Goal: Communication & Community: Answer question/provide support

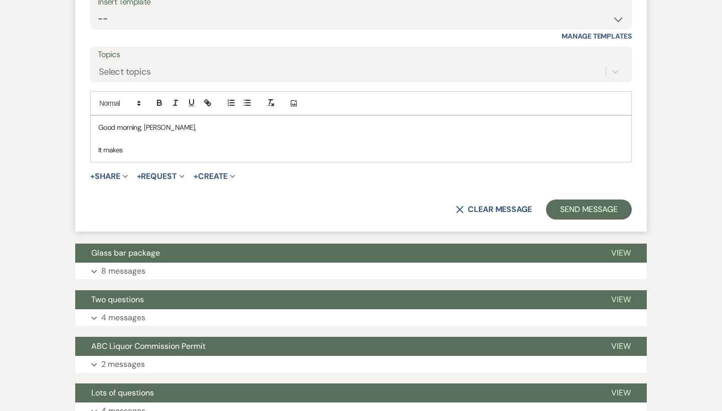
scroll to position [1183, 0]
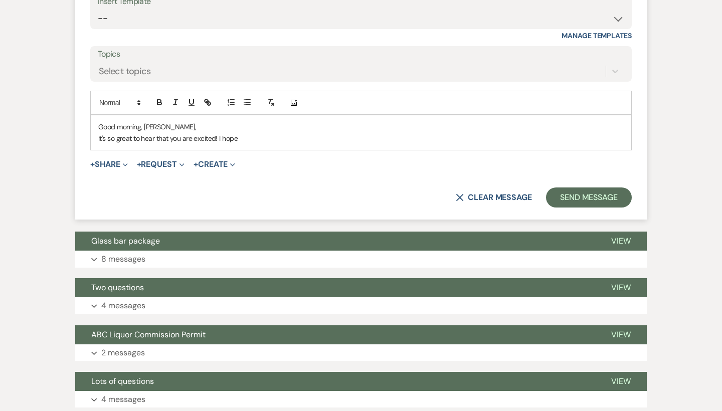
drag, startPoint x: 94, startPoint y: 123, endPoint x: 270, endPoint y: 125, distance: 175.4
click at [270, 125] on div "Good morning, [PERSON_NAME], It's so great to hear that you are excited! I hope" at bounding box center [361, 132] width 540 height 35
click at [270, 133] on p "It's so great to hear that you are excited! I hope" at bounding box center [360, 138] width 525 height 11
click at [235, 121] on p "Good morning, Cassie," at bounding box center [360, 126] width 525 height 11
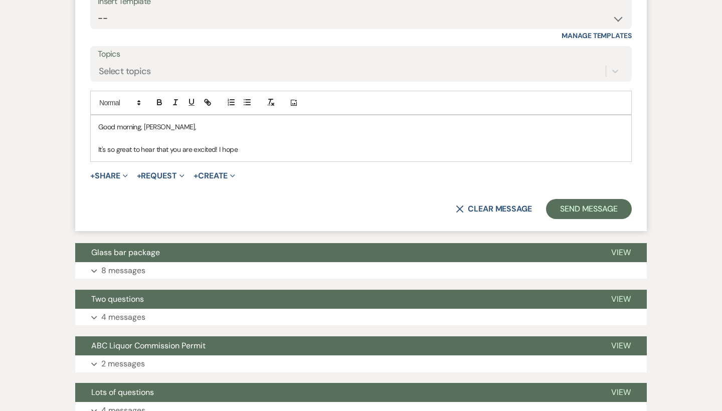
click at [258, 143] on div "Good morning, Cassie, It's so great to hear that you are excited! I hope" at bounding box center [361, 138] width 540 height 46
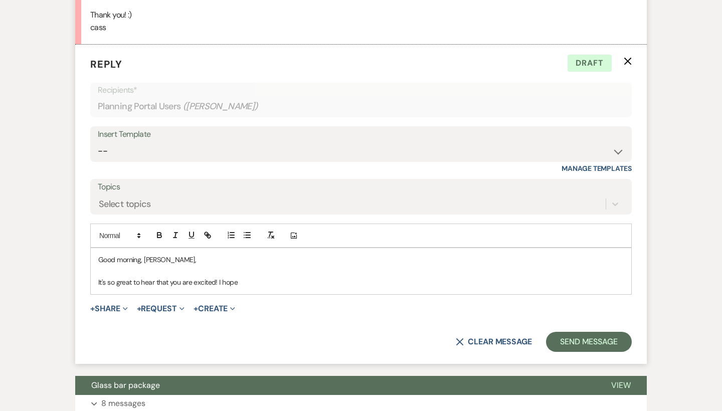
scroll to position [1043, 0]
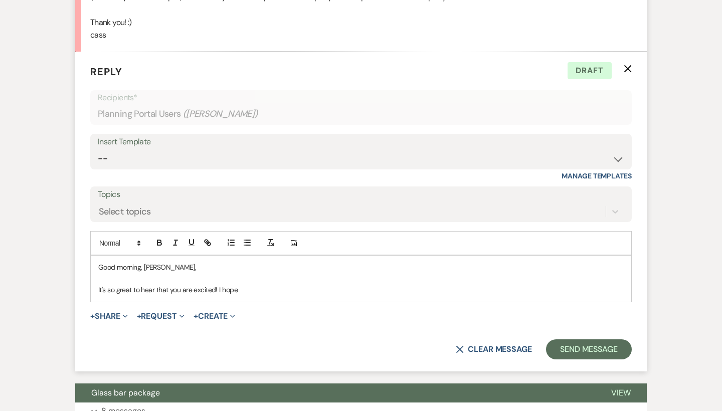
click at [266, 284] on p "It's so great to hear that you are excited! I hope" at bounding box center [360, 289] width 525 height 11
click at [289, 284] on p "It's so great to hear that you are excited! I hope" at bounding box center [360, 289] width 525 height 11
drag, startPoint x: 274, startPoint y: 278, endPoint x: 59, endPoint y: 275, distance: 215.5
click at [59, 275] on div "Messages Tasks Payments Vendors Rental Overview Timeline Docs & Files Contacts …" at bounding box center [361, 136] width 722 height 1996
click at [276, 284] on p "It's so great to hear that you are excited! I hope" at bounding box center [360, 289] width 525 height 11
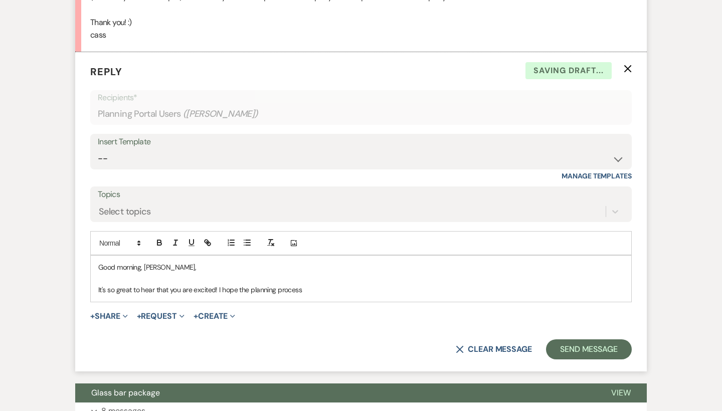
drag, startPoint x: 322, startPoint y: 277, endPoint x: 234, endPoint y: 273, distance: 87.8
click at [234, 284] on p "It's so great to hear that you are excited! I hope the planning process" at bounding box center [360, 289] width 525 height 11
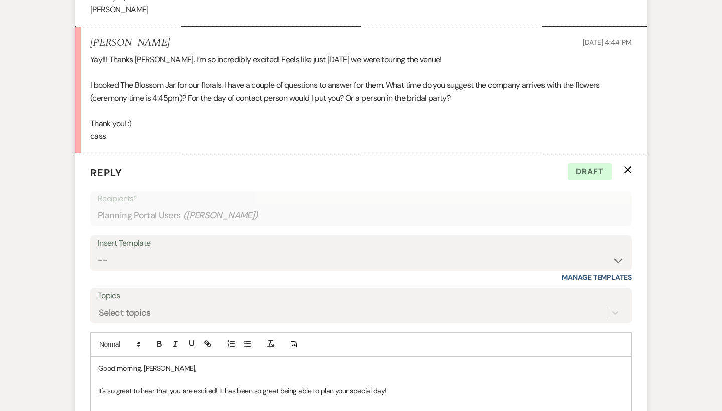
scroll to position [957, 0]
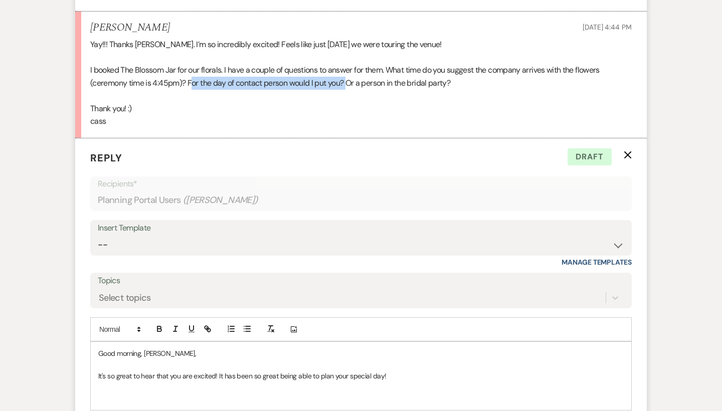
drag, startPoint x: 191, startPoint y: 69, endPoint x: 347, endPoint y: 70, distance: 155.3
click at [347, 70] on p "I booked The Blossom Jar for our florals. I have a couple of questions to answe…" at bounding box center [360, 77] width 541 height 26
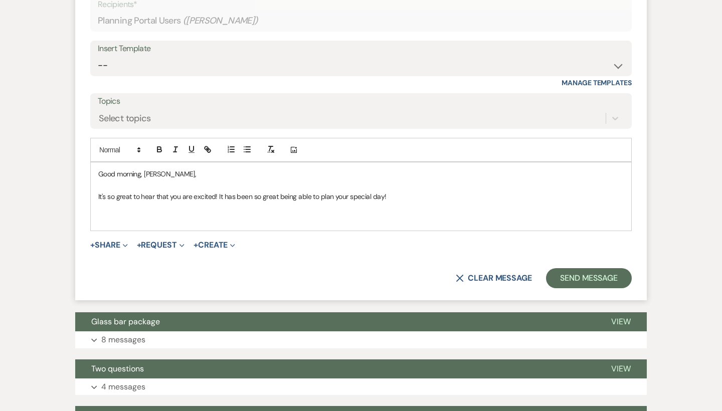
scroll to position [1134, 0]
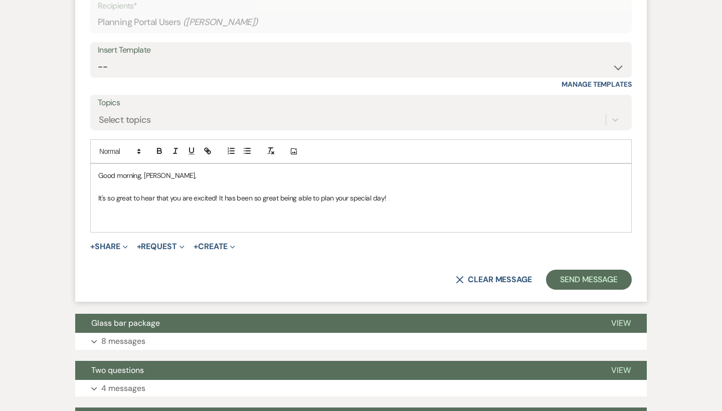
click at [225, 215] on p at bounding box center [360, 220] width 525 height 11
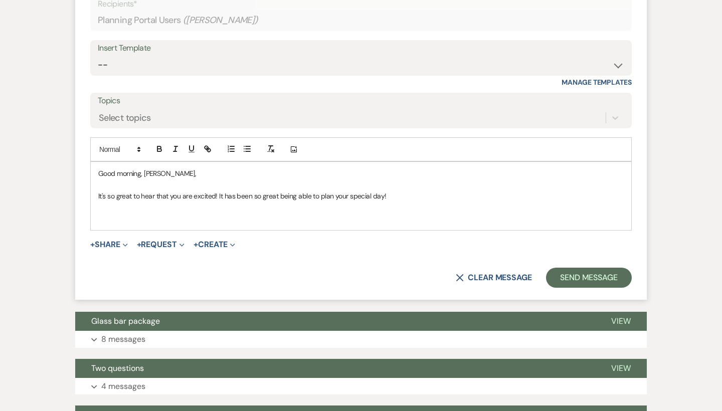
scroll to position [1144, 0]
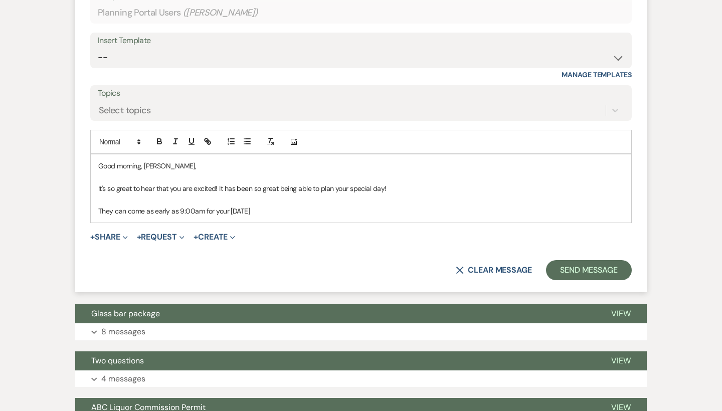
click at [244, 205] on p "They can come as early as 9:00am for your November 7th" at bounding box center [360, 210] width 525 height 11
click at [263, 205] on p "They can come as early as 9:00am for your November 7th" at bounding box center [360, 210] width 525 height 11
click at [290, 205] on p "They can come as early as 9:00am for your November 7th" at bounding box center [360, 210] width 525 height 11
drag, startPoint x: 290, startPoint y: 195, endPoint x: 235, endPoint y: 195, distance: 54.6
click at [235, 205] on p "They can come as early as 9:00am for your November 7th" at bounding box center [360, 210] width 525 height 11
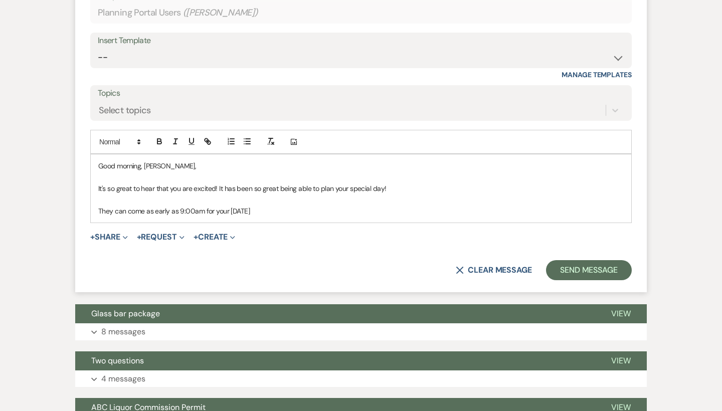
click at [235, 205] on p "They can come as early as 9:00am for your November 7th" at bounding box center [360, 210] width 525 height 11
click at [256, 205] on p "They can come as early as 9:00am for your November 7th" at bounding box center [360, 210] width 525 height 11
click at [252, 205] on p "They can come as early as 9:00am for your November 7th" at bounding box center [360, 210] width 525 height 11
click at [287, 205] on p "They can come as early as 9:00am for your Novemeber 7th" at bounding box center [360, 210] width 525 height 11
click at [254, 205] on p "They can come as early as 9:00am for your Novemeber 7th" at bounding box center [360, 210] width 525 height 11
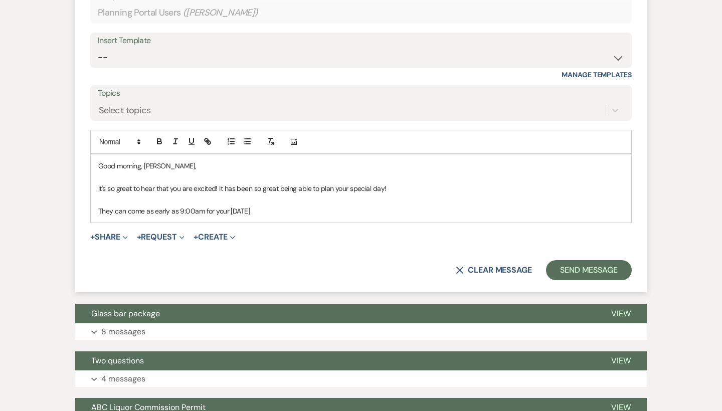
click at [303, 205] on p "They can come as early as 9:00am for your November 7th" at bounding box center [360, 210] width 525 height 11
click at [426, 205] on p "They can come as early as 9:00am for your November 7th, however it will not be …" at bounding box center [360, 210] width 525 height 11
click at [476, 205] on p "They can come as early as 9:00am for your November 7th, however it will not be …" at bounding box center [360, 210] width 525 height 11
click at [425, 205] on p "They can come as early as 9:00am for your November 7th, however it will not be …" at bounding box center [360, 210] width 525 height 11
click at [468, 205] on p "They can come as early as 9:00am for your November 7th, however it will not be …" at bounding box center [360, 210] width 525 height 11
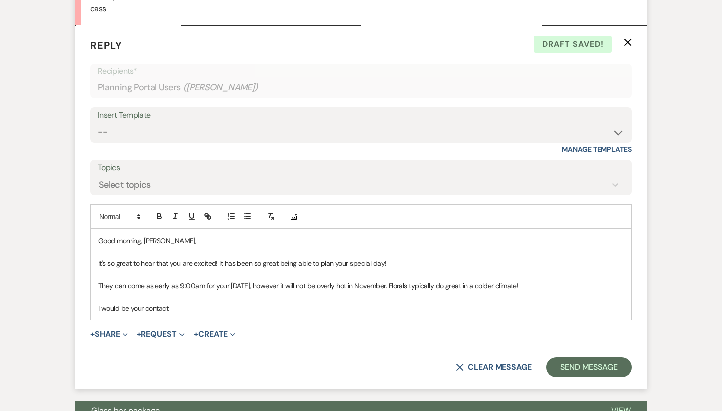
scroll to position [1069, 0]
drag, startPoint x: 120, startPoint y: 294, endPoint x: 108, endPoint y: 294, distance: 12.0
click at [108, 303] on p "I would be your day of contact!" at bounding box center [360, 308] width 525 height 11
click at [192, 303] on p "I will be your day of contact!" at bounding box center [360, 308] width 525 height 11
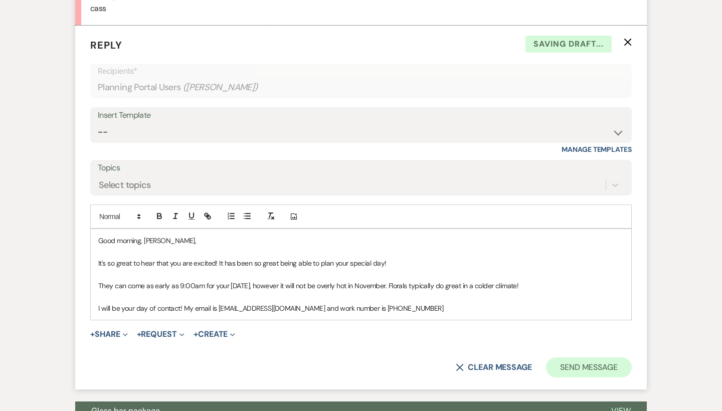
click at [573, 357] on button "Send Message" at bounding box center [589, 367] width 86 height 20
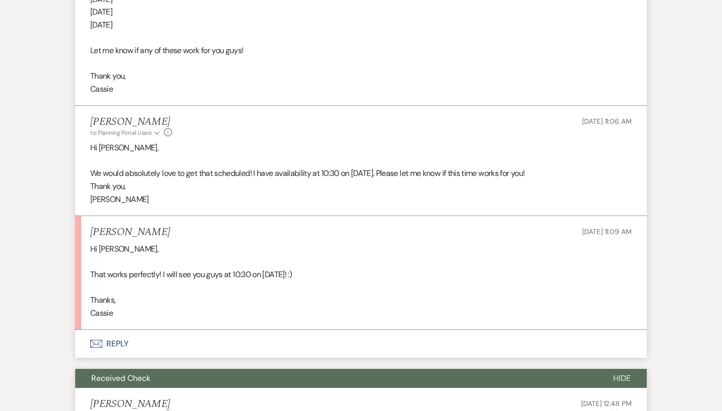
scroll to position [457, 0]
click at [124, 329] on button "Envelope Reply" at bounding box center [360, 343] width 571 height 28
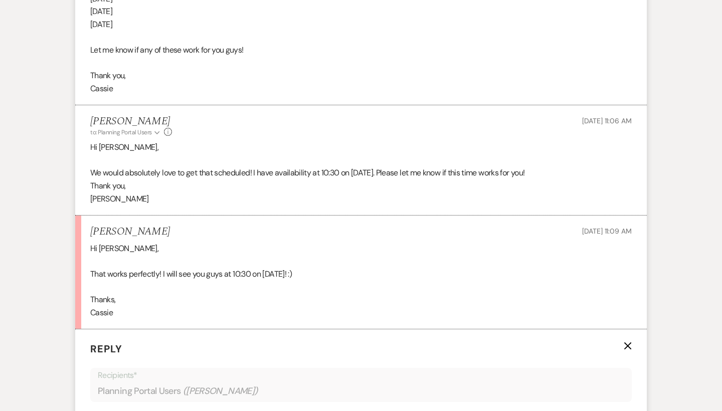
scroll to position [720, 0]
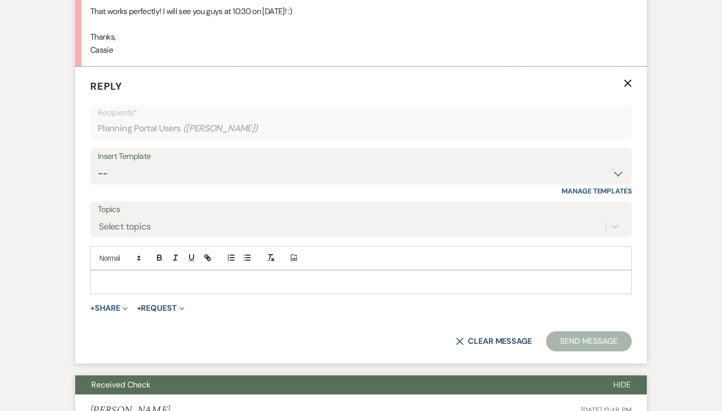
click at [169, 277] on div at bounding box center [361, 282] width 540 height 23
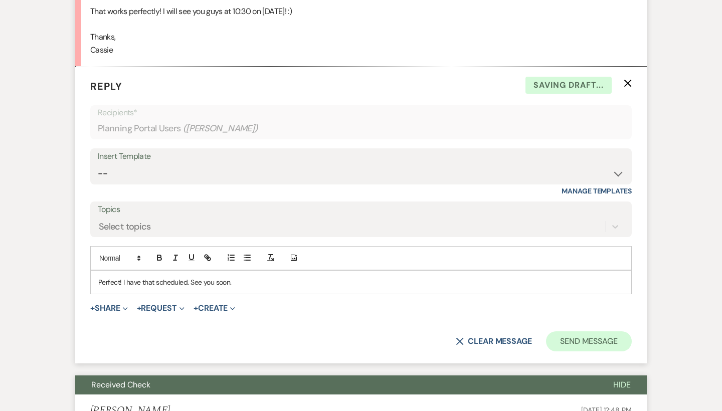
click at [602, 331] on button "Send Message" at bounding box center [589, 341] width 86 height 20
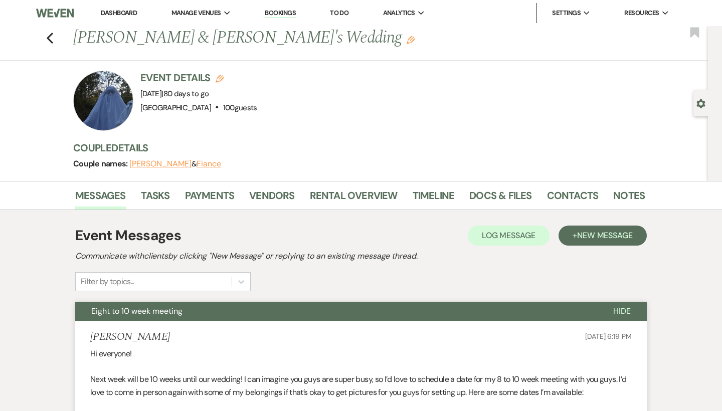
scroll to position [0, 0]
click at [49, 39] on use "button" at bounding box center [50, 38] width 7 height 11
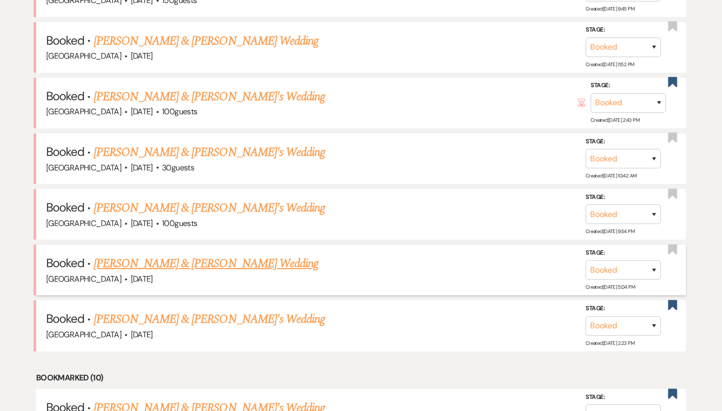
scroll to position [858, 0]
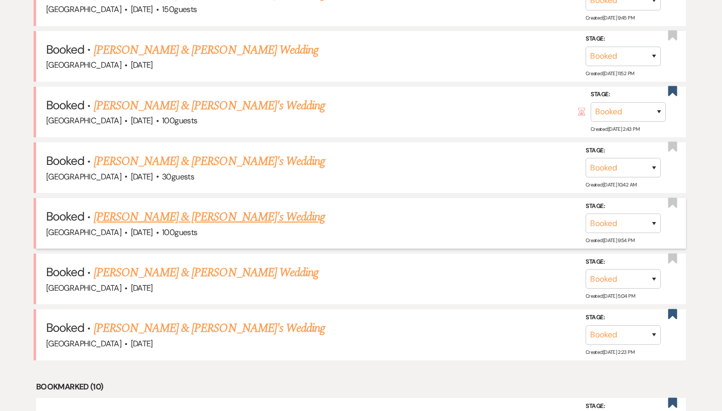
click at [188, 208] on link "Matthew Glynn & Fiance's Wedding" at bounding box center [209, 217] width 231 height 18
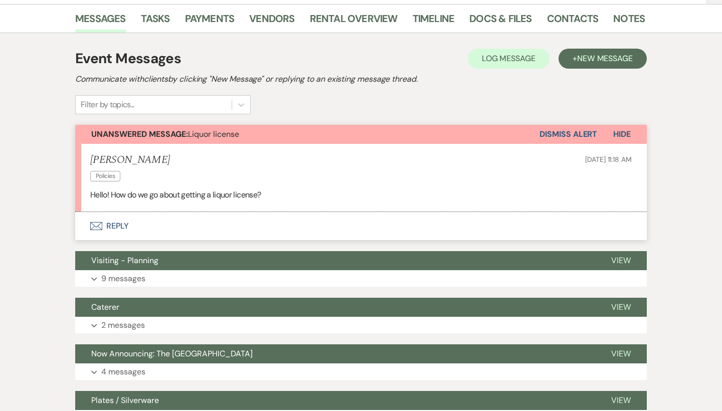
scroll to position [128, 0]
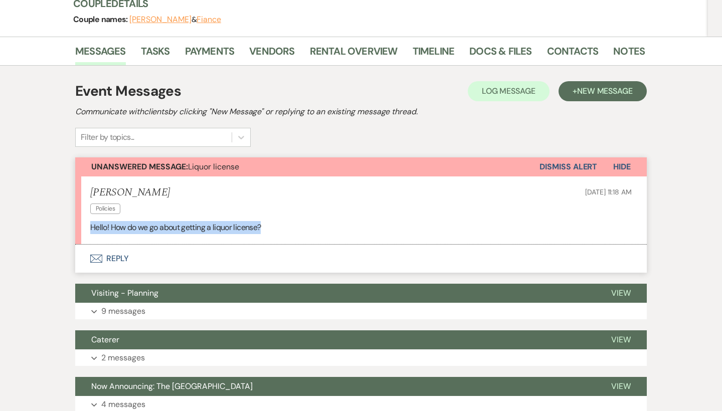
drag, startPoint x: 86, startPoint y: 226, endPoint x: 261, endPoint y: 225, distance: 174.9
click at [261, 225] on li "Matthew Glynn Policies Aug 16, 2025, 11:18 AM Hello! How do we go about getting…" at bounding box center [360, 210] width 571 height 68
click at [265, 227] on p "Hello! How do we go about getting a liquor license?" at bounding box center [360, 227] width 541 height 13
click at [102, 265] on button "Envelope Reply" at bounding box center [360, 259] width 571 height 28
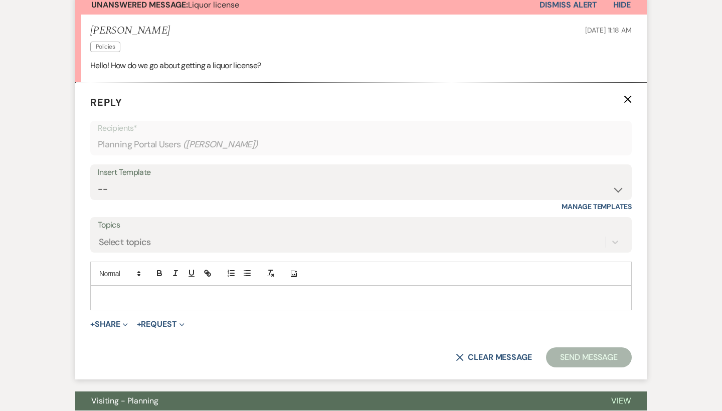
scroll to position [314, 0]
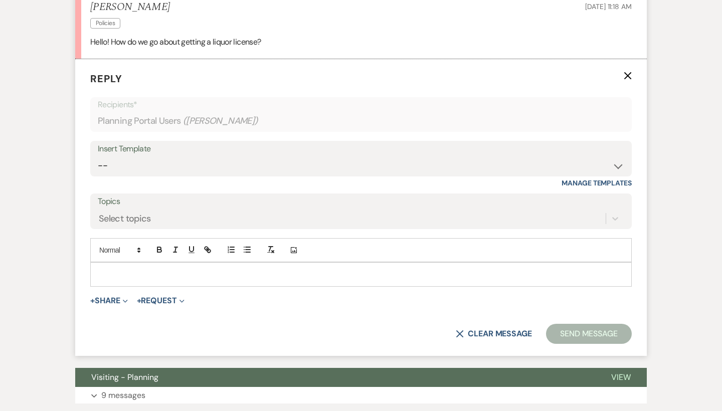
click at [122, 278] on div at bounding box center [361, 274] width 540 height 23
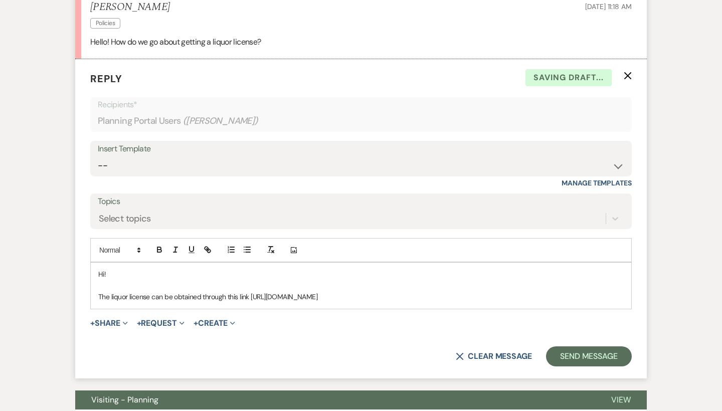
drag, startPoint x: 252, startPoint y: 296, endPoint x: 281, endPoint y: 308, distance: 31.6
click at [281, 302] on p "The liquor license can be obtained through this link https://www.abc.nc.gov/per…" at bounding box center [360, 296] width 525 height 11
click at [267, 248] on icon "button" at bounding box center [270, 249] width 9 height 9
click at [205, 249] on icon "button" at bounding box center [207, 249] width 9 height 9
type input "https://www.abc.nc.gov/permits-audit/general-permit-information/limited-special…"
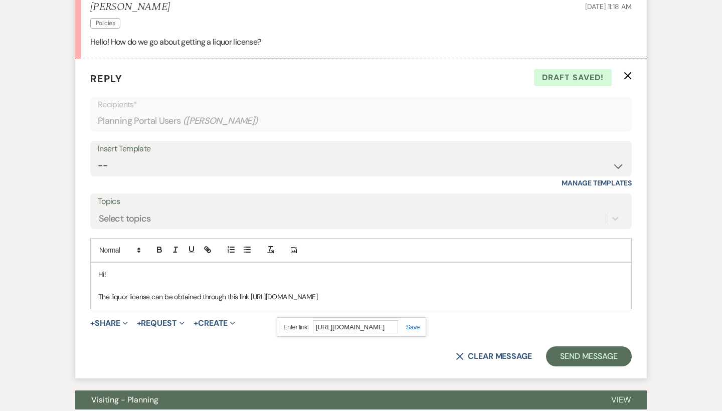
click at [411, 329] on div "https://www.abc.nc.gov/permits-audit/general-permit-information/limited-special…" at bounding box center [351, 327] width 149 height 20
click at [413, 324] on link at bounding box center [409, 327] width 22 height 8
click at [354, 309] on div "Hi! The liquor license can be obtained through this link https://www.abc.nc.gov…" at bounding box center [360, 285] width 541 height 47
click at [292, 301] on p "The liquor license can be obtained through this link https://www.abc.nc.gov/per…" at bounding box center [360, 296] width 525 height 11
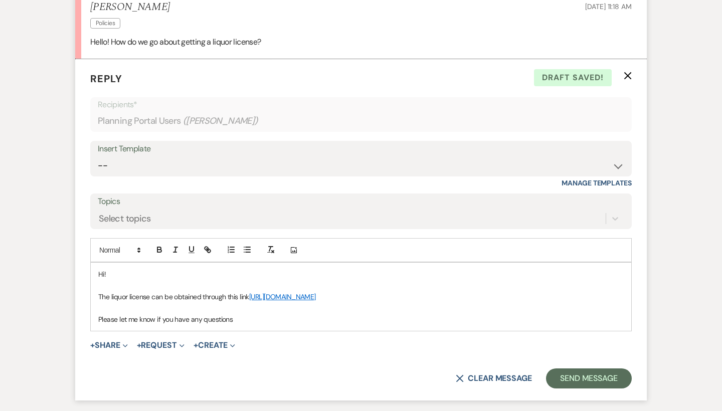
drag, startPoint x: 196, startPoint y: 336, endPoint x: 155, endPoint y: 330, distance: 41.5
click at [155, 325] on p "Please let me know if you have any questions" at bounding box center [360, 319] width 525 height 11
drag, startPoint x: 148, startPoint y: 330, endPoint x: 109, endPoint y: 330, distance: 39.1
click at [109, 325] on p "Please let me know if you have any questions" at bounding box center [360, 319] width 525 height 11
click at [281, 314] on p at bounding box center [360, 308] width 525 height 11
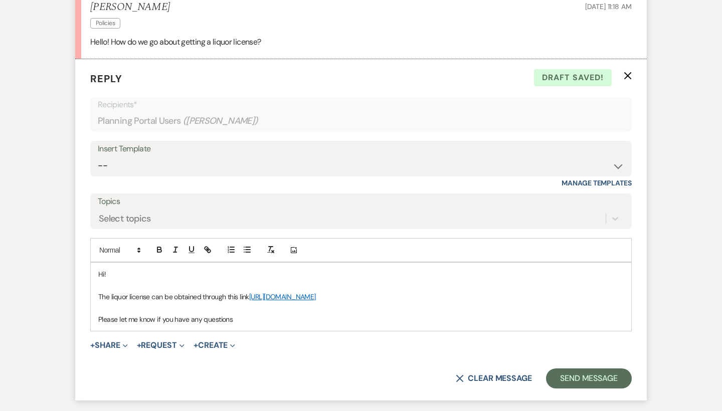
click at [285, 325] on p "Please let me know if you have any questions" at bounding box center [360, 319] width 525 height 11
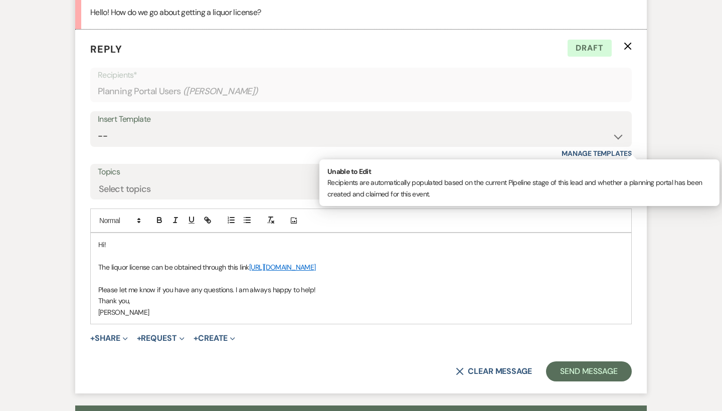
scroll to position [362, 0]
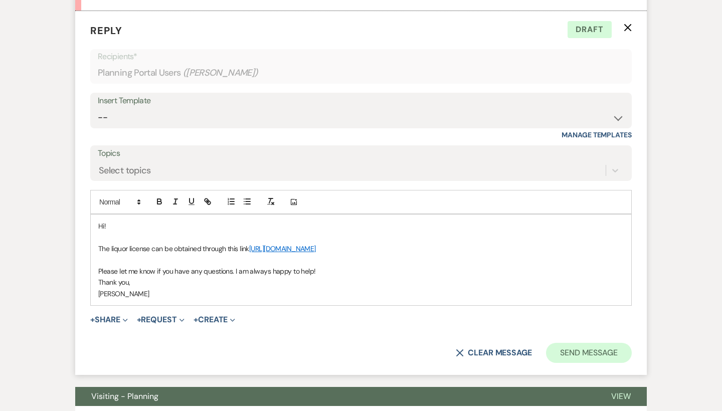
click at [610, 354] on button "Send Message" at bounding box center [589, 353] width 86 height 20
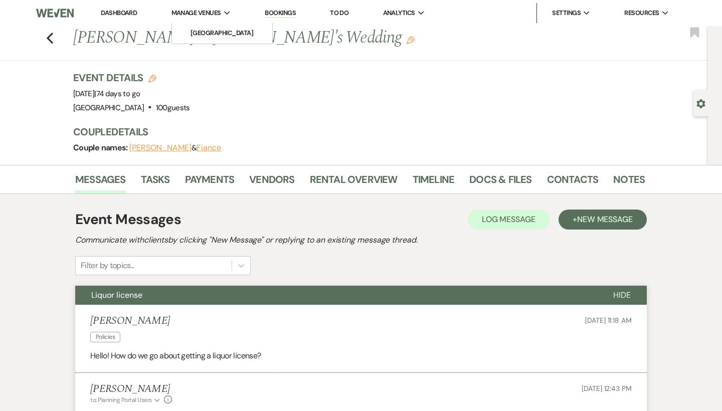
scroll to position [0, 0]
click at [215, 30] on li "[GEOGRAPHIC_DATA]" at bounding box center [222, 33] width 90 height 10
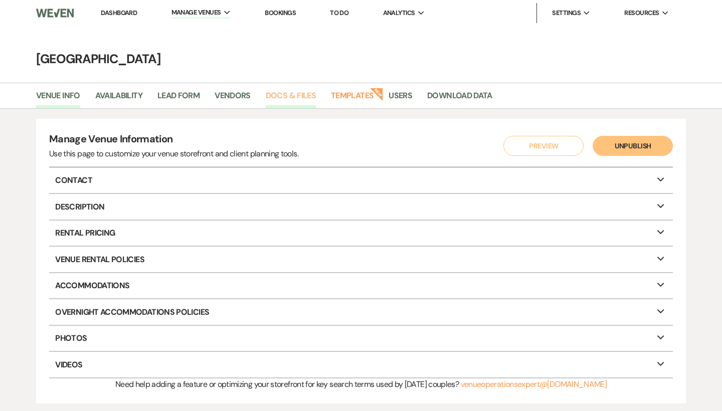
click at [290, 101] on link "Docs & Files" at bounding box center [291, 98] width 50 height 19
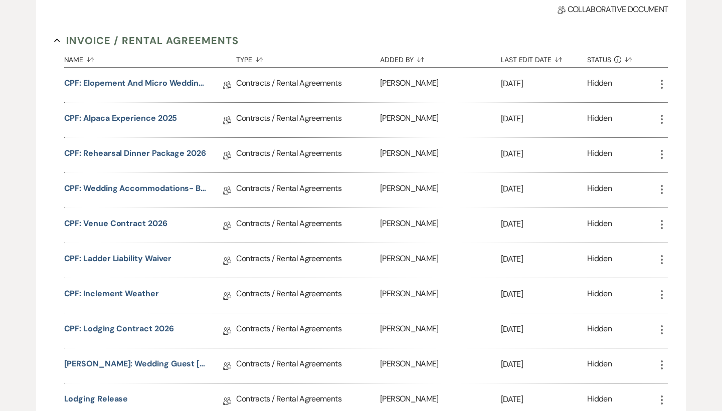
scroll to position [183, 0]
click at [128, 224] on link "CPF: Venue Contract 2026" at bounding box center [115, 225] width 103 height 16
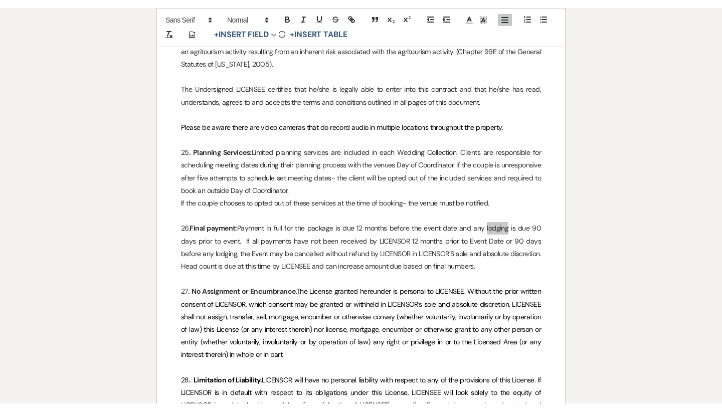
scroll to position [3821, 0]
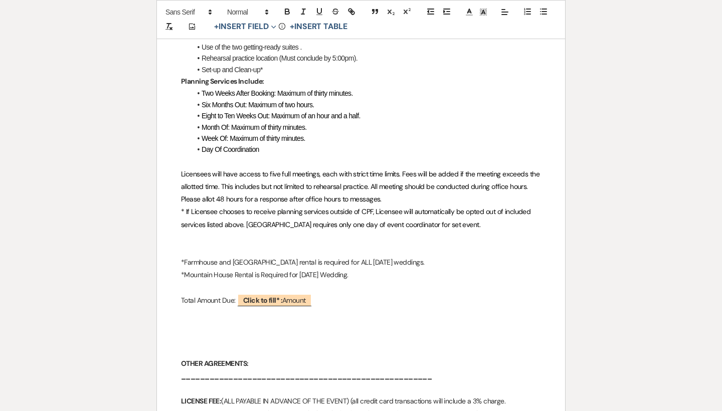
scroll to position [508, 0]
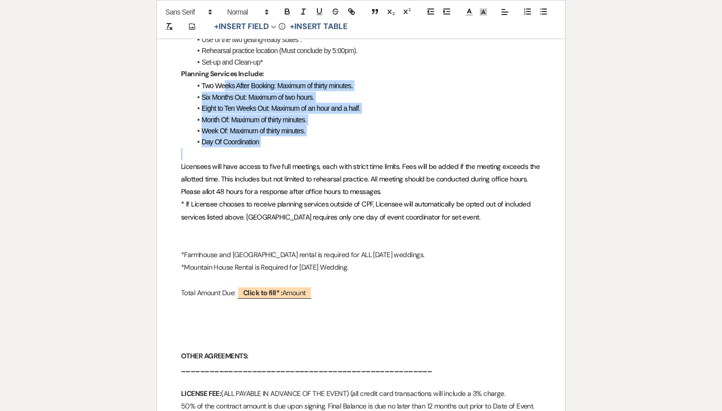
drag, startPoint x: 283, startPoint y: 143, endPoint x: 222, endPoint y: 79, distance: 88.6
click at [222, 82] on span "Two Weeks After Booking: Maximum of thirty minutes." at bounding box center [276, 86] width 151 height 8
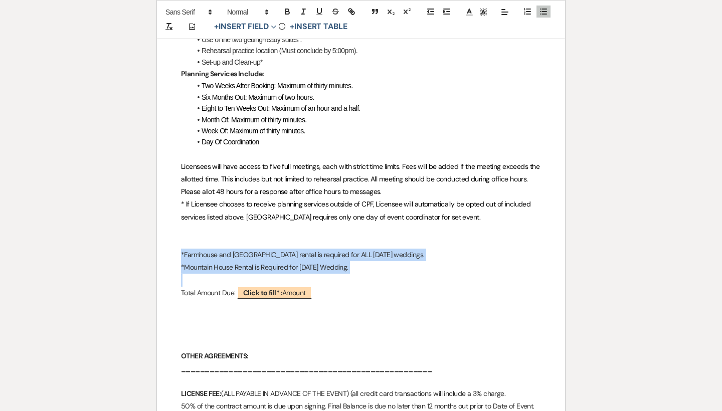
drag, startPoint x: 171, startPoint y: 252, endPoint x: 354, endPoint y: 273, distance: 183.6
click at [354, 274] on p at bounding box center [361, 280] width 360 height 13
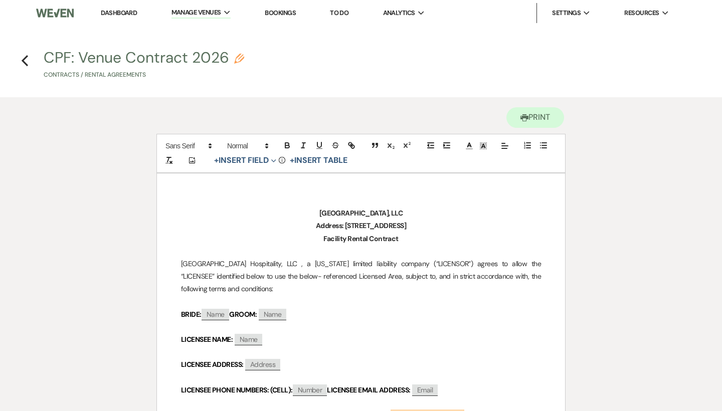
scroll to position [0, 0]
click at [127, 15] on link "Dashboard" at bounding box center [119, 13] width 36 height 9
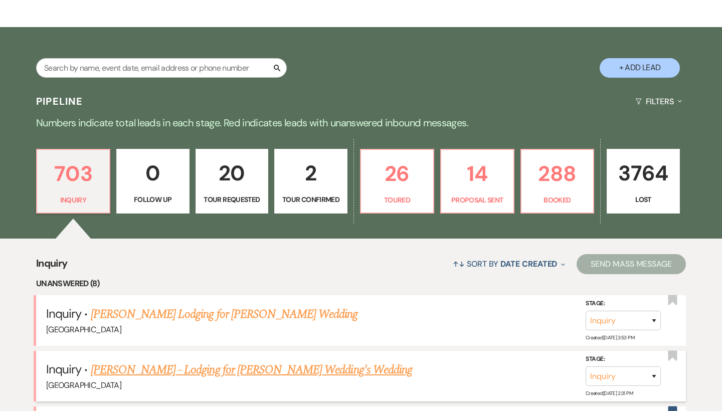
scroll to position [185, 0]
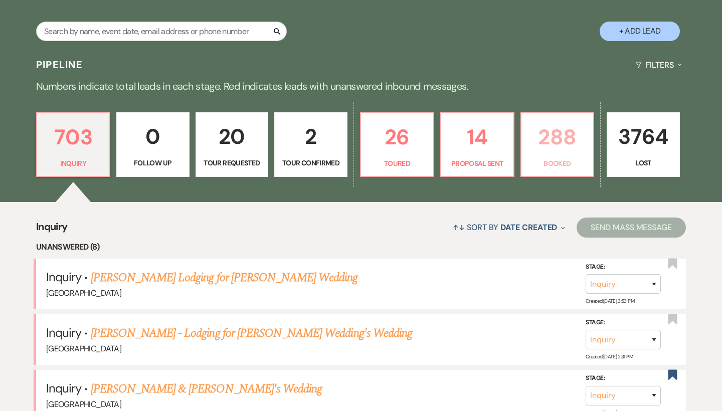
click at [568, 129] on p "288" at bounding box center [557, 137] width 60 height 34
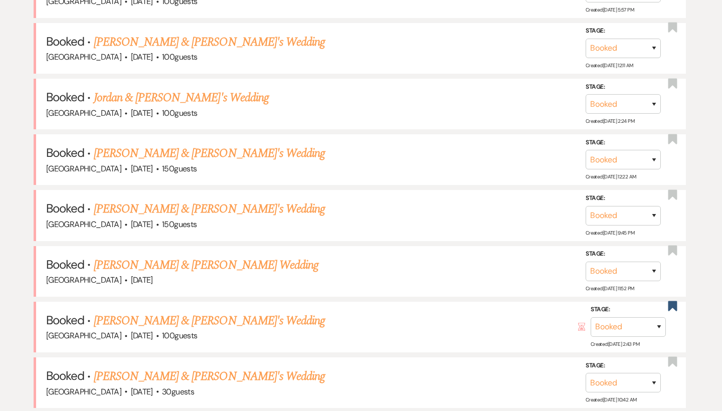
scroll to position [622, 0]
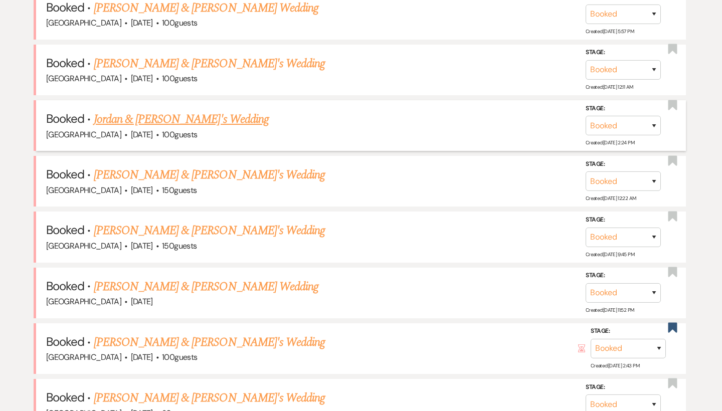
click at [188, 110] on link "Jordan & Fiance's Wedding" at bounding box center [181, 119] width 175 height 18
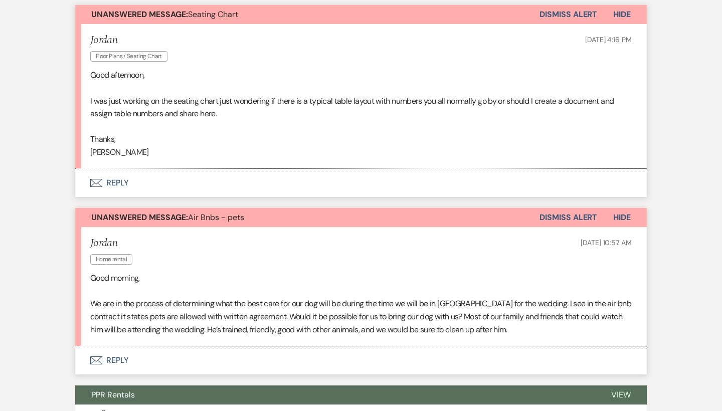
scroll to position [322, 0]
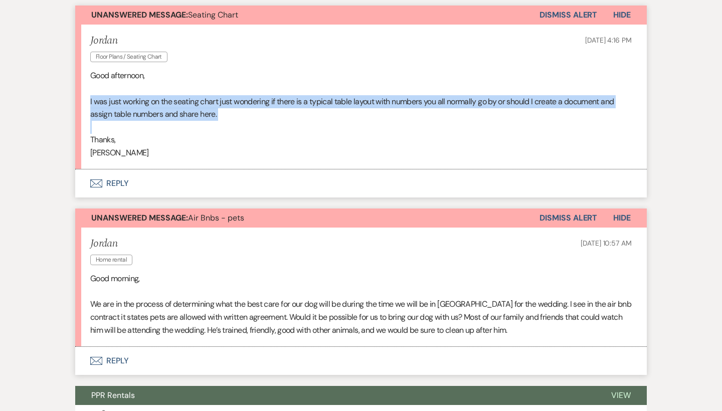
drag, startPoint x: 89, startPoint y: 97, endPoint x: 231, endPoint y: 127, distance: 145.5
click at [231, 127] on li "Jordan Floor Plans / Seating Chart Aug 16, 2025, 4:16 PM Good afternoon, I was …" at bounding box center [360, 97] width 571 height 145
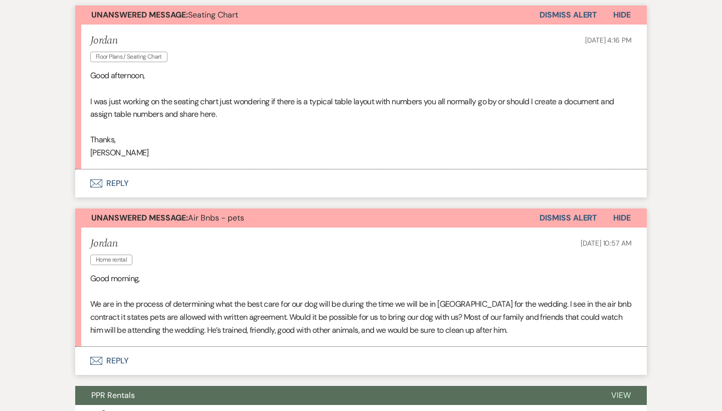
click at [231, 126] on p at bounding box center [360, 127] width 541 height 13
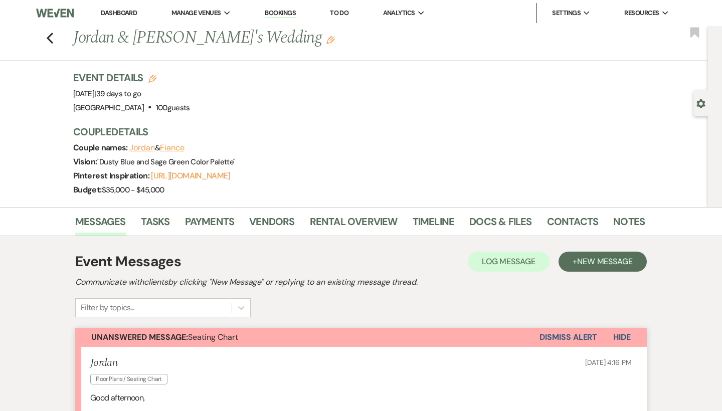
scroll to position [0, 0]
click at [50, 38] on icon "Previous" at bounding box center [50, 38] width 8 height 12
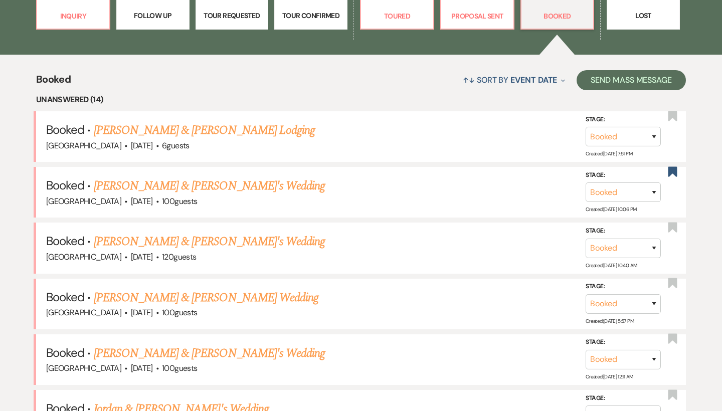
scroll to position [331, 0]
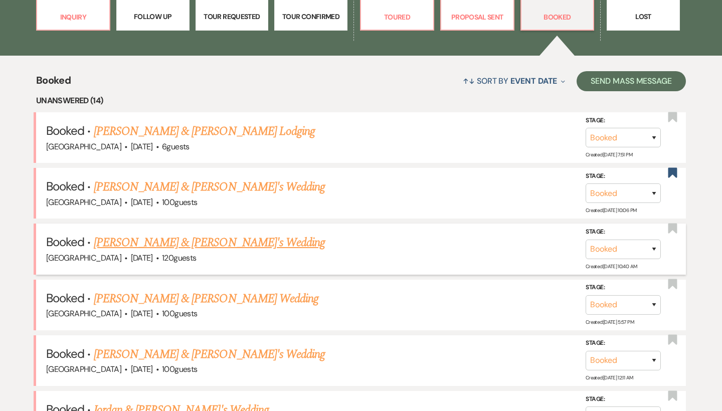
click at [153, 244] on link "Kenzie Grigley & Fiance's Wedding" at bounding box center [209, 242] width 231 height 18
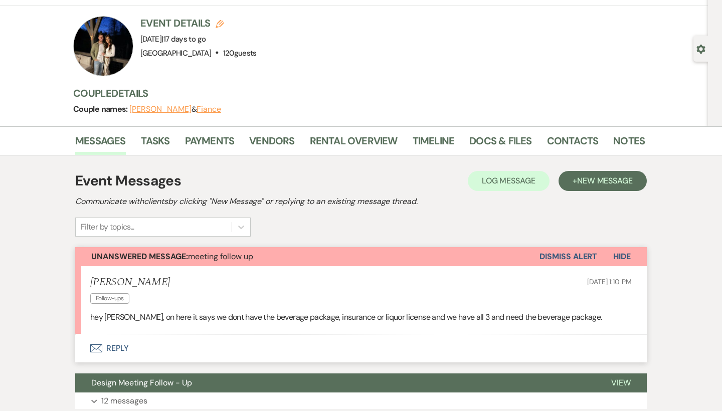
scroll to position [46, 0]
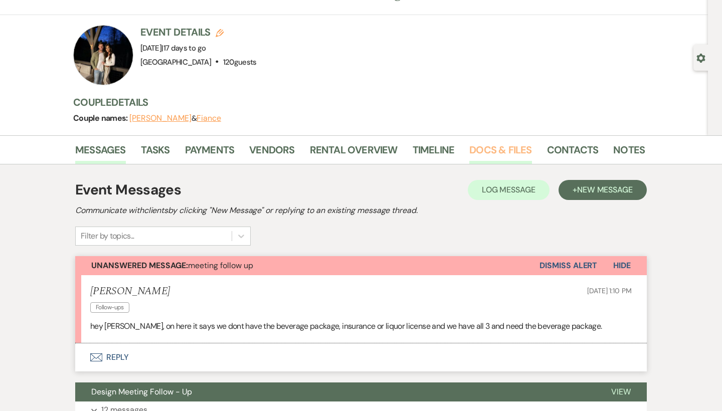
click at [475, 154] on link "Docs & Files" at bounding box center [500, 153] width 62 height 22
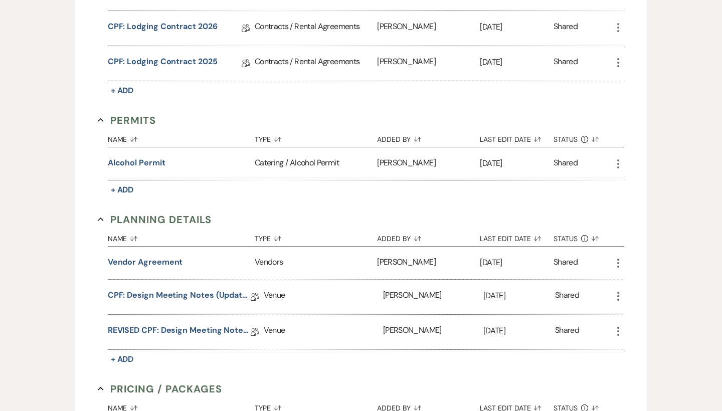
scroll to position [628, 0]
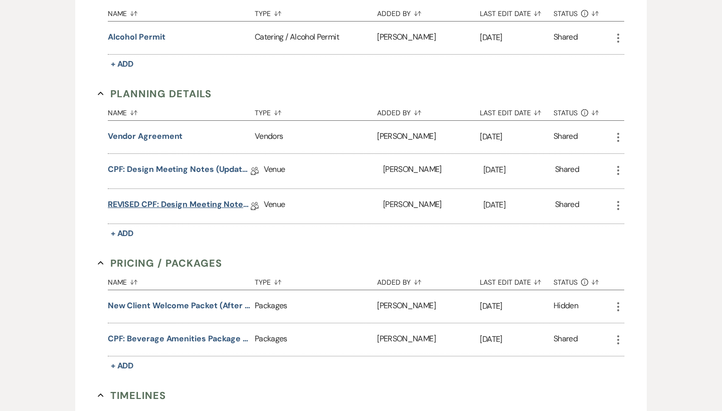
click at [140, 208] on link "REVISED CPF: Design Meeting Notes (Updated: August 6th, 2025)" at bounding box center [179, 206] width 143 height 16
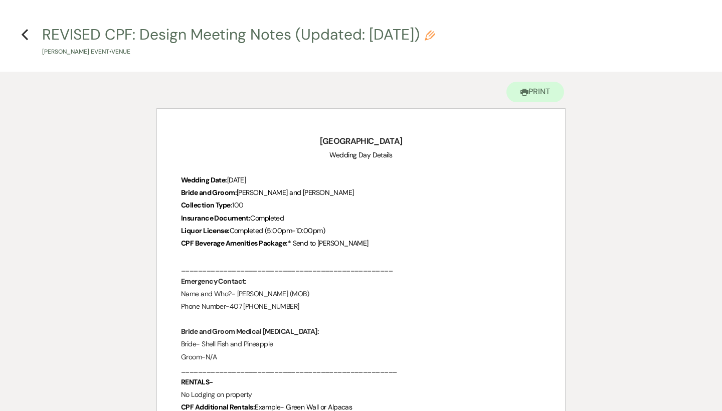
scroll to position [29, 0]
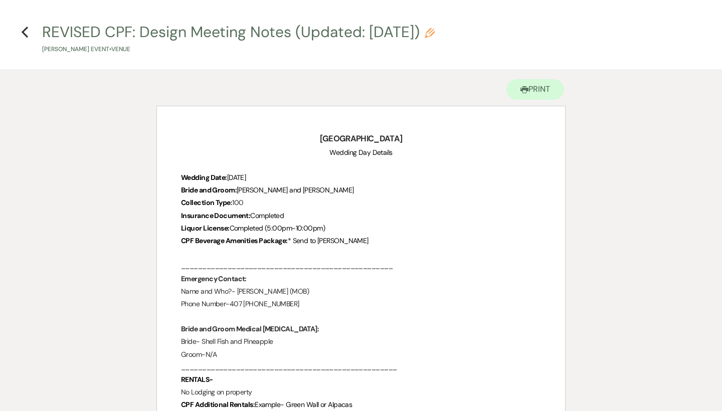
click at [269, 205] on p "Collection Type : 100" at bounding box center [361, 202] width 360 height 13
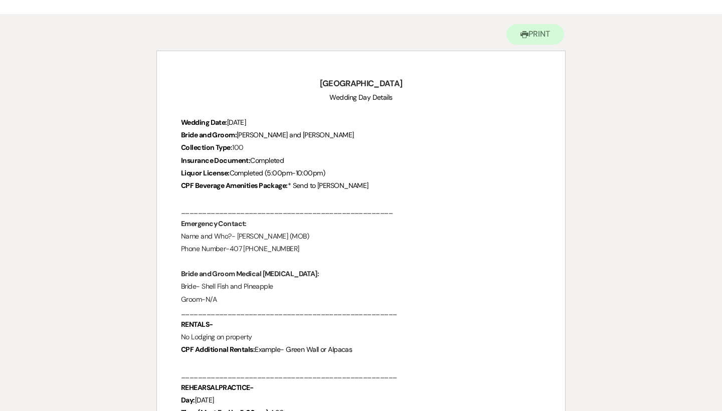
scroll to position [89, 0]
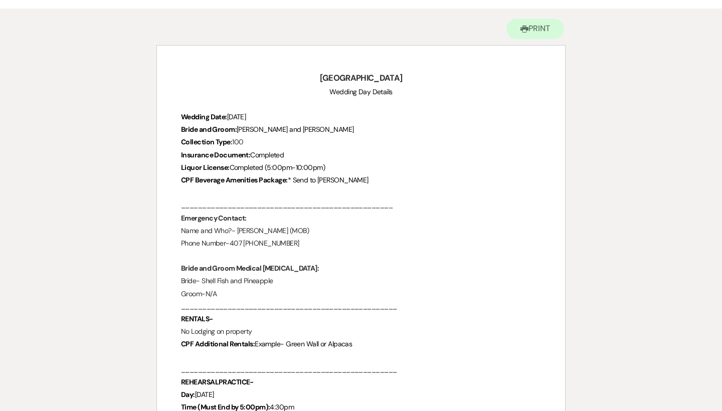
click at [353, 177] on p "CPF Beverage Amenities Package: * Send to Kenzie" at bounding box center [361, 180] width 360 height 13
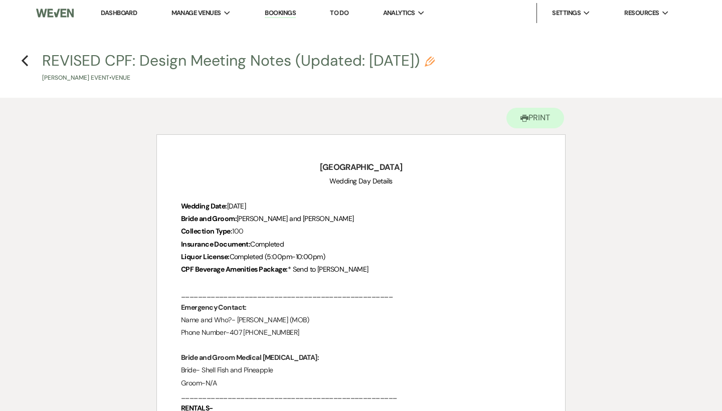
scroll to position [0, 0]
click at [25, 60] on icon "Previous" at bounding box center [25, 61] width 8 height 12
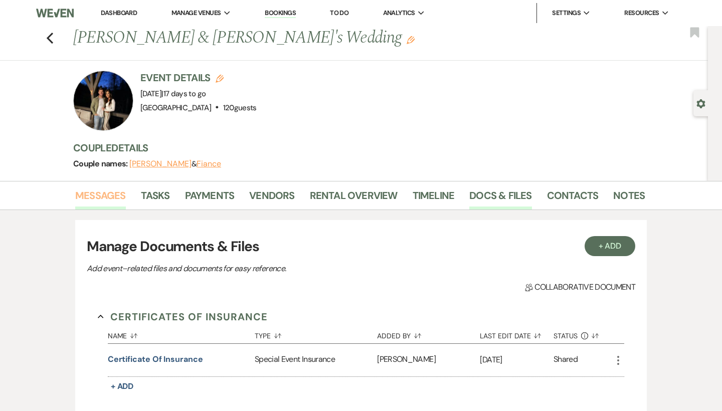
click at [104, 201] on link "Messages" at bounding box center [100, 198] width 51 height 22
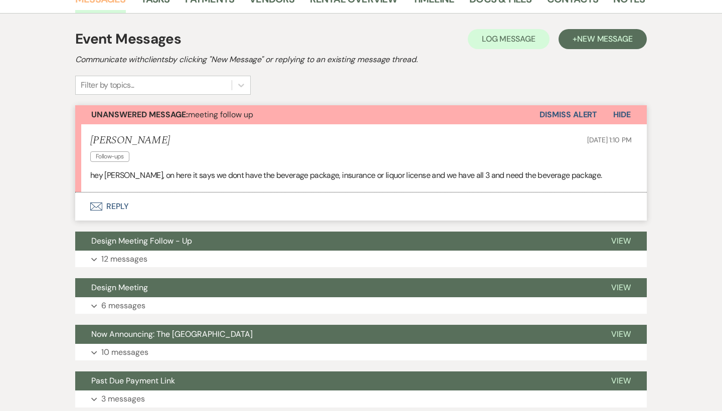
scroll to position [202, 0]
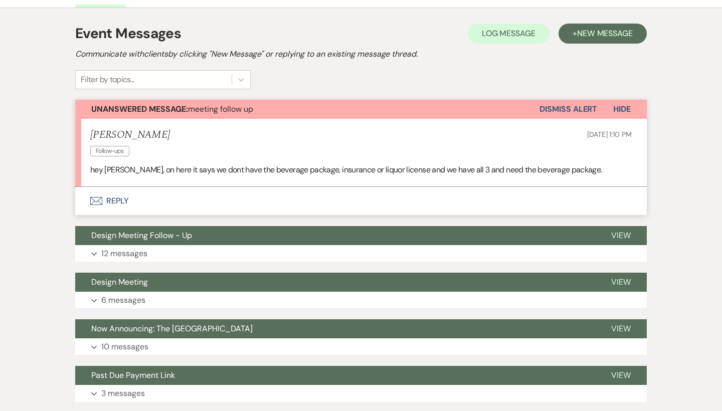
click at [116, 204] on button "Envelope Reply" at bounding box center [360, 201] width 571 height 28
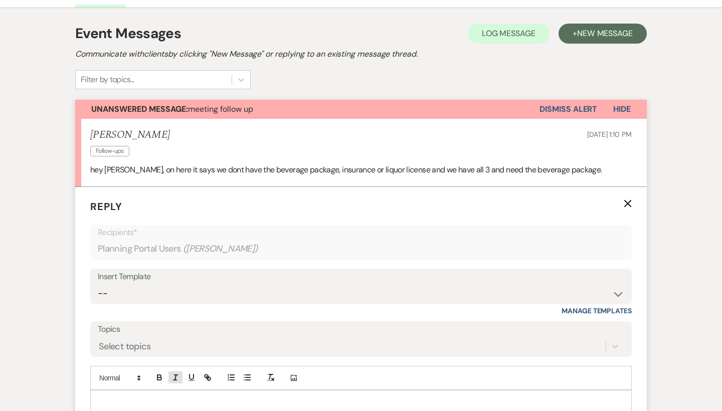
scroll to position [330, 0]
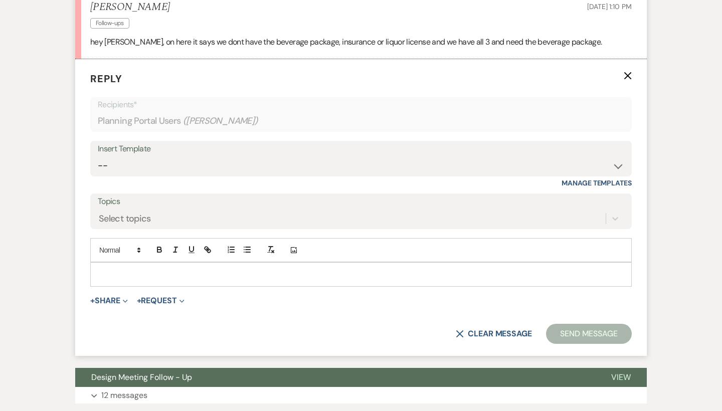
click at [179, 274] on p at bounding box center [360, 274] width 525 height 11
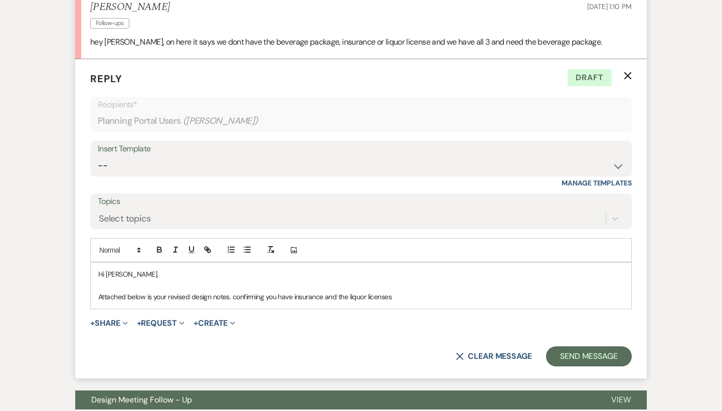
click at [378, 296] on p "Attached below is your revised design notes. confirming you have insurance and …" at bounding box center [360, 296] width 525 height 11
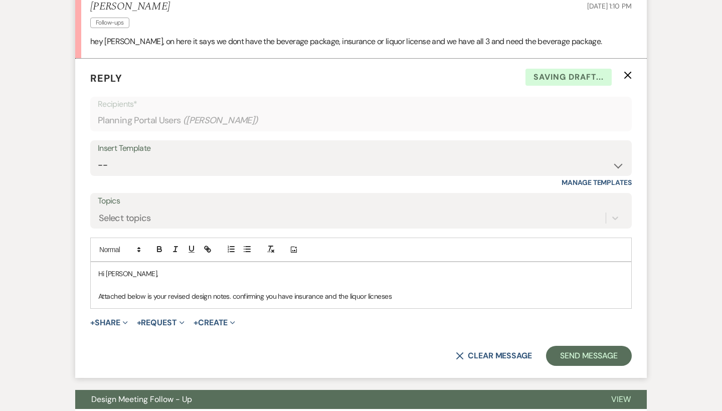
click at [421, 291] on p "Attached below is your revised design notes. confirming you have insurance and …" at bounding box center [360, 296] width 525 height 11
click at [232, 296] on p "Attached below is your revised design notes. confirming you have insurance and …" at bounding box center [360, 296] width 525 height 11
click at [482, 292] on p "Attached below is your revised design notes- confirming you have insurance and …" at bounding box center [360, 296] width 525 height 11
click at [455, 297] on p "Attached below is your revised design notes- confirming you have insurance and …" at bounding box center [360, 296] width 525 height 11
click at [460, 293] on p "Attached below is your revised design notes- confirming you have insurance and …" at bounding box center [360, 296] width 525 height 11
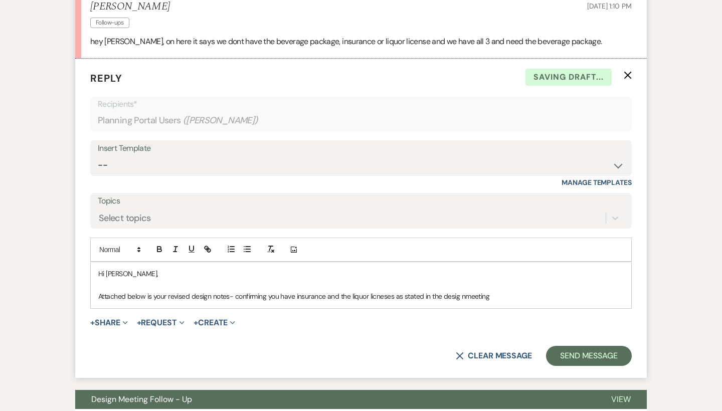
click at [465, 295] on p "Attached below is your revised design notes- confirming you have insurance and …" at bounding box center [360, 296] width 525 height 11
click at [524, 285] on p at bounding box center [360, 285] width 525 height 11
click at [519, 296] on p "Attached below is your revised design notes- confirming you have insurance and …" at bounding box center [360, 296] width 525 height 11
drag, startPoint x: 519, startPoint y: 296, endPoint x: 452, endPoint y: 289, distance: 67.5
click at [452, 291] on p "Attached below is your revised design notes- confirming you have insurance and …" at bounding box center [360, 296] width 525 height 11
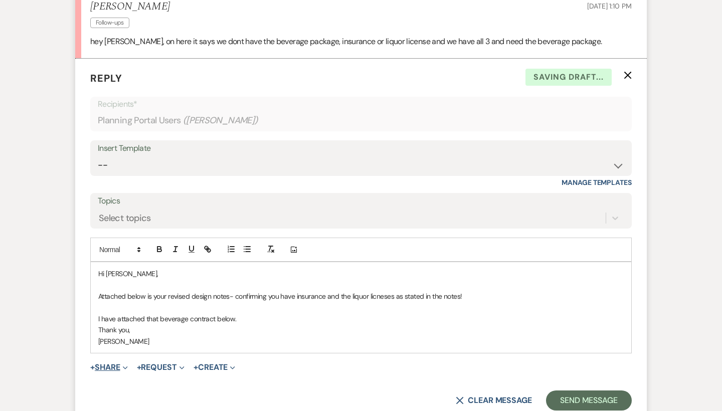
click at [112, 363] on button "+ Share Expand" at bounding box center [109, 367] width 38 height 8
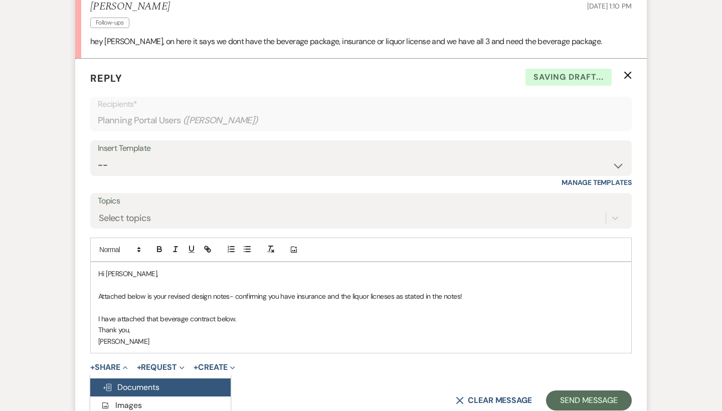
click at [125, 382] on span "Doc Upload Documents" at bounding box center [130, 387] width 57 height 11
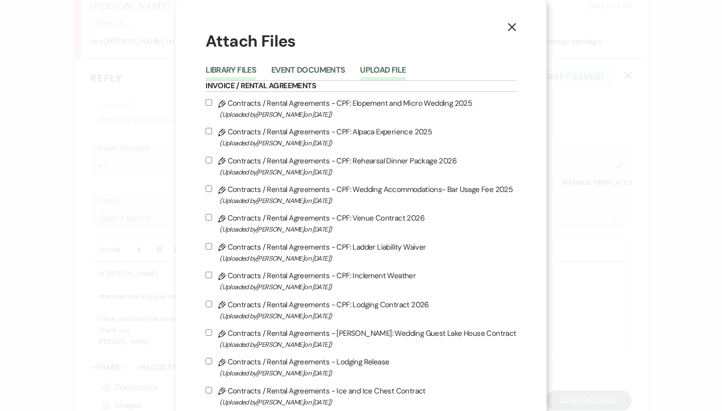
scroll to position [0, 0]
click at [334, 68] on button "Event Documents" at bounding box center [308, 73] width 74 height 14
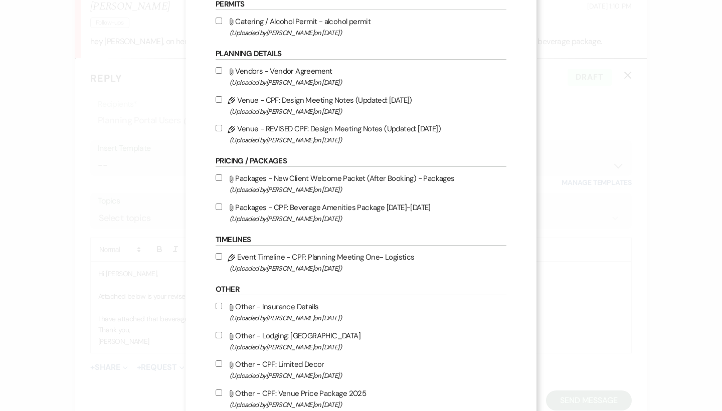
scroll to position [257, 0]
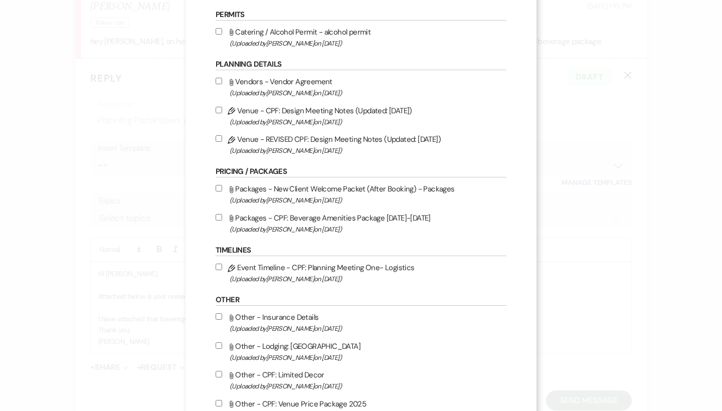
click at [294, 151] on label "Pencil Venue - REVISED CPF: Design Meeting Notes (Updated: August 6th, 2025) (U…" at bounding box center [360, 145] width 291 height 24
click at [222, 142] on input "Pencil Venue - REVISED CPF: Design Meeting Notes (Updated: August 6th, 2025) (U…" at bounding box center [218, 138] width 7 height 7
checkbox input "true"
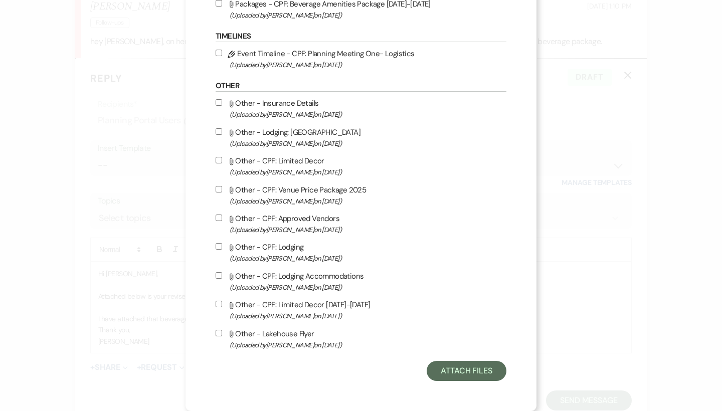
scroll to position [488, 0]
click at [463, 373] on button "Attach Files" at bounding box center [466, 371] width 80 height 20
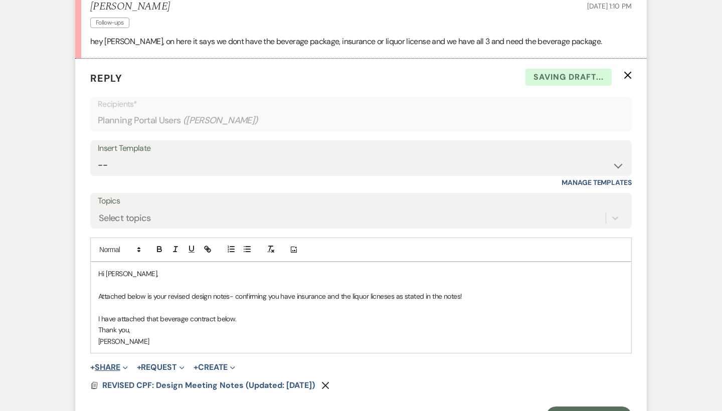
click at [117, 363] on button "+ Share Expand" at bounding box center [109, 367] width 38 height 8
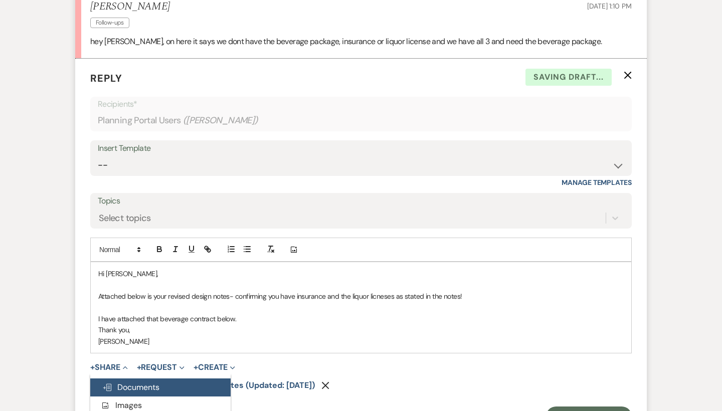
click at [137, 382] on span "Doc Upload Documents" at bounding box center [130, 387] width 57 height 11
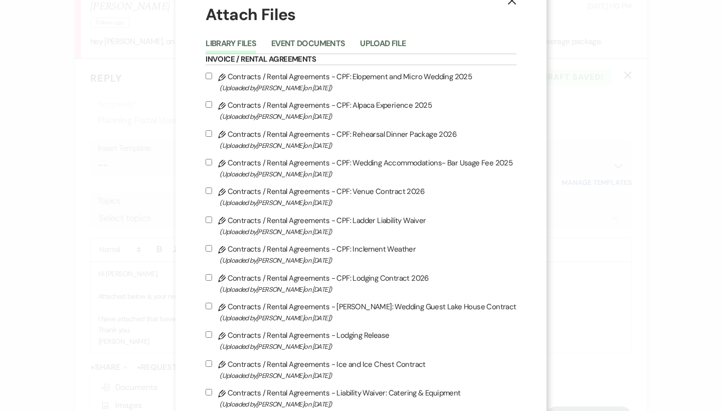
scroll to position [30, 0]
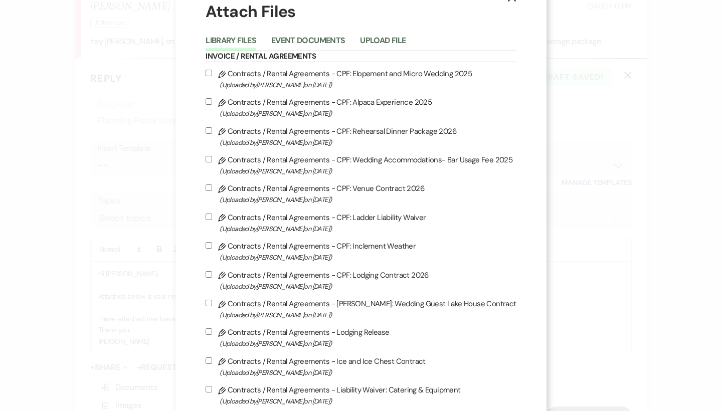
click at [272, 165] on label "Pencil Contracts / Rental Agreements - CPF: Wedding Accommodations- Bar Usage F…" at bounding box center [360, 165] width 310 height 24
click at [212, 162] on input "Pencil Contracts / Rental Agreements - CPF: Wedding Accommodations- Bar Usage F…" at bounding box center [208, 159] width 7 height 7
checkbox input "true"
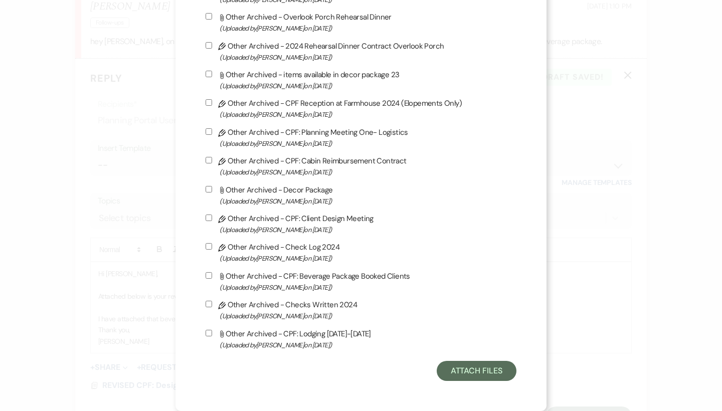
scroll to position [2675, 0]
click at [461, 366] on button "Attach Files" at bounding box center [476, 371] width 80 height 20
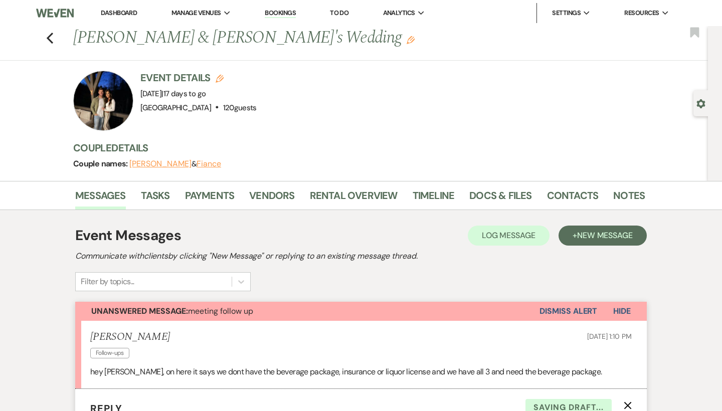
scroll to position [0, 0]
drag, startPoint x: 141, startPoint y: 93, endPoint x: 232, endPoint y: 95, distance: 91.2
click at [205, 95] on span "Event Date: Friday, September 5th, 2025 | 17 days to go" at bounding box center [172, 94] width 65 height 10
copy span "Friday, September 5th, 2025"
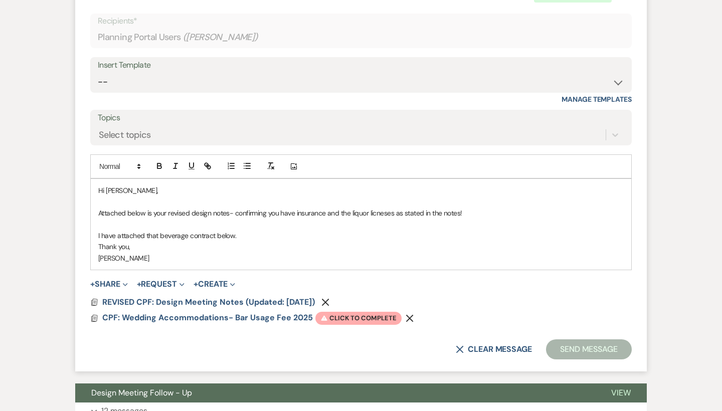
scroll to position [437, 0]
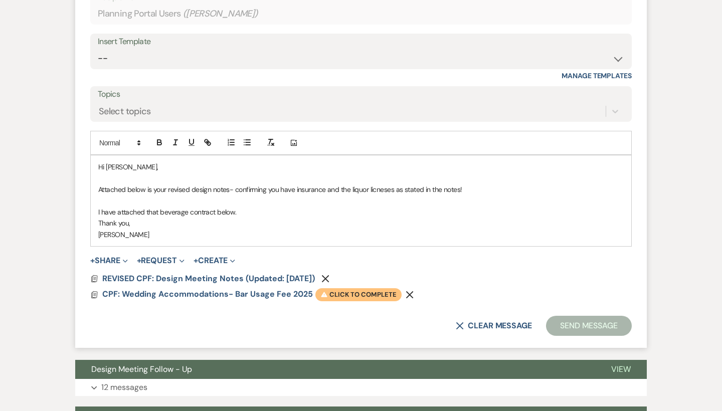
click at [353, 288] on span "Warning Click to complete" at bounding box center [358, 294] width 86 height 13
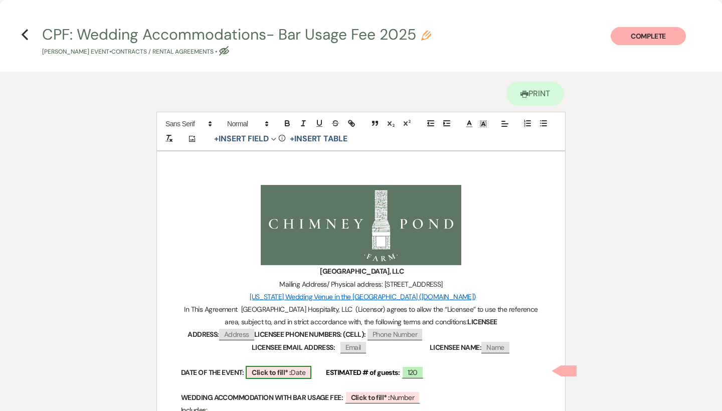
click at [307, 368] on span "Click to fill* : Date" at bounding box center [279, 372] width 66 height 13
select select "owner"
select select "Date"
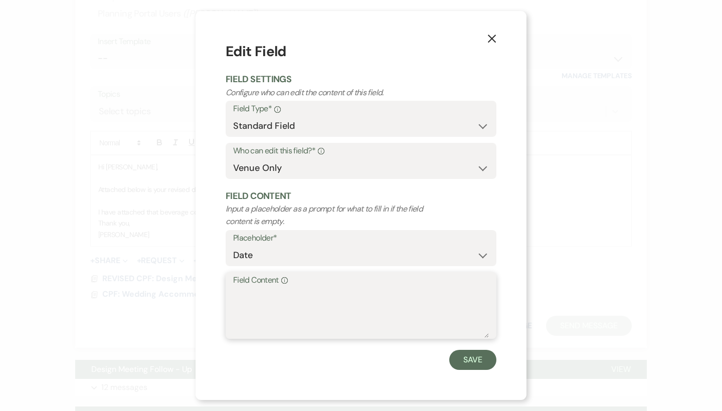
click at [266, 315] on textarea "Field Content Info" at bounding box center [361, 313] width 256 height 50
type textarea "100"
click at [466, 358] on button "Save" at bounding box center [472, 360] width 47 height 20
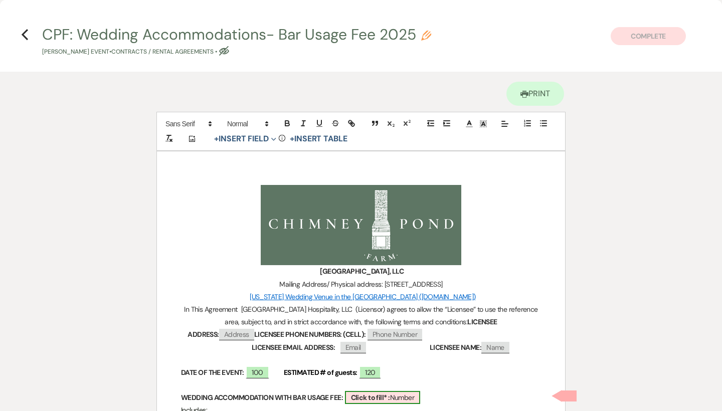
click at [395, 397] on span "Click to fill* : Number" at bounding box center [383, 397] width 76 height 13
select select "owner"
select select "Number"
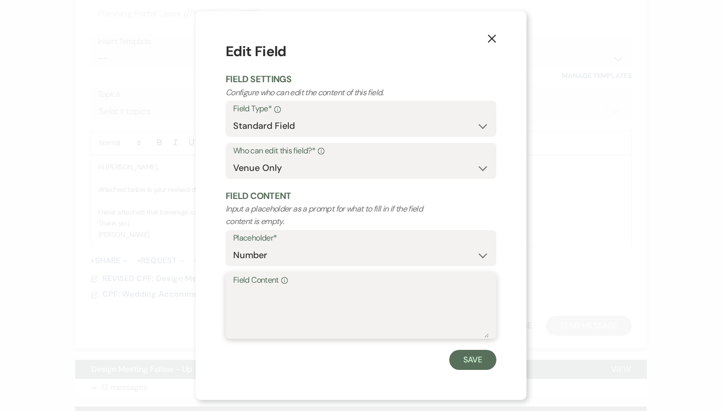
click at [344, 326] on textarea "Field Content Info" at bounding box center [361, 313] width 256 height 50
paste textarea "Friday, September 5th, 2025"
type textarea "Friday, September 5th, 2025"
click at [478, 362] on button "Save" at bounding box center [472, 360] width 47 height 20
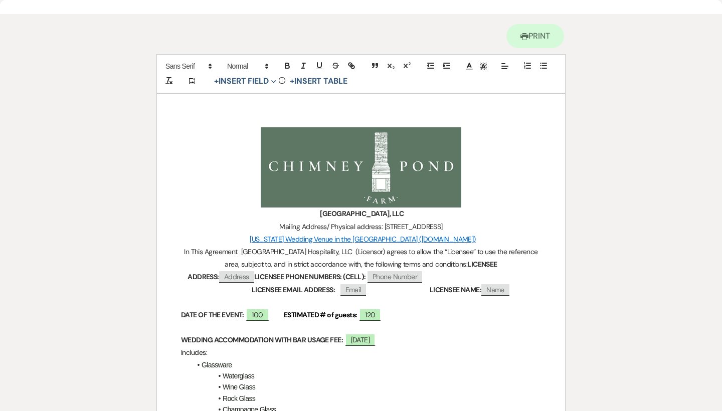
scroll to position [82, 0]
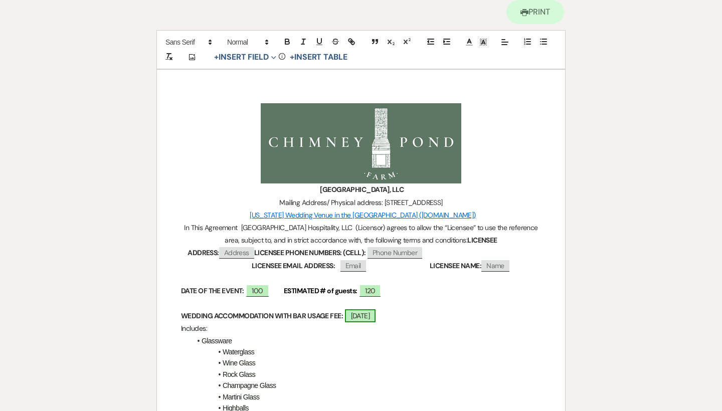
click at [376, 317] on span "Friday, September 5th, 2025" at bounding box center [360, 315] width 31 height 13
select select "owner"
select select "Number"
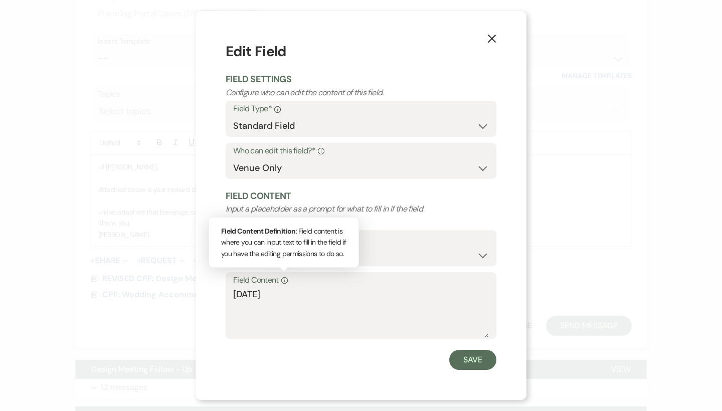
drag, startPoint x: 430, startPoint y: 284, endPoint x: 283, endPoint y: 281, distance: 147.3
click at [283, 281] on label "Field Content Info Field Content Definition : Field content is where you can in…" at bounding box center [361, 280] width 256 height 15
click at [283, 288] on textarea "Friday, September 5th, 2025" at bounding box center [361, 313] width 256 height 50
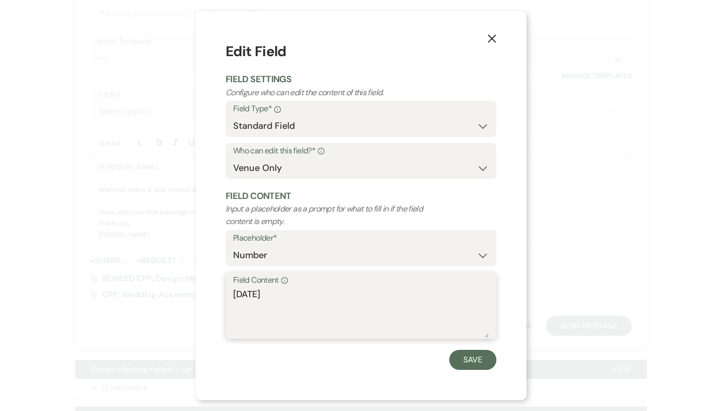
drag, startPoint x: 374, startPoint y: 293, endPoint x: 191, endPoint y: 286, distance: 183.0
click at [191, 286] on div "X Edit Field Field Settings Configure who can edit the content of this field. F…" at bounding box center [361, 205] width 722 height 411
type textarea "$1,000"
click at [488, 356] on button "Save" at bounding box center [472, 360] width 47 height 20
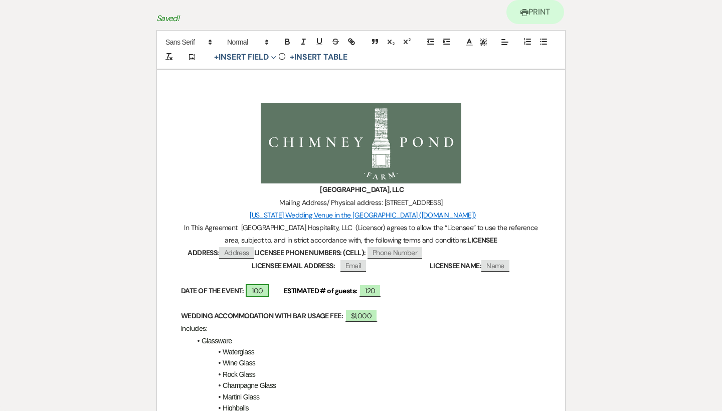
click at [259, 287] on span "100" at bounding box center [257, 290] width 23 height 13
select select "owner"
select select "Date"
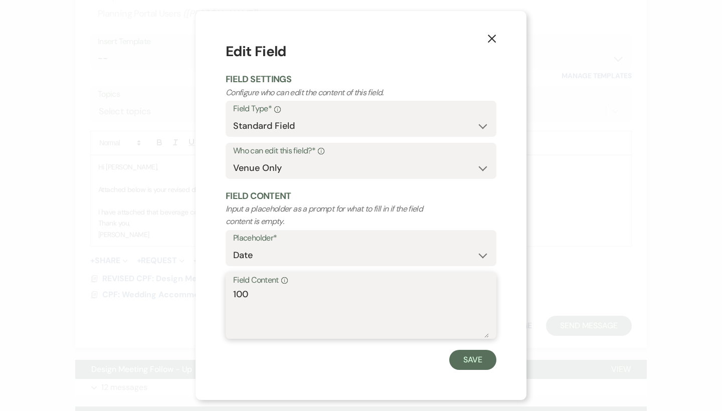
drag, startPoint x: 274, startPoint y: 296, endPoint x: 210, endPoint y: 294, distance: 63.2
click at [210, 294] on div "X Edit Field Field Settings Configure who can edit the content of this field. F…" at bounding box center [360, 205] width 331 height 388
paste textarea "Friday, September 5th, 2025"
type textarea "Friday, September 5th, 2025"
click at [486, 358] on button "Save" at bounding box center [472, 360] width 47 height 20
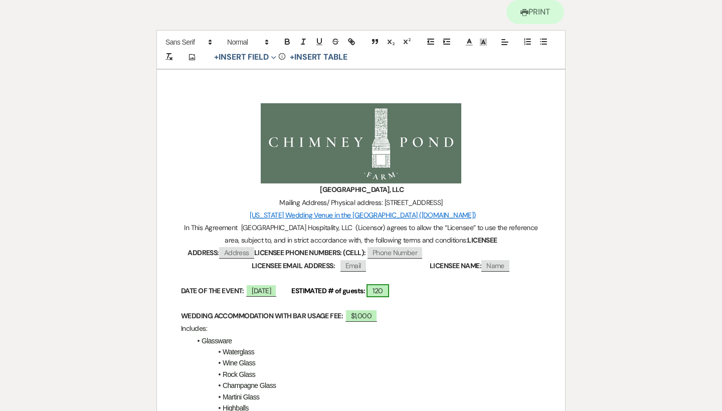
click at [388, 293] on span "120" at bounding box center [377, 290] width 22 height 13
select select "smartCustomField"
select select "owner"
select select "{{guestCount}}"
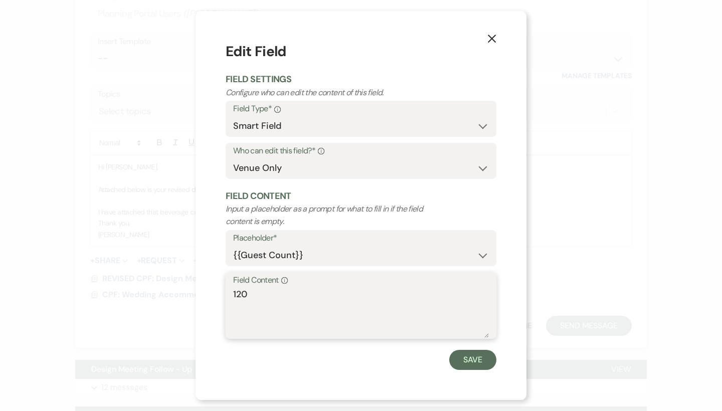
click at [408, 302] on textarea "120" at bounding box center [361, 313] width 256 height 50
type textarea "100"
click at [481, 355] on button "Save" at bounding box center [472, 360] width 47 height 20
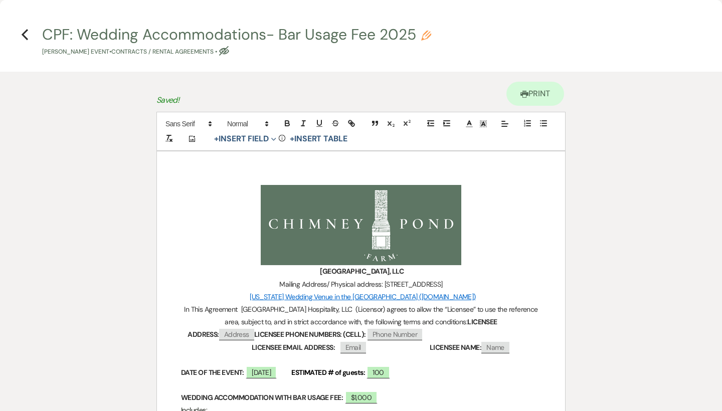
scroll to position [0, 0]
click at [27, 39] on use "button" at bounding box center [25, 34] width 7 height 11
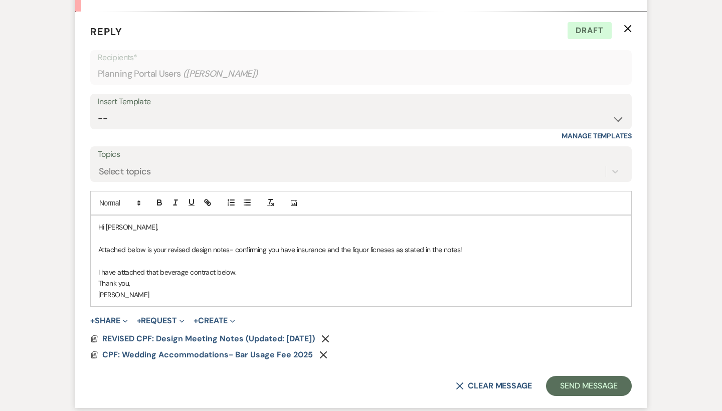
scroll to position [386, 0]
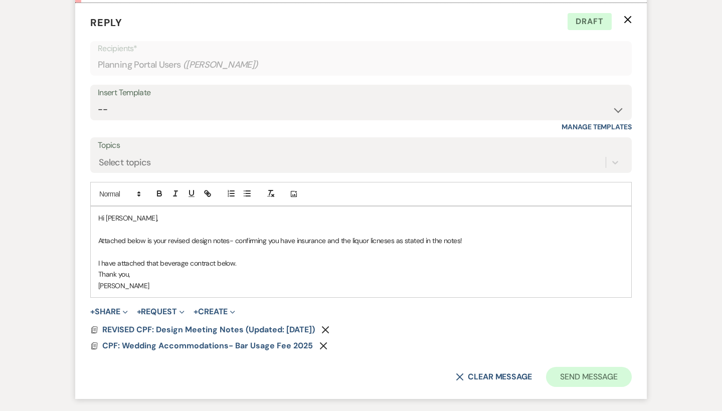
click at [584, 373] on button "Send Message" at bounding box center [589, 377] width 86 height 20
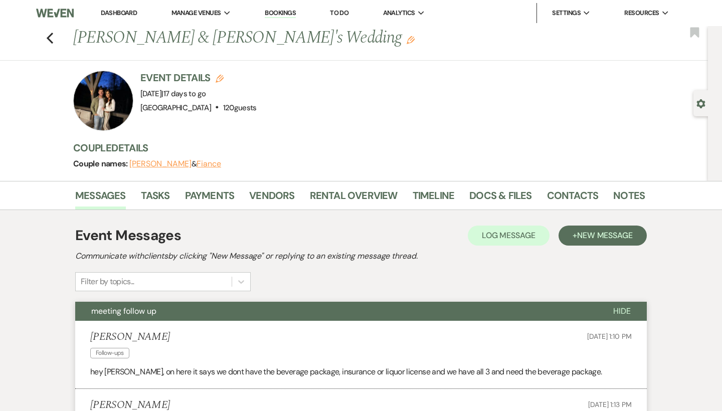
scroll to position [0, 0]
click at [48, 33] on icon "Previous" at bounding box center [50, 38] width 8 height 12
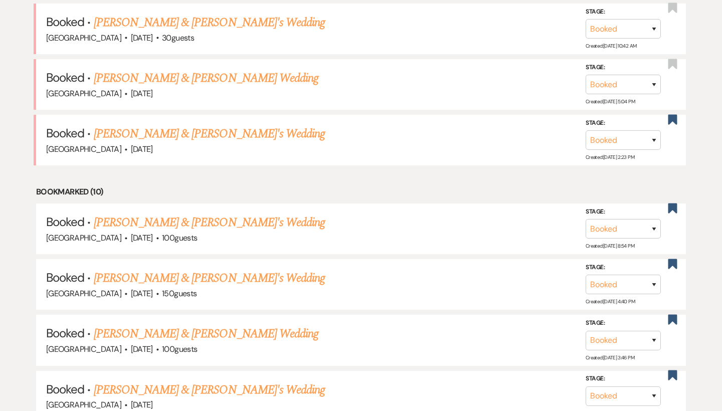
scroll to position [1002, 0]
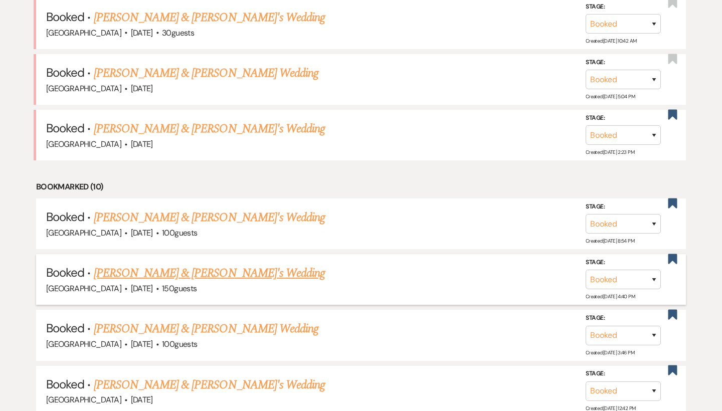
click at [154, 264] on link "Brooke Ferraro & Fiance's Wedding" at bounding box center [209, 273] width 231 height 18
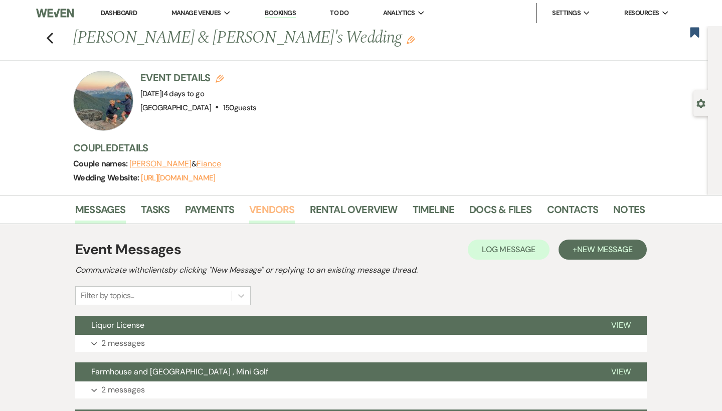
click at [278, 207] on link "Vendors" at bounding box center [271, 212] width 45 height 22
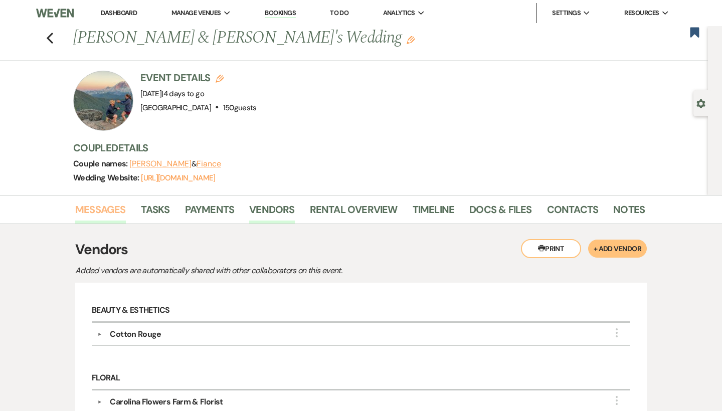
click at [110, 210] on link "Messages" at bounding box center [100, 212] width 51 height 22
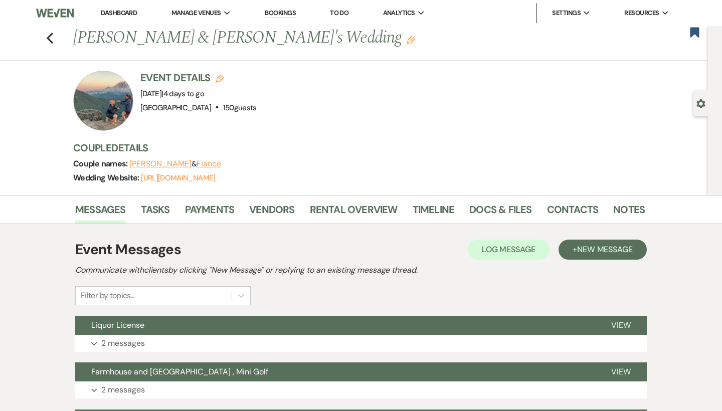
click at [124, 12] on link "Dashboard" at bounding box center [119, 13] width 36 height 9
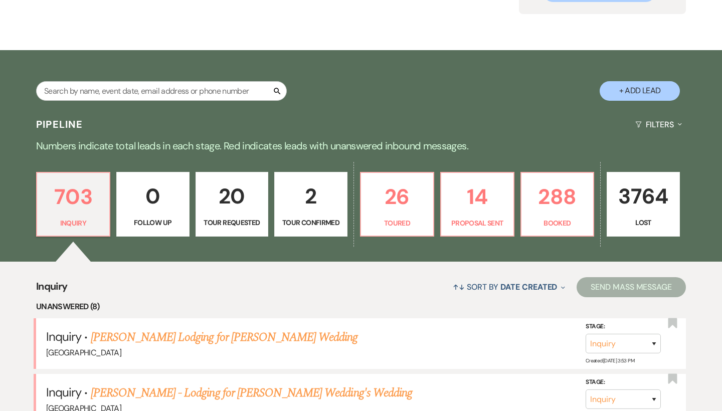
scroll to position [157, 0]
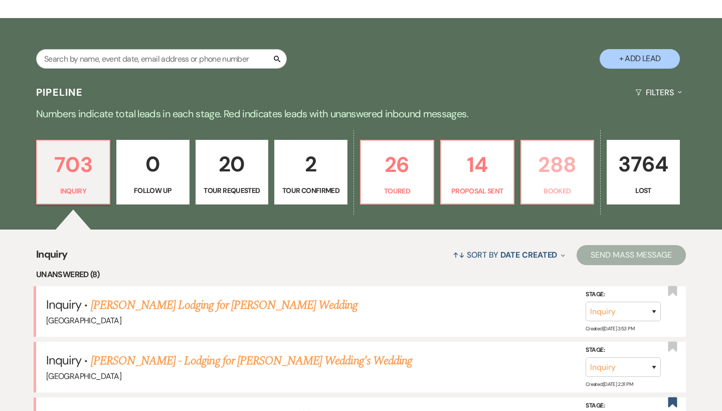
click at [550, 185] on p "Booked" at bounding box center [557, 190] width 60 height 11
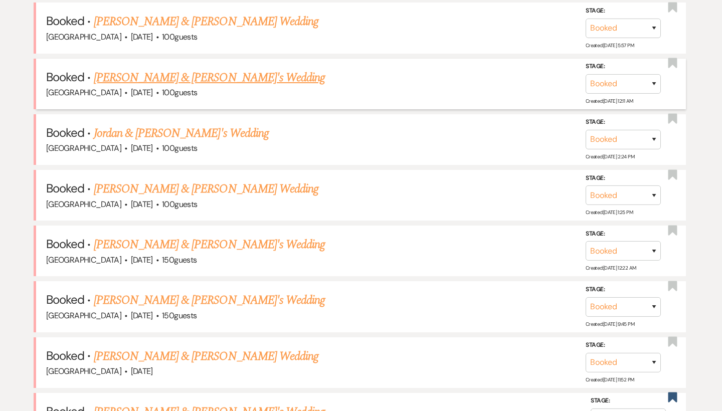
scroll to position [563, 0]
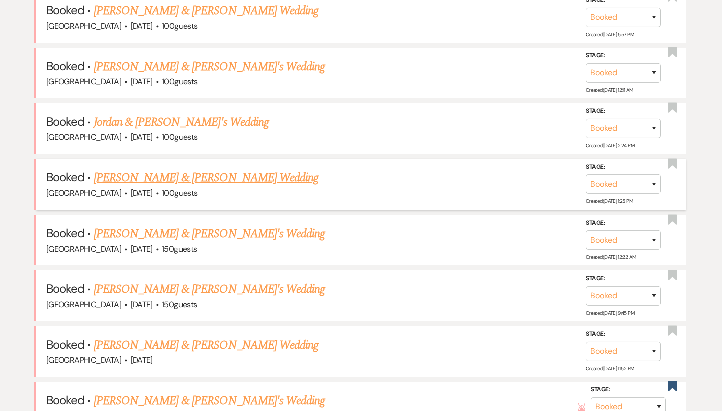
click at [137, 171] on link "Daniel & Haley Byers's Wedding" at bounding box center [206, 178] width 224 height 18
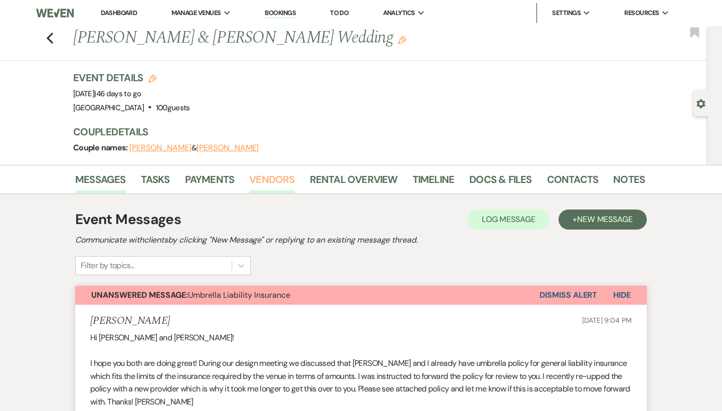
click at [267, 177] on link "Vendors" at bounding box center [271, 182] width 45 height 22
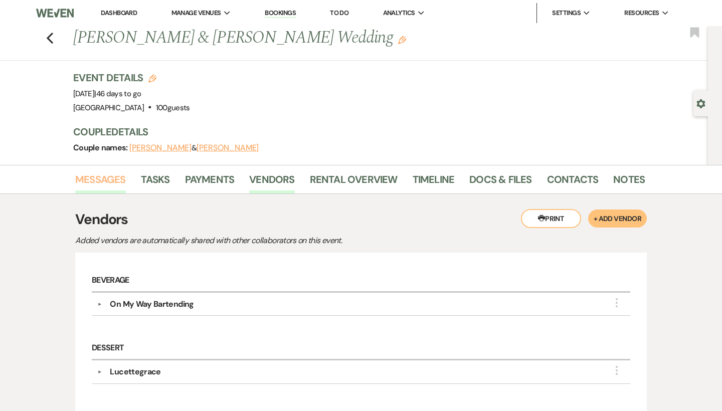
click at [93, 181] on link "Messages" at bounding box center [100, 182] width 51 height 22
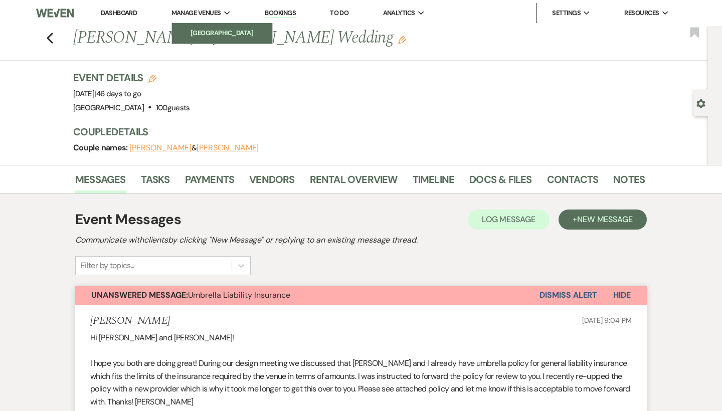
click at [200, 30] on li "[GEOGRAPHIC_DATA]" at bounding box center [222, 33] width 90 height 10
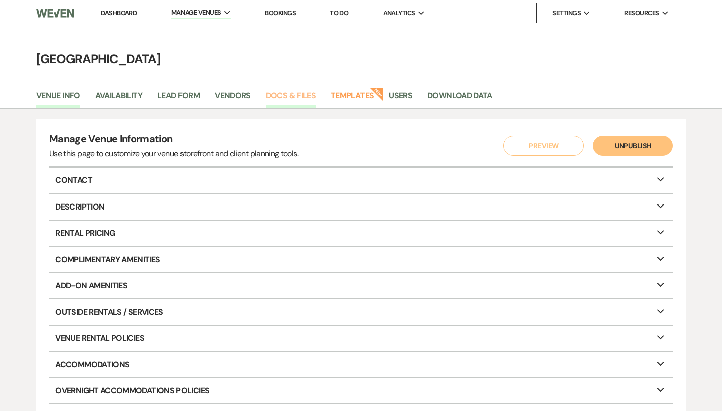
click at [304, 93] on link "Docs & Files" at bounding box center [291, 98] width 50 height 19
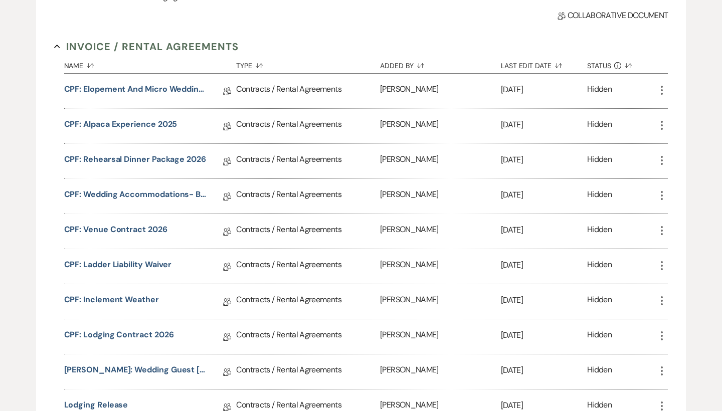
scroll to position [268, 0]
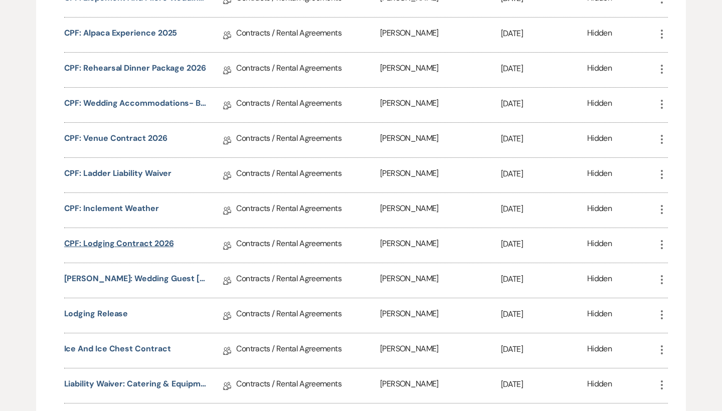
click at [154, 240] on link "CPF: Lodging Contract 2026" at bounding box center [119, 245] width 110 height 16
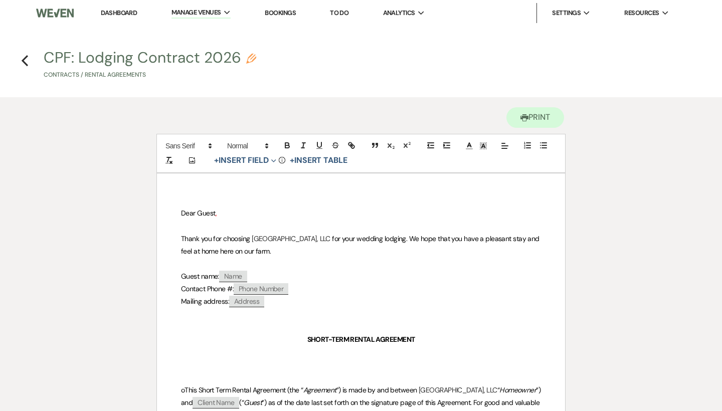
click at [122, 13] on link "Dashboard" at bounding box center [119, 13] width 36 height 9
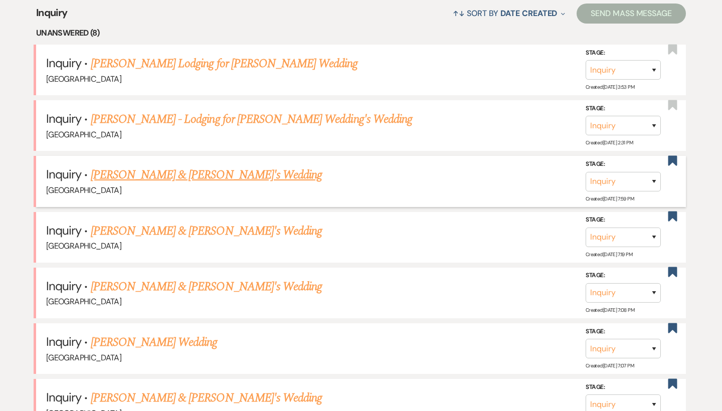
scroll to position [61, 0]
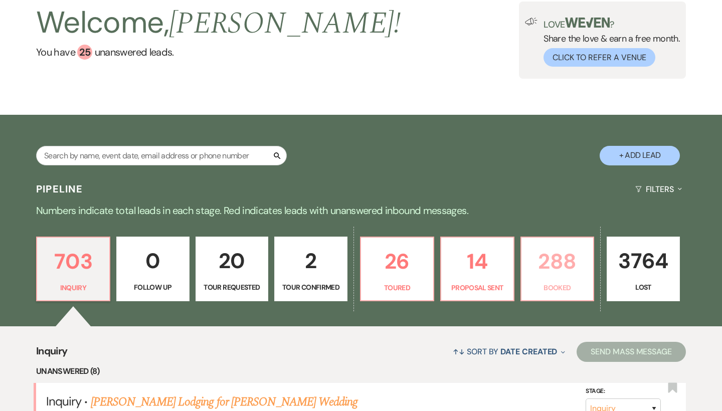
click at [561, 285] on p "Booked" at bounding box center [557, 287] width 60 height 11
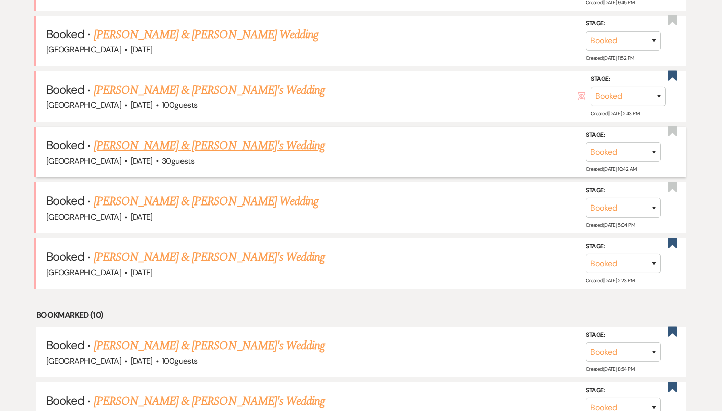
scroll to position [852, 0]
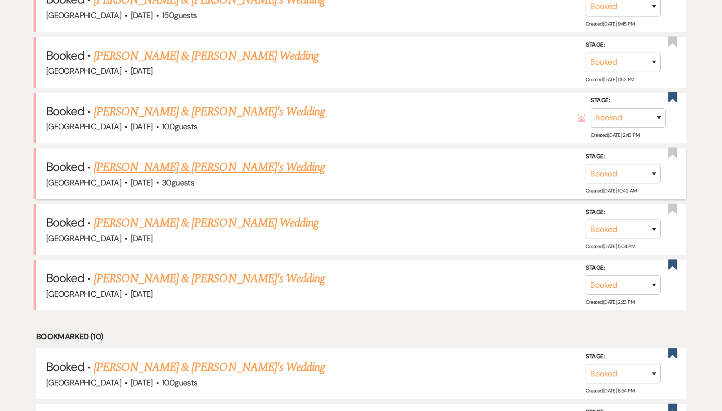
click at [189, 158] on link "Allison Sickels & Ricky's Wedding" at bounding box center [209, 167] width 231 height 18
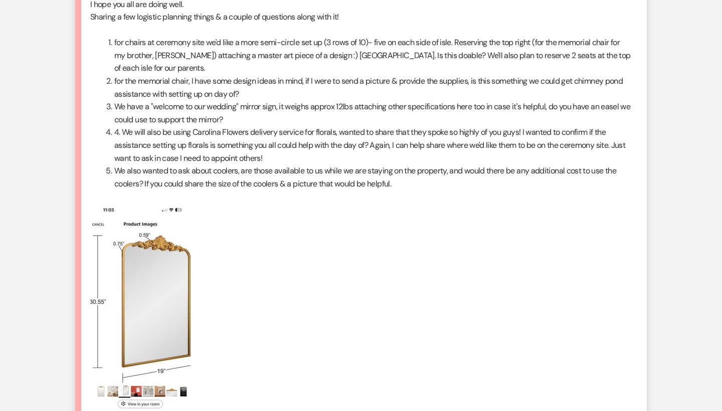
scroll to position [377, 0]
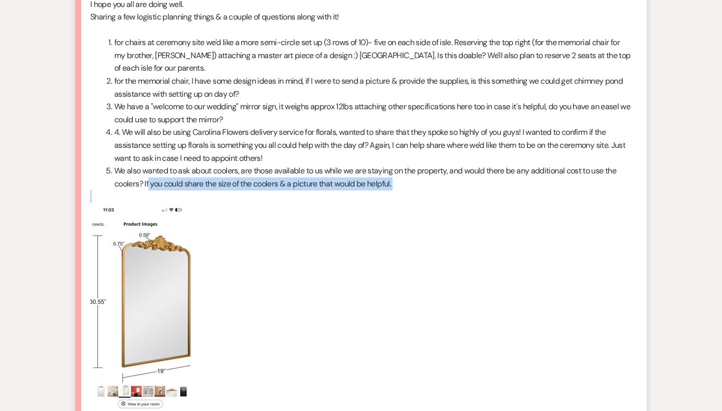
drag, startPoint x: 148, startPoint y: 166, endPoint x: 399, endPoint y: 183, distance: 251.1
click at [399, 183] on div "Hey everyone! I hope you all are doing well. Sharing a few logistic planning th…" at bounding box center [360, 196] width 541 height 448
click at [399, 190] on p at bounding box center [360, 196] width 541 height 13
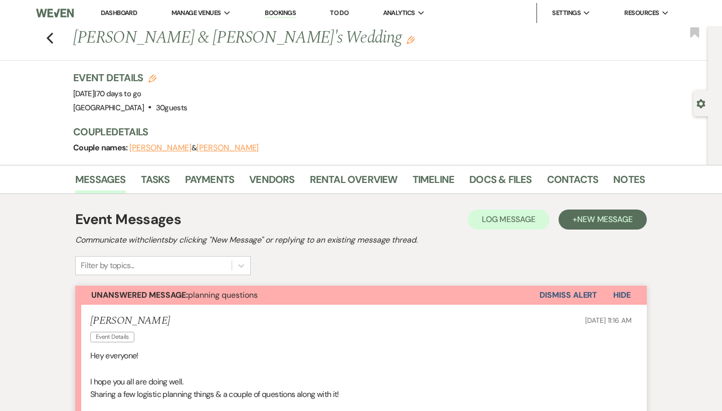
scroll to position [0, 0]
click at [210, 187] on link "Payments" at bounding box center [210, 182] width 50 height 22
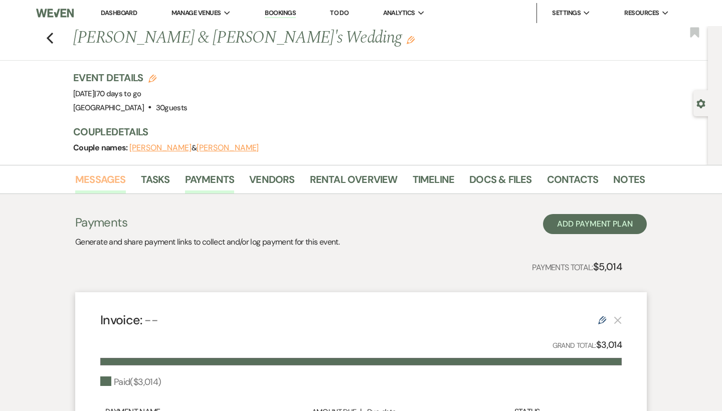
click at [99, 182] on link "Messages" at bounding box center [100, 182] width 51 height 22
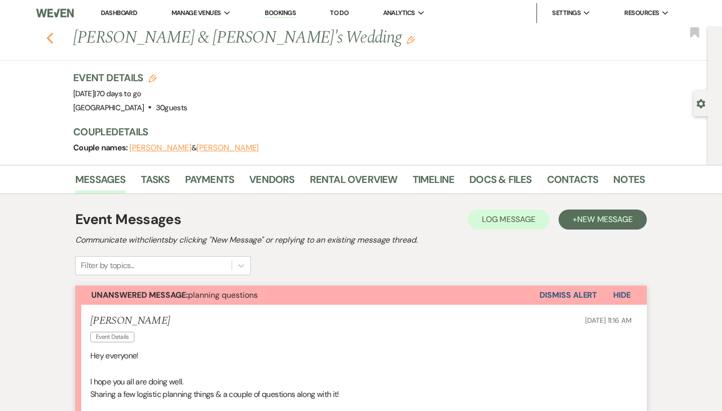
click at [50, 40] on use "button" at bounding box center [50, 38] width 7 height 11
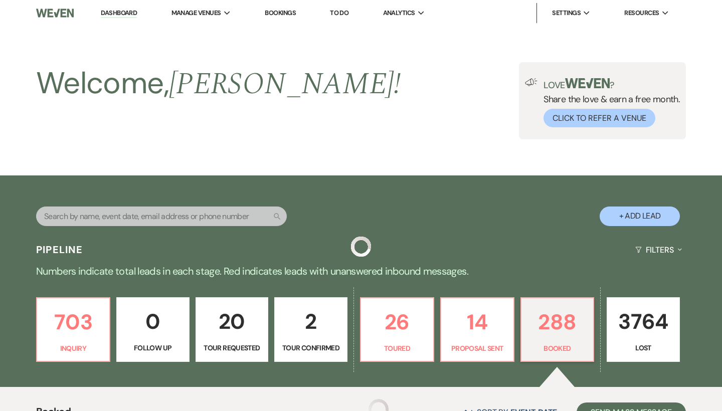
scroll to position [852, 0]
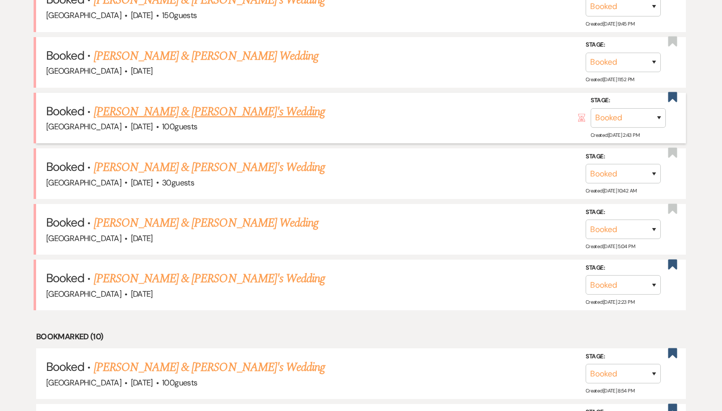
click at [167, 103] on link "Summerlin & Fiance's Wedding" at bounding box center [209, 112] width 231 height 18
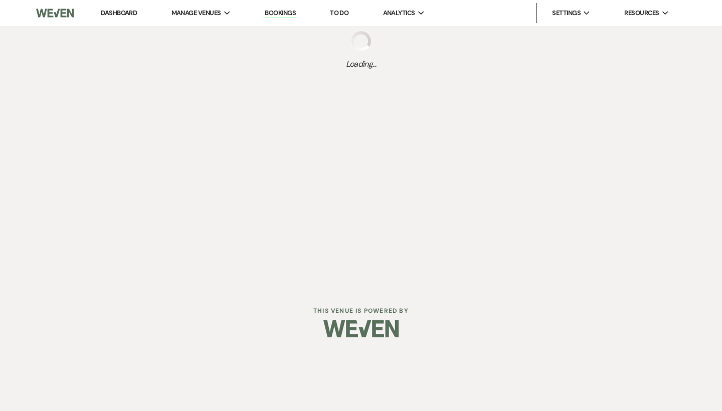
select select "4"
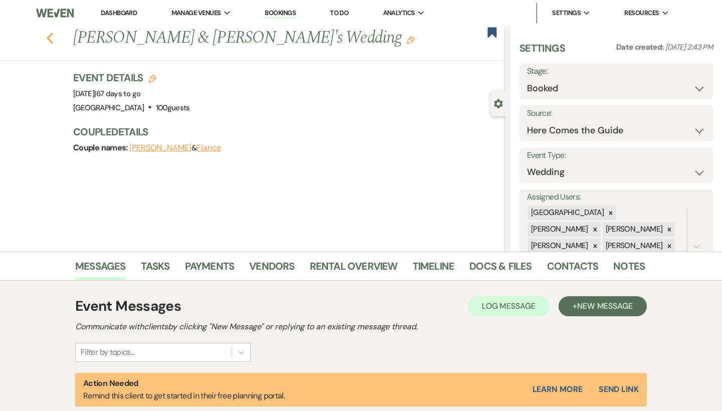
click at [50, 36] on use "button" at bounding box center [50, 38] width 7 height 11
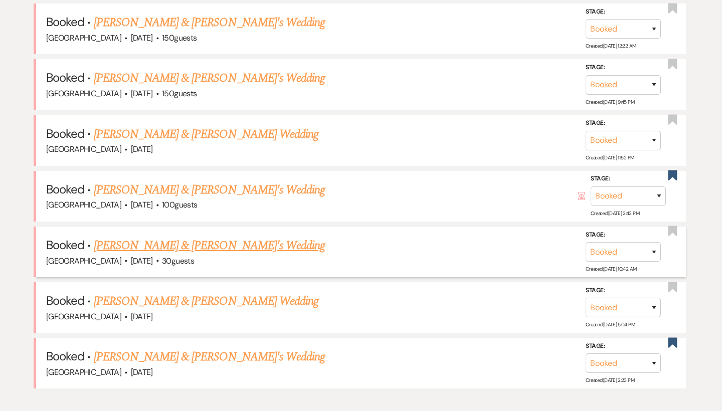
scroll to position [741, 0]
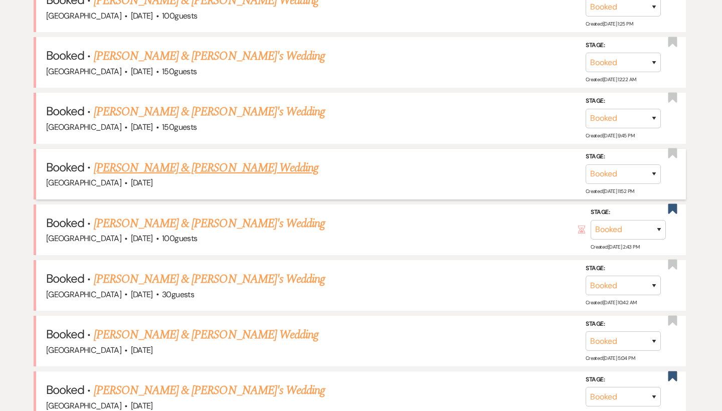
click at [191, 159] on link "Andrea LaVigne & Colton Plante's Wedding" at bounding box center [206, 168] width 224 height 18
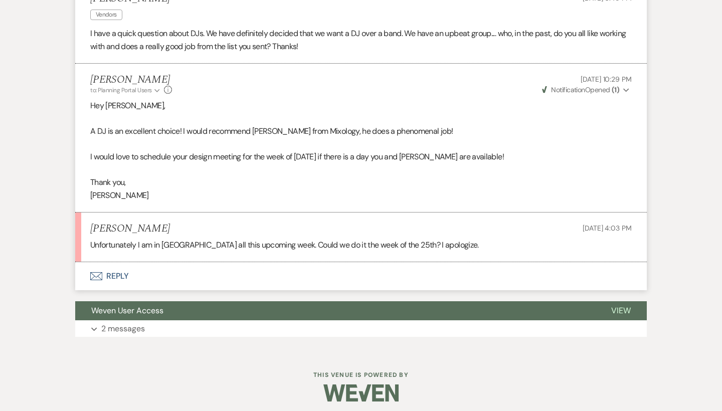
scroll to position [352, 0]
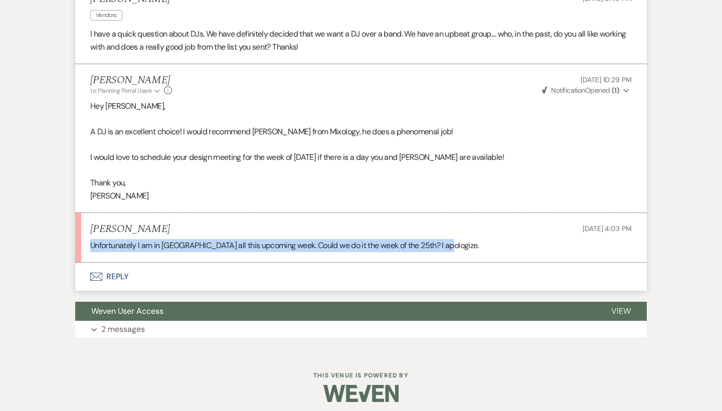
drag, startPoint x: 86, startPoint y: 242, endPoint x: 467, endPoint y: 252, distance: 380.9
click at [467, 252] on li "Colton Plante Aug 17, 2025, 4:03 PM Unfortunately I am in Guatemala all this up…" at bounding box center [360, 238] width 571 height 50
click at [459, 243] on p "Unfortunately I am in Guatemala all this upcoming week. Could we do it the week…" at bounding box center [360, 245] width 541 height 13
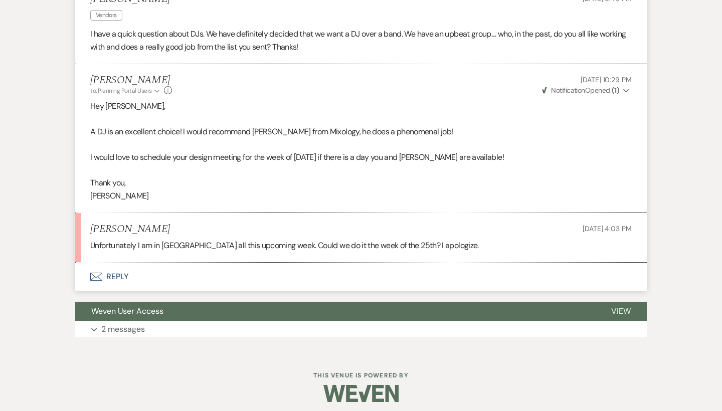
click at [102, 267] on button "Envelope Reply" at bounding box center [360, 277] width 571 height 28
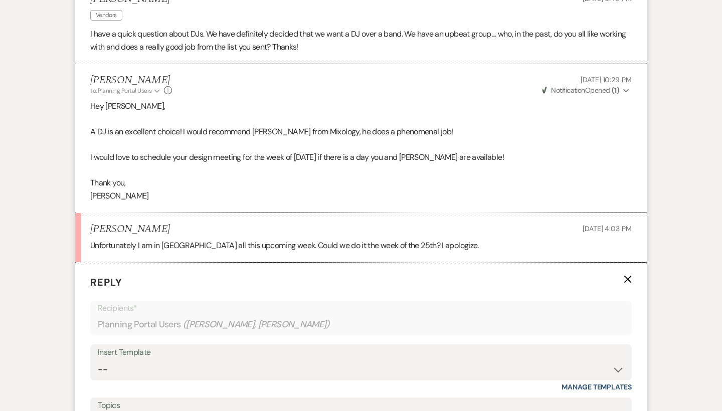
scroll to position [552, 0]
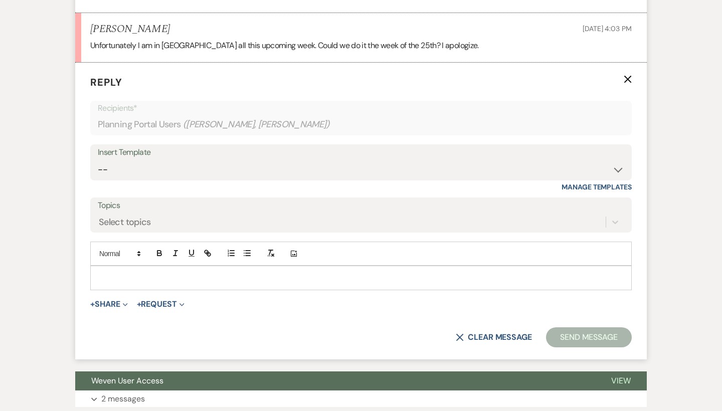
click at [173, 278] on div at bounding box center [361, 277] width 540 height 23
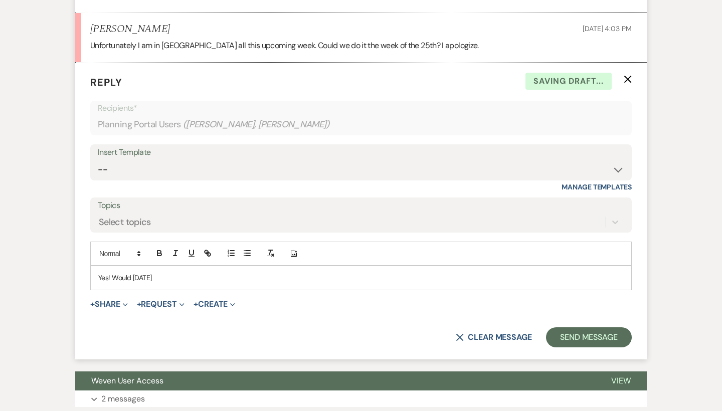
click at [133, 273] on p "Yes! Would August 26th" at bounding box center [360, 277] width 525 height 11
click at [213, 273] on p "Yes! Would Tuesday, August 26th" at bounding box center [360, 277] width 525 height 11
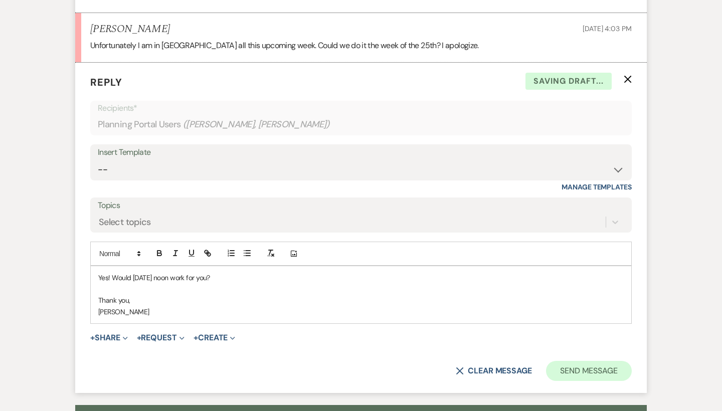
click at [568, 367] on button "Send Message" at bounding box center [589, 371] width 86 height 20
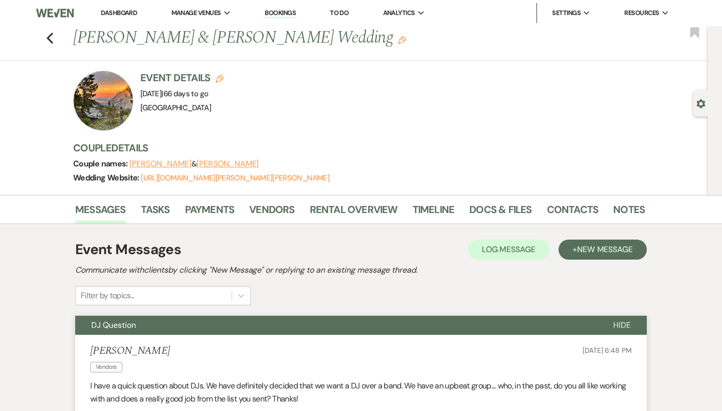
scroll to position [0, 0]
click at [280, 326] on button "DJ Question" at bounding box center [336, 325] width 522 height 19
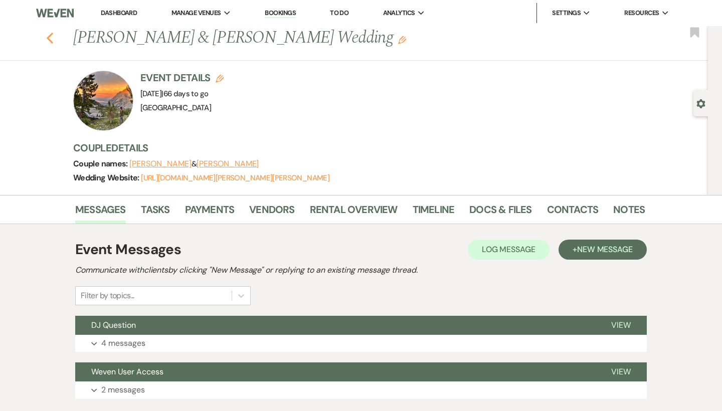
click at [49, 37] on use "button" at bounding box center [50, 38] width 7 height 11
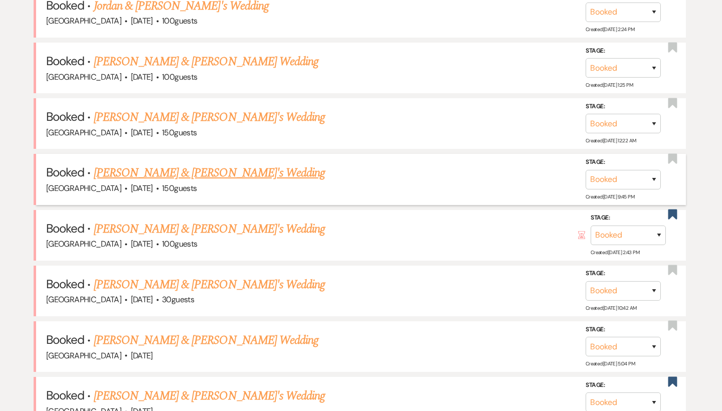
scroll to position [639, 0]
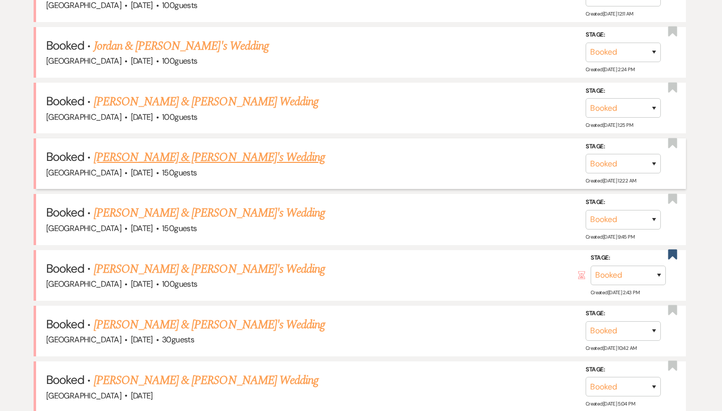
click at [142, 151] on link "Sydney Davis & William's Wedding" at bounding box center [209, 157] width 231 height 18
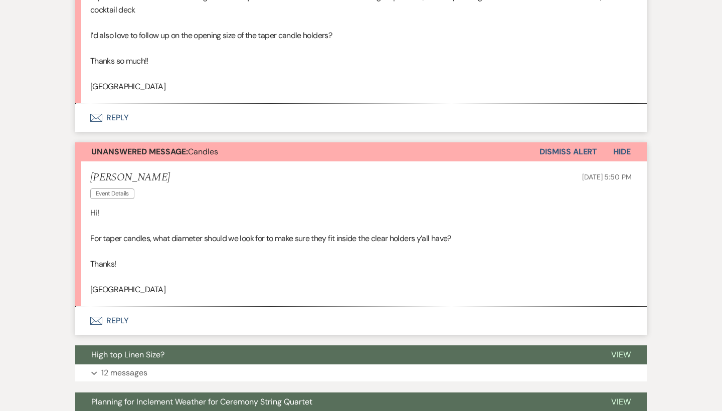
scroll to position [508, 0]
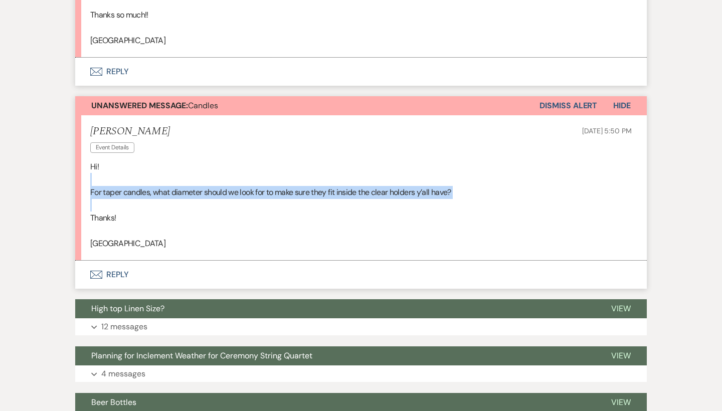
drag, startPoint x: 86, startPoint y: 193, endPoint x: 561, endPoint y: 167, distance: 475.2
click at [561, 167] on li "Sydney Davis Event Details Aug 09, 2025, 5:50 PM Hi! For taper candles, what di…" at bounding box center [360, 187] width 571 height 145
click at [561, 173] on p at bounding box center [360, 179] width 541 height 13
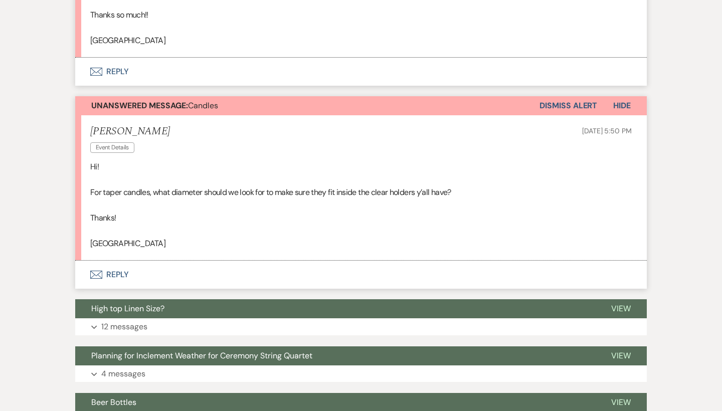
click at [109, 261] on button "Envelope Reply" at bounding box center [360, 275] width 571 height 28
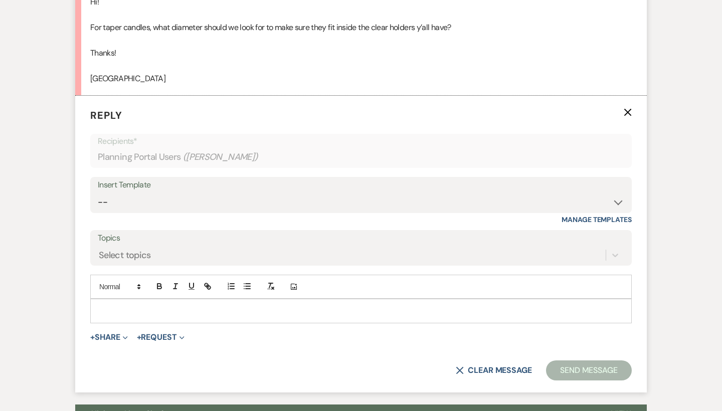
scroll to position [702, 0]
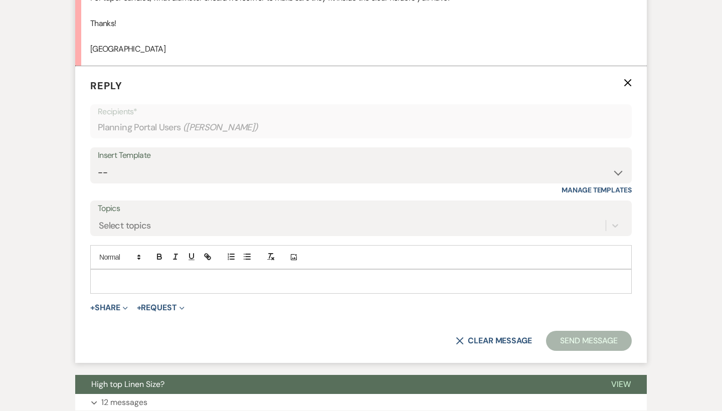
click at [127, 277] on div at bounding box center [361, 281] width 540 height 23
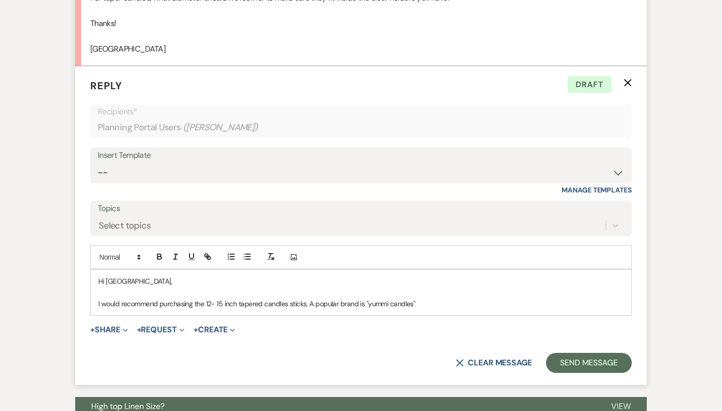
drag, startPoint x: 97, startPoint y: 291, endPoint x: 448, endPoint y: 298, distance: 351.8
click at [448, 298] on div "Hi Sydney, I would recommend purchasing the 12- 15 inch tapered candles sticks.…" at bounding box center [361, 293] width 540 height 46
click at [448, 298] on p "I would recommend purchasing the 12- 15 inch tapered candles sticks. A popular …" at bounding box center [360, 303] width 525 height 11
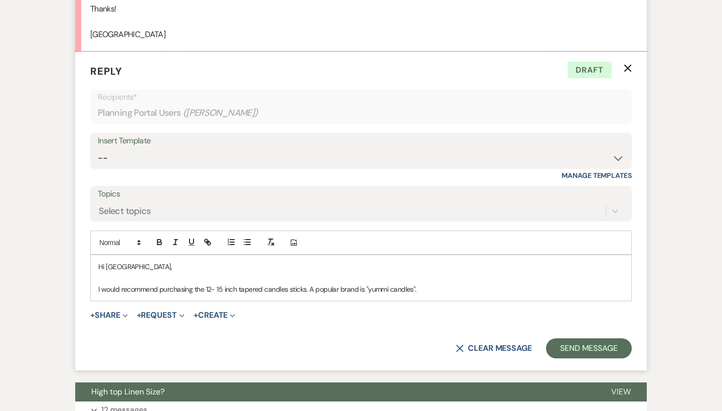
scroll to position [717, 0]
click at [603, 342] on button "Send Message" at bounding box center [589, 348] width 86 height 20
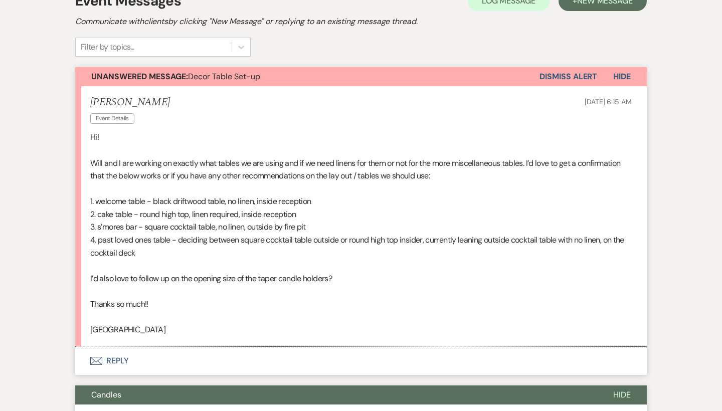
scroll to position [221, 0]
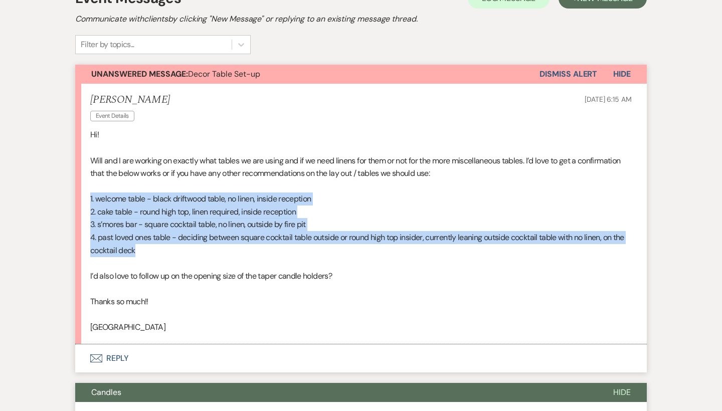
drag, startPoint x: 85, startPoint y: 195, endPoint x: 163, endPoint y: 244, distance: 91.8
click at [163, 244] on li "Sydney Davis Event Details Aug 14, 2025, 6:15 AM Hi! Will and I are working on …" at bounding box center [360, 214] width 571 height 261
copy div "1. welcome table - black driftwood table, no linen, inside reception 2. cake ta…"
click at [163, 244] on p "4. past loved ones table - deciding between square cocktail table outside or ro…" at bounding box center [360, 244] width 541 height 26
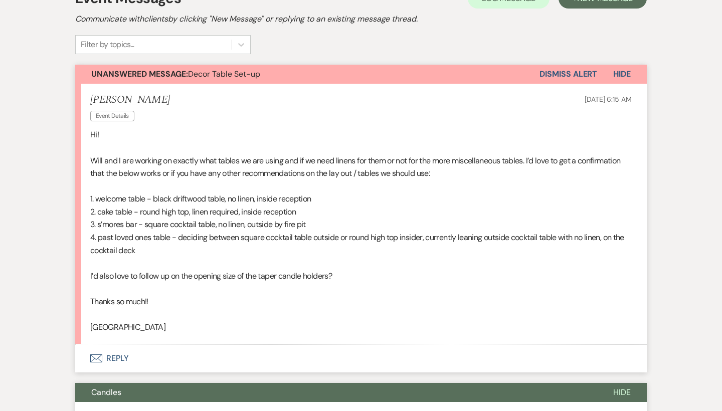
click at [93, 345] on button "Envelope Reply" at bounding box center [360, 358] width 571 height 28
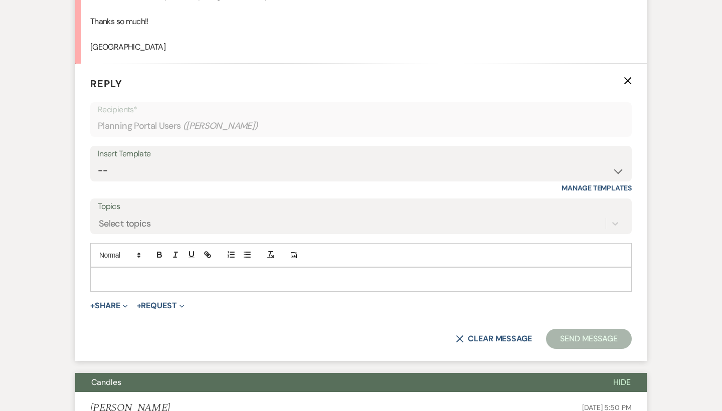
scroll to position [502, 0]
click at [142, 273] on p at bounding box center [360, 278] width 525 height 11
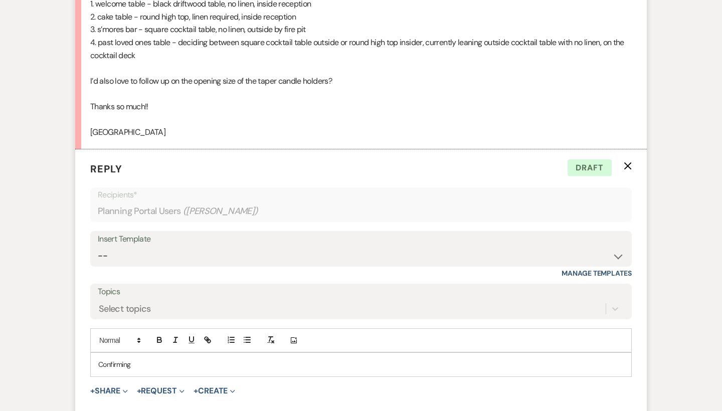
scroll to position [417, 0]
drag, startPoint x: 163, startPoint y: 364, endPoint x: 160, endPoint y: 355, distance: 9.5
click at [160, 358] on p "Confirming- The wood drift" at bounding box center [360, 363] width 525 height 11
click at [168, 358] on p "Confirming- The wood drift" at bounding box center [360, 363] width 525 height 11
click at [218, 363] on div "Confirming- The wooddrift" at bounding box center [361, 363] width 540 height 23
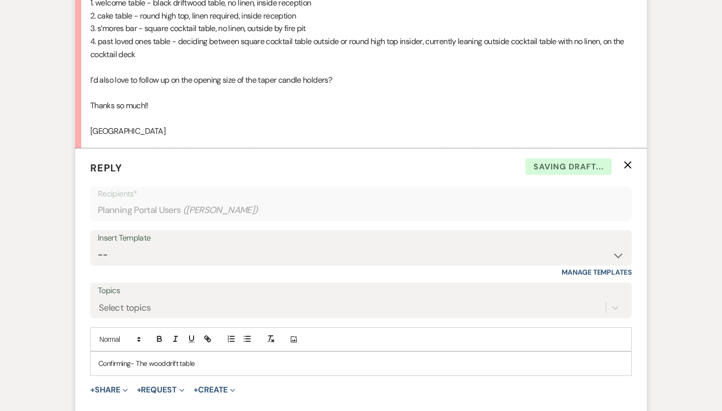
click at [166, 358] on p "Confirming- The wooddrift table" at bounding box center [360, 363] width 525 height 11
click at [226, 359] on p "Confirming- The wood drift table" at bounding box center [360, 363] width 525 height 11
drag, startPoint x: 215, startPoint y: 357, endPoint x: 154, endPoint y: 358, distance: 61.1
click at [154, 358] on p "Confirming- The wood drift table for a welcome table, cake table ," at bounding box center [360, 363] width 525 height 11
click at [280, 358] on p "Confirming- Thewelcome table, cake table ," at bounding box center [360, 363] width 525 height 11
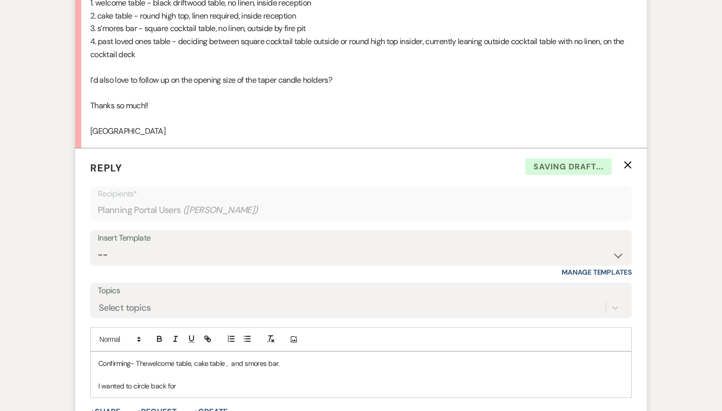
click at [100, 380] on p "I wanted to circle back for" at bounding box center [360, 385] width 525 height 11
click at [173, 381] on p "I wanted to circle back for" at bounding box center [360, 385] width 525 height 11
click at [181, 380] on p "I wanted to circle back for" at bounding box center [360, 385] width 525 height 11
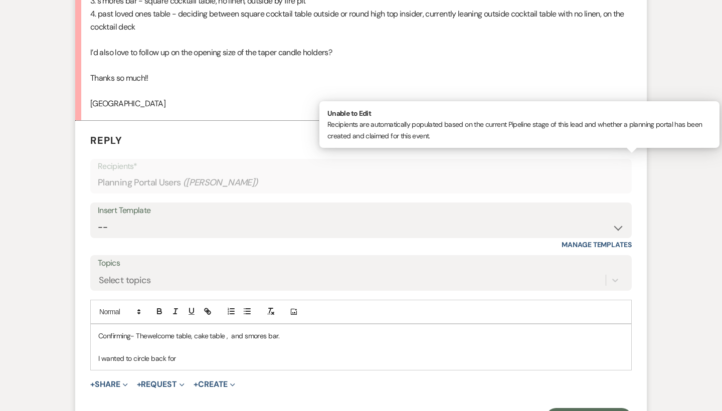
scroll to position [445, 0]
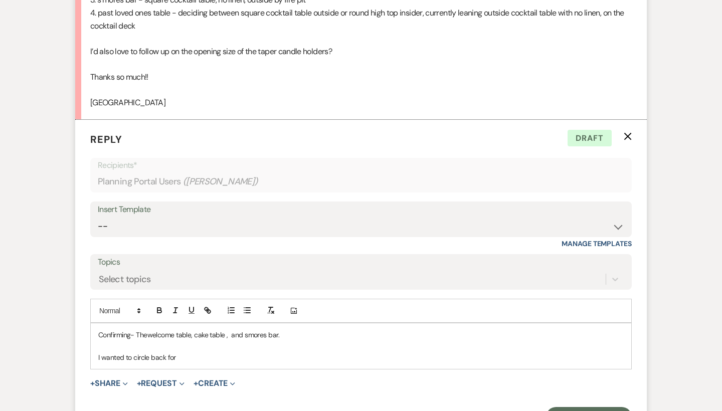
click at [149, 329] on p "Confirming- Thewelcome table, cake table , and smores bar." at bounding box center [360, 334] width 525 height 11
click at [259, 329] on p "Confirming- The welcome table, cake table , and smores bar." at bounding box center [360, 334] width 525 height 11
click at [292, 329] on p "Confirming- The welcome table, cake table , and s'mores bar." at bounding box center [360, 334] width 525 height 11
click at [201, 352] on p "I wanted to circle back for" at bounding box center [360, 357] width 525 height 11
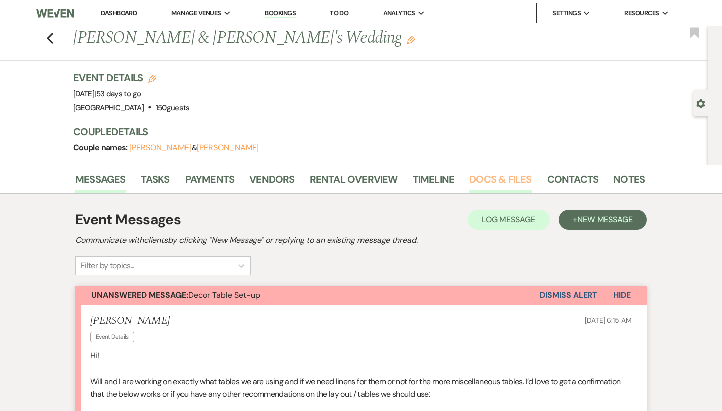
scroll to position [0, 0]
click at [501, 182] on link "Docs & Files" at bounding box center [500, 182] width 62 height 22
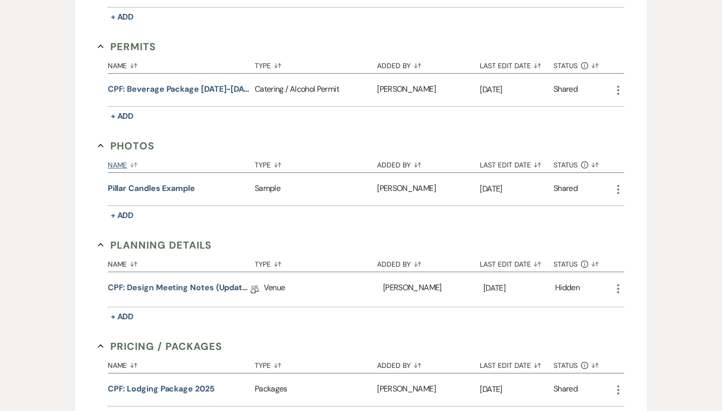
scroll to position [630, 0]
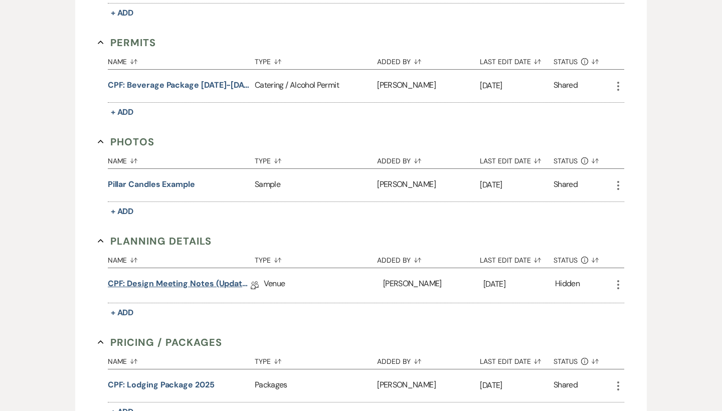
click at [190, 286] on link "CPF: Design Meeting Notes (Updated: July 31st, 2025 )" at bounding box center [179, 286] width 143 height 16
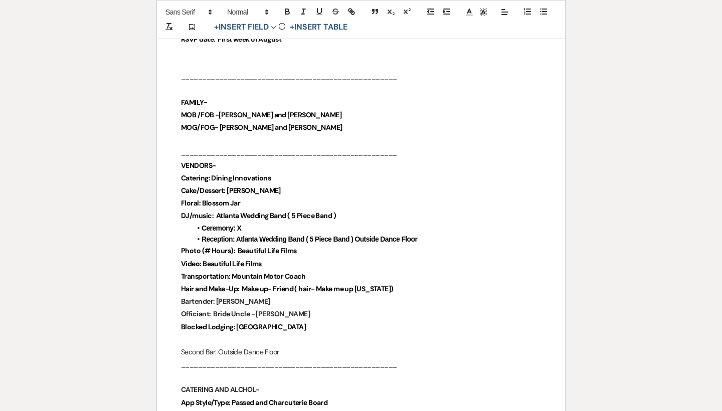
scroll to position [573, 0]
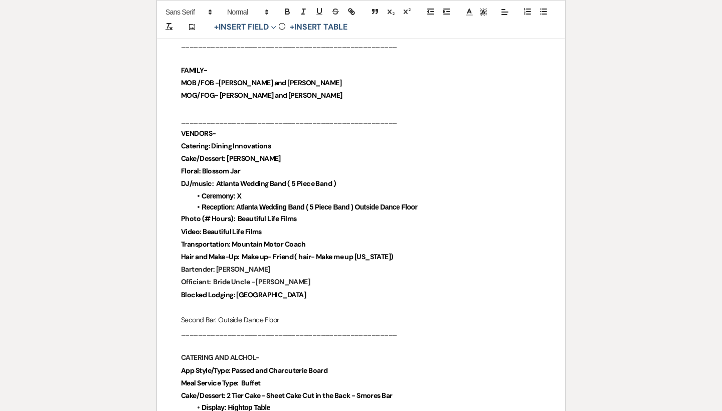
click at [287, 155] on p "Cake/Dessert: Cindys Cake" at bounding box center [361, 158] width 360 height 13
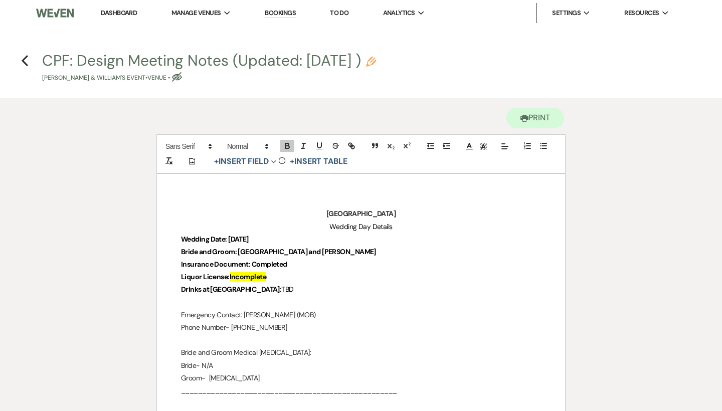
scroll to position [0, 0]
click at [23, 62] on use "button" at bounding box center [25, 60] width 7 height 11
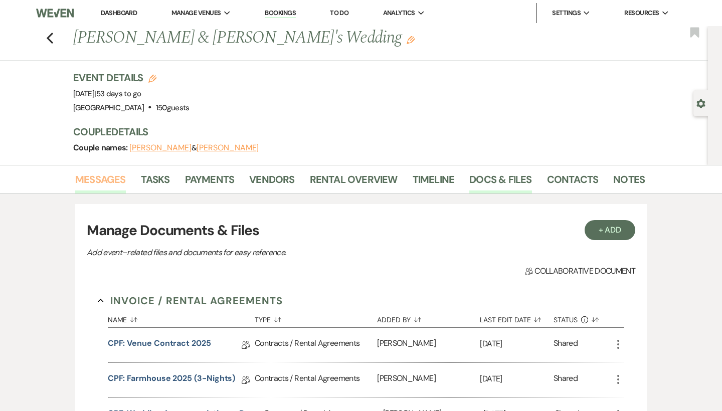
click at [83, 174] on link "Messages" at bounding box center [100, 182] width 51 height 22
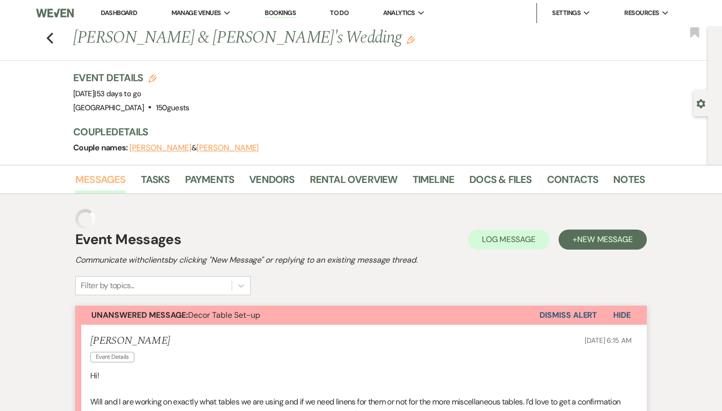
scroll to position [513, 0]
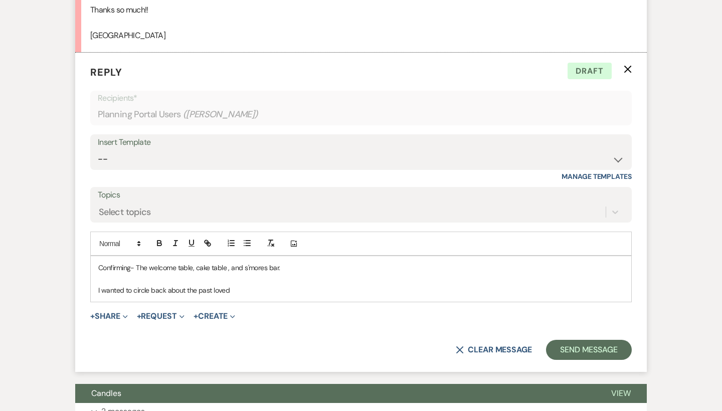
click at [243, 285] on p "I wanted to circle back about the past loved" at bounding box center [360, 290] width 525 height 11
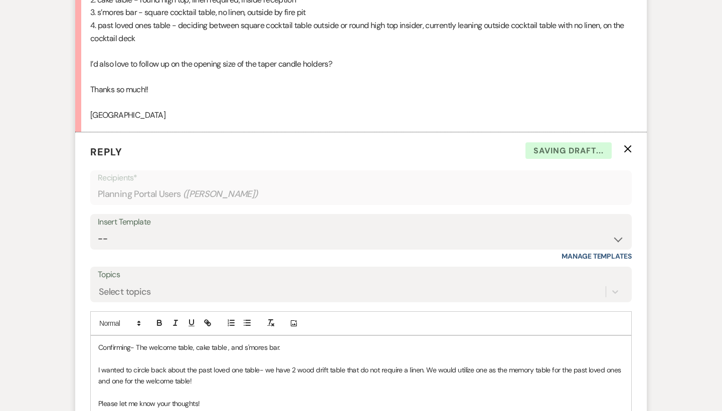
scroll to position [645, 0]
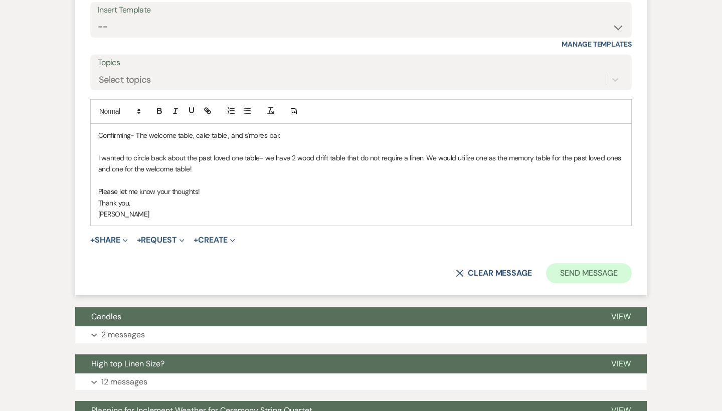
click at [603, 265] on button "Send Message" at bounding box center [589, 273] width 86 height 20
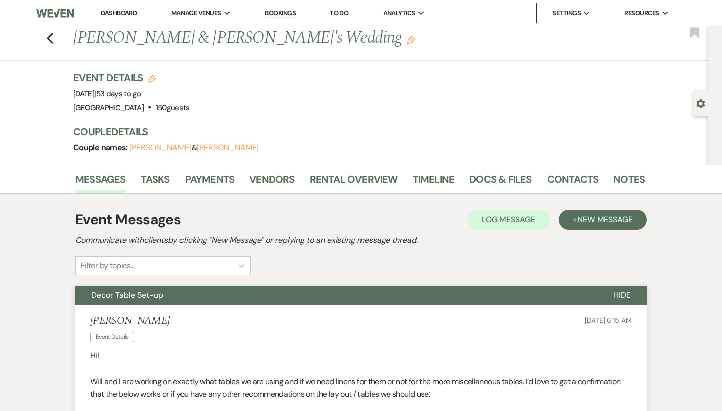
scroll to position [0, 0]
click at [47, 39] on icon "Previous" at bounding box center [50, 38] width 8 height 12
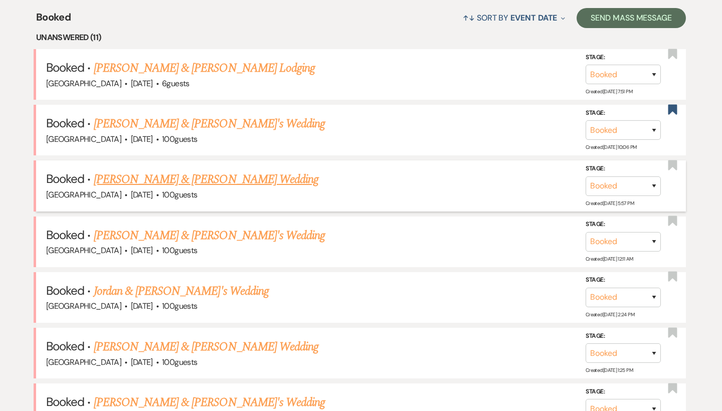
scroll to position [383, 0]
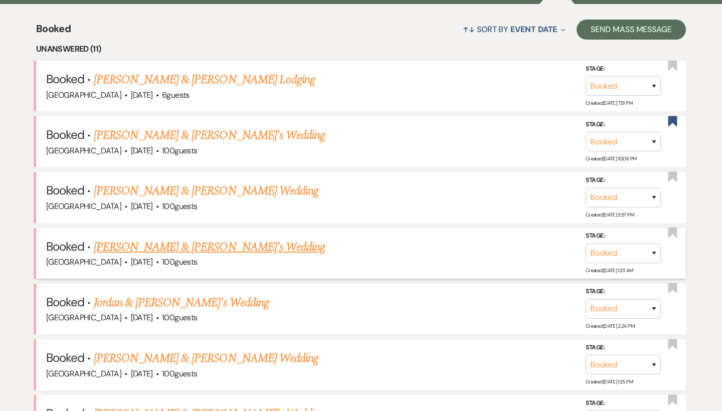
click at [147, 243] on link "Kennedy Osborne & Fiance's Wedding" at bounding box center [209, 247] width 231 height 18
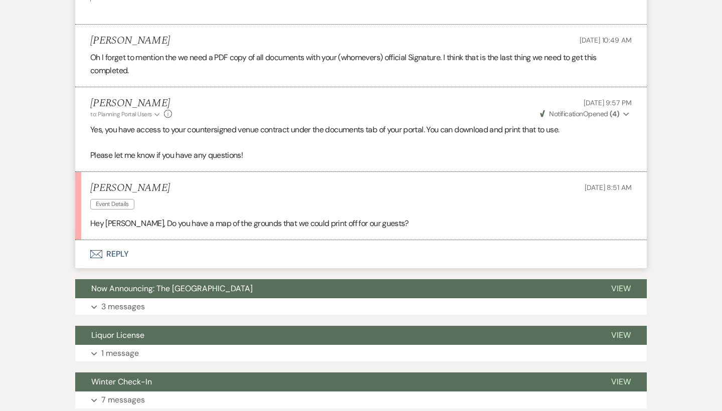
scroll to position [1614, 0]
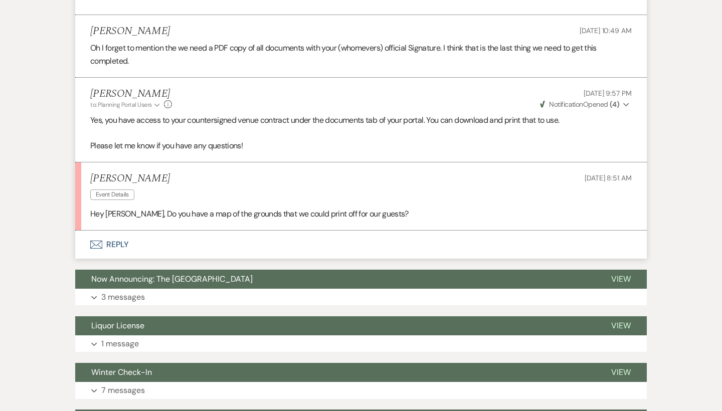
click at [106, 233] on button "Envelope Reply" at bounding box center [360, 244] width 571 height 28
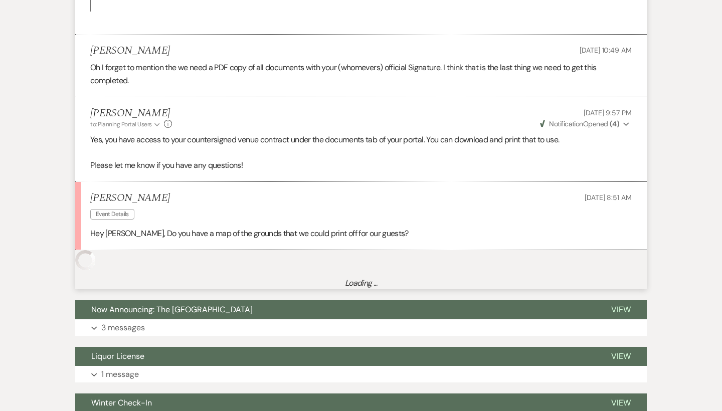
scroll to position [1594, 0]
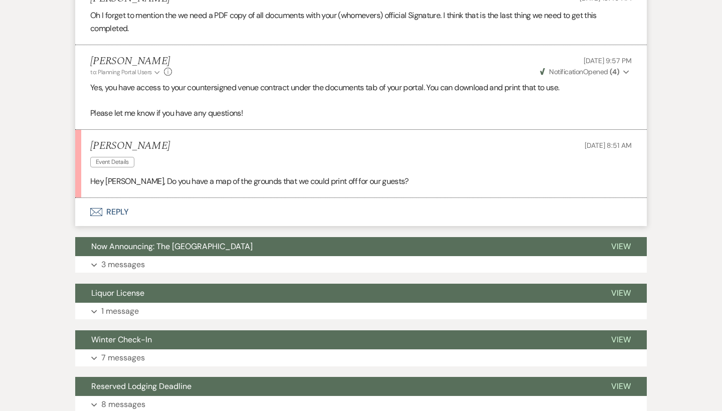
scroll to position [1652, 0]
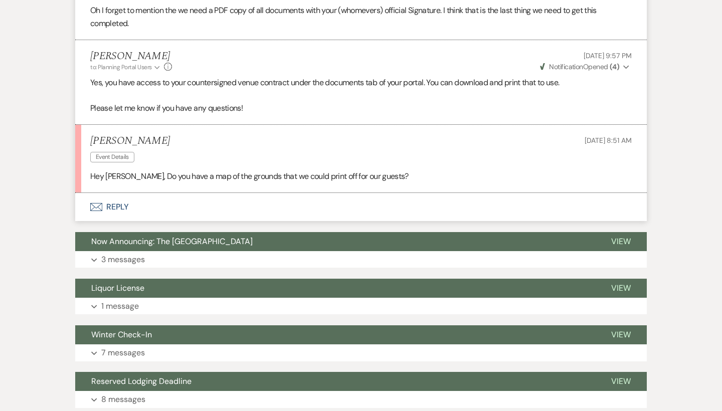
click at [108, 195] on button "Envelope Reply" at bounding box center [360, 207] width 571 height 28
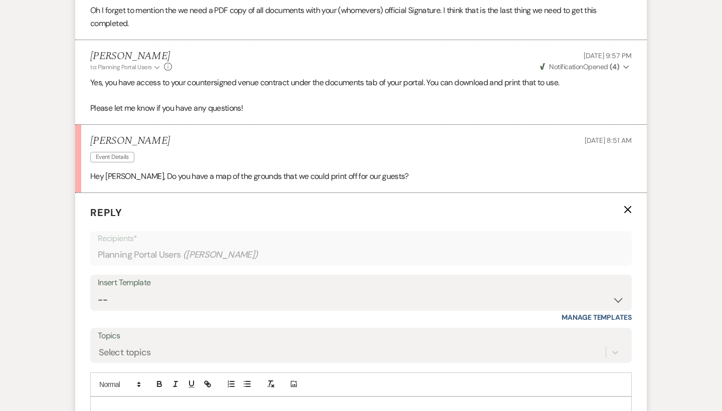
scroll to position [1728, 0]
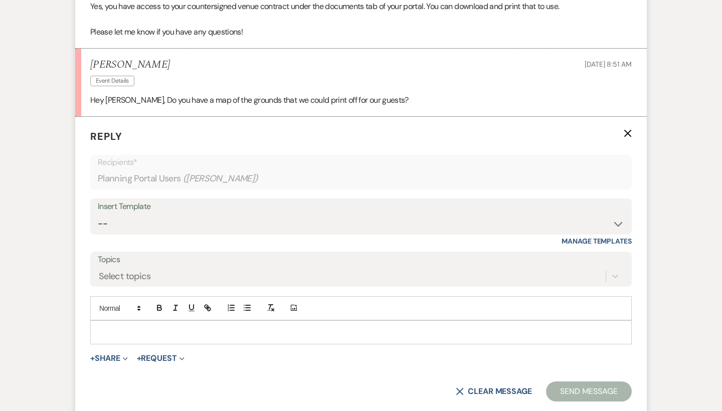
click at [161, 327] on p at bounding box center [360, 332] width 525 height 11
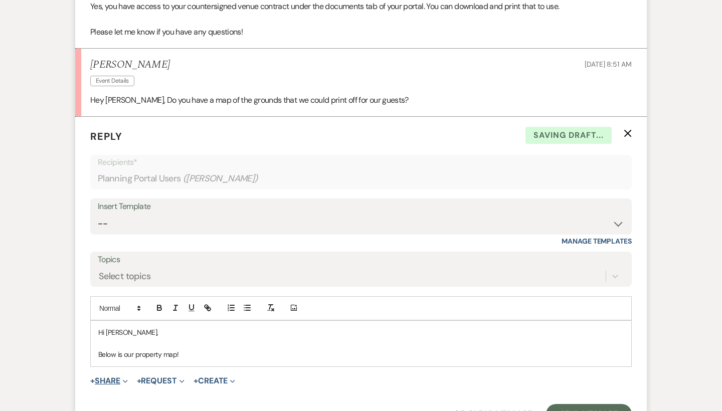
click at [108, 377] on button "+ Share Expand" at bounding box center [109, 381] width 38 height 8
click at [136, 395] on span "Doc Upload Documents" at bounding box center [130, 400] width 57 height 11
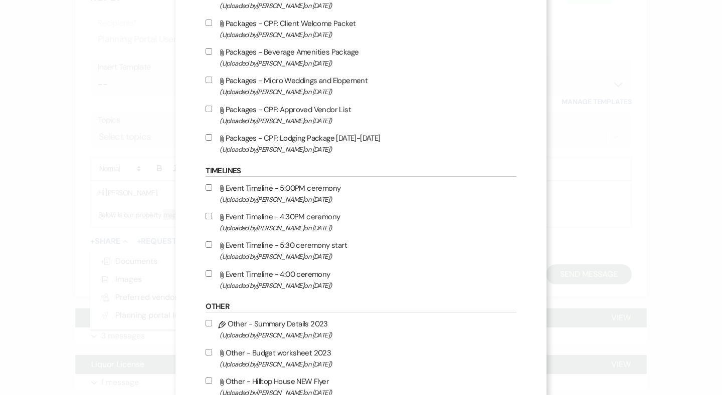
scroll to position [2080, 0]
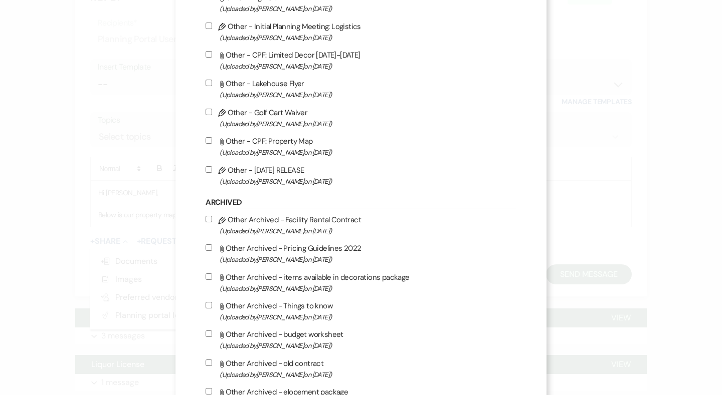
click at [292, 158] on label "Attach File Other - CPF: Property Map (Uploaded by Brooke Robinson on Jun 19th,…" at bounding box center [360, 147] width 310 height 24
click at [212, 144] on input "Attach File Other - CPF: Property Map (Uploaded by Brooke Robinson on Jun 19th,…" at bounding box center [208, 140] width 7 height 7
checkbox input "true"
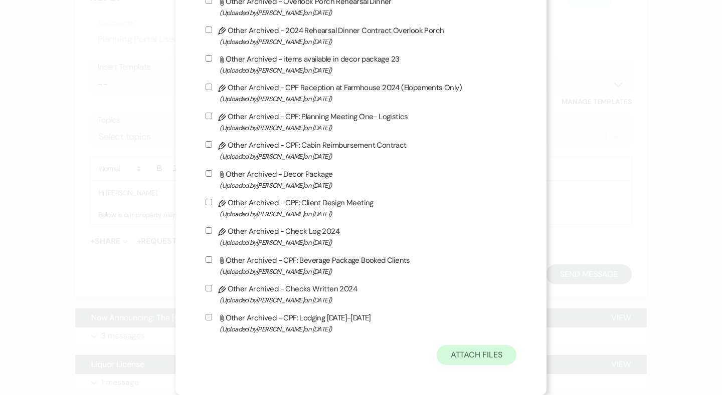
scroll to position [2691, 0]
click at [451, 359] on button "Attach Files" at bounding box center [476, 355] width 80 height 20
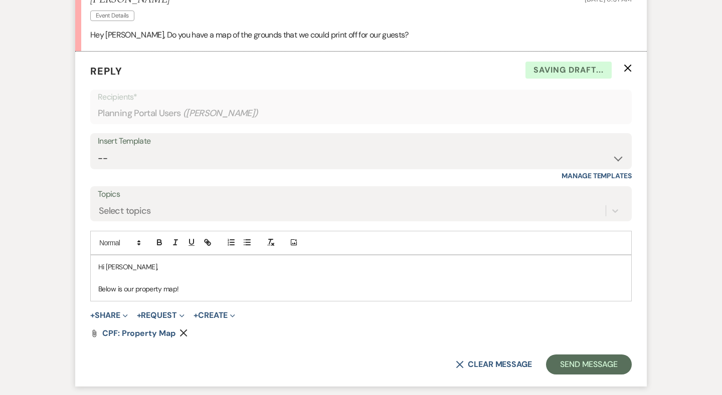
scroll to position [1793, 0]
click at [230, 279] on div "Hi Kennedy, Below is our property map!" at bounding box center [361, 279] width 540 height 46
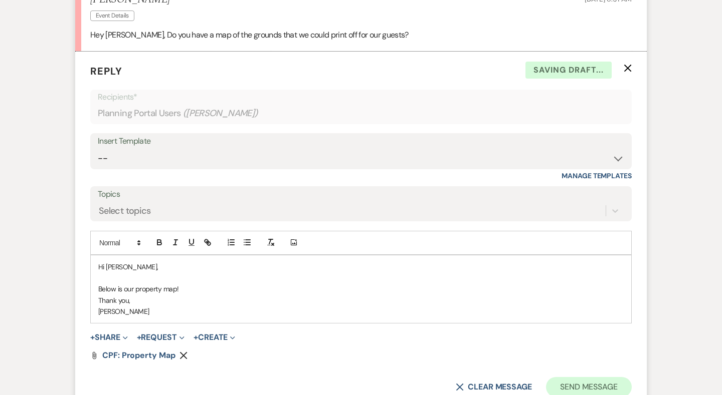
click at [592, 377] on button "Send Message" at bounding box center [589, 387] width 86 height 20
drag, startPoint x: 592, startPoint y: 370, endPoint x: 466, endPoint y: 350, distance: 127.4
click at [572, 377] on button "Send Message" at bounding box center [589, 387] width 86 height 20
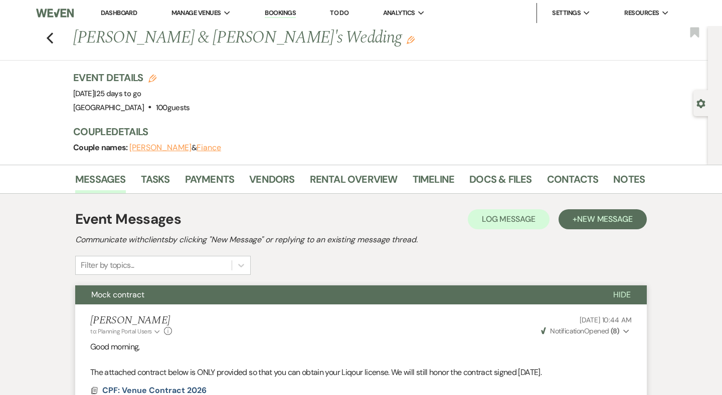
scroll to position [0, 0]
click at [48, 38] on use "button" at bounding box center [50, 38] width 7 height 11
click at [50, 37] on use "button" at bounding box center [50, 38] width 7 height 11
click at [128, 14] on link "Dashboard" at bounding box center [119, 13] width 36 height 9
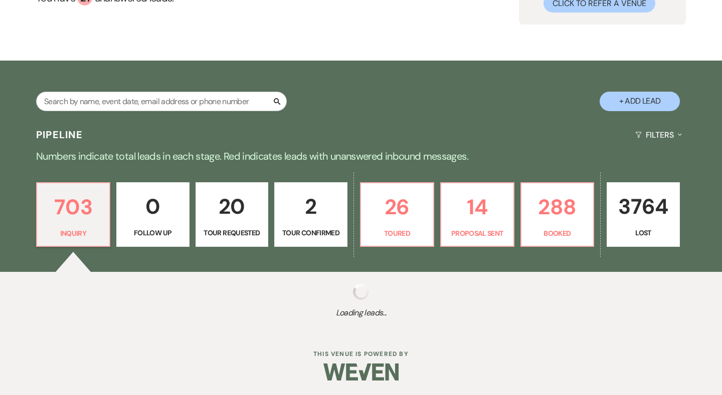
scroll to position [116, 0]
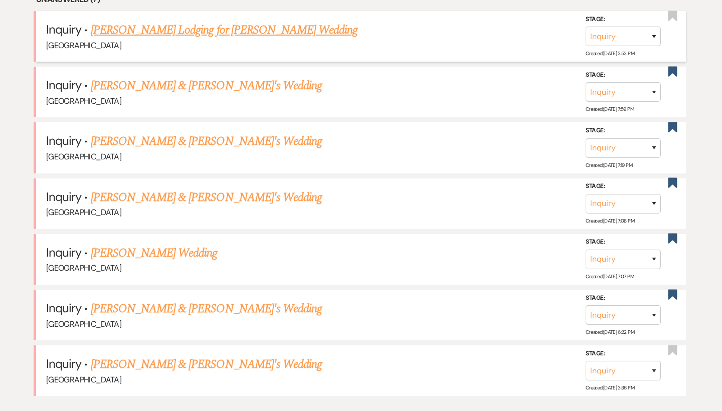
click at [543, 48] on li "Inquiry · Jane Nichols Lodging for Audrey Stewart Wedding Chimney Pond Farm Sta…" at bounding box center [360, 36] width 649 height 51
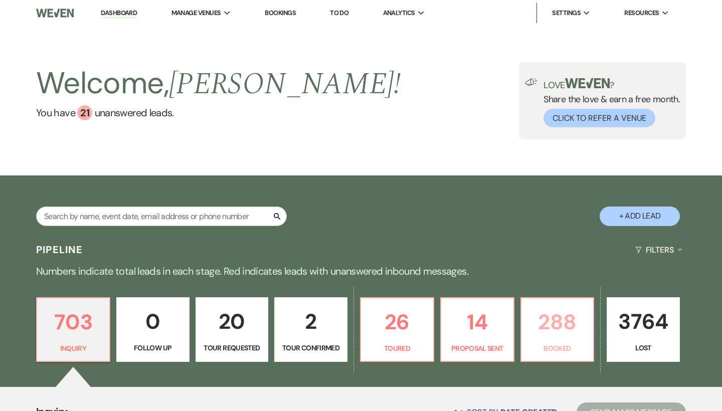
scroll to position [0, 0]
click at [554, 349] on p "Booked" at bounding box center [557, 348] width 60 height 11
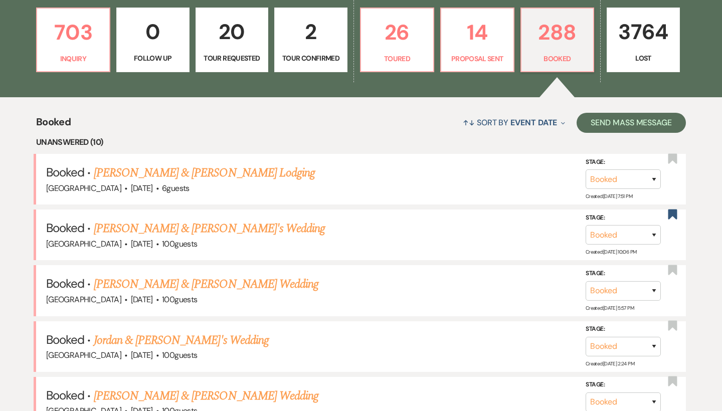
scroll to position [291, 0]
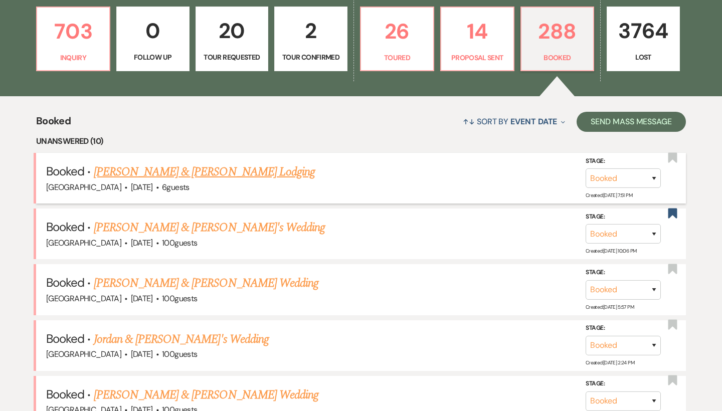
click at [199, 170] on link "[PERSON_NAME] & [PERSON_NAME] Lodging" at bounding box center [204, 172] width 221 height 18
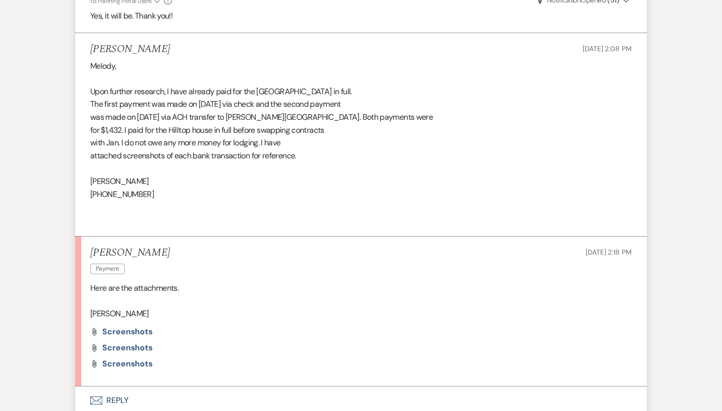
scroll to position [774, 0]
click at [199, 107] on div "Melody, Upon further research, I have already paid for the Hilltop House in ful…" at bounding box center [360, 144] width 541 height 167
drag, startPoint x: 199, startPoint y: 97, endPoint x: 243, endPoint y: 101, distance: 43.8
click at [243, 101] on div "Melody, Upon further research, I have already paid for the Hilltop House in ful…" at bounding box center [360, 144] width 541 height 167
copy div "04/03/2025"
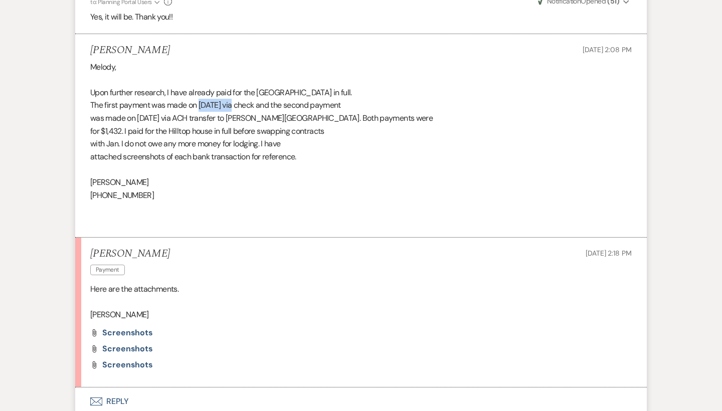
click at [243, 101] on div "Melody, Upon further research, I have already paid for the Hilltop House in ful…" at bounding box center [360, 144] width 541 height 167
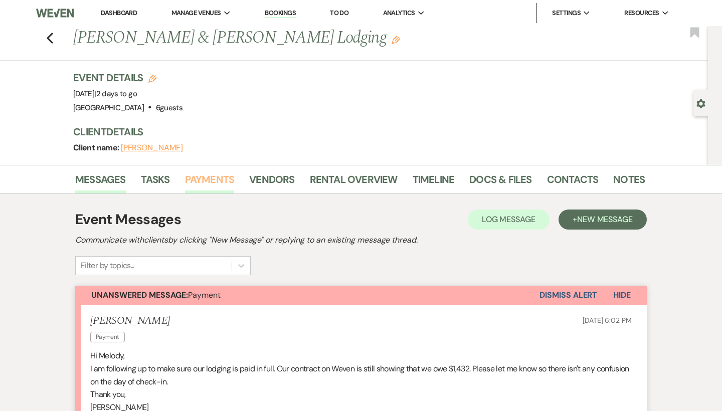
scroll to position [0, 0]
click at [213, 184] on link "Payments" at bounding box center [210, 182] width 50 height 22
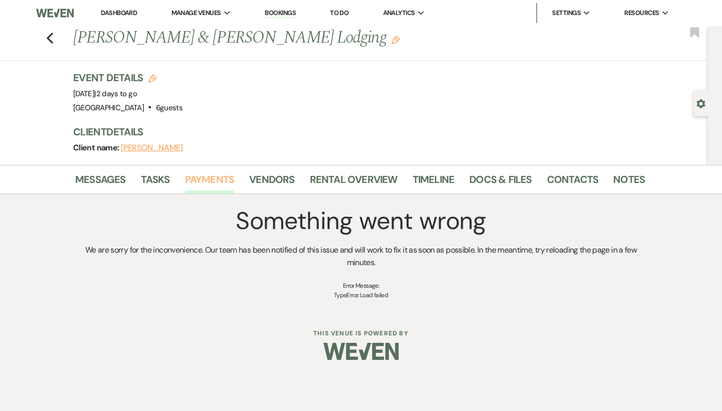
click at [204, 177] on link "Payments" at bounding box center [210, 182] width 50 height 22
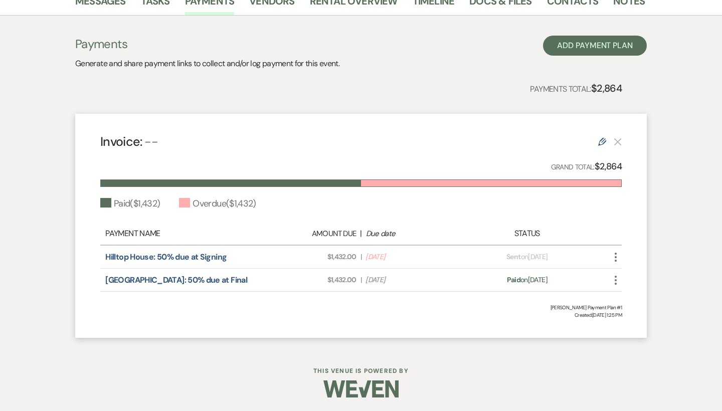
scroll to position [178, 0]
click at [186, 281] on link "[GEOGRAPHIC_DATA]: 50% due at Final" at bounding box center [176, 280] width 142 height 11
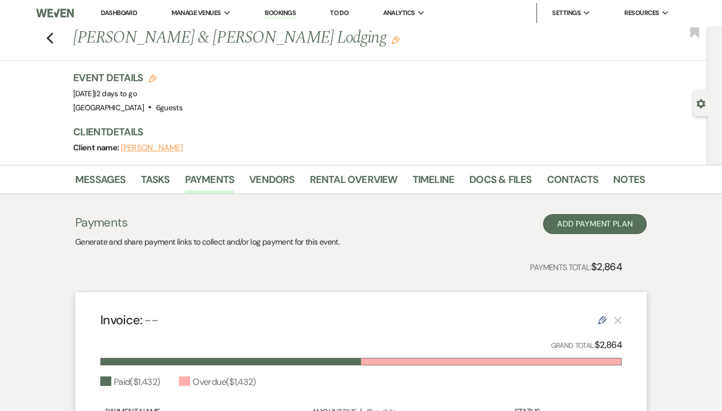
scroll to position [0, 0]
click at [49, 38] on use "button" at bounding box center [50, 38] width 7 height 11
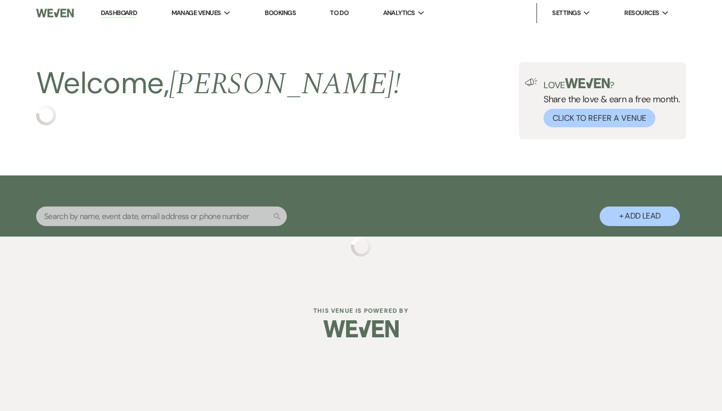
click at [119, 12] on link "Dashboard" at bounding box center [119, 14] width 36 height 10
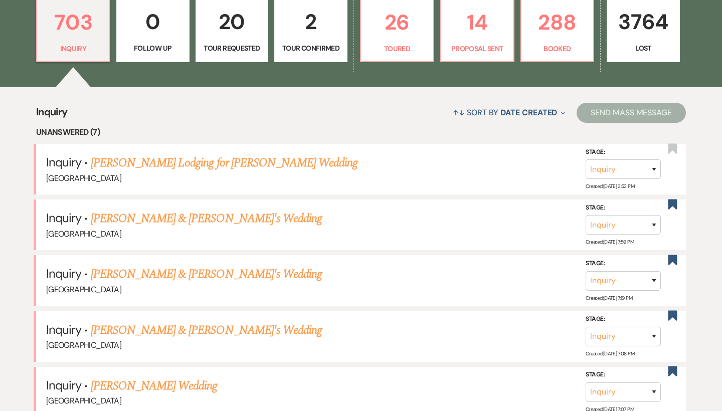
scroll to position [285, 0]
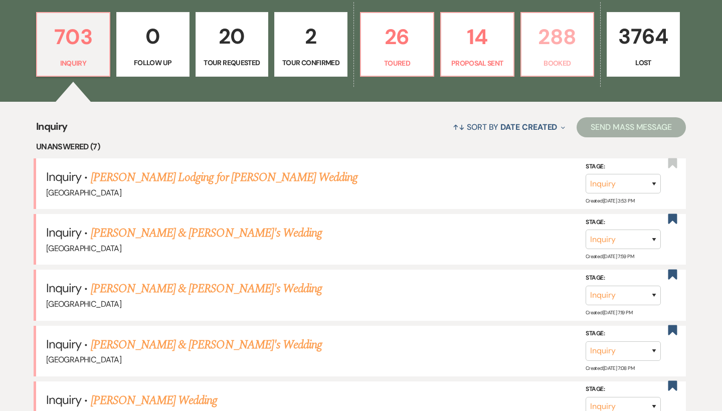
click at [558, 45] on p "288" at bounding box center [557, 37] width 60 height 34
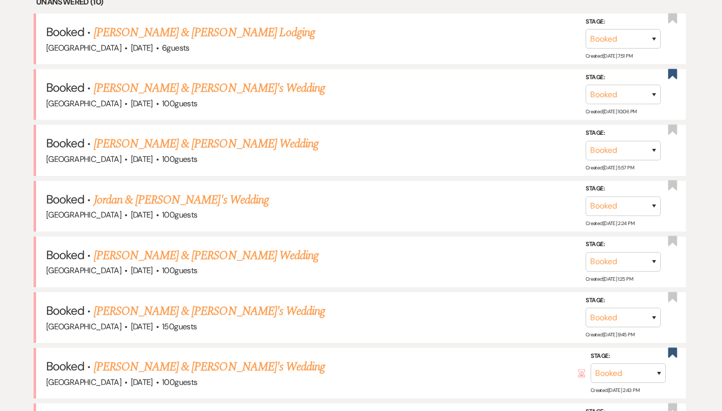
scroll to position [467, 0]
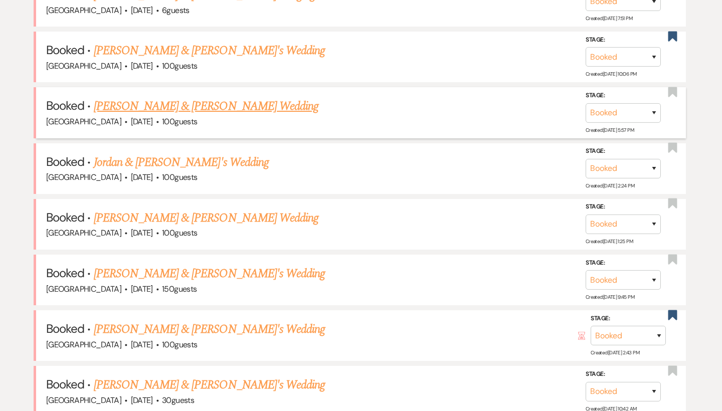
click at [227, 100] on link "[PERSON_NAME] & [PERSON_NAME] Wedding" at bounding box center [206, 106] width 224 height 18
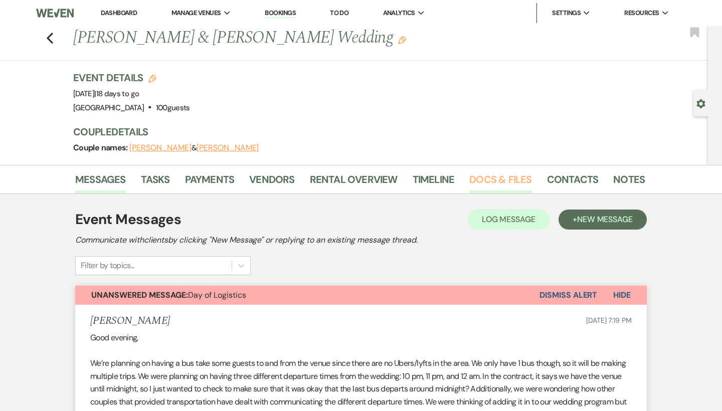
click at [490, 175] on link "Docs & Files" at bounding box center [500, 182] width 62 height 22
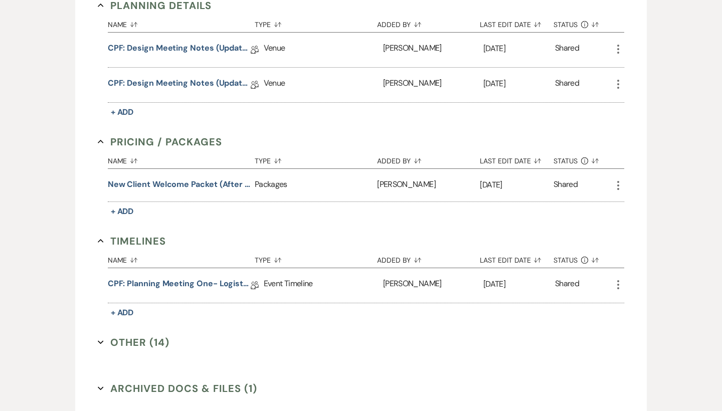
scroll to position [765, 0]
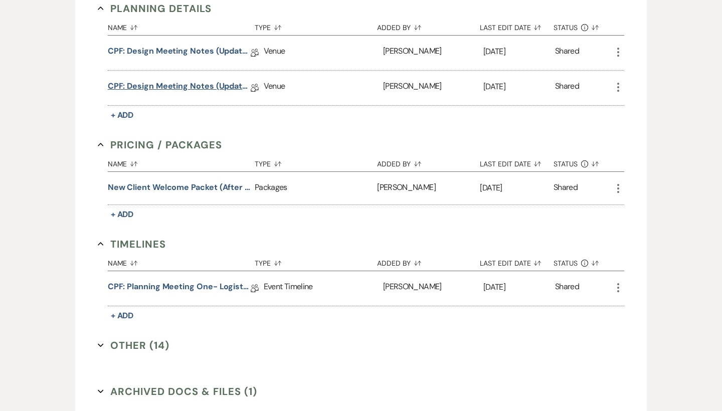
click at [180, 83] on link "CPF: Design Meeting Notes (Updated: [DATE] )" at bounding box center [179, 88] width 143 height 16
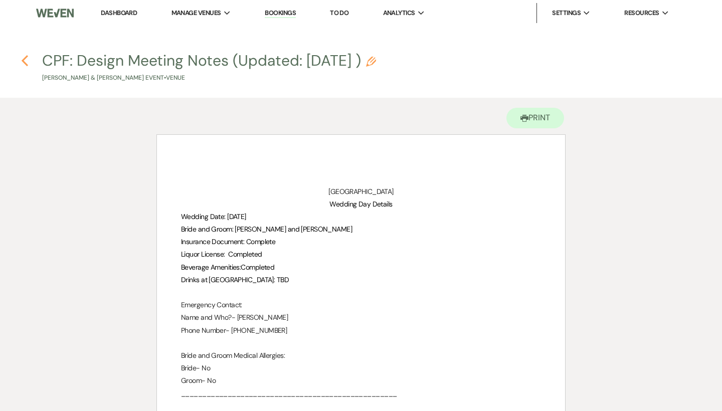
click at [26, 60] on icon "Previous" at bounding box center [25, 61] width 8 height 12
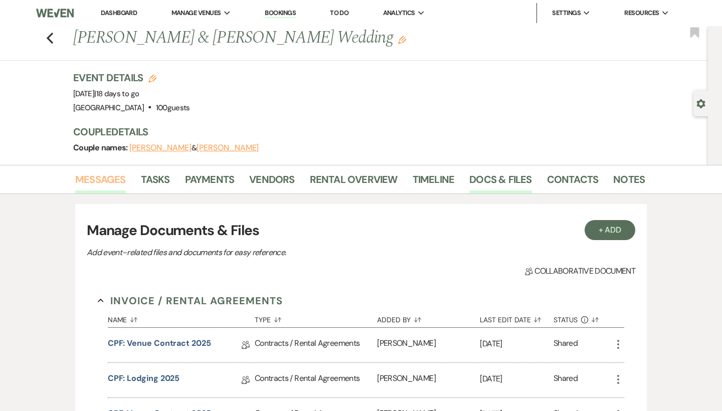
click at [101, 185] on link "Messages" at bounding box center [100, 182] width 51 height 22
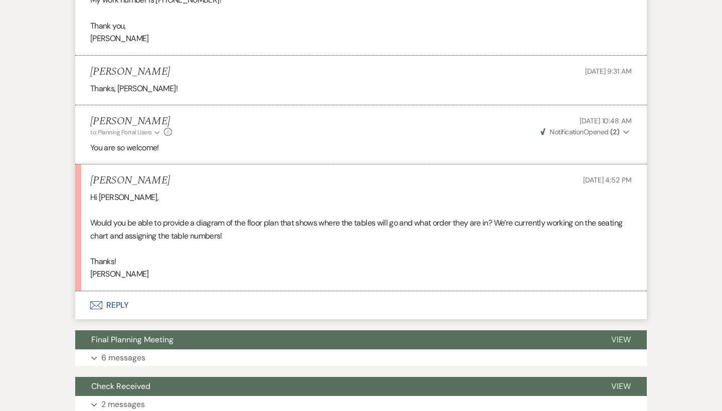
click at [103, 291] on button "Envelope Reply" at bounding box center [360, 305] width 571 height 28
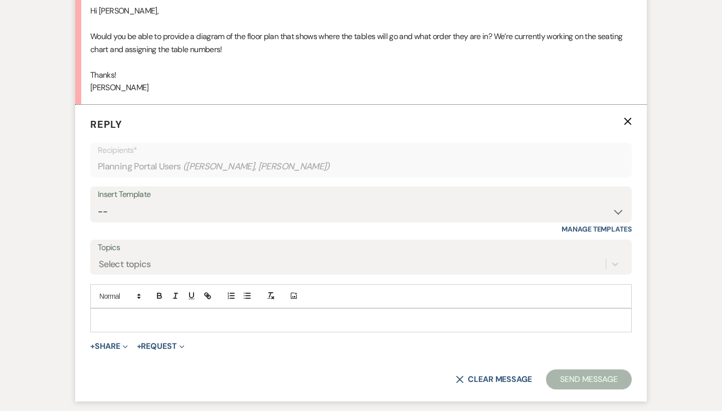
scroll to position [1397, 0]
click at [131, 308] on div at bounding box center [361, 319] width 540 height 23
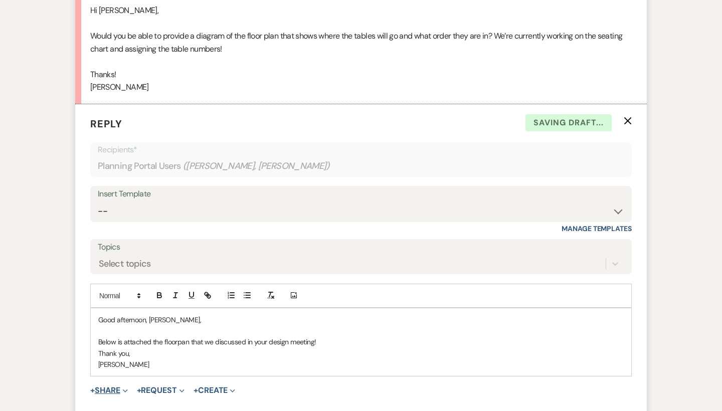
click at [112, 386] on button "+ Share Expand" at bounding box center [109, 390] width 38 height 8
click at [138, 405] on span "Doc Upload Documents" at bounding box center [130, 410] width 57 height 11
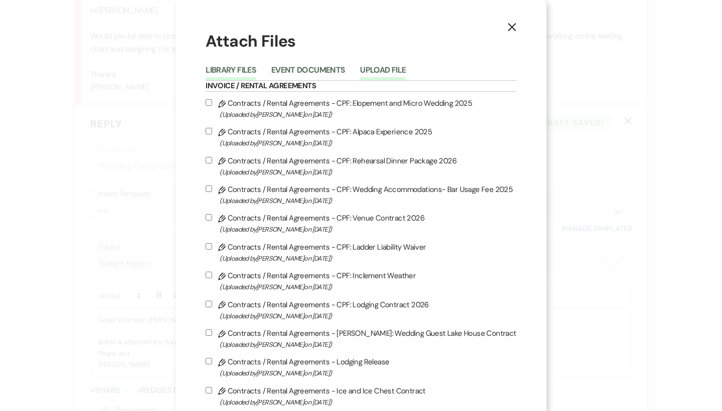
click at [370, 68] on button "Upload File" at bounding box center [383, 73] width 46 height 14
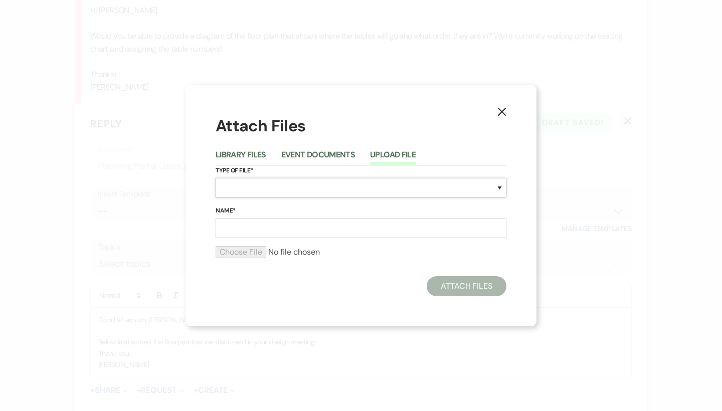
select select "24"
click at [259, 230] on input "Name*" at bounding box center [360, 228] width 291 height 20
click at [261, 234] on input "Name*" at bounding box center [360, 228] width 291 height 20
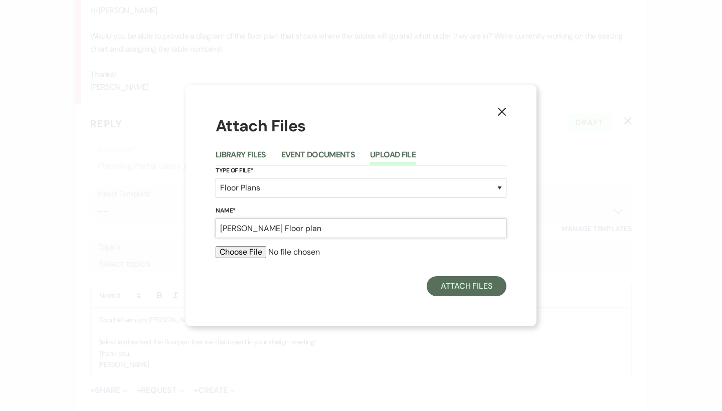
type input "[PERSON_NAME] Floor plan"
click at [252, 255] on input "file" at bounding box center [360, 252] width 291 height 12
type input "C:\fakepath\Event Design-33.pdf"
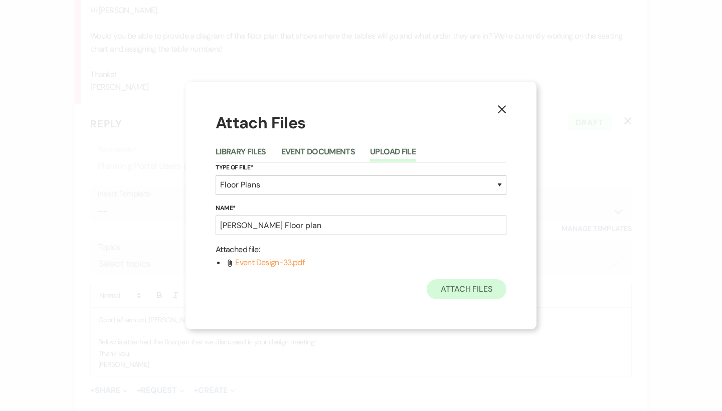
click at [477, 285] on button "Attach Files" at bounding box center [466, 289] width 80 height 20
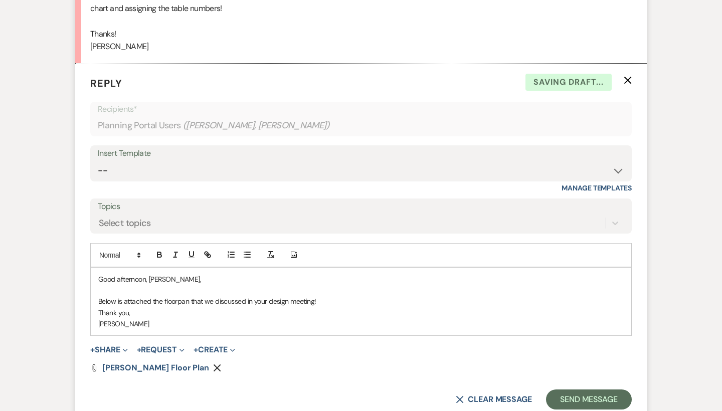
scroll to position [1465, 0]
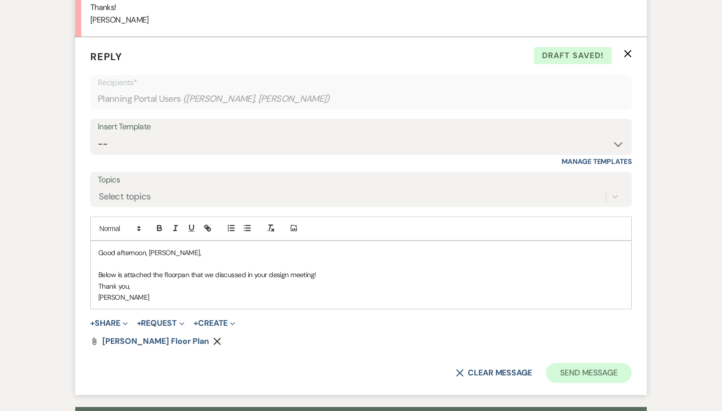
click at [574, 363] on button "Send Message" at bounding box center [589, 373] width 86 height 20
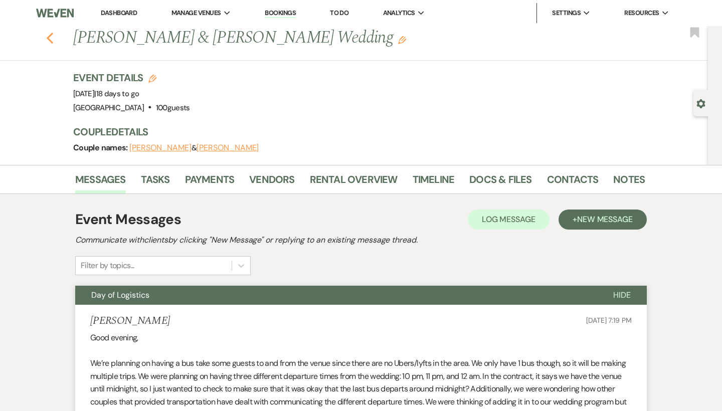
scroll to position [0, 0]
click at [49, 37] on use "button" at bounding box center [50, 38] width 7 height 11
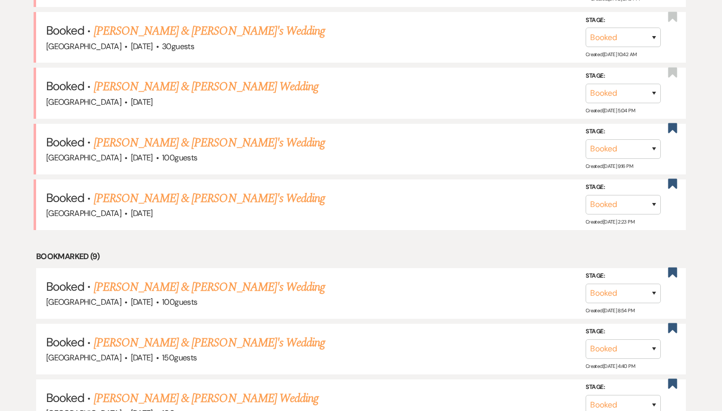
scroll to position [765, 0]
click at [182, 334] on link "[PERSON_NAME] & [PERSON_NAME]'s Wedding" at bounding box center [209, 343] width 231 height 18
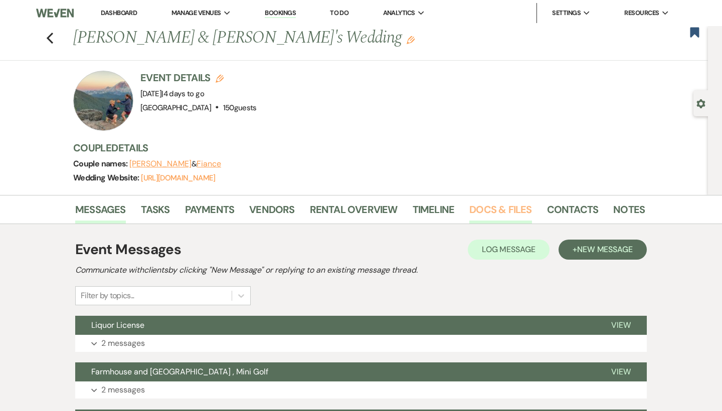
click at [494, 222] on link "Docs & Files" at bounding box center [500, 212] width 62 height 22
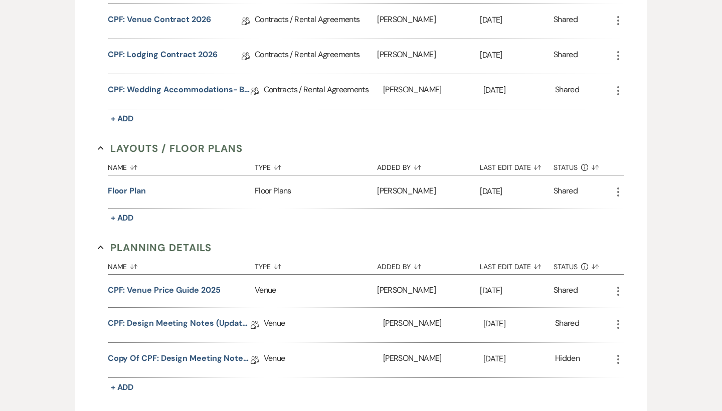
scroll to position [771, 0]
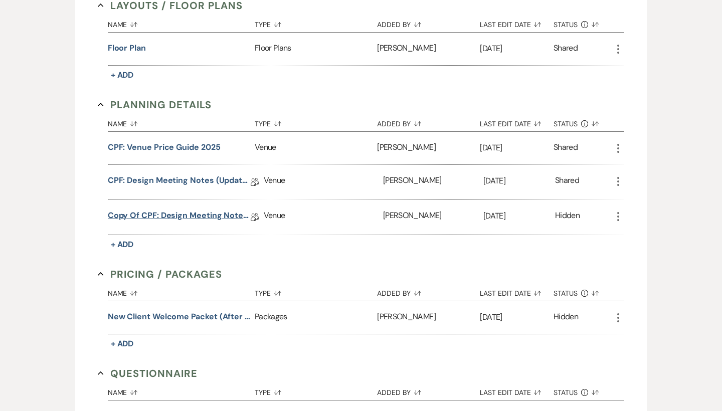
click at [209, 212] on link "Copy of CPF: Design Meeting Notes (Updated: [DATE] )" at bounding box center [179, 217] width 143 height 16
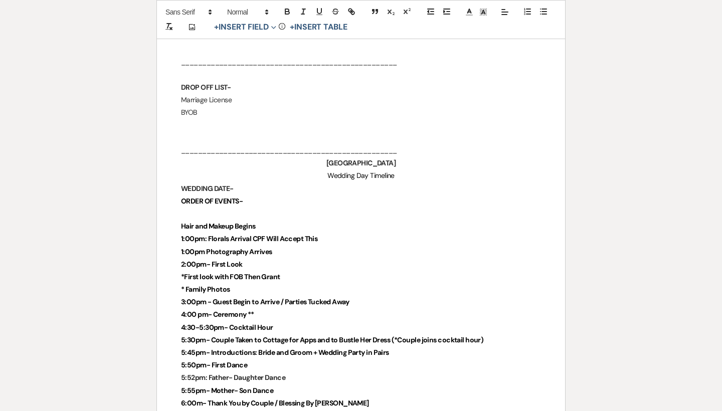
scroll to position [2242, 0]
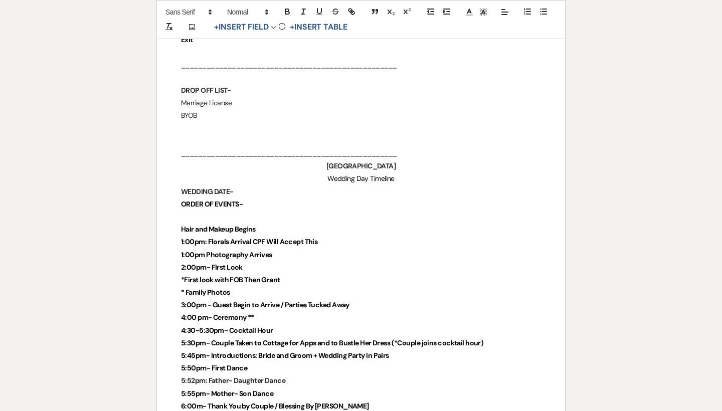
drag, startPoint x: 270, startPoint y: 255, endPoint x: 186, endPoint y: 141, distance: 141.3
click at [190, 210] on p at bounding box center [361, 216] width 360 height 13
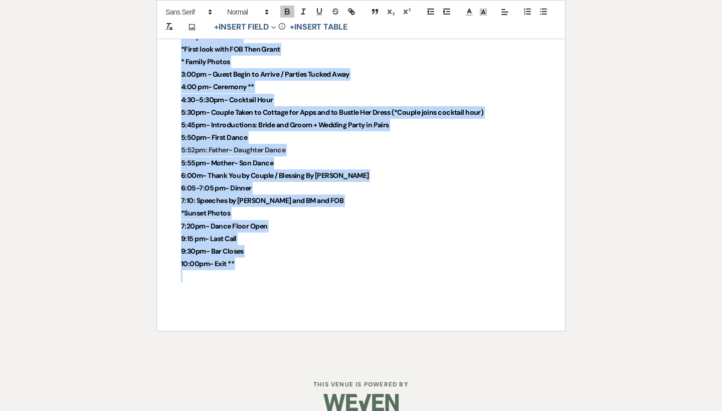
drag, startPoint x: 175, startPoint y: 172, endPoint x: 250, endPoint y: 385, distance: 225.7
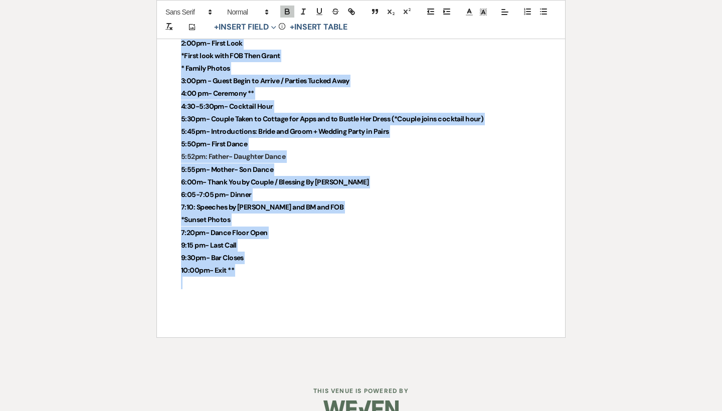
copy div "WEDDING DATE- ORDER OF EVENTS- Hair and Makeup Begins 1:00pm: Florals Arrival C…"
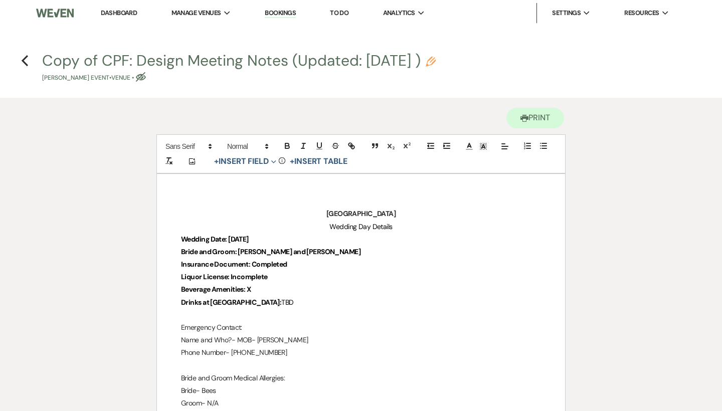
scroll to position [0, 0]
click at [22, 61] on use "button" at bounding box center [25, 60] width 7 height 11
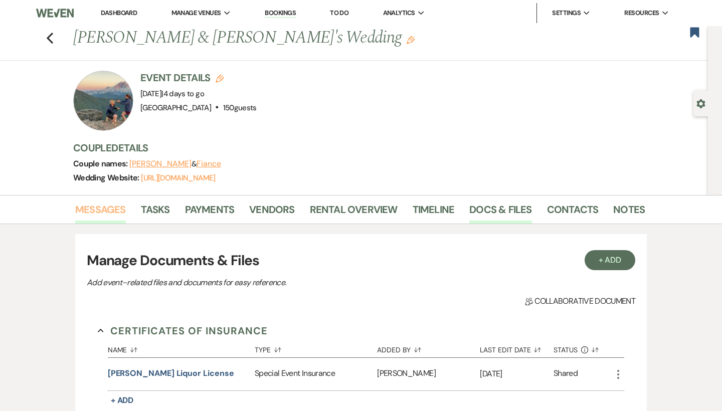
click at [112, 213] on link "Messages" at bounding box center [100, 212] width 51 height 22
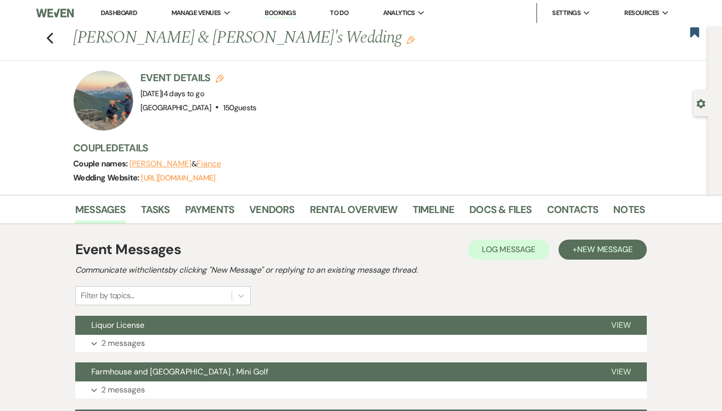
scroll to position [8, 0]
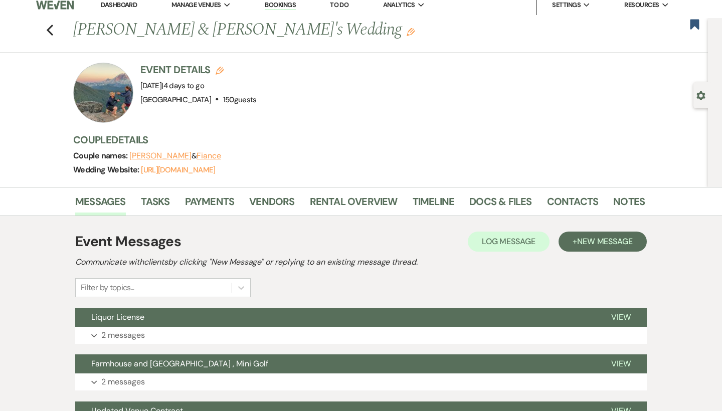
click at [118, 7] on link "Dashboard" at bounding box center [119, 5] width 36 height 9
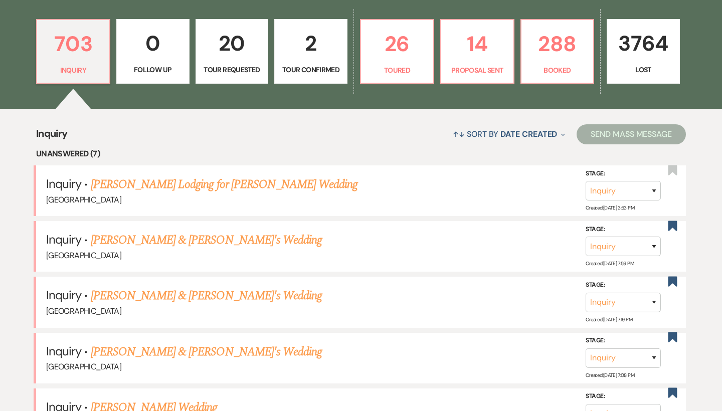
scroll to position [282, 0]
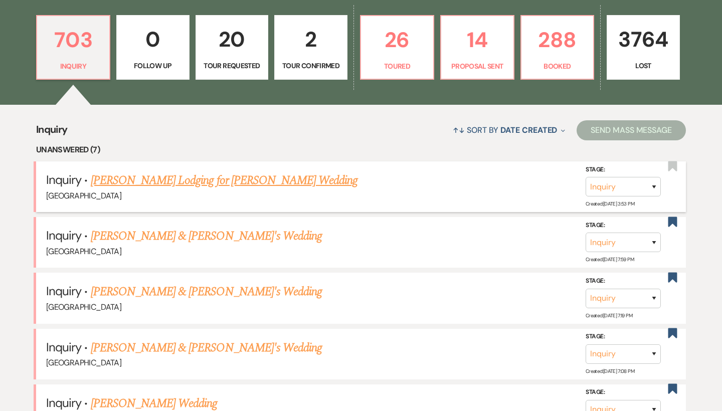
click at [246, 175] on link "Jane Nichols Lodging for Audrey Stewart Wedding" at bounding box center [224, 180] width 267 height 18
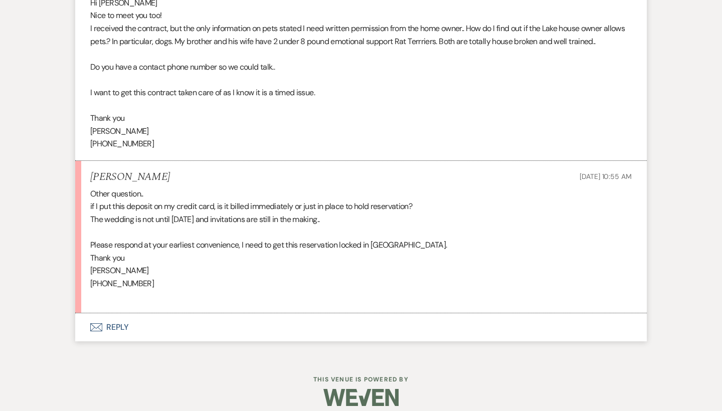
scroll to position [612, 0]
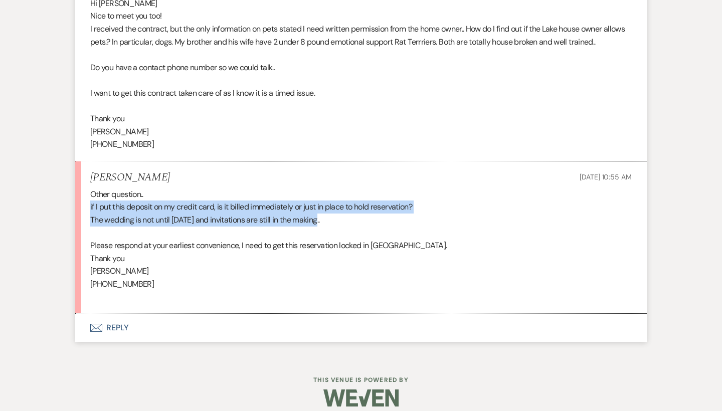
drag, startPoint x: 85, startPoint y: 198, endPoint x: 413, endPoint y: 217, distance: 328.7
click at [413, 217] on li "Jane Nichols Aug 17, 2025, 10:55 AM Other question.. if I put this deposit on m…" at bounding box center [360, 237] width 571 height 152
click at [413, 217] on p "The wedding is not until 2026 and invitations are still in the making.." at bounding box center [360, 219] width 541 height 13
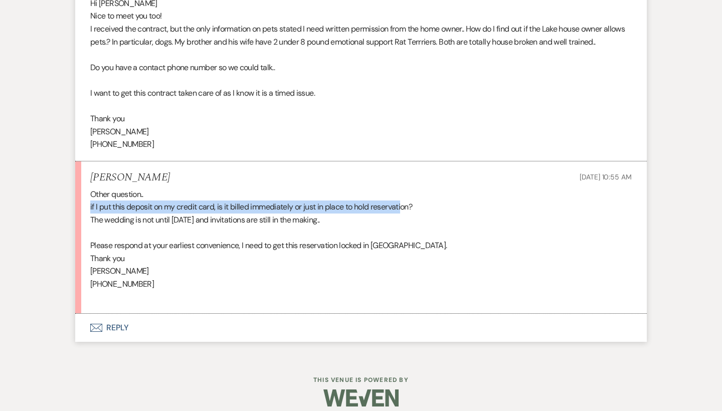
drag, startPoint x: 86, startPoint y: 195, endPoint x: 402, endPoint y: 199, distance: 316.2
click at [402, 199] on li "Jane Nichols Aug 17, 2025, 10:55 AM Other question.. if I put this deposit on m…" at bounding box center [360, 237] width 571 height 152
click at [402, 200] on p "if I put this deposit on my credit card, is it billed immediately or just in pl…" at bounding box center [360, 206] width 541 height 13
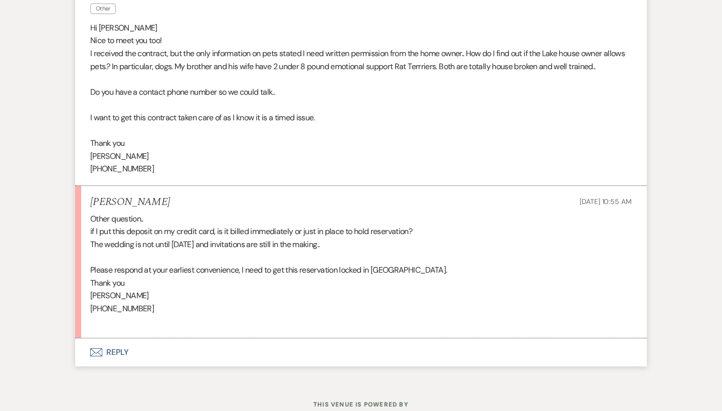
scroll to position [587, 0]
drag, startPoint x: 468, startPoint y: 63, endPoint x: 620, endPoint y: 65, distance: 151.3
click at [620, 65] on p "I received the contract, but the only information on pets stated I need written…" at bounding box center [360, 61] width 541 height 26
drag, startPoint x: 620, startPoint y: 64, endPoint x: 464, endPoint y: 62, distance: 156.3
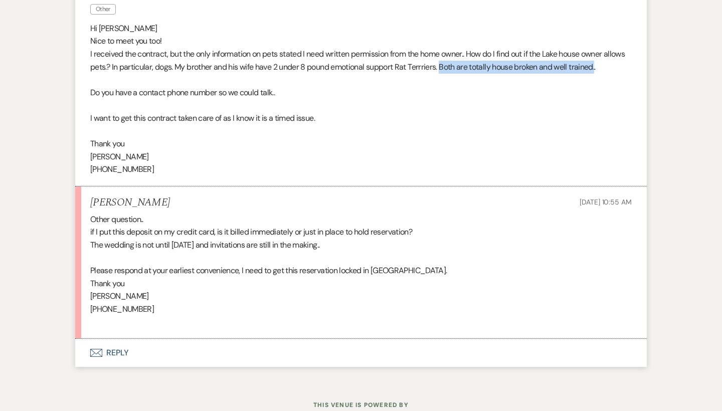
click at [464, 62] on p "I received the contract, but the only information on pets stated I need written…" at bounding box center [360, 61] width 541 height 26
drag, startPoint x: 464, startPoint y: 62, endPoint x: 705, endPoint y: 68, distance: 241.6
click at [705, 68] on div "Messages Tasks Payments Rental Overview Documents Contacts Notes Event Messages…" at bounding box center [361, 23] width 722 height 718
click at [556, 91] on p "Do you have a contact phone number so we could talk.." at bounding box center [360, 92] width 541 height 13
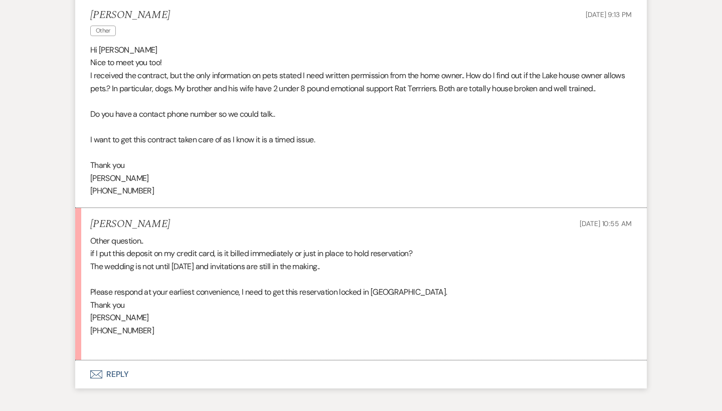
scroll to position [566, 0]
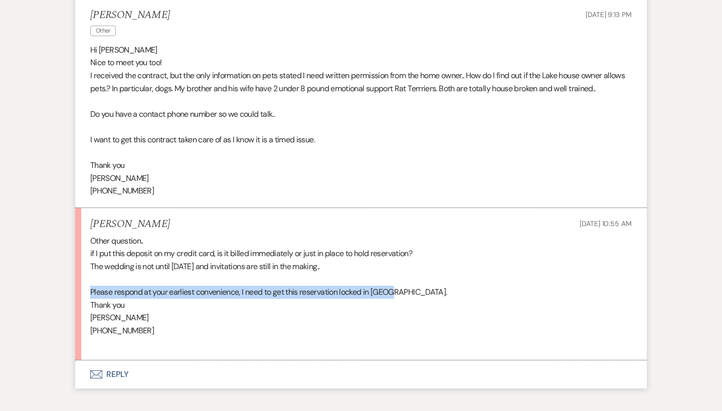
drag, startPoint x: 415, startPoint y: 285, endPoint x: 90, endPoint y: 283, distance: 325.2
click at [89, 282] on li "Jane Nichols Aug 17, 2025, 10:55 AM Other question.. if I put this deposit on m…" at bounding box center [360, 284] width 571 height 152
click at [90, 283] on li "Jane Nichols Aug 17, 2025, 10:55 AM Other question.. if I put this deposit on m…" at bounding box center [360, 284] width 571 height 152
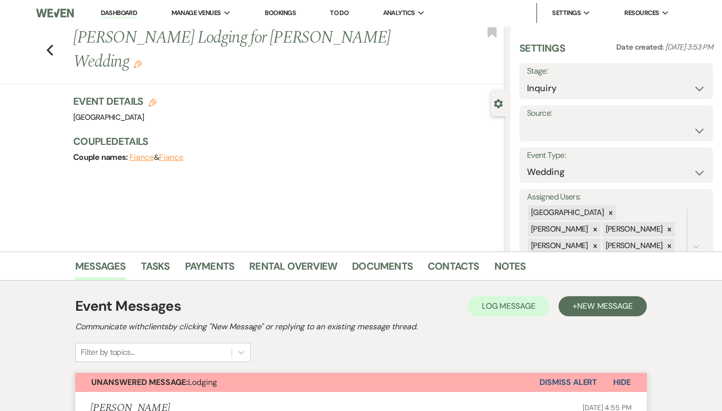
scroll to position [0, 0]
click at [51, 44] on icon "Previous" at bounding box center [50, 50] width 8 height 12
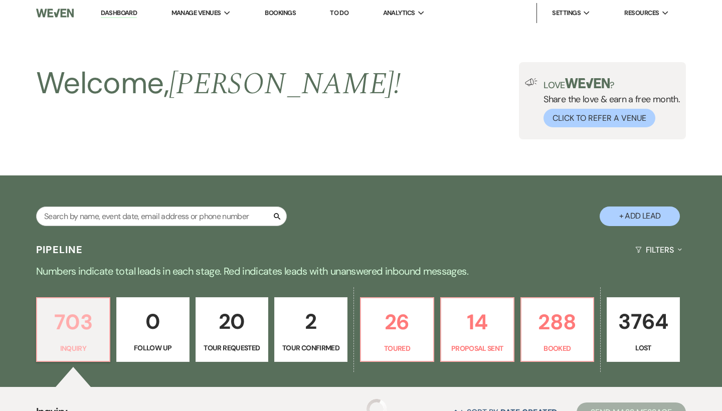
scroll to position [282, 0]
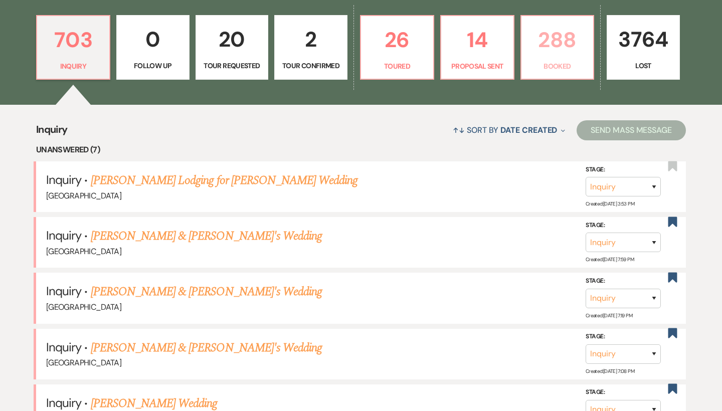
click at [541, 59] on link "288 Booked" at bounding box center [557, 47] width 74 height 65
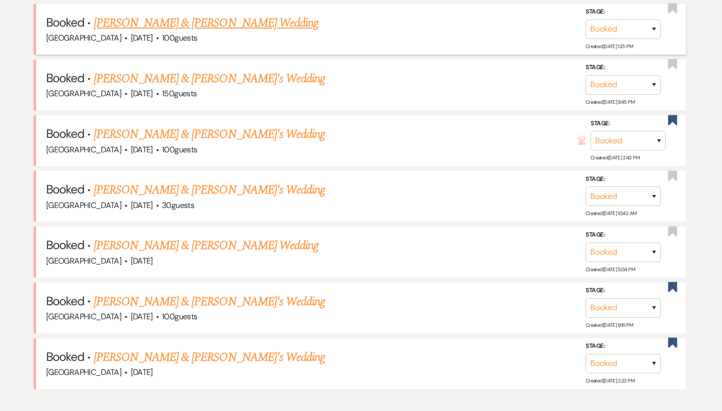
scroll to position [608, 0]
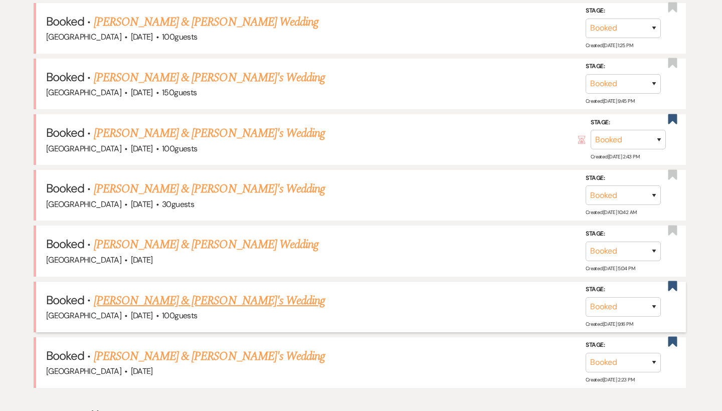
click at [184, 292] on link "Ellen Wilson & Fiance's Wedding" at bounding box center [209, 301] width 231 height 18
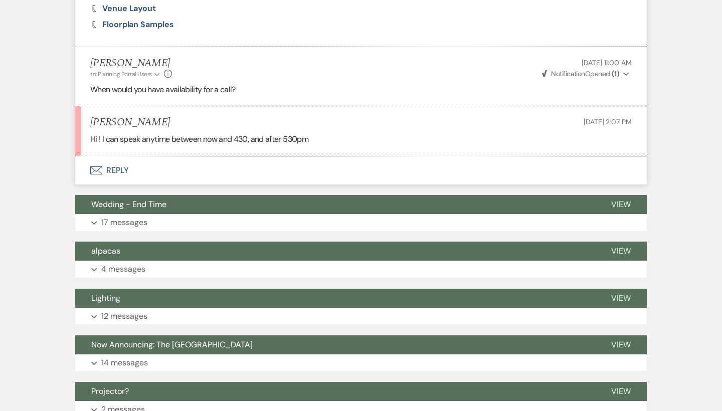
scroll to position [651, 0]
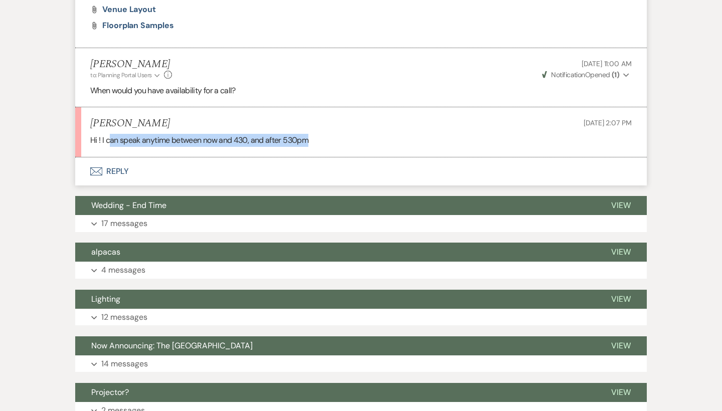
drag, startPoint x: 108, startPoint y: 133, endPoint x: 387, endPoint y: 143, distance: 279.3
click at [387, 143] on li "Ellen Wilson Aug 18, 2025, 2:07 PM Hi ! I can speak anytime between now and 430…" at bounding box center [360, 132] width 571 height 50
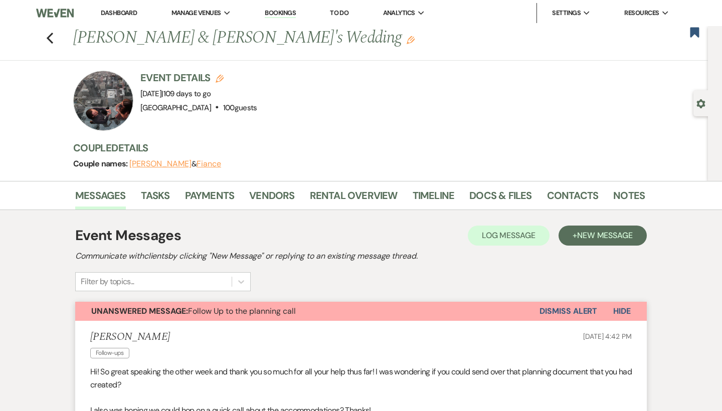
scroll to position [0, 0]
click at [47, 41] on icon "Previous" at bounding box center [50, 38] width 8 height 12
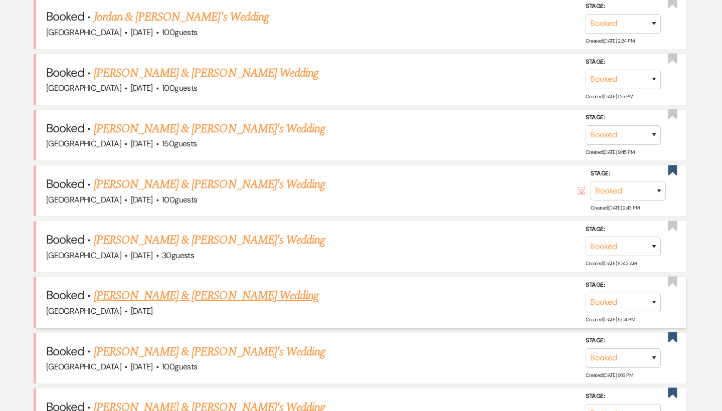
scroll to position [536, 0]
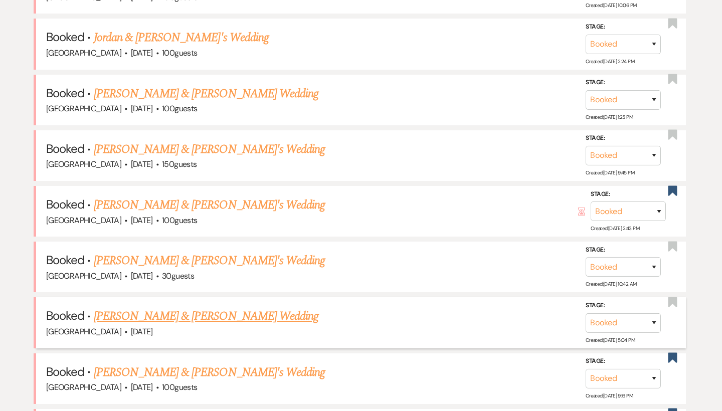
click at [172, 307] on link "Kathryn Faulk & Greg Cross's Wedding" at bounding box center [206, 316] width 224 height 18
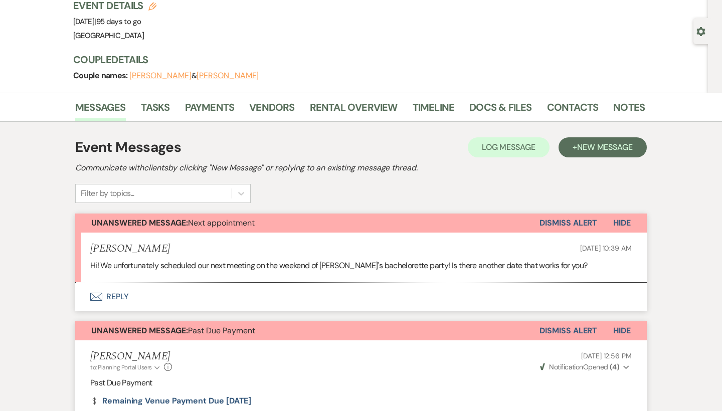
scroll to position [69, 0]
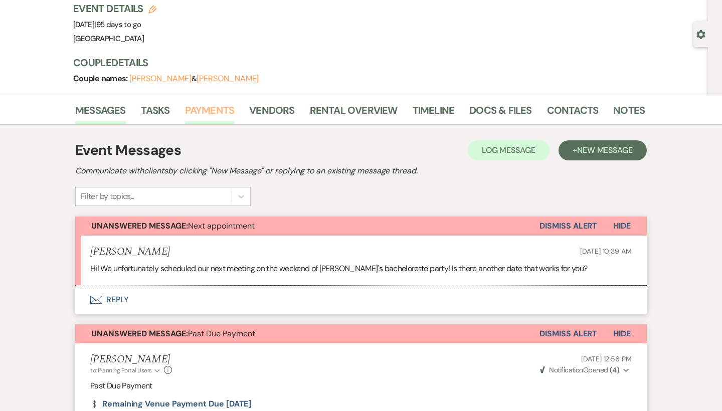
click at [205, 113] on link "Payments" at bounding box center [210, 113] width 50 height 22
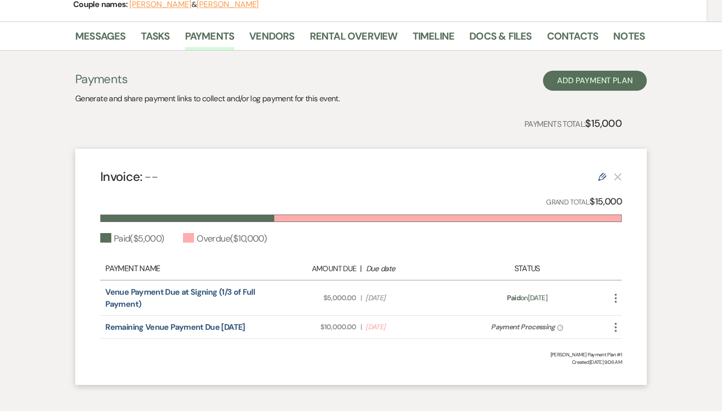
scroll to position [144, 0]
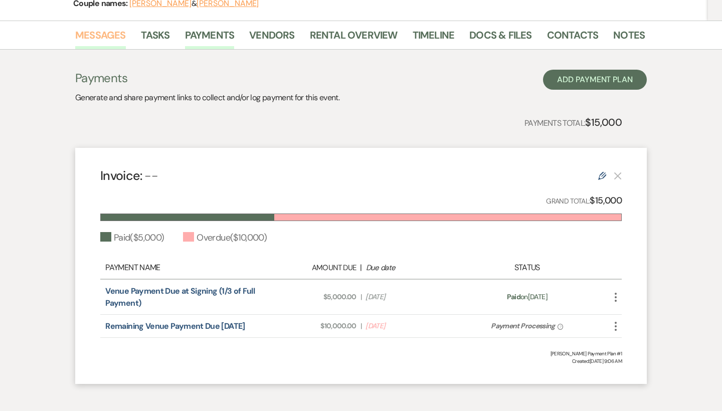
click at [103, 46] on link "Messages" at bounding box center [100, 38] width 51 height 22
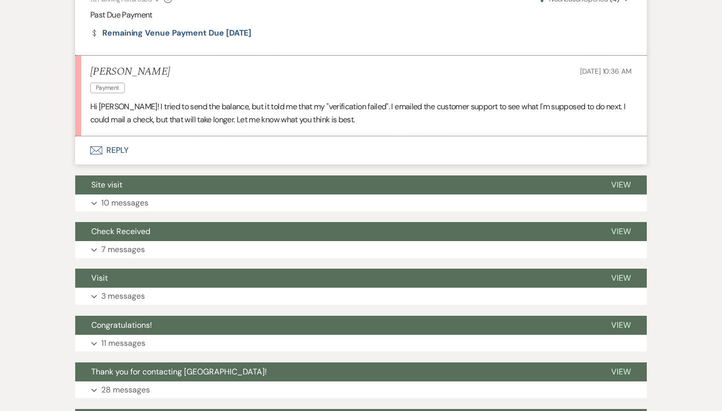
scroll to position [441, 0]
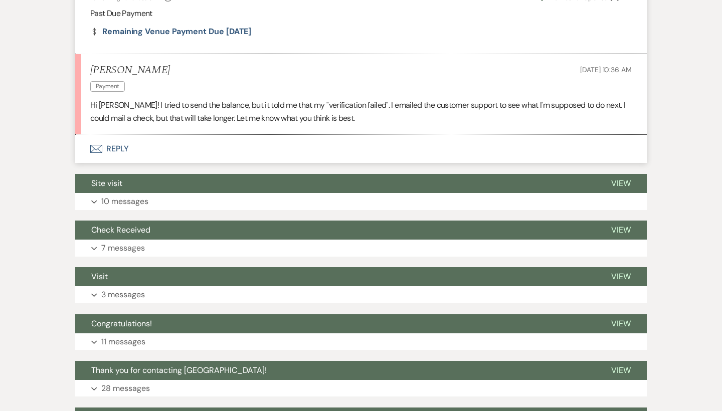
click at [121, 154] on button "Envelope Reply" at bounding box center [360, 149] width 571 height 28
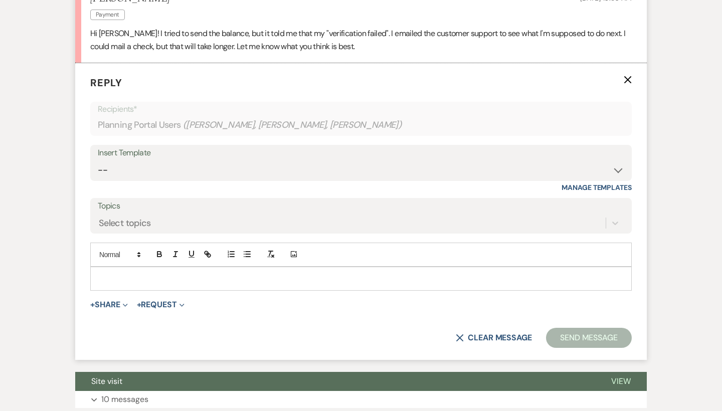
scroll to position [516, 0]
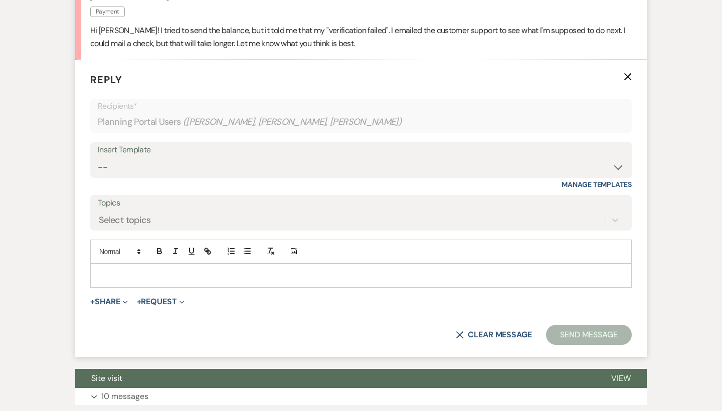
click at [159, 282] on div at bounding box center [361, 275] width 540 height 23
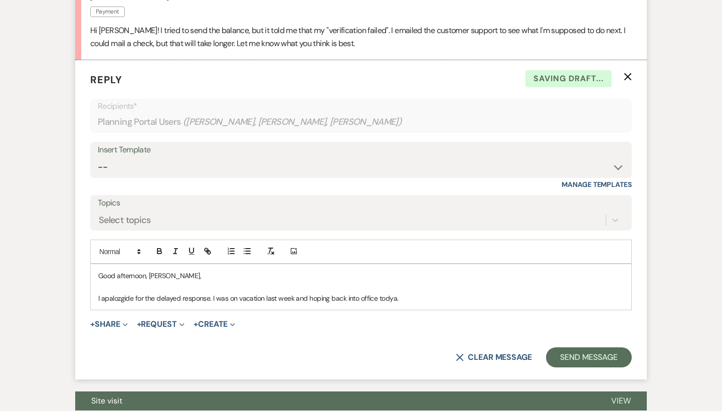
click at [384, 293] on p "I apalozgide for the delayed response. I was on vacation last week and hoping b…" at bounding box center [360, 298] width 525 height 11
click at [422, 296] on p "I apalozgide for the delayed response. I was on vacation last week and hoping b…" at bounding box center [360, 298] width 525 height 11
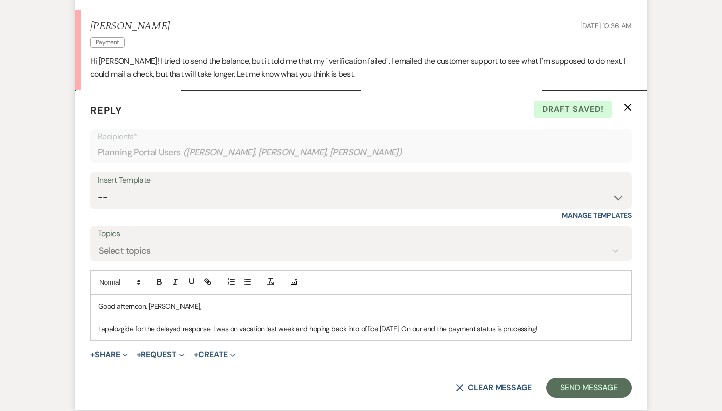
scroll to position [486, 0]
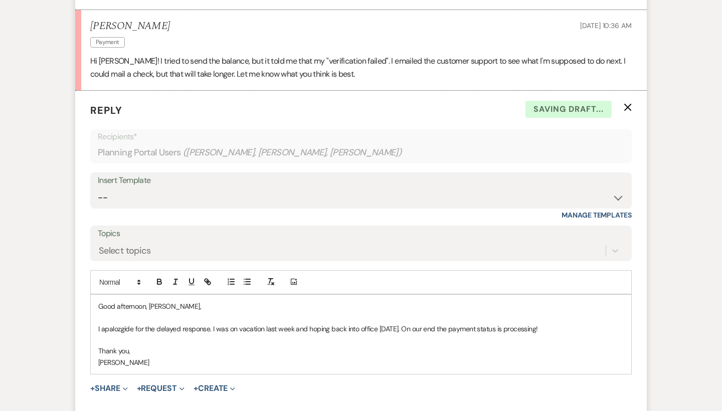
click at [117, 326] on p "I apalozgide for the delayed response. I was on vacation last week and hoping b…" at bounding box center [360, 328] width 525 height 11
click at [133, 324] on p "I apalozgide for the delayed response. I was on vacation last week and hoping b…" at bounding box center [360, 328] width 525 height 11
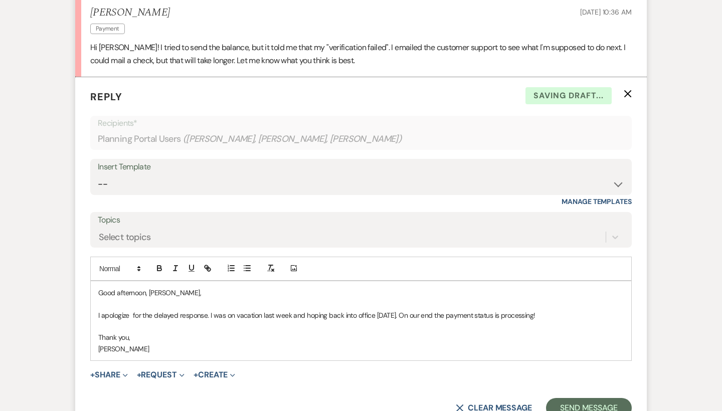
scroll to position [506, 0]
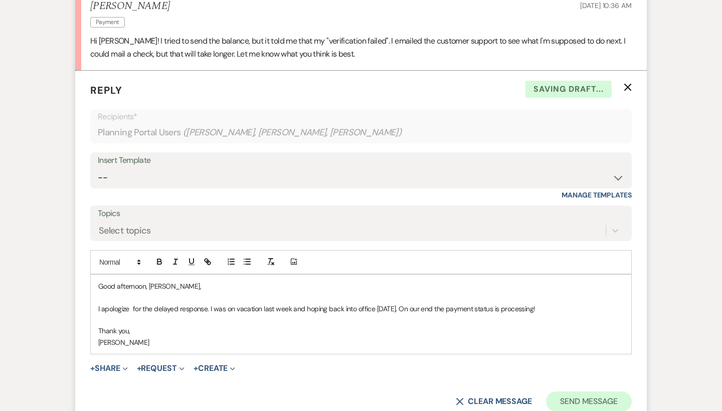
click at [603, 401] on button "Send Message" at bounding box center [589, 401] width 86 height 20
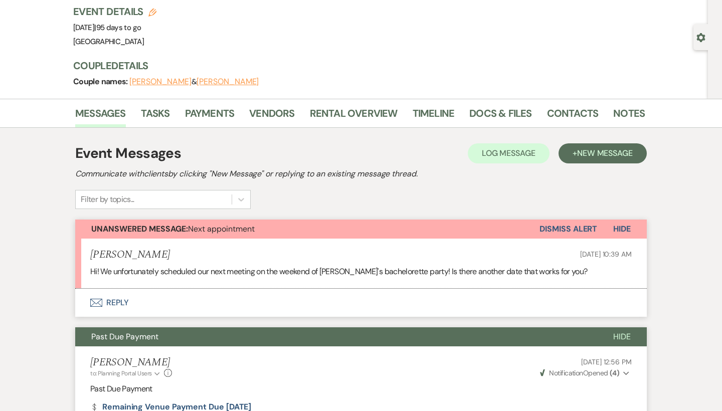
scroll to position [85, 0]
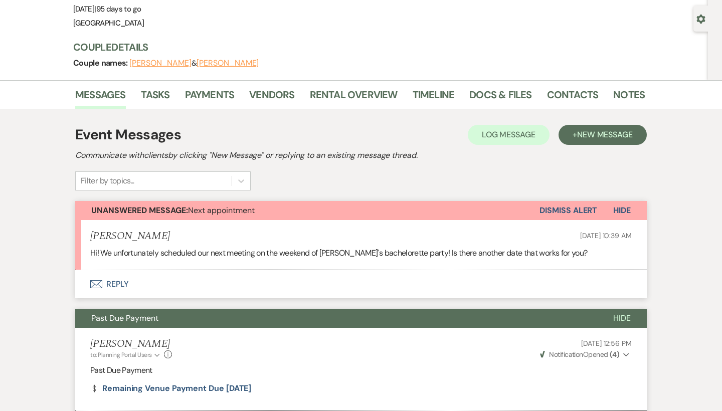
click at [112, 267] on li "Margaret Faulk Aug 10, 2025, 10:39 AM Hi! We unfortunately scheduled our next m…" at bounding box center [360, 245] width 571 height 50
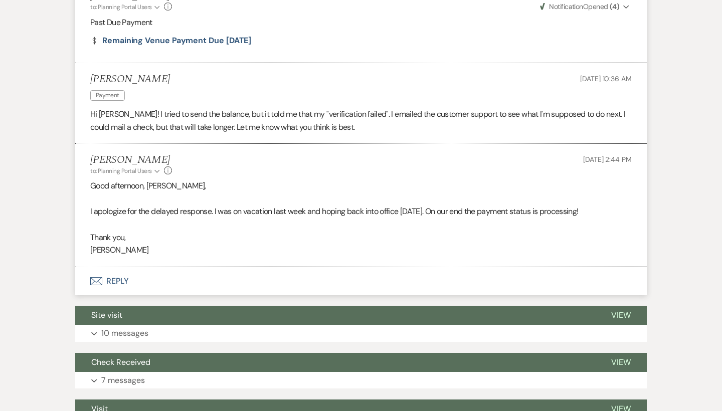
scroll to position [513, 0]
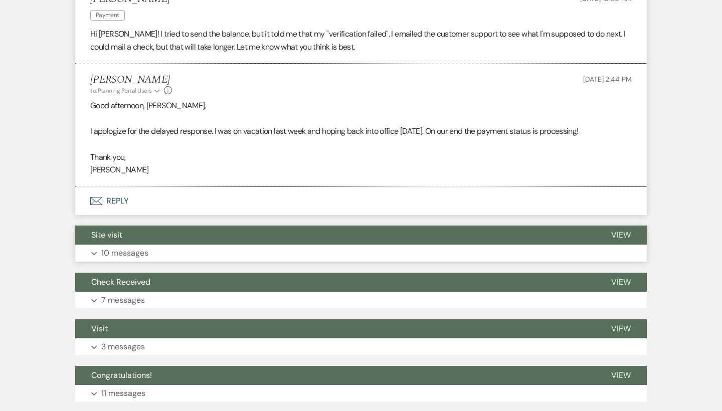
click at [144, 247] on p "10 messages" at bounding box center [124, 253] width 47 height 13
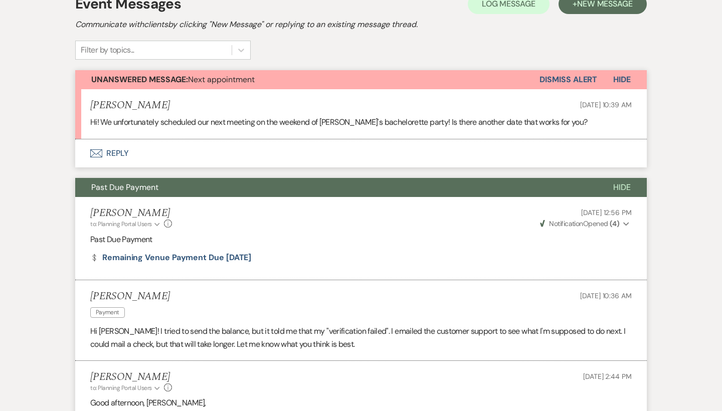
scroll to position [200, 0]
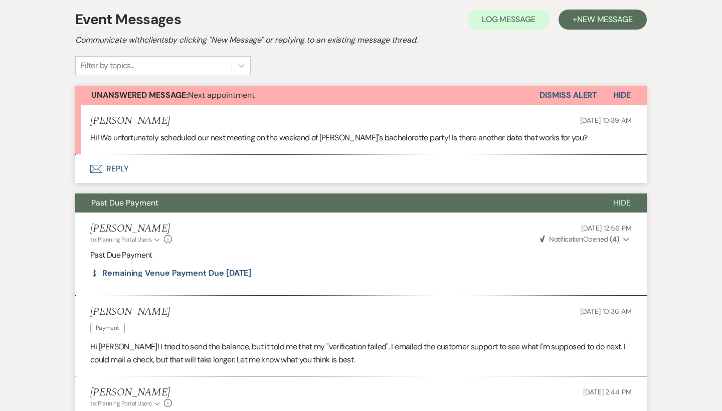
click at [114, 165] on button "Envelope Reply" at bounding box center [360, 169] width 571 height 28
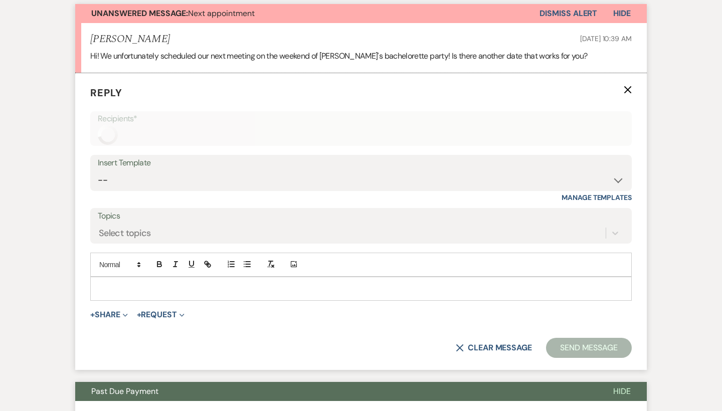
scroll to position [296, 0]
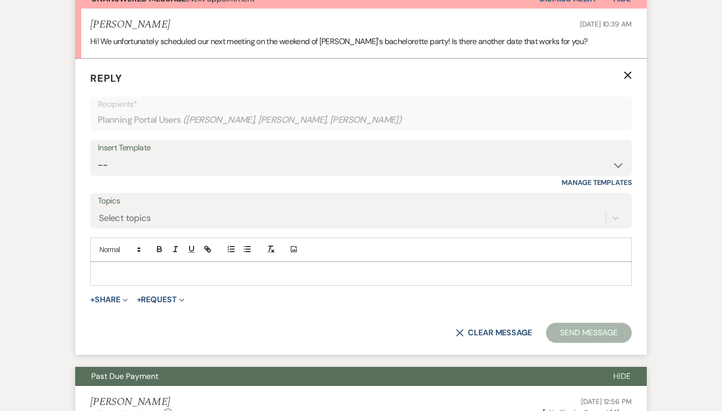
click at [128, 268] on p at bounding box center [360, 273] width 525 height 11
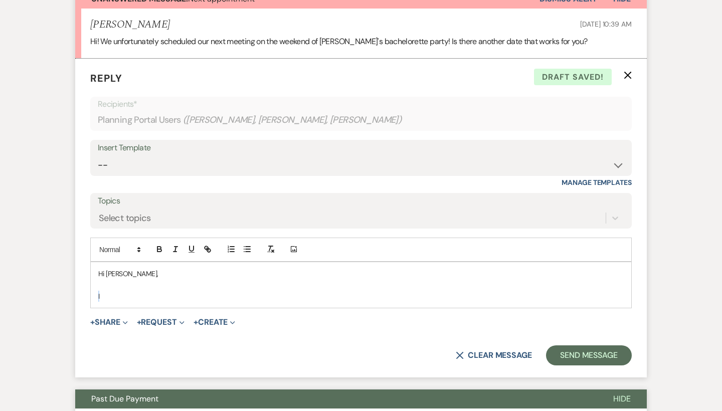
drag, startPoint x: 113, startPoint y: 292, endPoint x: 88, endPoint y: 292, distance: 25.1
click at [88, 292] on form "Reply X Draft saved! Recipients* Planning Portal Users ( Margaret Faulk, Kathry…" at bounding box center [360, 218] width 571 height 319
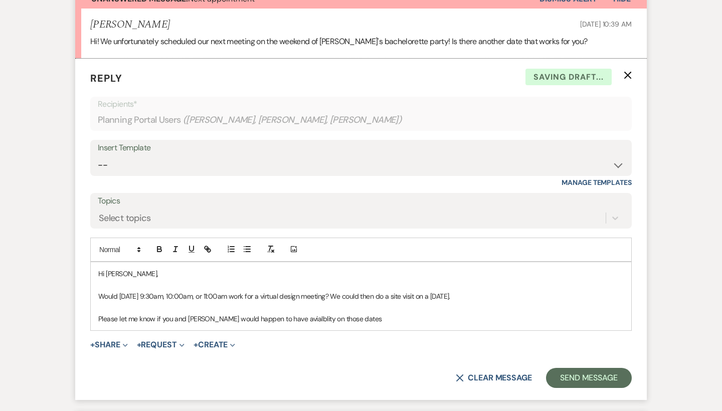
click at [286, 315] on p "Please let me know if you and Katie would happen to have avialblity on those da…" at bounding box center [360, 318] width 525 height 11
click at [364, 319] on p "Please let me know if you and Katie would happen to have availability on those …" at bounding box center [360, 318] width 525 height 11
click at [178, 295] on p "Would Wednesday, the 20th 9:30am, 10:00am, or 11:00am work for a virtual design…" at bounding box center [360, 296] width 525 height 11
drag, startPoint x: 184, startPoint y: 296, endPoint x: 124, endPoint y: 296, distance: 59.6
click at [124, 296] on p "Would Wednesday, the 20th 9:30am, 10:00am, or 11:00am work for a virtual design…" at bounding box center [360, 296] width 525 height 11
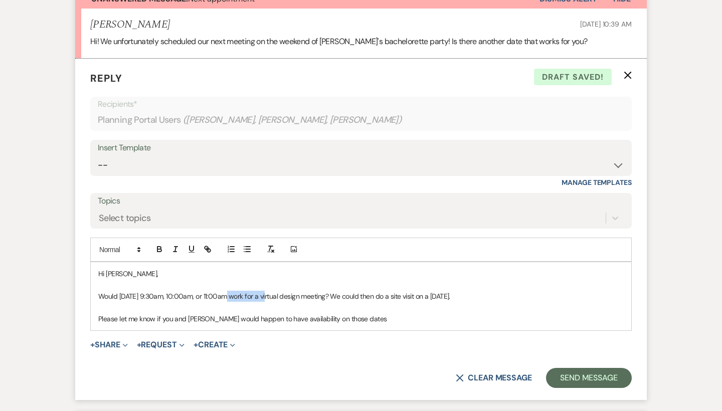
drag, startPoint x: 270, startPoint y: 295, endPoint x: 227, endPoint y: 296, distance: 42.6
click at [227, 296] on p "Would Tuesday, August 26th 9:30am, 10:00am, or 11:00am work for a virtual desig…" at bounding box center [360, 296] width 525 height 11
click at [241, 302] on p at bounding box center [360, 307] width 525 height 11
drag, startPoint x: 245, startPoint y: 295, endPoint x: 185, endPoint y: 295, distance: 59.1
click at [185, 295] on p "Would Tuesday, August 26th 9:30am, 10:00am, or 11:00am work for a virtual desig…" at bounding box center [360, 296] width 525 height 11
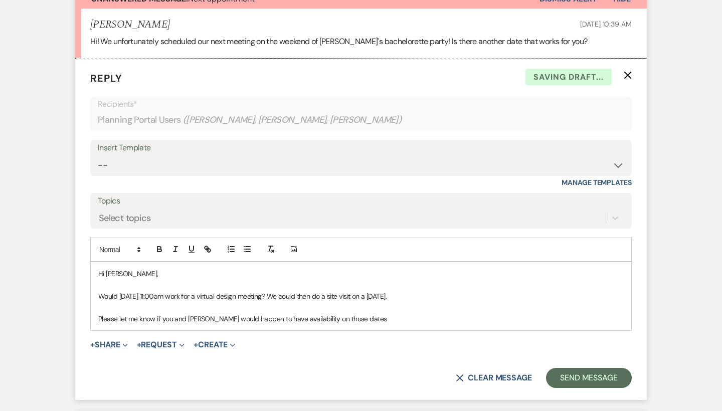
click at [214, 297] on p "Would Tuesday, August 26th at 11:00am work for a virtual design meeting? We cou…" at bounding box center [360, 296] width 525 height 11
click at [549, 291] on p "Would Tuesday, August 26th at 11:00am or noon work for a virtual design meeting…" at bounding box center [360, 296] width 525 height 11
click at [397, 316] on p "Please let me know if you and Katie would happen to have availability on those …" at bounding box center [360, 318] width 525 height 11
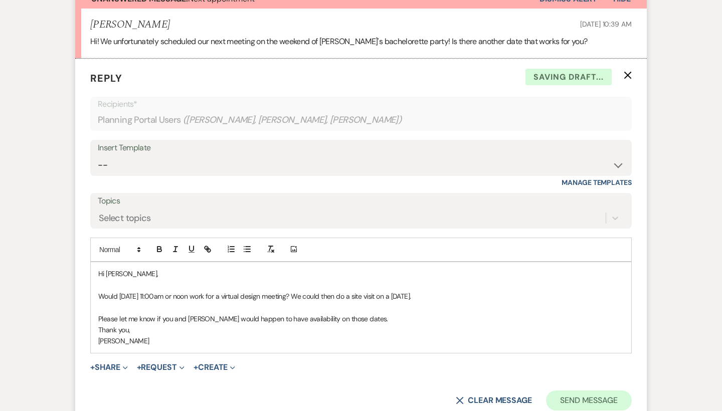
click at [587, 390] on button "Send Message" at bounding box center [589, 400] width 86 height 20
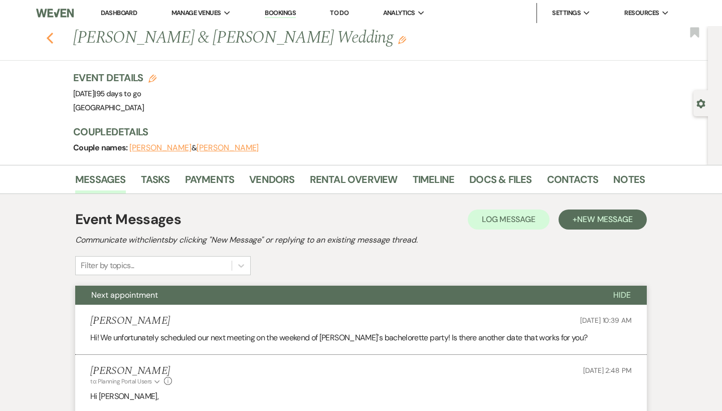
scroll to position [0, 0]
click at [49, 35] on icon "Previous" at bounding box center [50, 38] width 8 height 12
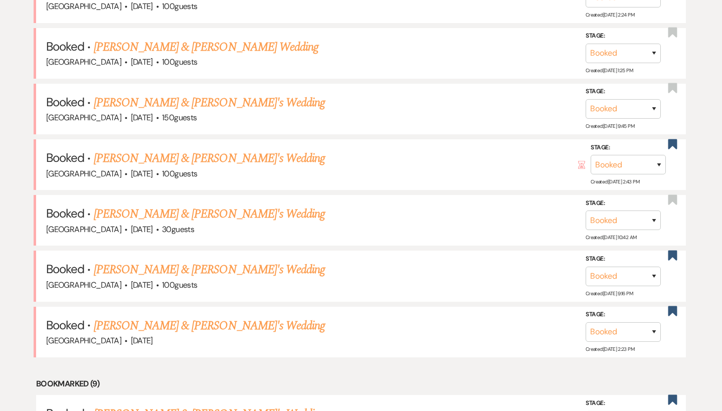
scroll to position [585, 0]
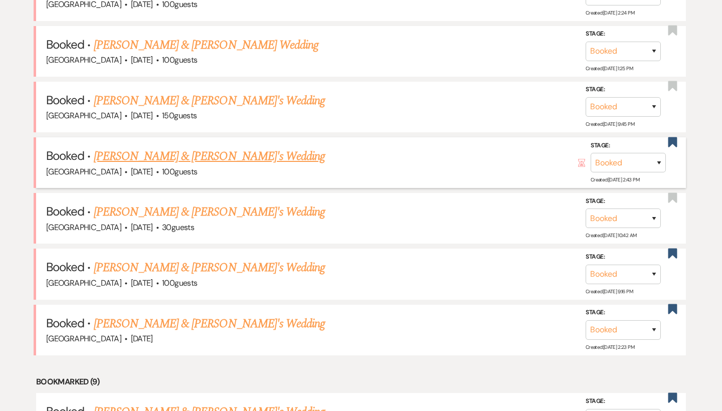
click at [155, 147] on link "Summerlin & Fiance's Wedding" at bounding box center [209, 156] width 231 height 18
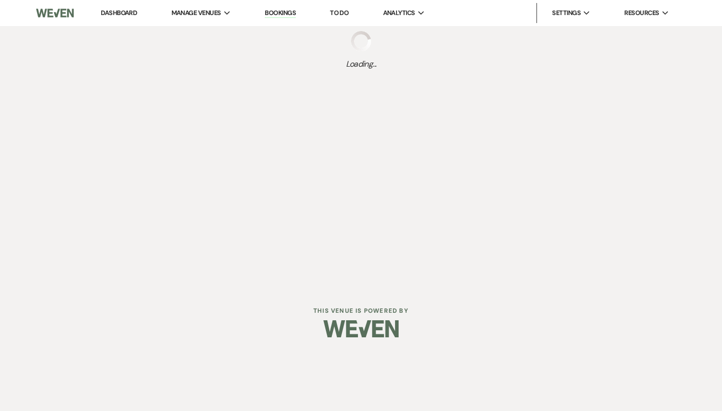
select select "4"
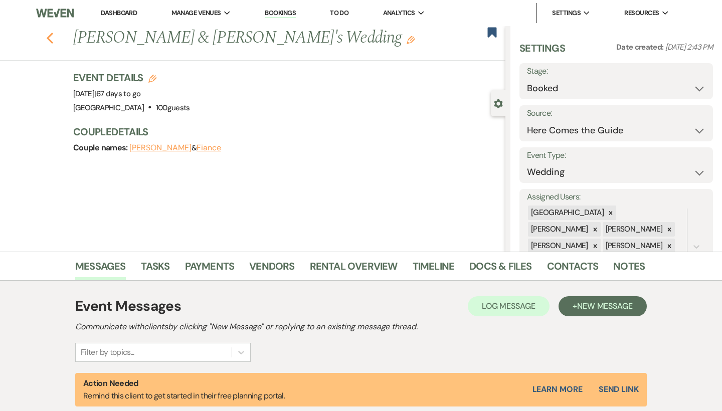
click at [47, 39] on use "button" at bounding box center [50, 38] width 7 height 11
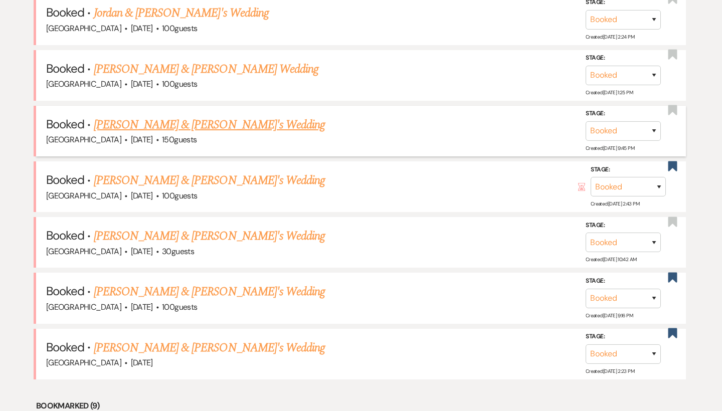
scroll to position [557, 0]
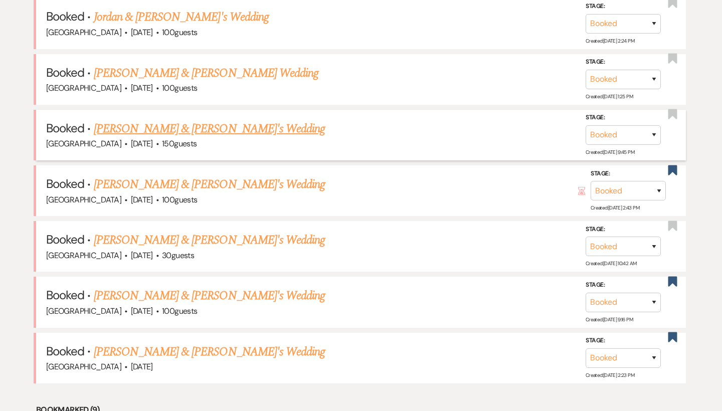
click at [183, 128] on link "Daniel Sheehan & Fiance's Wedding" at bounding box center [209, 129] width 231 height 18
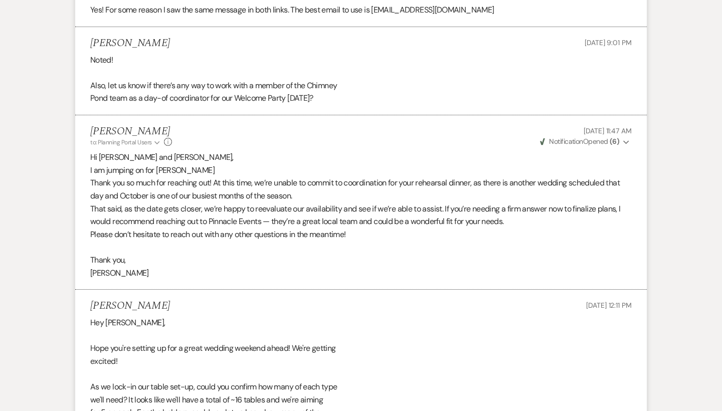
scroll to position [24527, 0]
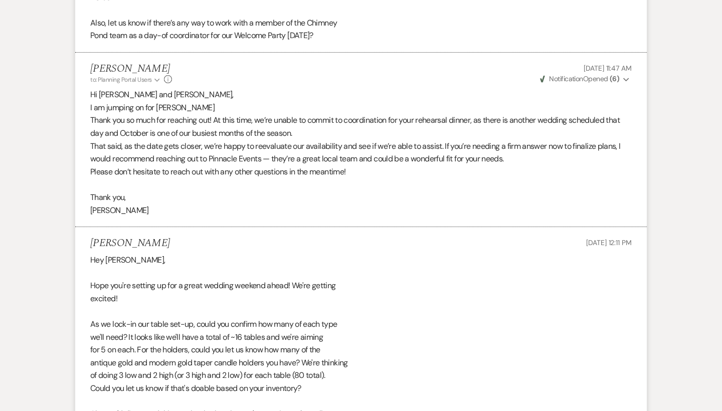
drag, startPoint x: 158, startPoint y: 173, endPoint x: 254, endPoint y: 202, distance: 100.4
drag, startPoint x: 89, startPoint y: 180, endPoint x: 300, endPoint y: 184, distance: 211.0
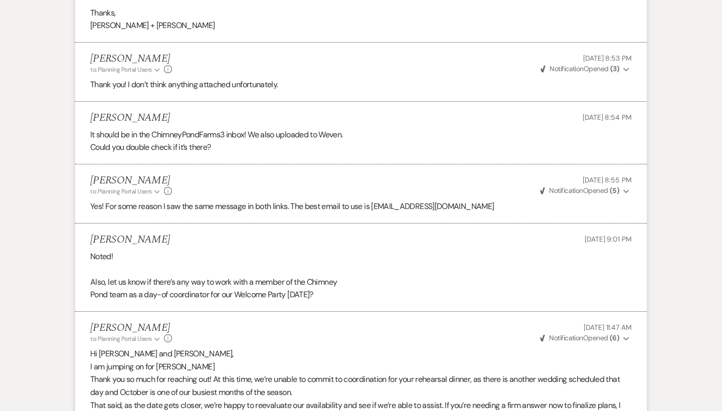
scroll to position [24270, 0]
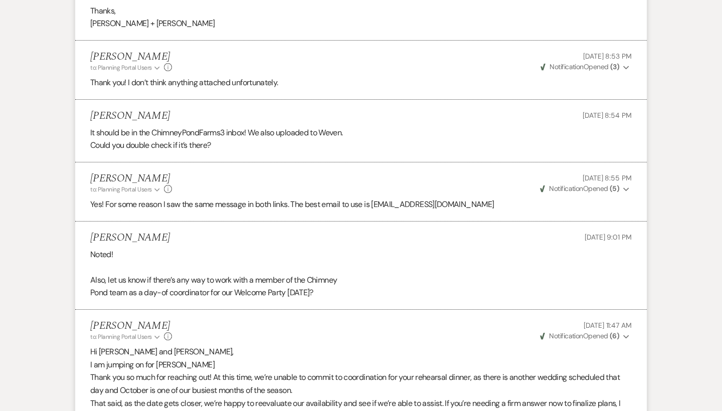
drag, startPoint x: 136, startPoint y: 177, endPoint x: 382, endPoint y: 236, distance: 253.0
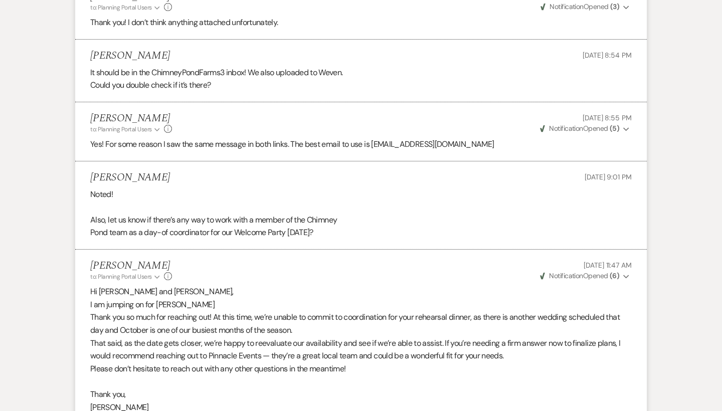
scroll to position [24330, 0]
drag, startPoint x: 150, startPoint y: 273, endPoint x: 110, endPoint y: 242, distance: 50.7
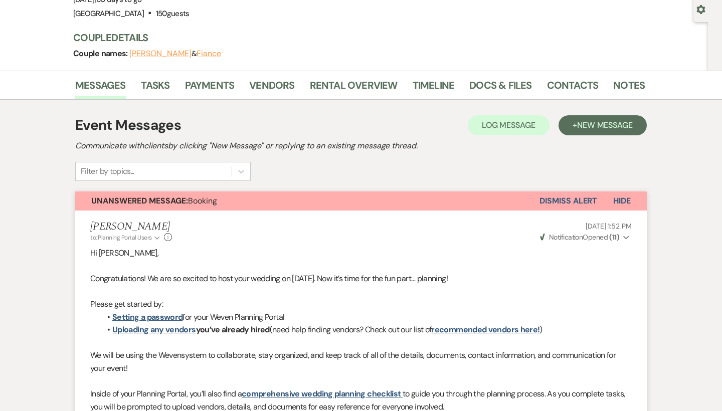
scroll to position [0, 0]
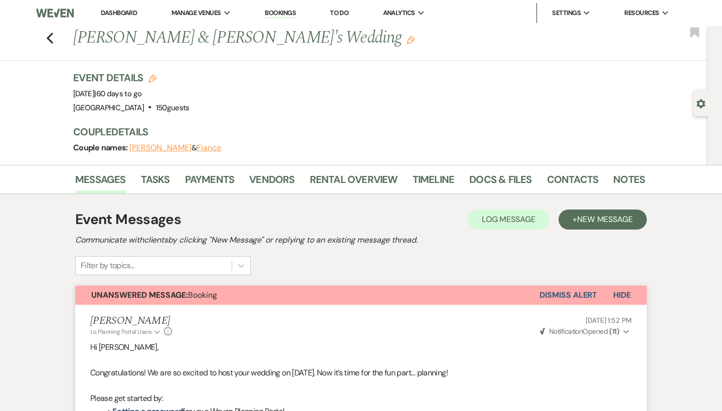
click at [45, 35] on div "Previous Daniel Sheehan & Fiance's Wedding Edit Bookmark" at bounding box center [351, 43] width 712 height 35
click at [52, 37] on icon "Previous" at bounding box center [50, 38] width 8 height 12
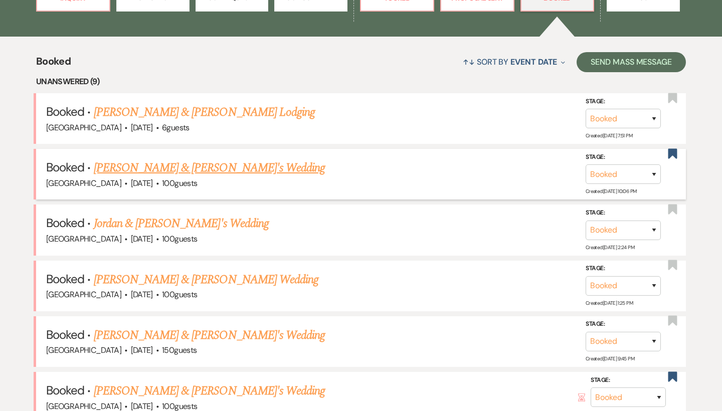
scroll to position [342, 0]
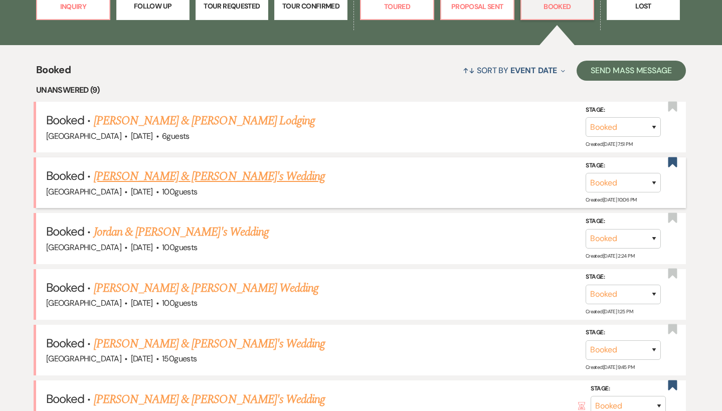
click at [225, 171] on link "Brooke McMullen & Fiance's Wedding" at bounding box center [209, 176] width 231 height 18
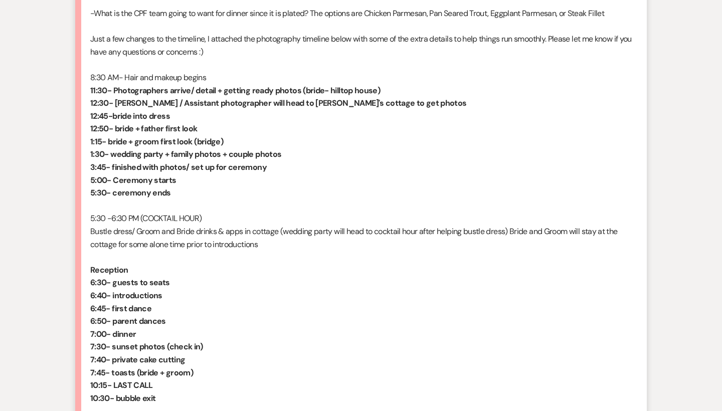
scroll to position [751, 0]
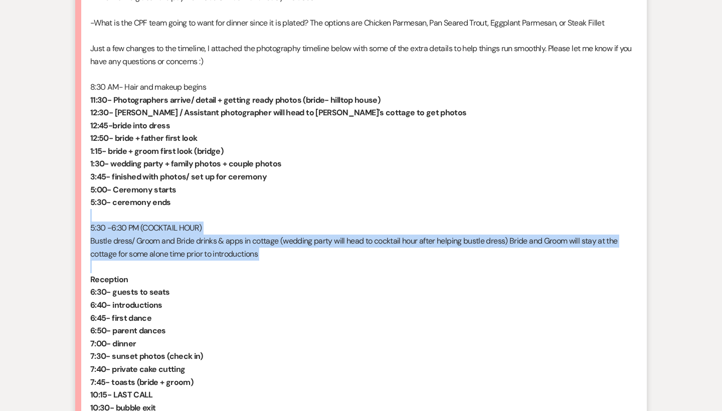
drag, startPoint x: 319, startPoint y: 245, endPoint x: 63, endPoint y: 195, distance: 260.2
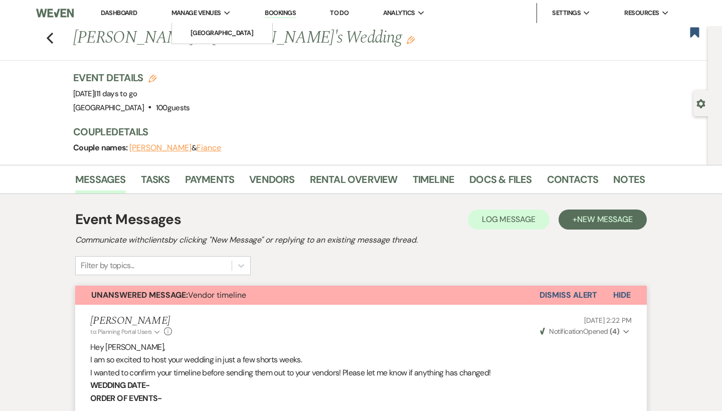
scroll to position [0, 0]
click at [213, 34] on li "[GEOGRAPHIC_DATA]" at bounding box center [222, 33] width 90 height 10
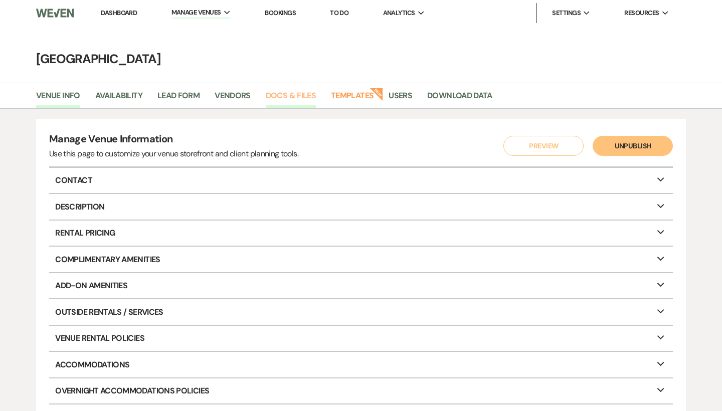
click at [300, 92] on link "Docs & Files" at bounding box center [291, 98] width 50 height 19
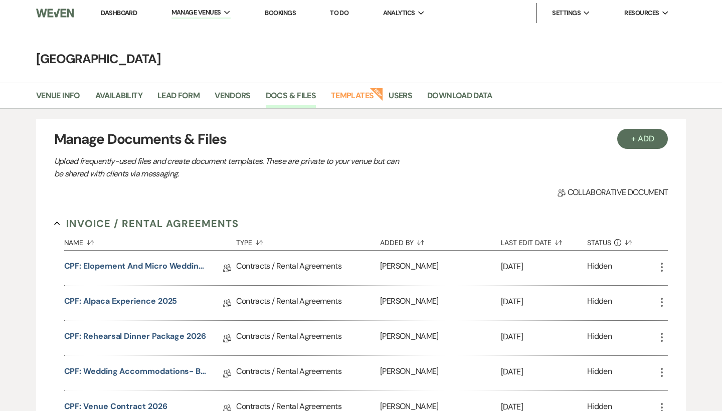
click at [135, 13] on link "Dashboard" at bounding box center [119, 13] width 36 height 9
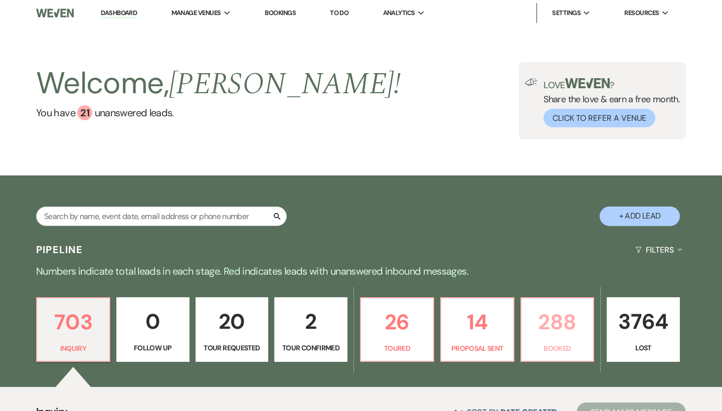
click at [551, 321] on p "288" at bounding box center [557, 322] width 60 height 34
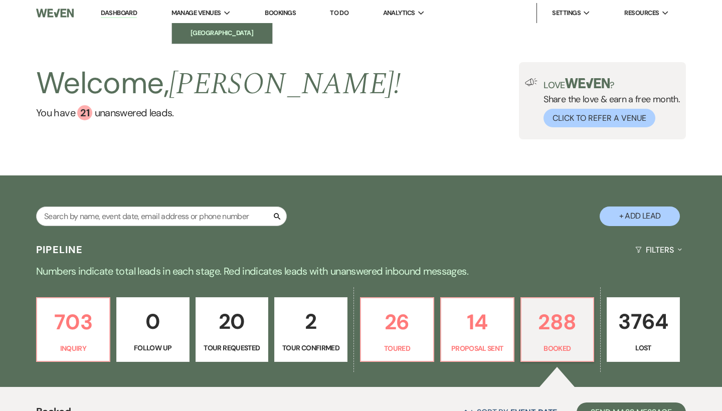
click at [212, 40] on link "[GEOGRAPHIC_DATA]" at bounding box center [222, 33] width 100 height 20
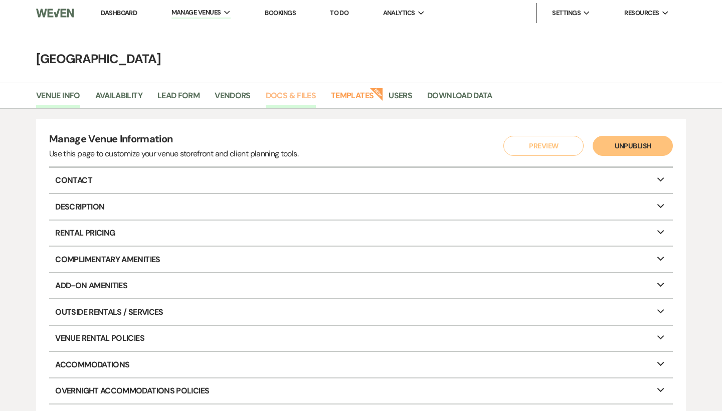
click at [298, 96] on link "Docs & Files" at bounding box center [291, 98] width 50 height 19
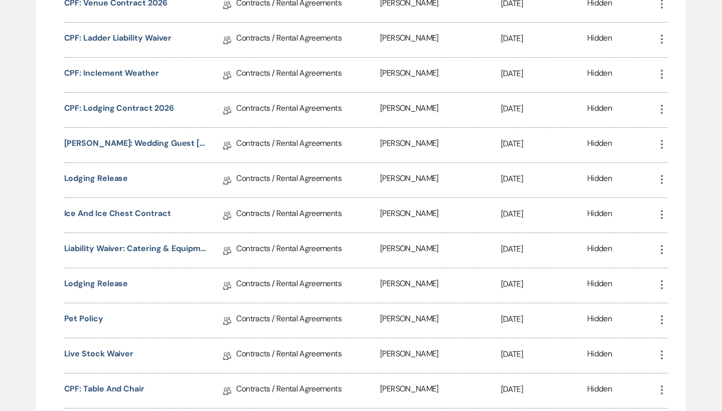
scroll to position [378, 0]
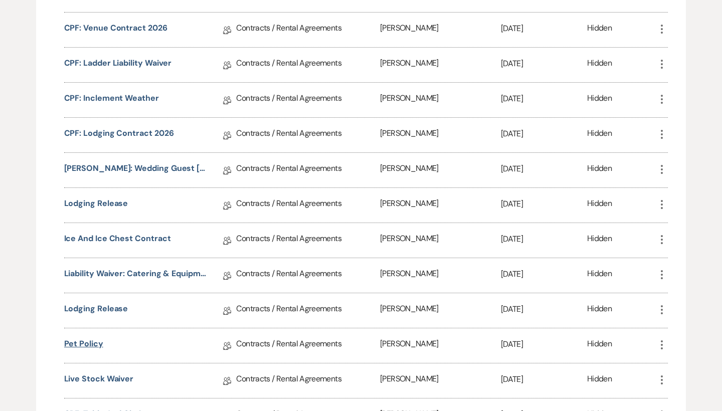
click at [91, 342] on link "Pet Policy" at bounding box center [83, 346] width 39 height 16
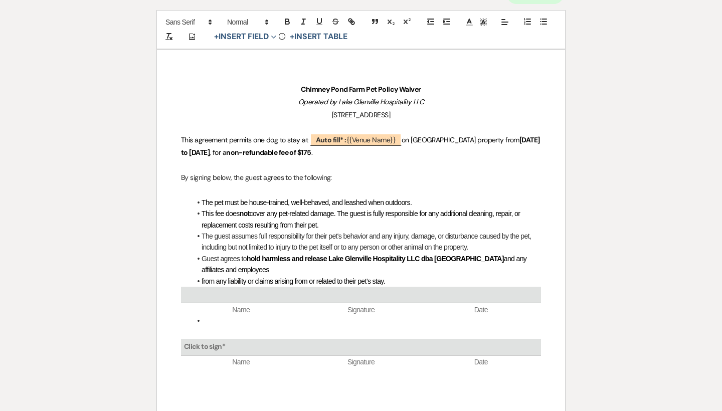
scroll to position [133, 0]
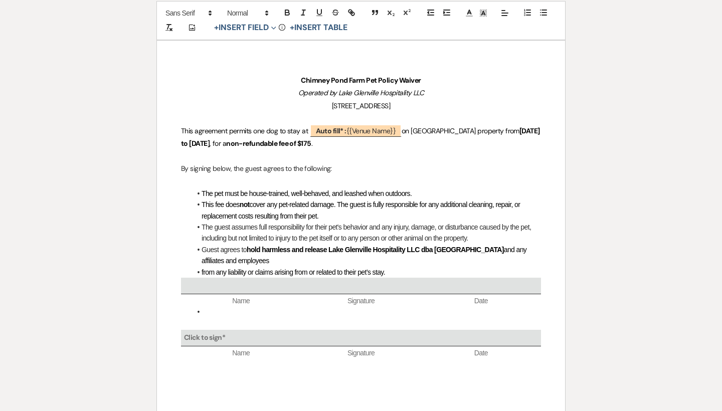
drag, startPoint x: 175, startPoint y: 143, endPoint x: 313, endPoint y: 144, distance: 137.8
click at [313, 144] on div "Chimney Pond Farm Pet Policy Waiver Operated by Lake Glenville Hospitality LLC …" at bounding box center [361, 236] width 408 height 391
click at [291, 147] on p "This agreement permits one dog to stay at ﻿ Auto fill* : {{Venue Name}} ﻿ on Ch…" at bounding box center [361, 137] width 360 height 25
drag, startPoint x: 178, startPoint y: 149, endPoint x: 291, endPoint y: 144, distance: 113.3
click at [291, 144] on div "Chimney Pond Farm Pet Policy Waiver Operated by Lake Glenville Hospitality LLC …" at bounding box center [361, 236] width 408 height 391
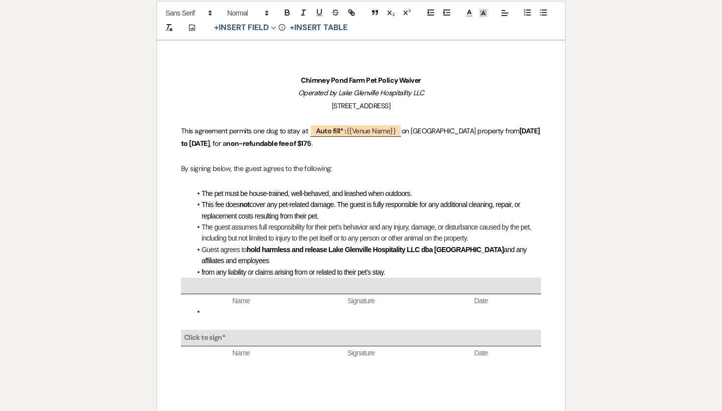
click at [291, 144] on strong "Thursday, July 17 to Sunday, July 20, 2025" at bounding box center [361, 137] width 360 height 22
drag, startPoint x: 313, startPoint y: 142, endPoint x: 175, endPoint y: 140, distance: 137.8
click at [175, 140] on div "Chimney Pond Farm Pet Policy Waiver Operated by Lake Glenville Hospitality LLC …" at bounding box center [361, 236] width 408 height 391
click at [320, 31] on button "+ Insert Table" at bounding box center [318, 28] width 65 height 12
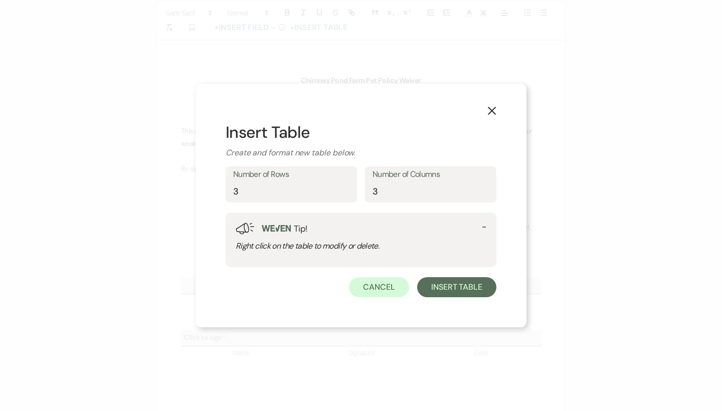
click at [491, 111] on icon "X" at bounding box center [491, 110] width 9 height 9
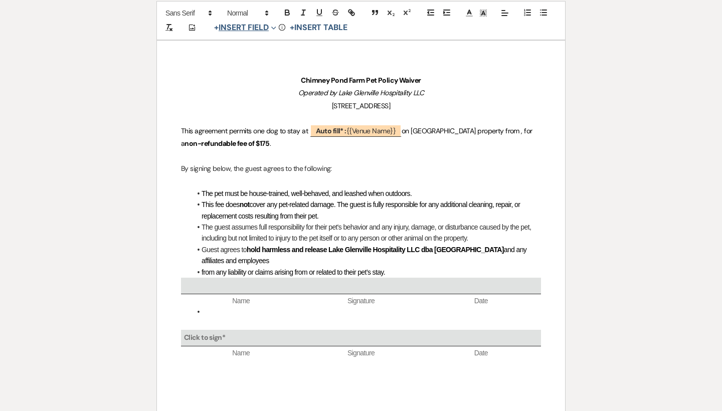
click at [261, 28] on button "+ Insert Field Expand" at bounding box center [244, 28] width 69 height 12
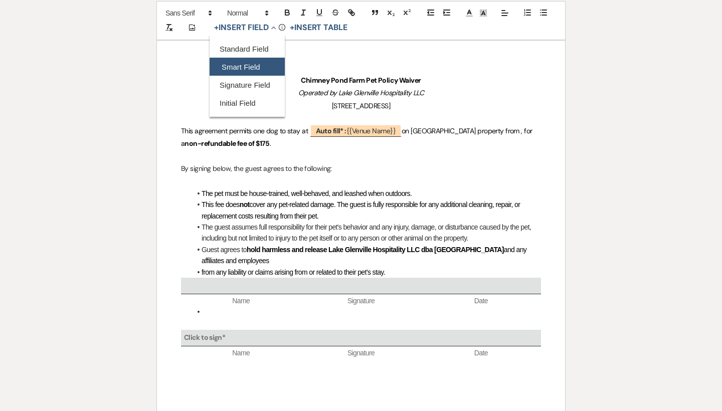
click at [250, 68] on button "Smart Field" at bounding box center [246, 67] width 75 height 18
select select "smartCustomField"
select select "owner"
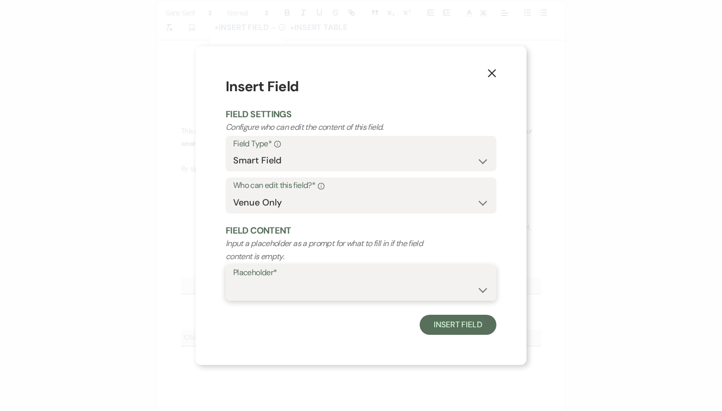
select select "{{eventDate}}"
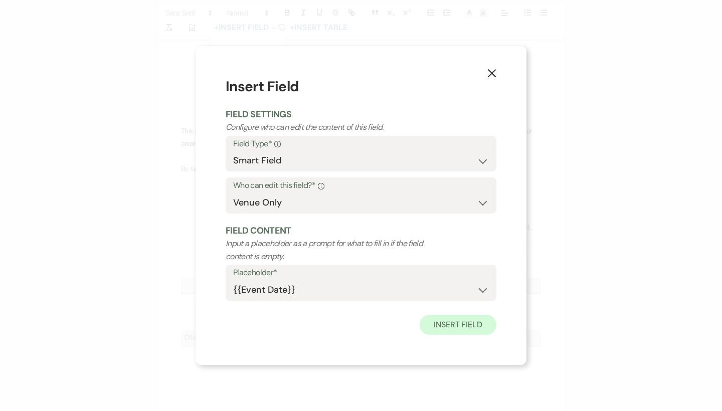
click at [435, 324] on button "Insert Field" at bounding box center [457, 325] width 77 height 20
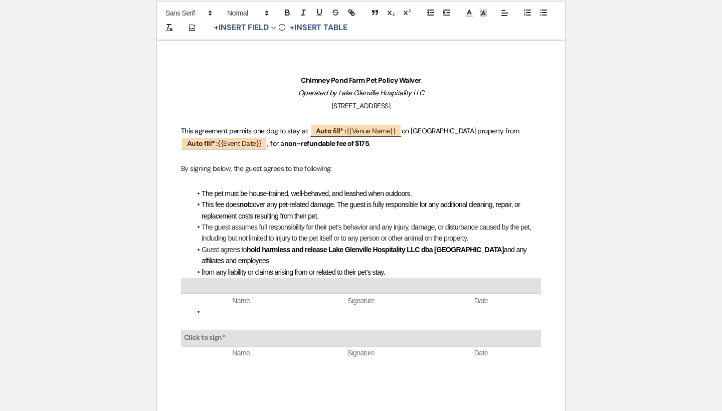
click at [517, 130] on span "on Chimney Pond Farm property from ﻿ Auto fill* : {{Event Date}} ﻿ , for a" at bounding box center [350, 137] width 338 height 22
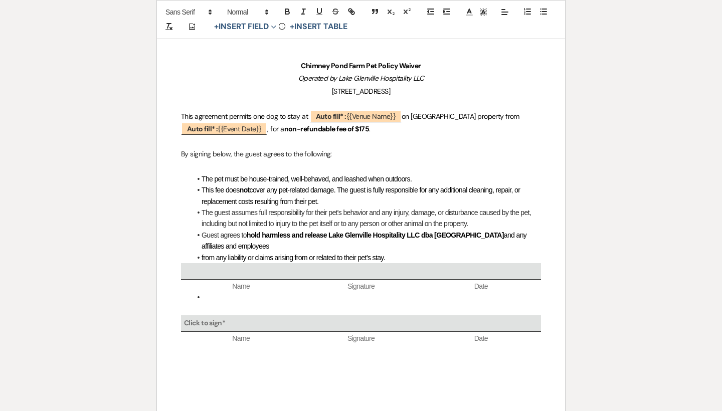
scroll to position [149, 0]
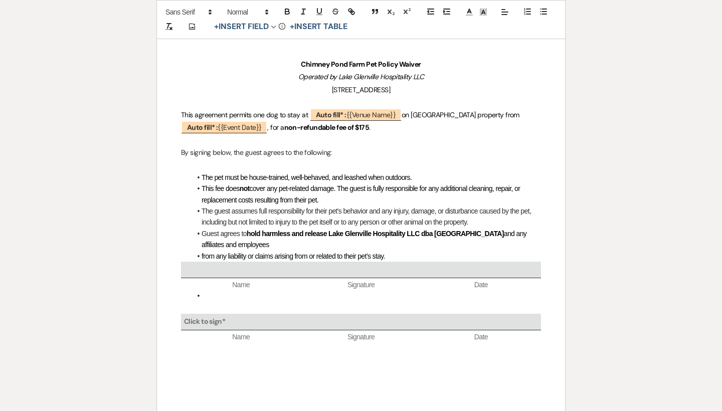
click at [370, 164] on p at bounding box center [361, 165] width 360 height 13
click at [282, 234] on strong "hold harmless and release Lake Glenville Hospitality LLC dba Chimney Pond Farm" at bounding box center [375, 233] width 257 height 8
click at [286, 246] on li "Guest agrees to hold harmless and release Lake Glenville Hospitality LLC dba Ch…" at bounding box center [366, 239] width 350 height 23
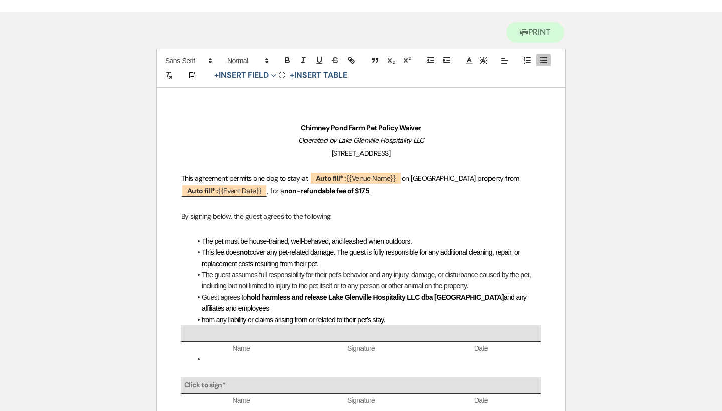
scroll to position [86, 0]
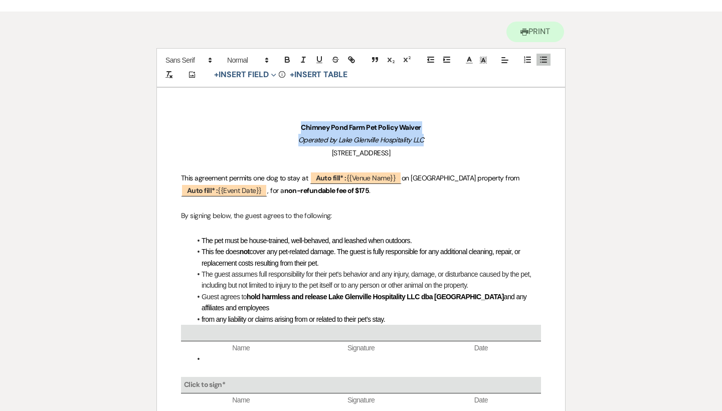
drag, startPoint x: 287, startPoint y: 123, endPoint x: 465, endPoint y: 139, distance: 179.1
click at [465, 139] on div "Chimney Pond Farm Pet Policy Waiver Operated by Lake Glenville Hospitality LLC …" at bounding box center [361, 283] width 408 height 391
click at [465, 139] on p "Operated by Lake Glenville Hospitality LLC" at bounding box center [361, 140] width 360 height 13
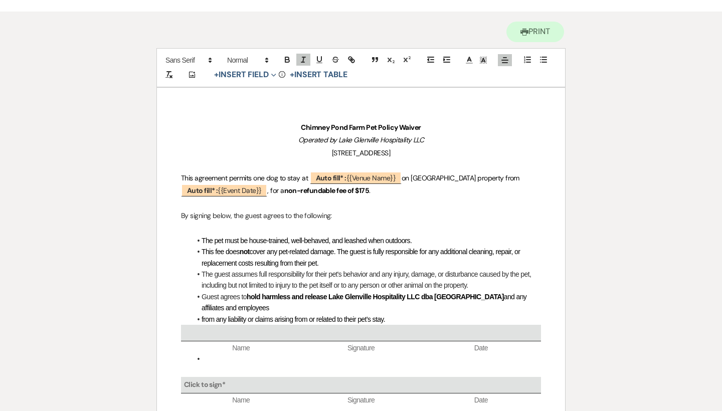
click at [456, 126] on p "Chimney Pond Farm Pet Policy Waiver" at bounding box center [361, 127] width 360 height 13
click at [445, 212] on p "By signing below, the guest agrees to the following:" at bounding box center [361, 215] width 360 height 13
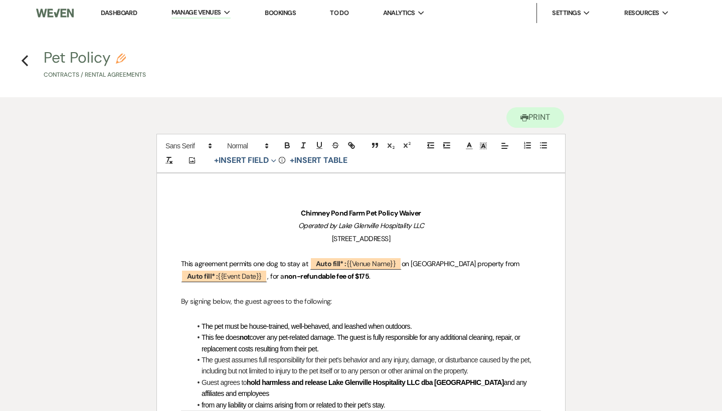
scroll to position [0, 0]
click at [126, 10] on link "Dashboard" at bounding box center [119, 13] width 36 height 9
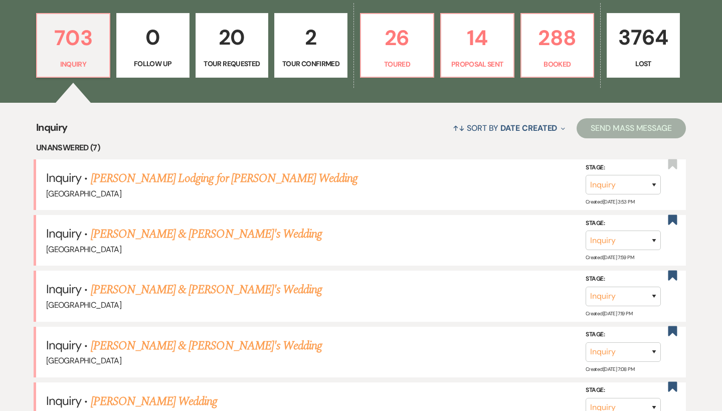
scroll to position [305, 0]
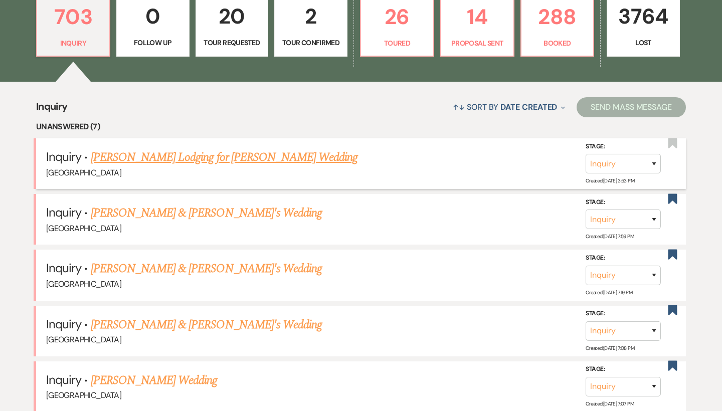
click at [198, 157] on link "Jane Nichols Lodging for Audrey Stewart Wedding" at bounding box center [224, 157] width 267 height 18
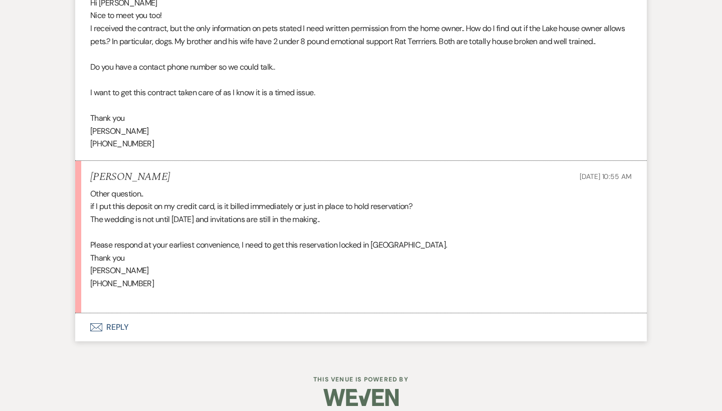
scroll to position [612, 0]
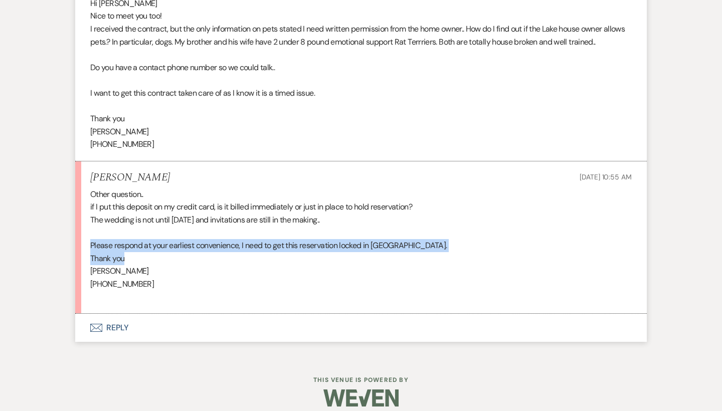
drag, startPoint x: 109, startPoint y: 237, endPoint x: 318, endPoint y: 249, distance: 209.3
click at [318, 249] on li "Jane Nichols Aug 17, 2025, 10:55 AM Other question.. if I put this deposit on m…" at bounding box center [360, 237] width 571 height 152
click at [318, 252] on p "Thank you" at bounding box center [360, 258] width 541 height 13
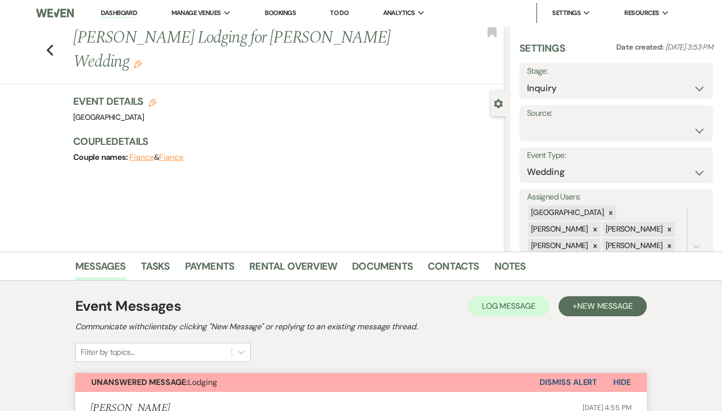
scroll to position [0, 0]
click at [48, 44] on icon "Previous" at bounding box center [50, 50] width 8 height 12
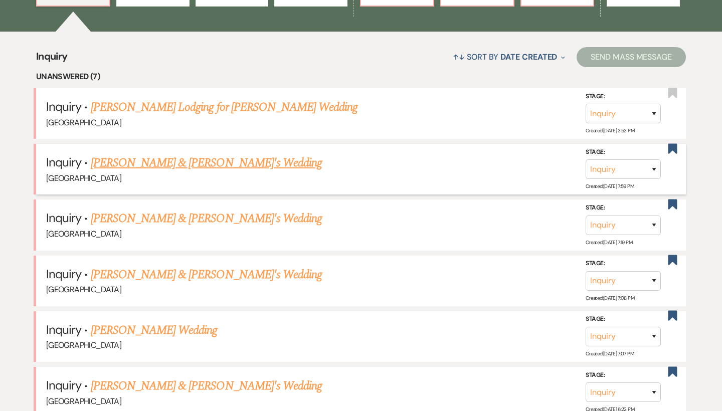
scroll to position [356, 0]
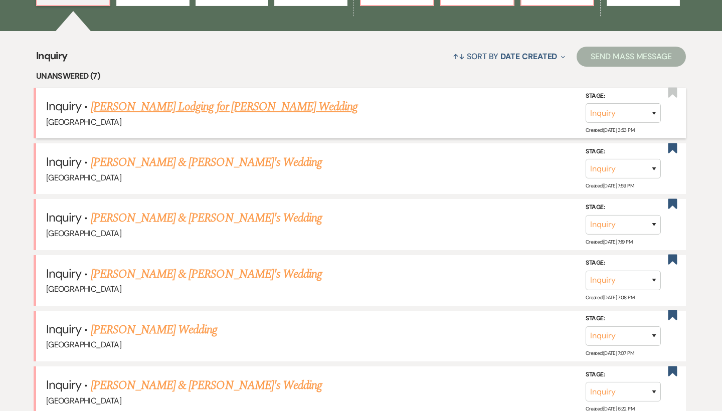
click at [135, 105] on link "Jane Nichols Lodging for Audrey Stewart Wedding" at bounding box center [224, 107] width 267 height 18
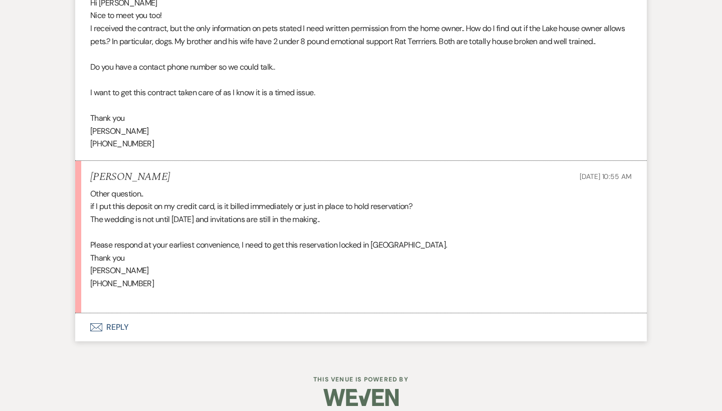
scroll to position [612, 0]
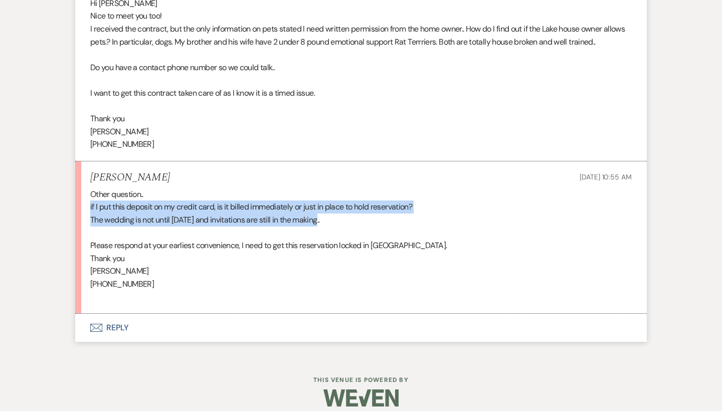
drag, startPoint x: 406, startPoint y: 209, endPoint x: 89, endPoint y: 193, distance: 317.6
click at [89, 193] on li "Jane Nichols Aug 17, 2025, 10:55 AM Other question.. if I put this deposit on m…" at bounding box center [360, 237] width 571 height 152
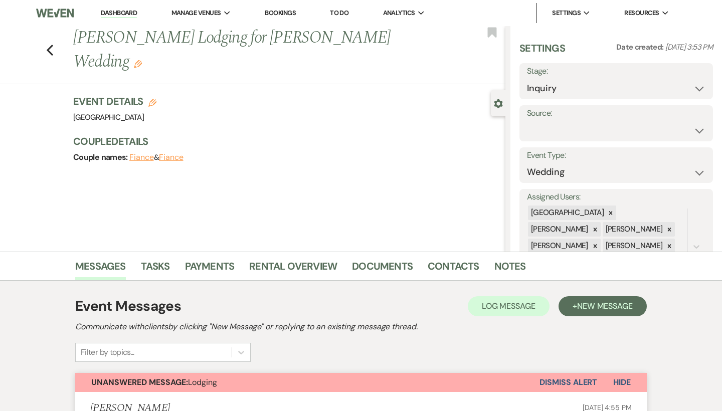
scroll to position [0, 0]
click at [51, 44] on icon "Previous" at bounding box center [50, 50] width 8 height 12
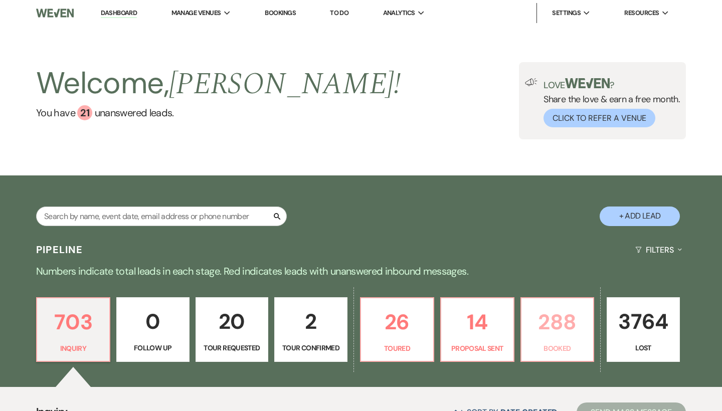
click at [566, 327] on p "288" at bounding box center [557, 322] width 60 height 34
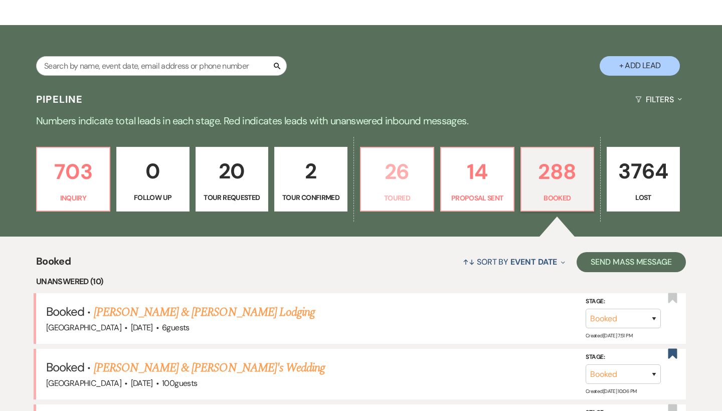
scroll to position [165, 0]
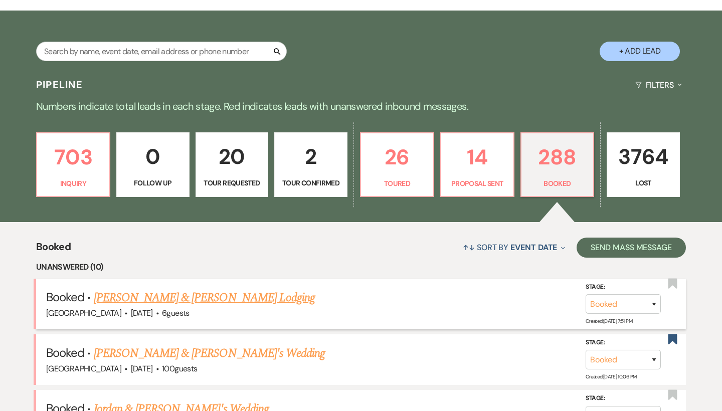
click at [269, 298] on link "[PERSON_NAME] & [PERSON_NAME] Lodging" at bounding box center [204, 298] width 221 height 18
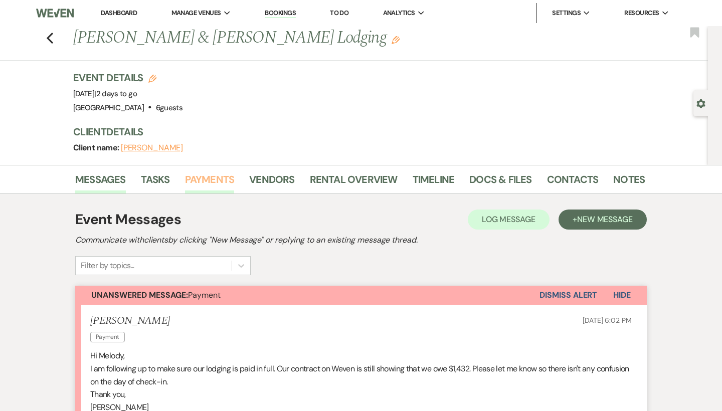
click at [220, 185] on link "Payments" at bounding box center [210, 182] width 50 height 22
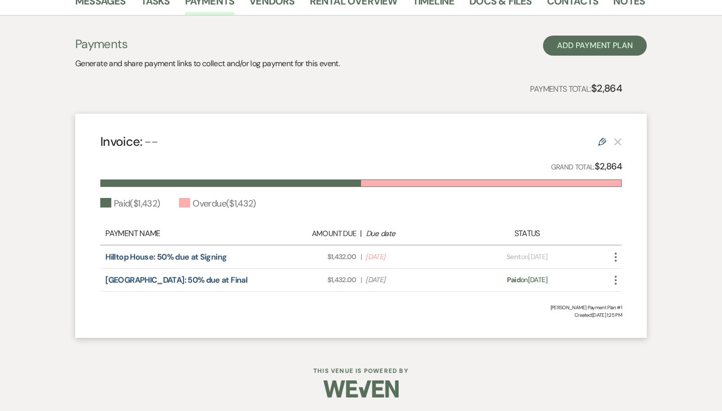
scroll to position [178, 0]
click at [613, 254] on icon "More" at bounding box center [615, 258] width 12 height 12
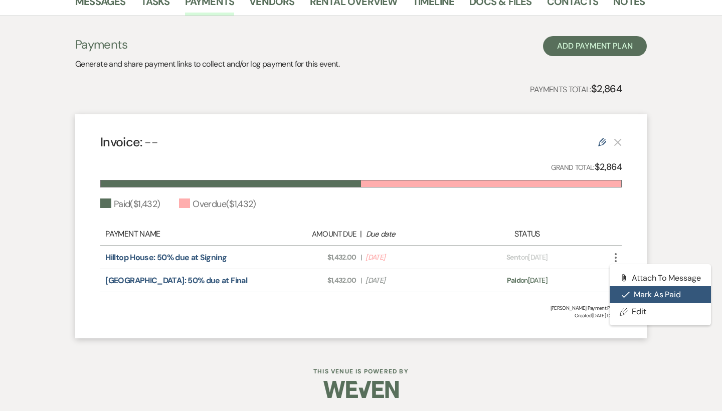
click at [627, 298] on button "Check Mark Mark as Paid" at bounding box center [659, 294] width 101 height 17
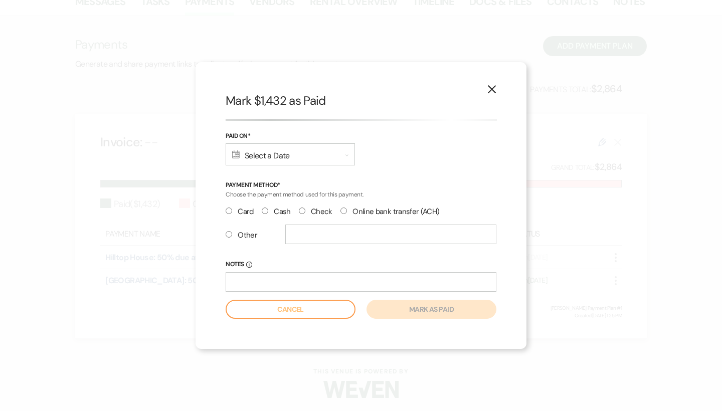
click at [304, 207] on label "Check" at bounding box center [316, 212] width 34 height 14
click at [304, 207] on input "Check" at bounding box center [302, 210] width 7 height 7
radio input "true"
click at [267, 165] on form "Paid On* Calendar Select a Date Expand Payment Method* Choose the payment metho…" at bounding box center [360, 225] width 271 height 188
click at [279, 158] on div "Calendar Select a Date Expand" at bounding box center [289, 154] width 129 height 22
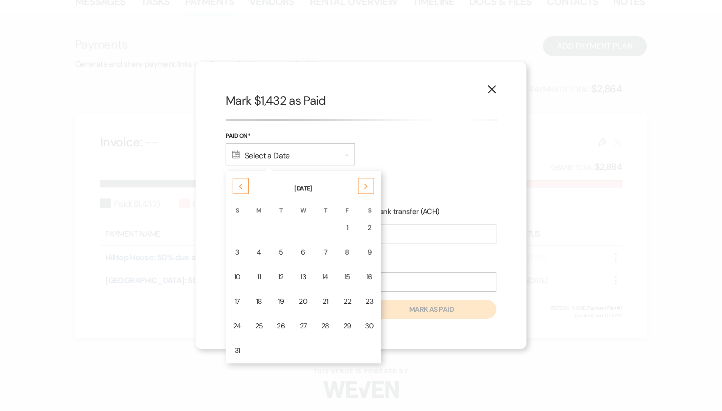
click at [361, 190] on div "Next" at bounding box center [366, 186] width 16 height 16
click at [241, 185] on icon "Previous" at bounding box center [240, 186] width 5 height 6
click at [241, 185] on use at bounding box center [241, 187] width 4 height 6
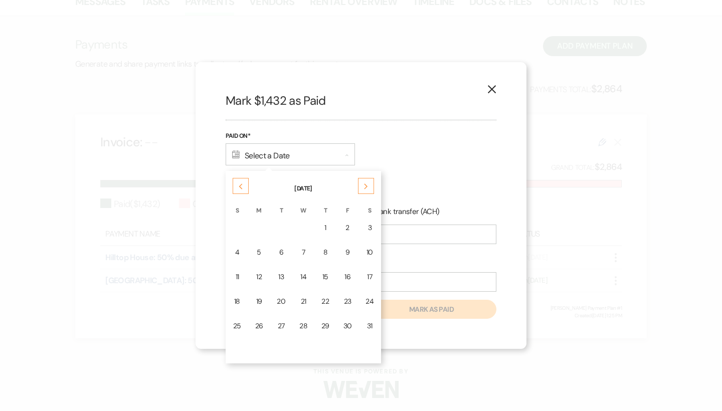
click at [241, 185] on use at bounding box center [241, 187] width 4 height 6
click at [366, 225] on div "5" at bounding box center [369, 227] width 8 height 11
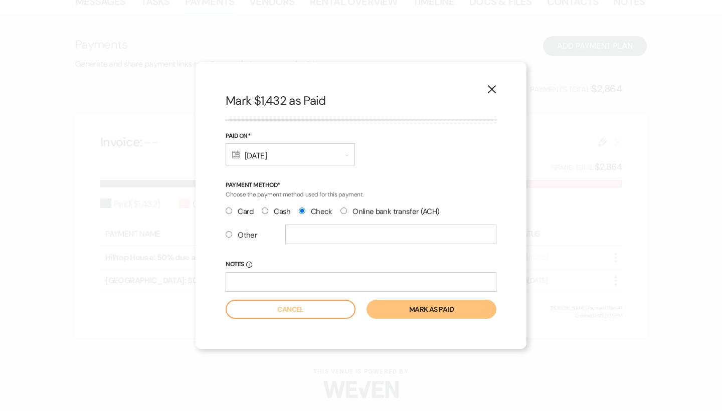
click at [467, 310] on button "Mark as paid" at bounding box center [431, 309] width 130 height 19
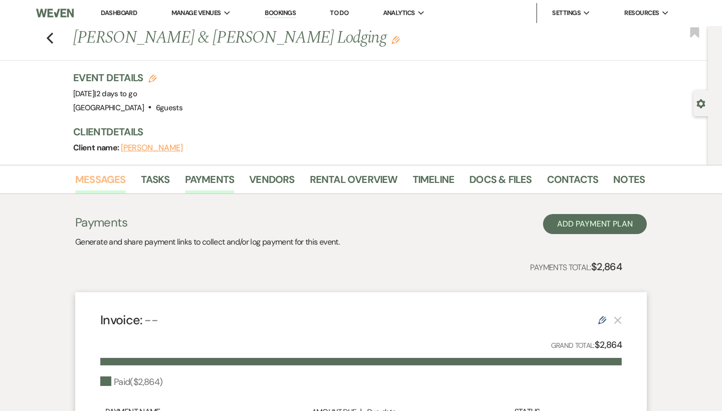
scroll to position [0, 0]
click at [101, 175] on link "Messages" at bounding box center [100, 182] width 51 height 22
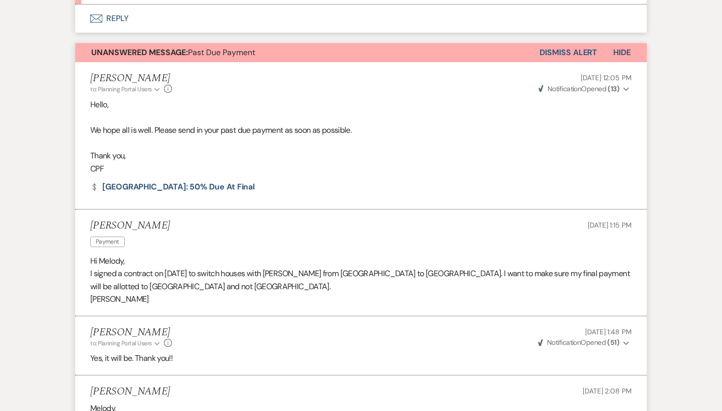
scroll to position [325, 0]
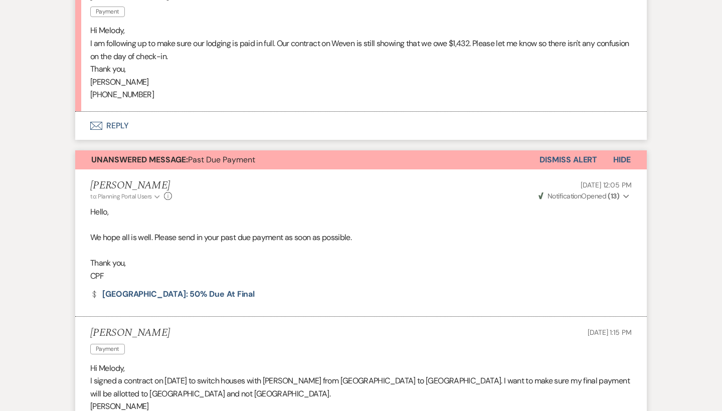
click at [568, 153] on button "Dismiss Alert" at bounding box center [568, 159] width 58 height 19
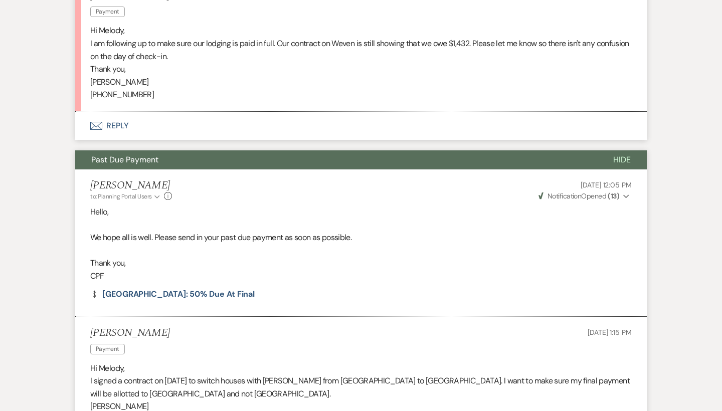
click at [122, 123] on button "Envelope Reply" at bounding box center [360, 126] width 571 height 28
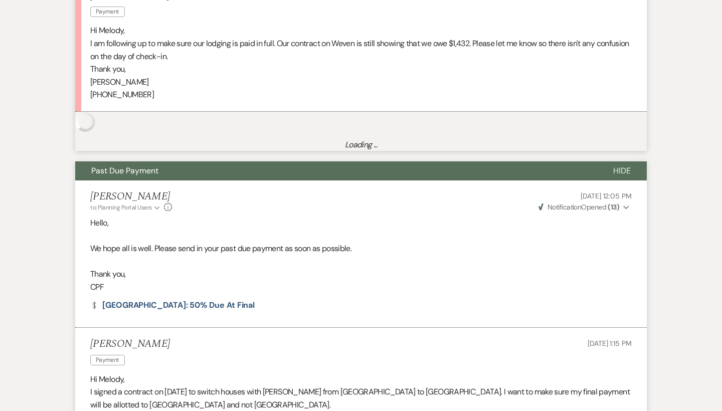
scroll to position [376, 0]
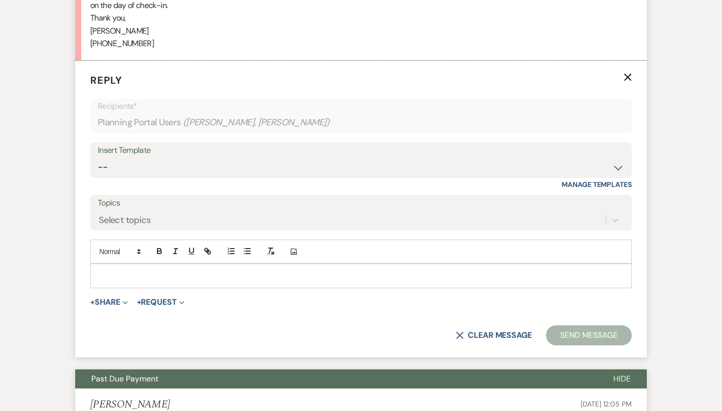
click at [167, 270] on p at bounding box center [360, 275] width 525 height 11
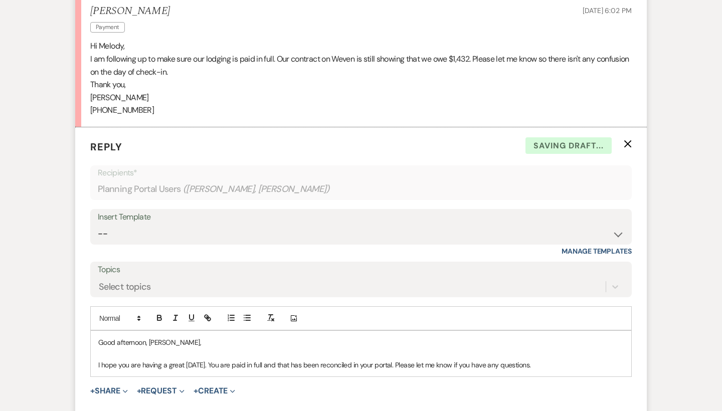
scroll to position [319, 0]
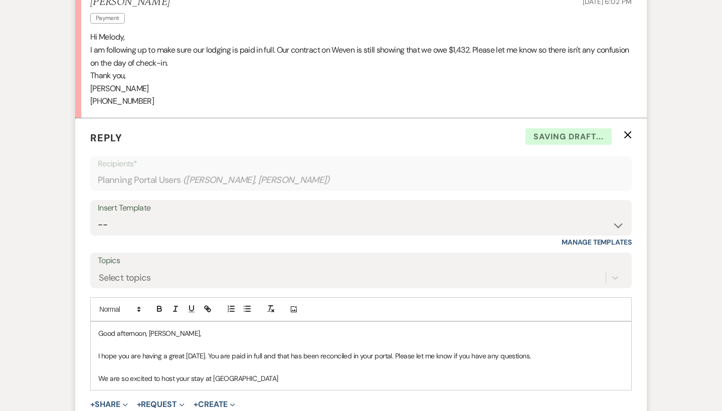
click at [235, 375] on p "We are so excited to host your stay at Chimeny pond Farm" at bounding box center [360, 378] width 525 height 11
click at [242, 376] on p "We are so excited to host your stay at Chimney pond Farm" at bounding box center [360, 378] width 525 height 11
click at [243, 376] on p "We are so excited to host your stay at Chimney pond Farm" at bounding box center [360, 378] width 525 height 11
click at [295, 373] on p "We are so excited to host your stay at Chimney Pond Farm" at bounding box center [360, 378] width 525 height 11
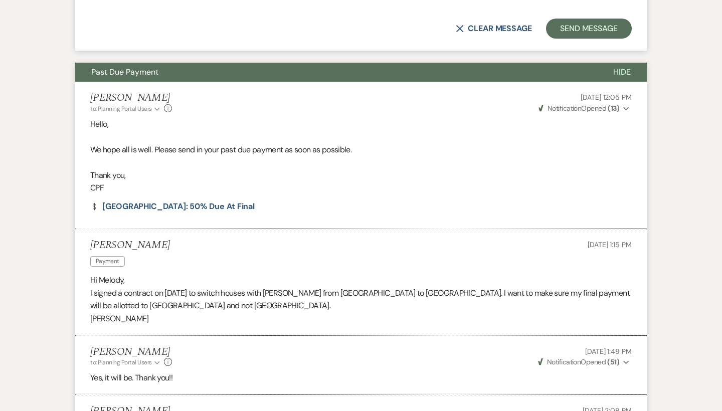
scroll to position [747, 0]
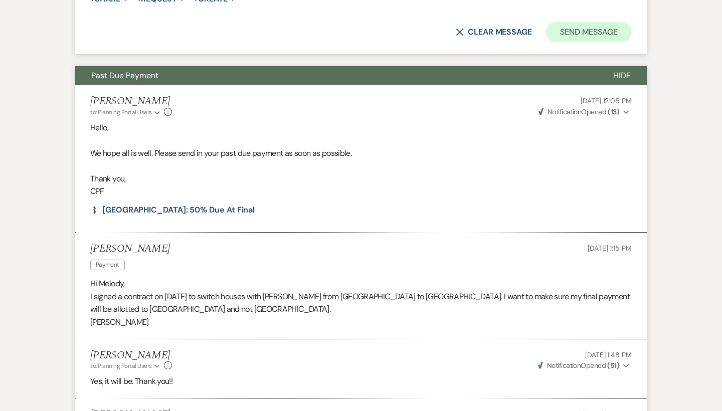
click at [619, 30] on button "Send Message" at bounding box center [589, 32] width 86 height 20
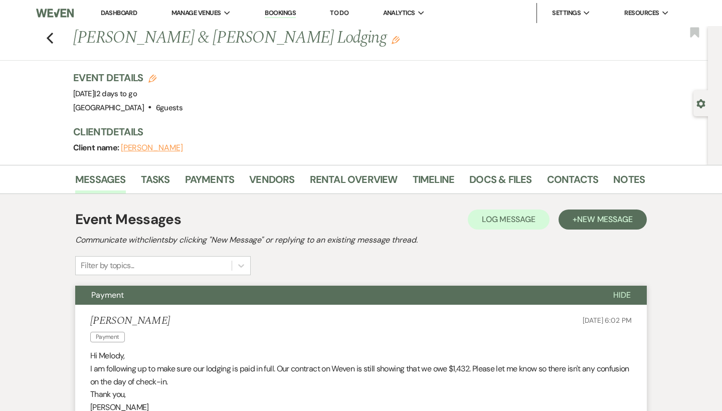
scroll to position [0, 0]
click at [47, 37] on icon "Previous" at bounding box center [50, 38] width 8 height 12
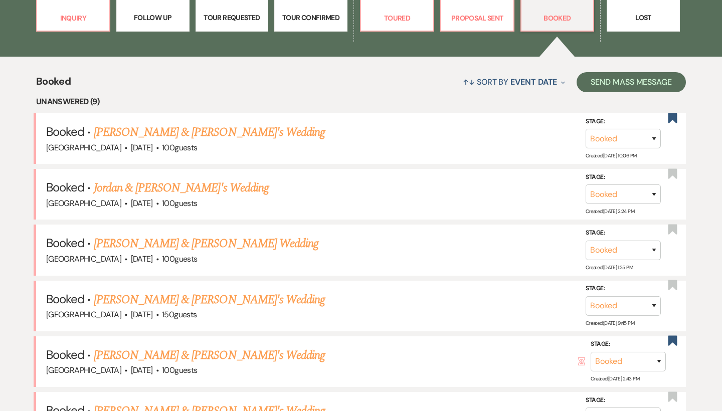
scroll to position [331, 0]
click at [181, 123] on link "Brooke McMullen & Fiance's Wedding" at bounding box center [209, 132] width 231 height 18
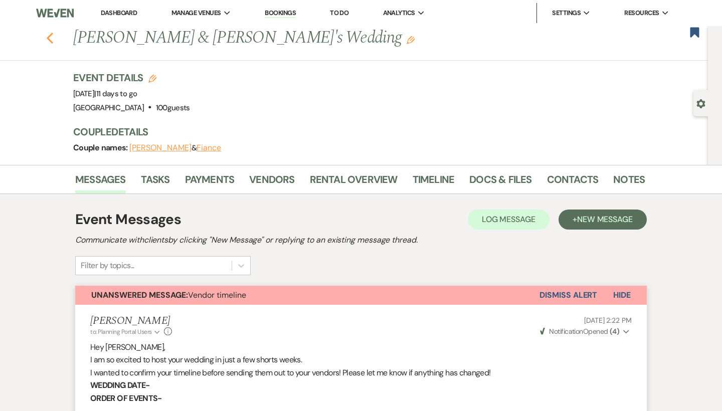
click at [48, 38] on use "button" at bounding box center [50, 38] width 7 height 11
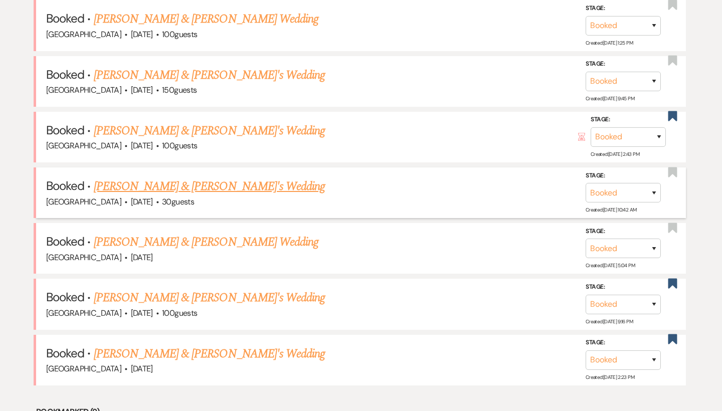
scroll to position [555, 0]
click at [145, 235] on link "Kathryn Faulk & Greg Cross's Wedding" at bounding box center [206, 241] width 224 height 18
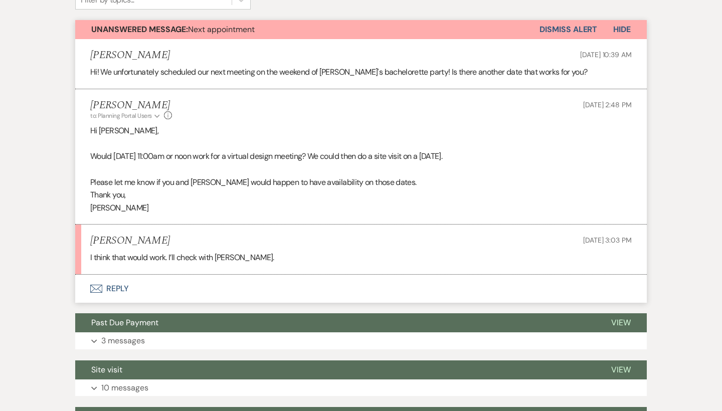
scroll to position [264, 0]
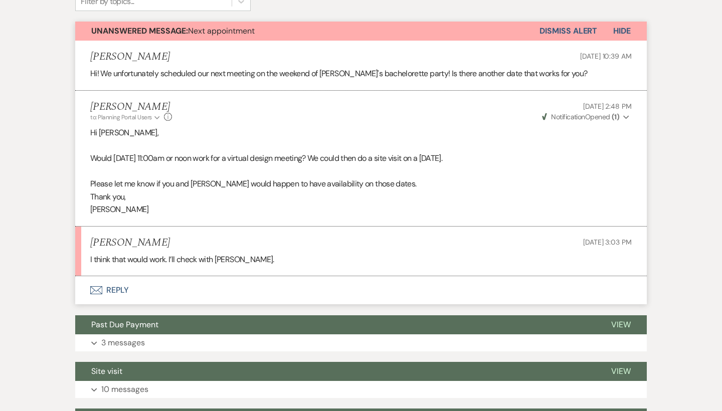
click at [115, 286] on button "Envelope Reply" at bounding box center [360, 290] width 571 height 28
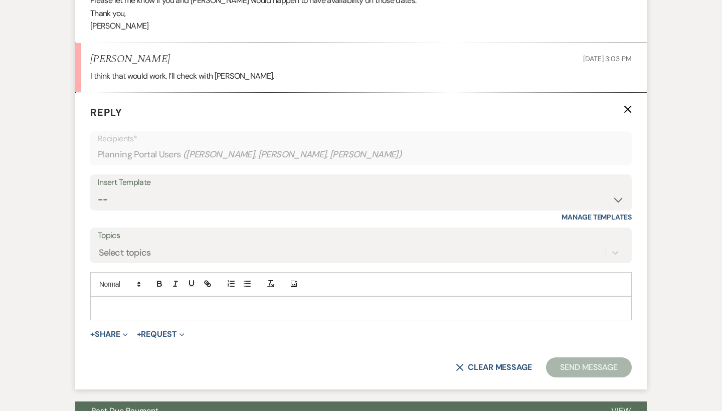
scroll to position [479, 0]
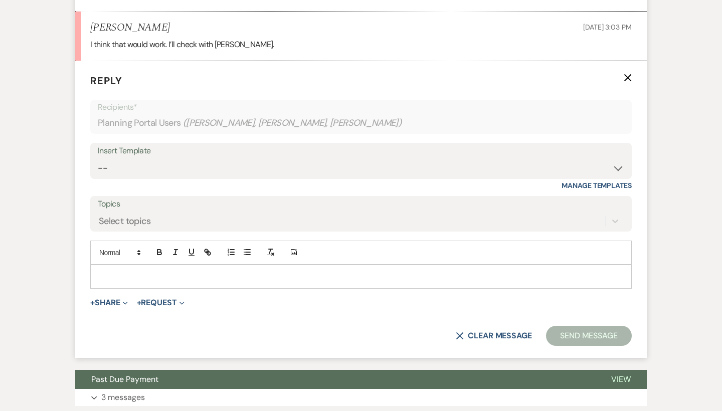
click at [146, 271] on p at bounding box center [360, 276] width 525 height 11
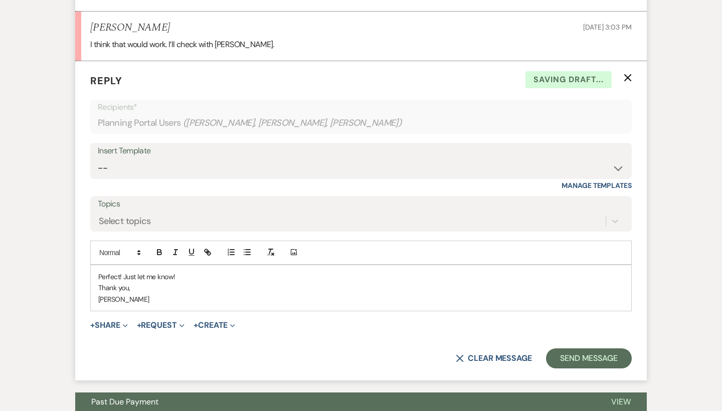
scroll to position [493, 0]
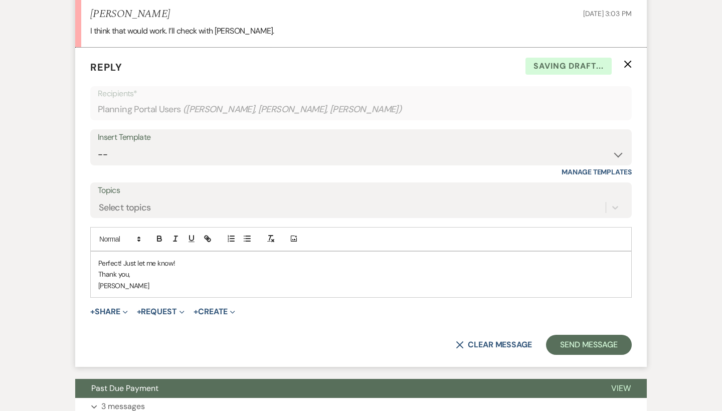
click at [605, 349] on form "Reply X Saving draft... Recipients* Planning Portal Users ( Margaret Faulk, Kat…" at bounding box center [360, 207] width 571 height 319
click at [605, 343] on button "Send Message" at bounding box center [589, 345] width 86 height 20
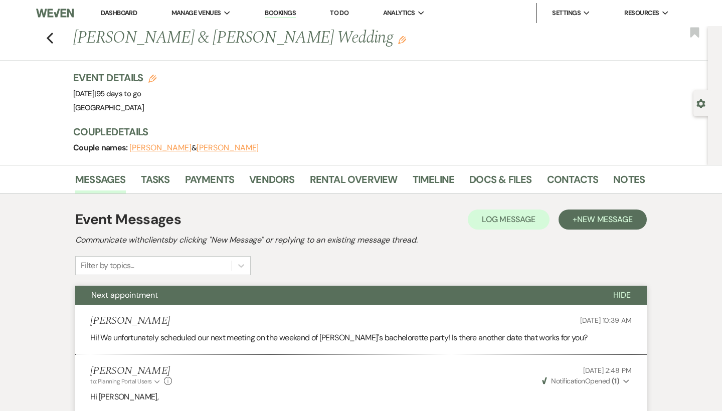
scroll to position [0, 0]
click at [48, 35] on icon "Previous" at bounding box center [50, 38] width 8 height 12
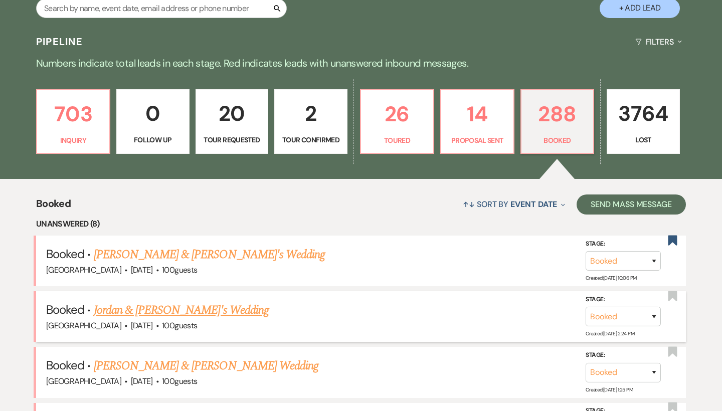
scroll to position [192, 0]
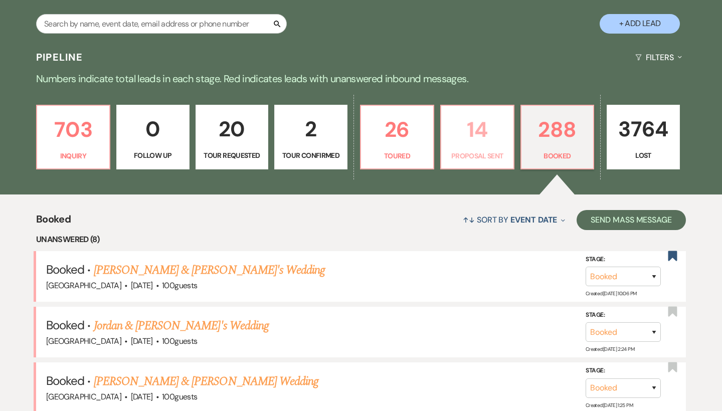
click at [482, 140] on p "14" at bounding box center [477, 130] width 60 height 34
select select "6"
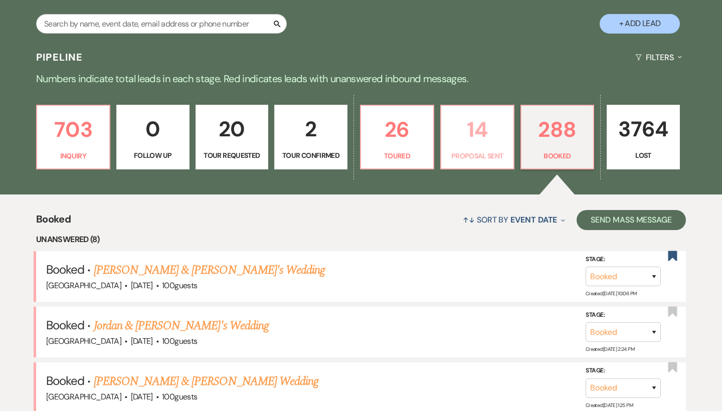
select select "6"
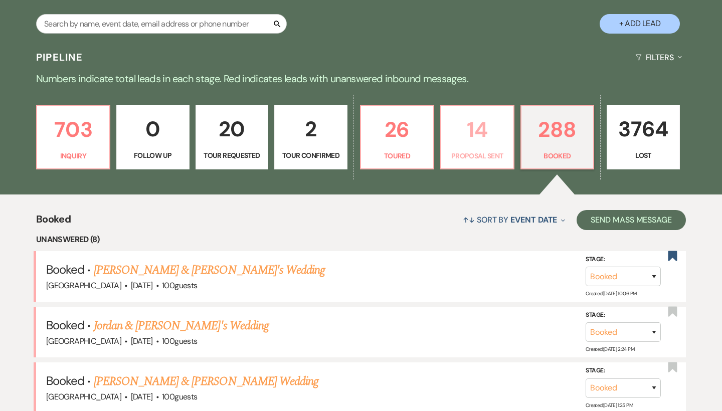
select select "6"
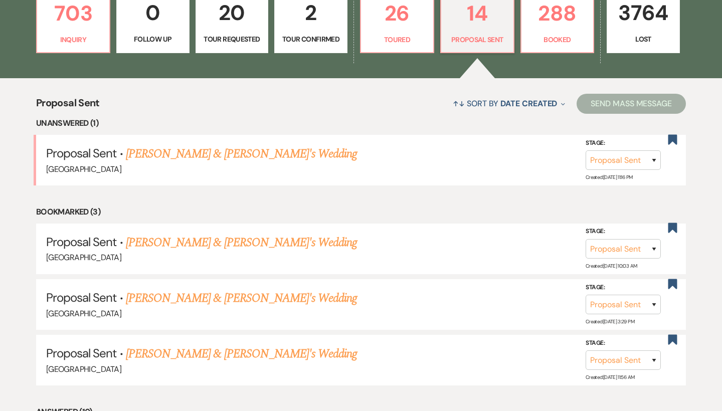
scroll to position [311, 0]
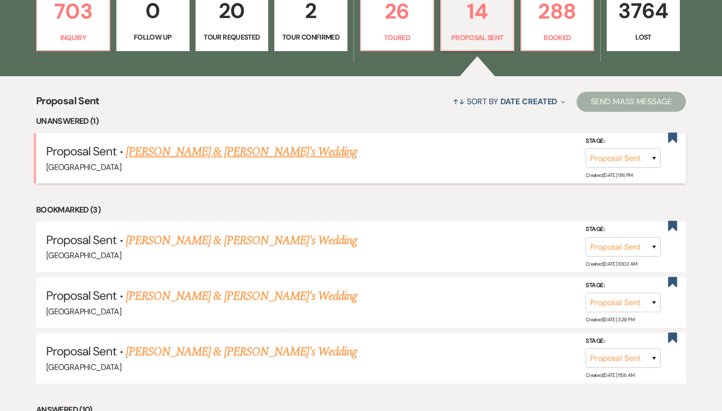
click at [247, 148] on link "Mary Remmes & Fiance's Wedding" at bounding box center [241, 152] width 231 height 18
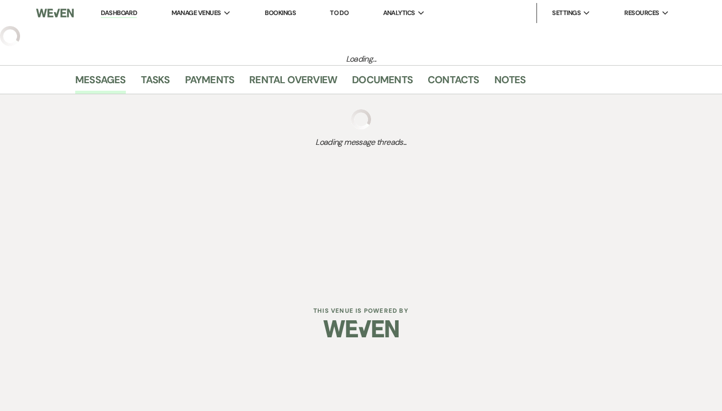
select select "6"
select select "12"
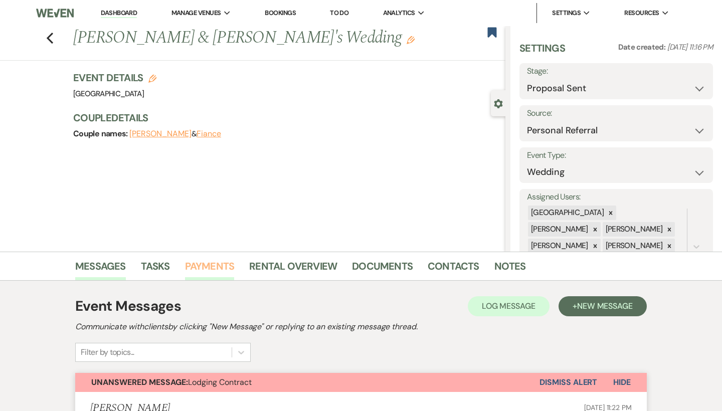
click at [217, 261] on link "Payments" at bounding box center [210, 269] width 50 height 22
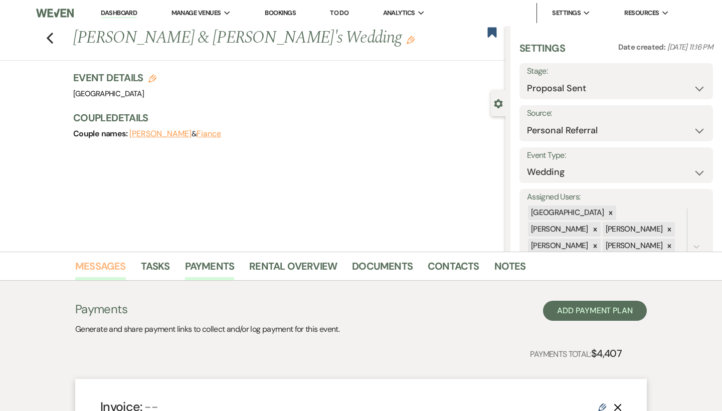
click at [99, 266] on link "Messages" at bounding box center [100, 269] width 51 height 22
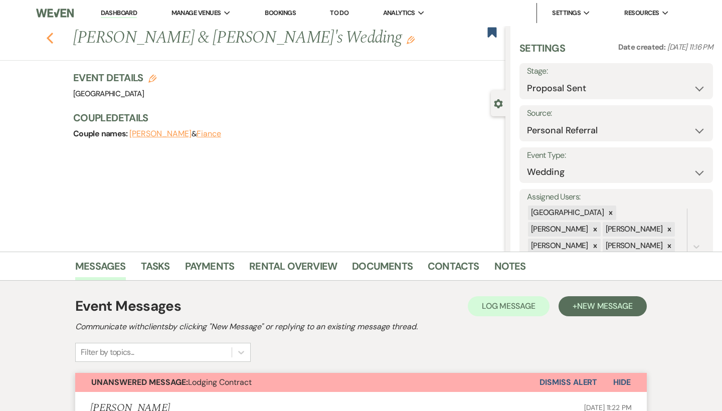
click at [46, 37] on icon "Previous" at bounding box center [50, 38] width 8 height 12
select select "6"
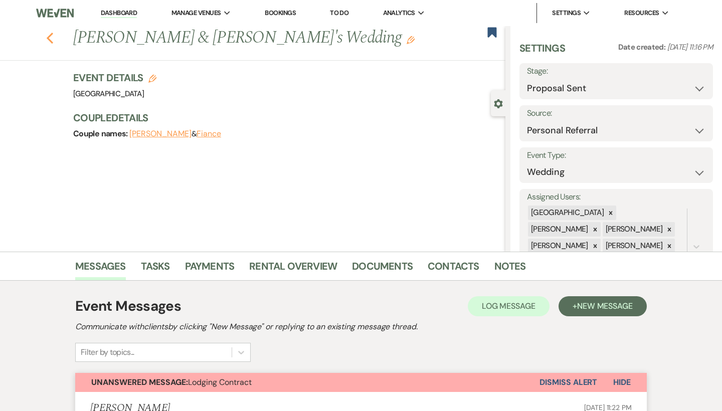
select select "6"
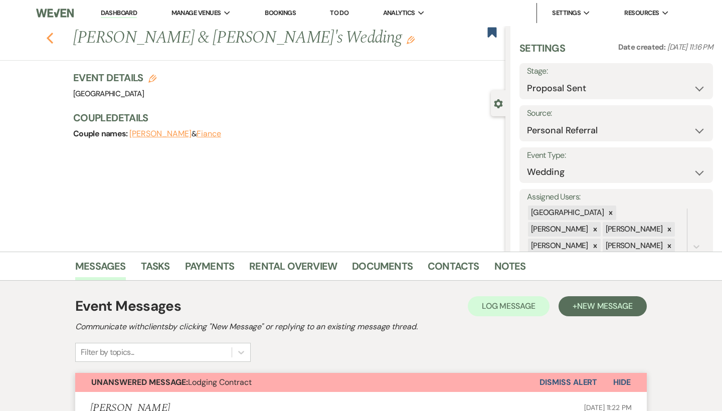
select select "6"
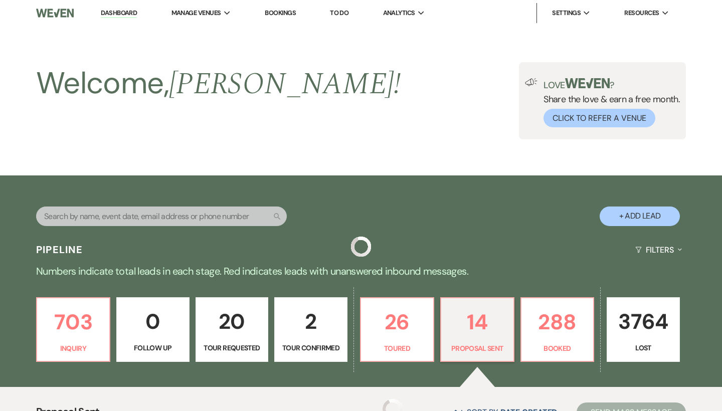
scroll to position [311, 0]
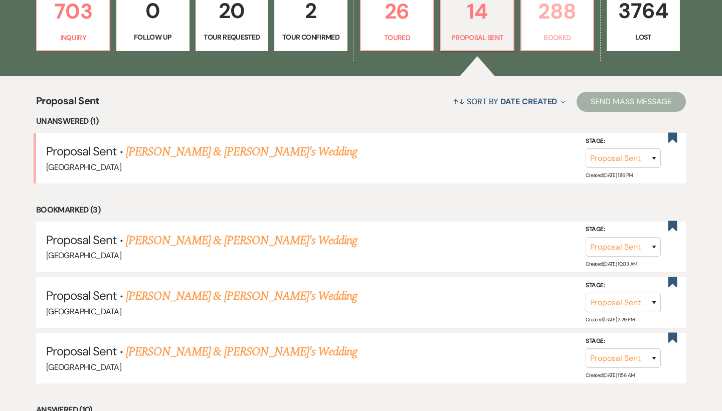
click at [540, 35] on p "Booked" at bounding box center [557, 37] width 60 height 11
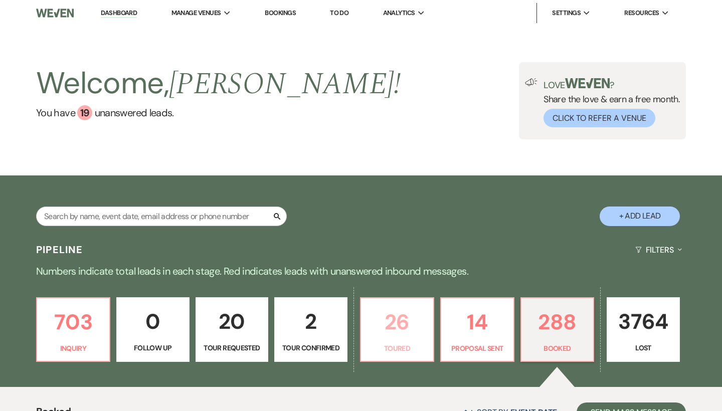
click at [402, 326] on p "26" at bounding box center [397, 322] width 60 height 34
select select "5"
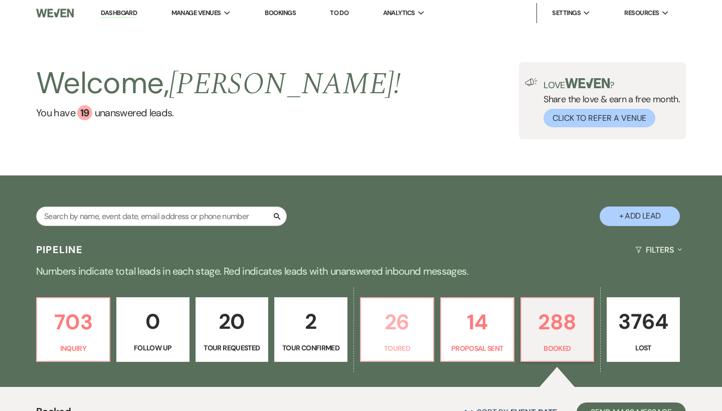
select select "5"
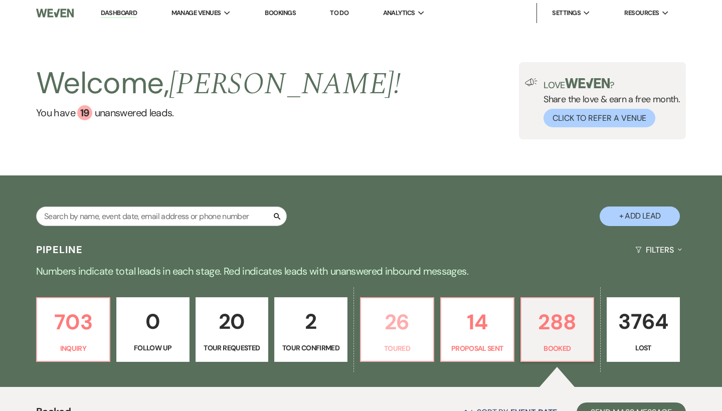
select select "5"
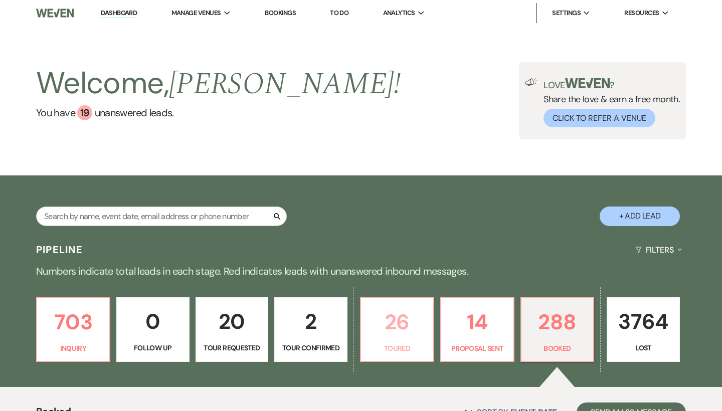
select select "5"
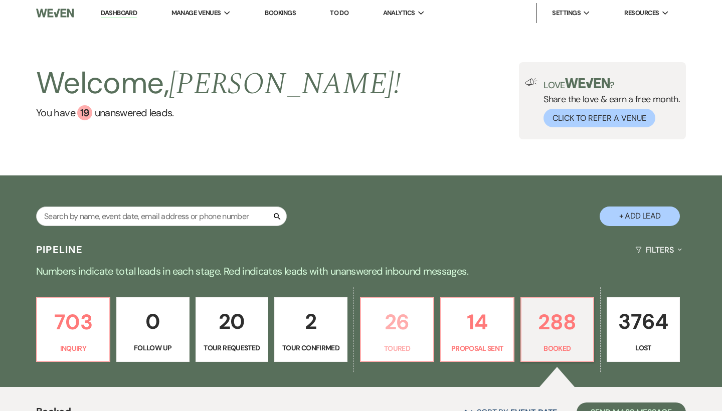
select select "5"
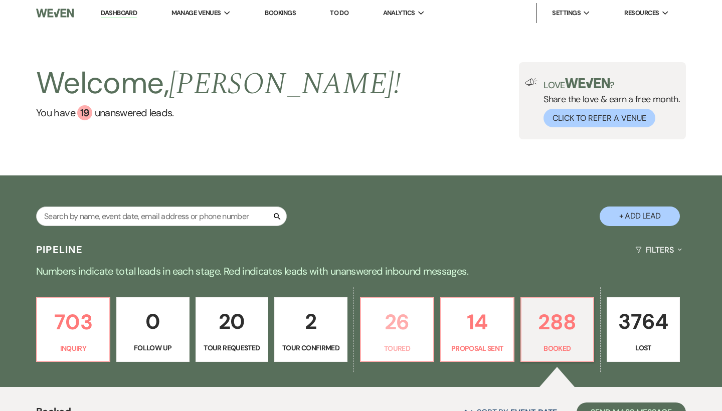
select select "5"
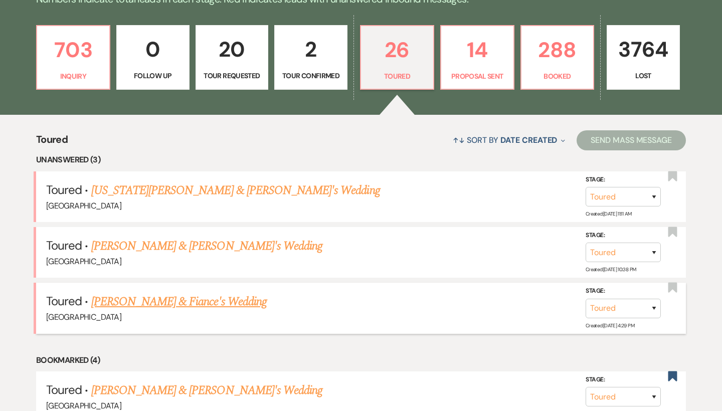
scroll to position [290, 0]
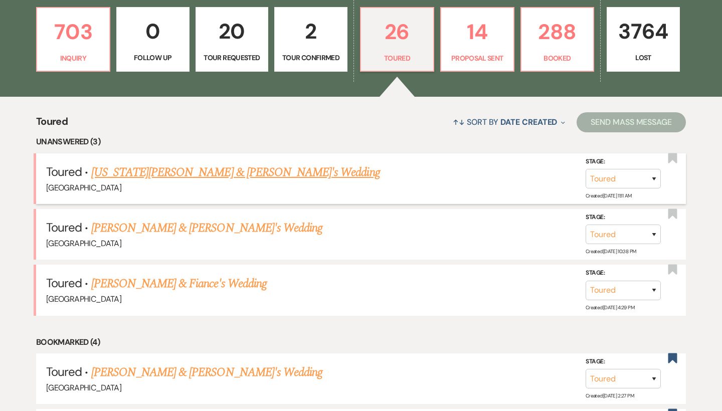
click at [170, 164] on link "Georgia Kay & Fiance's Wedding" at bounding box center [235, 172] width 289 height 18
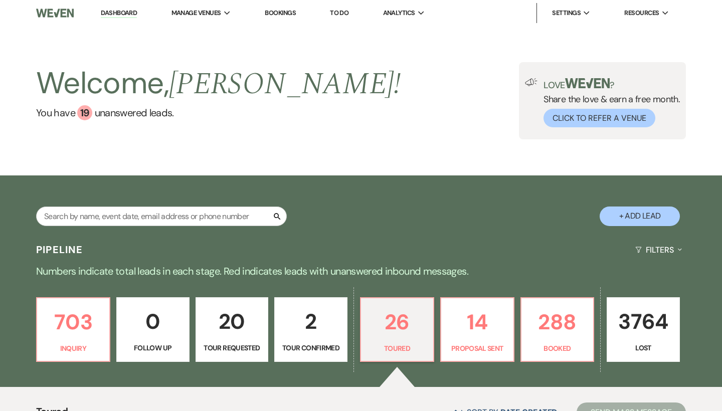
select select "5"
select select "6"
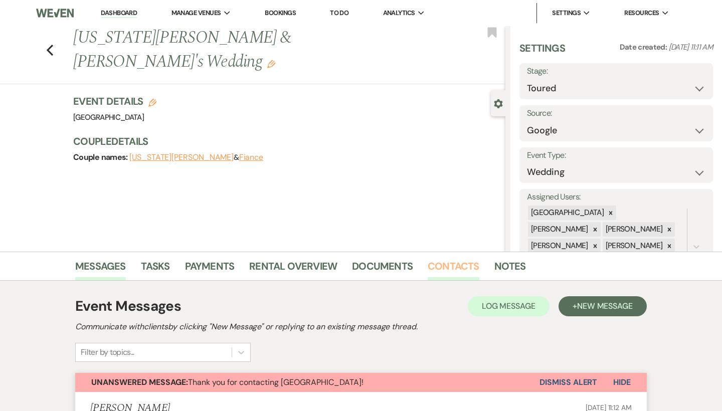
click at [450, 271] on link "Contacts" at bounding box center [453, 269] width 52 height 22
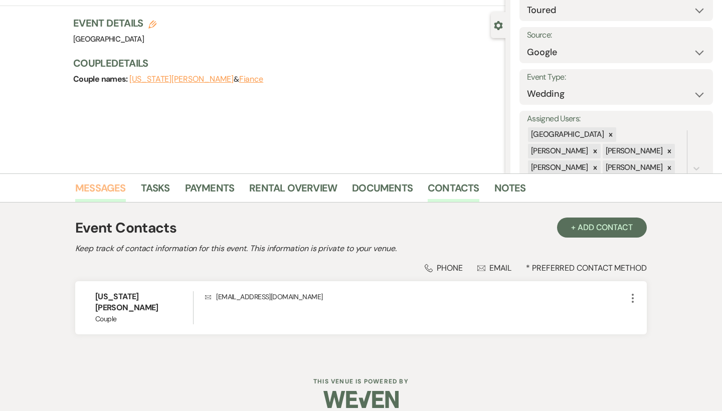
click at [109, 188] on link "Messages" at bounding box center [100, 191] width 51 height 22
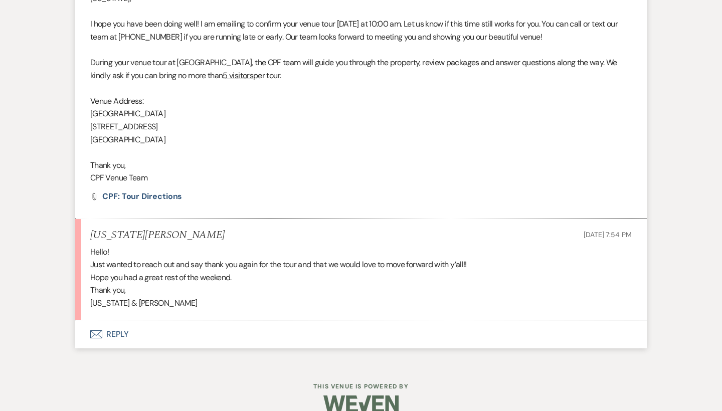
click at [113, 320] on button "Envelope Reply" at bounding box center [360, 334] width 571 height 28
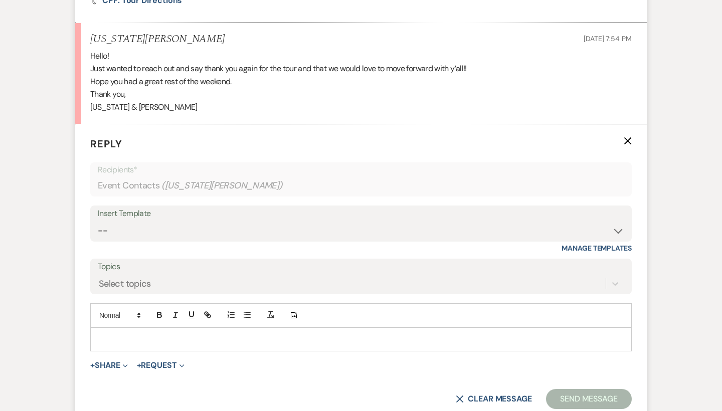
scroll to position [1414, 0]
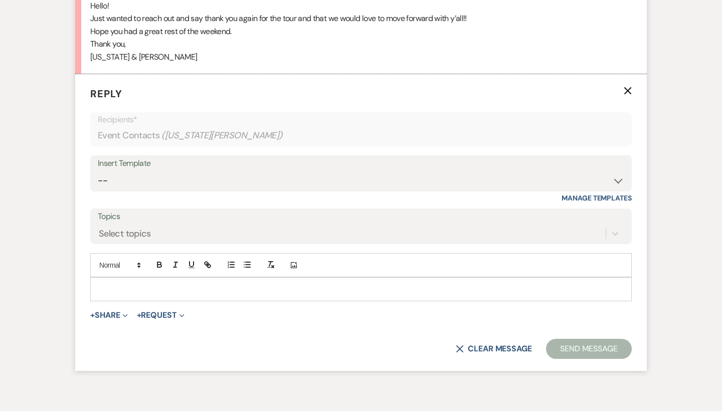
click at [202, 278] on div at bounding box center [361, 289] width 540 height 23
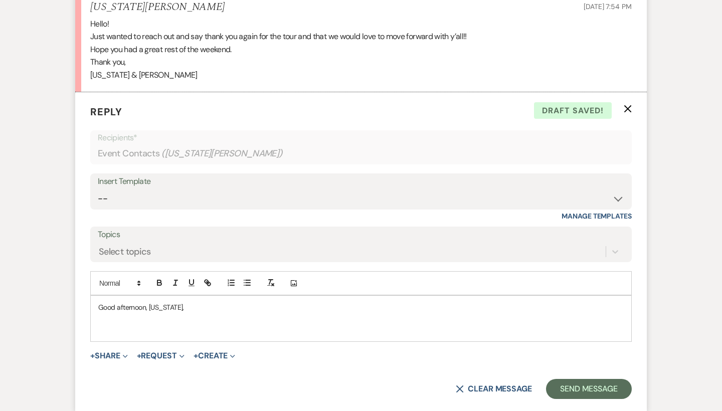
scroll to position [1396, 0]
click at [265, 324] on p "I am so happy to hear that you are wanting to move foward wit his" at bounding box center [360, 329] width 525 height 11
click at [286, 324] on p "I am so happy to hear that you are wanting to move forward wit his" at bounding box center [360, 329] width 525 height 11
click at [323, 324] on p "I am so happy to hear that you are wanting to move forward with his" at bounding box center [360, 329] width 525 height 11
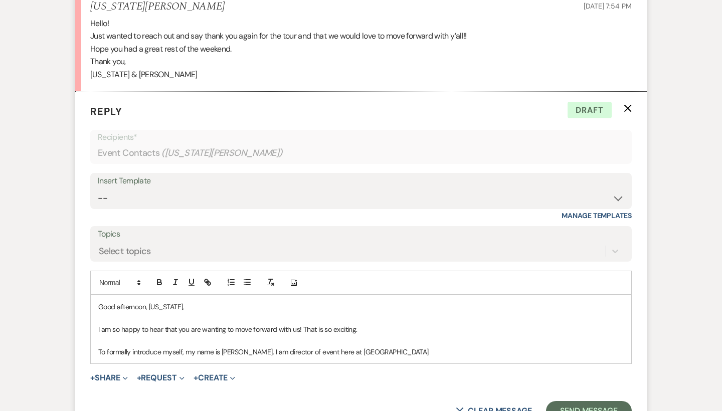
click at [338, 346] on p "To formally introduce myself, my name is Brooke Robinson. I am director of even…" at bounding box center [360, 351] width 525 height 11
click at [419, 346] on p "To formally introduce myself, my name is Brooke Robinson. I am director of even…" at bounding box center [360, 351] width 525 height 11
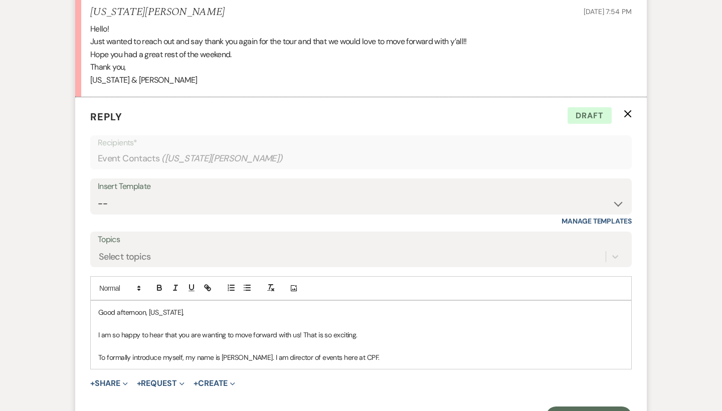
scroll to position [1408, 0]
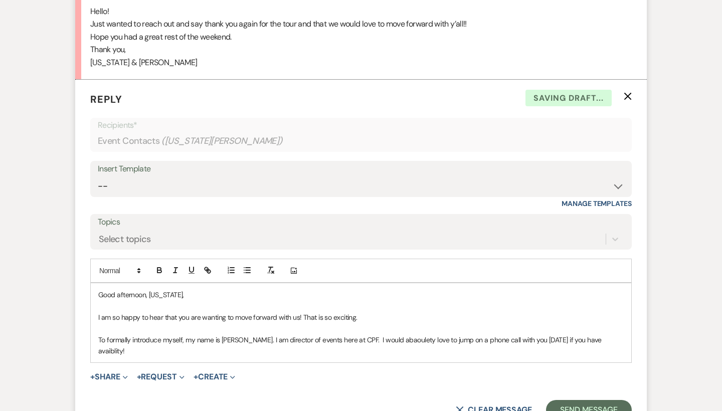
click at [415, 334] on p "To formally introduce myself, my name is Brooke Robinson. I am director of even…" at bounding box center [360, 345] width 525 height 23
click at [434, 334] on p "To formally introduce myself, my name is Brooke Robinson. I am director of even…" at bounding box center [360, 345] width 525 height 23
click at [414, 334] on p "To formally introduce myself, my name is Brooke Robinson. I am director of even…" at bounding box center [360, 345] width 525 height 23
click at [114, 334] on p "To formally introduce myself, my name is Brooke Robinson. I am director of even…" at bounding box center [360, 345] width 525 height 23
click at [143, 334] on p "To formally introduce myself, my name is Brooke Robinson. I am director of even…" at bounding box center [360, 345] width 525 height 23
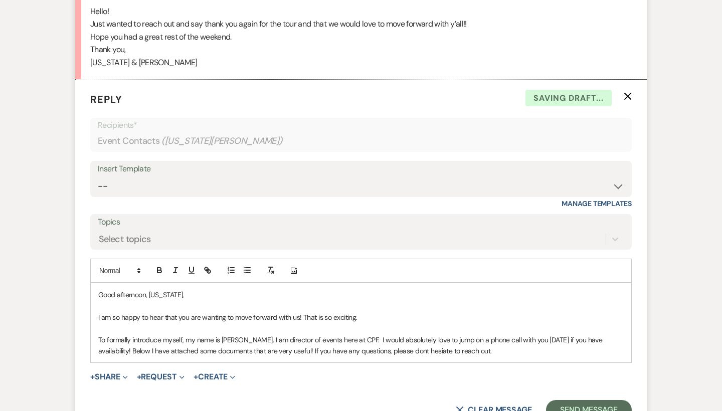
click at [415, 334] on p "To formally introduce myself, my name is Brooke Robinson. I am director of even…" at bounding box center [360, 345] width 525 height 23
click at [444, 337] on p "To formally introduce myself, my name is Brooke Robinson. I am director of even…" at bounding box center [360, 345] width 525 height 23
click at [442, 334] on p "To formally introduce myself, my name is Brooke Robinson. I am director of even…" at bounding box center [360, 345] width 525 height 23
click at [505, 335] on p "To formally introduce myself, my name is Brooke Robinson. I am director of even…" at bounding box center [360, 345] width 525 height 23
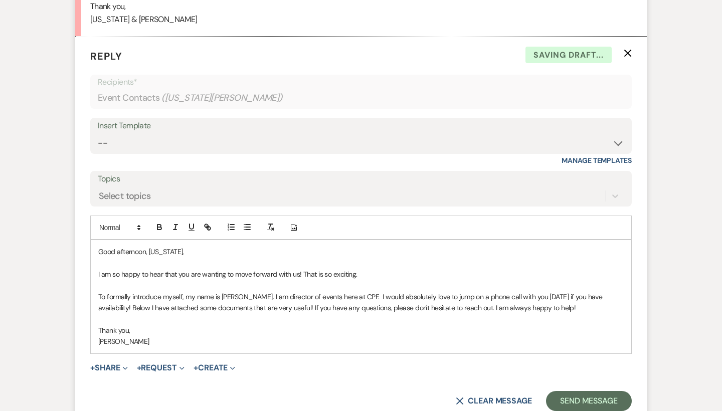
scroll to position [1506, 0]
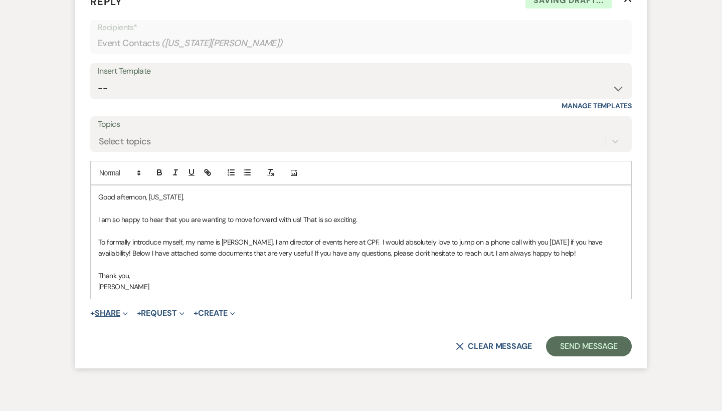
click at [115, 309] on button "+ Share Expand" at bounding box center [109, 313] width 38 height 8
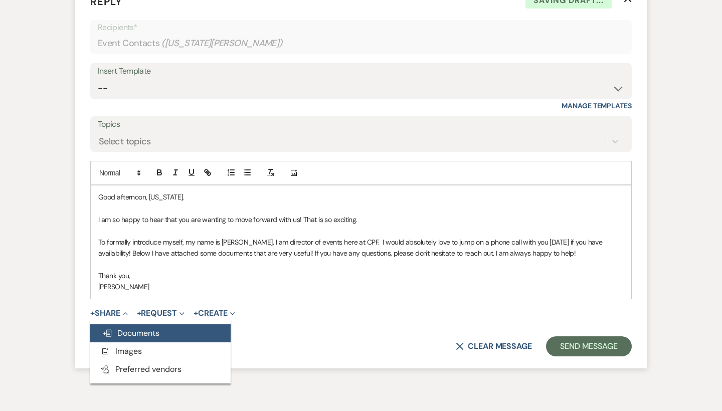
click at [158, 328] on span "Doc Upload Documents" at bounding box center [130, 333] width 57 height 11
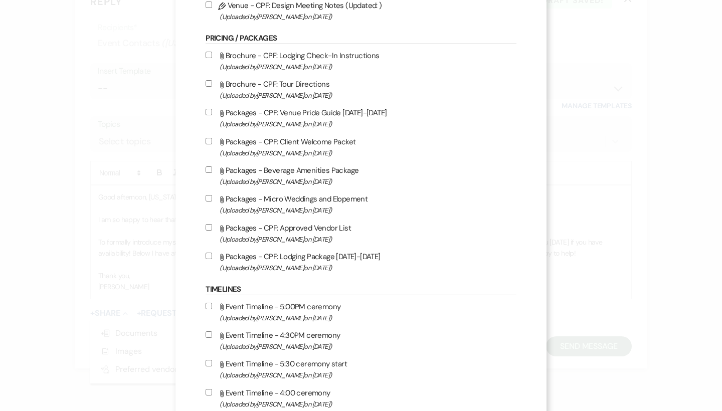
scroll to position [979, 0]
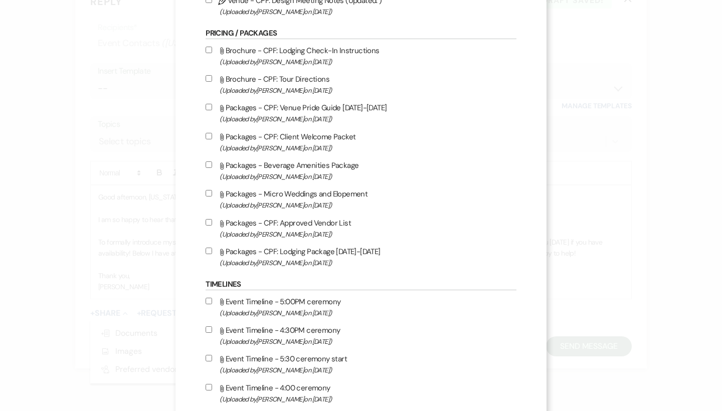
click at [323, 125] on label "Attach File Packages - CPF: Venue Pride Guide 2025-2026 (Uploaded by Brooke Rob…" at bounding box center [360, 113] width 310 height 24
click at [212, 110] on input "Attach File Packages - CPF: Venue Pride Guide 2025-2026 (Uploaded by Brooke Rob…" at bounding box center [208, 107] width 7 height 7
checkbox input "true"
click at [292, 240] on span "(Uploaded by Brooke Robinson on Jul 18th, 2025 )" at bounding box center [367, 234] width 296 height 12
click at [212, 225] on input "Attach File Packages - CPF: Approved Vendor List (Uploaded by Brooke Robinson o…" at bounding box center [208, 222] width 7 height 7
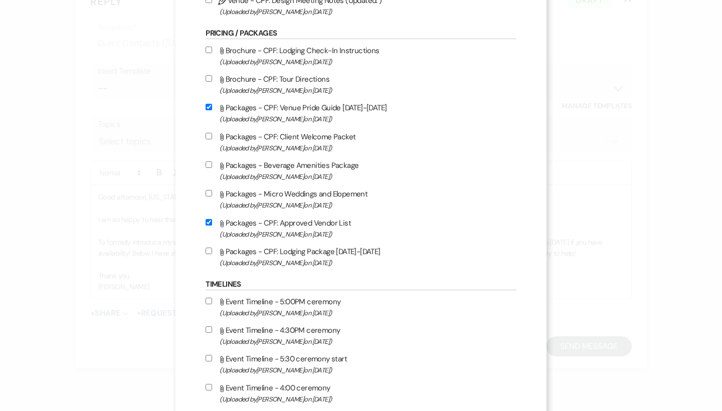
checkbox input "true"
click at [302, 182] on label "Attach File Packages - Beverage Amenities Package (Uploaded by Brooke Robinson …" at bounding box center [360, 171] width 310 height 24
click at [212, 168] on input "Attach File Packages - Beverage Amenities Package (Uploaded by Brooke Robinson …" at bounding box center [208, 164] width 7 height 7
checkbox input "true"
click at [303, 269] on label "Attach File Packages - CPF: Lodging Package 2025-2026 (Uploaded by Brooke Robin…" at bounding box center [360, 257] width 310 height 24
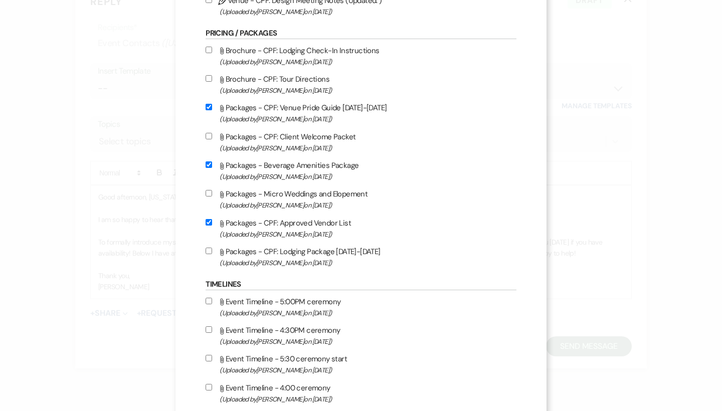
click at [212, 254] on input "Attach File Packages - CPF: Lodging Package 2025-2026 (Uploaded by Brooke Robin…" at bounding box center [208, 251] width 7 height 7
checkbox input "true"
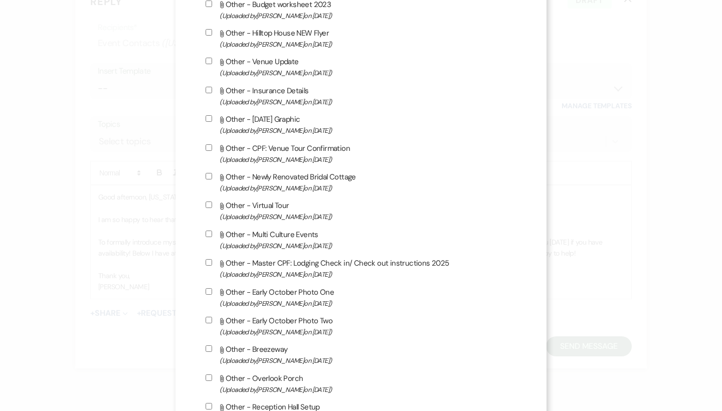
scroll to position [1461, 0]
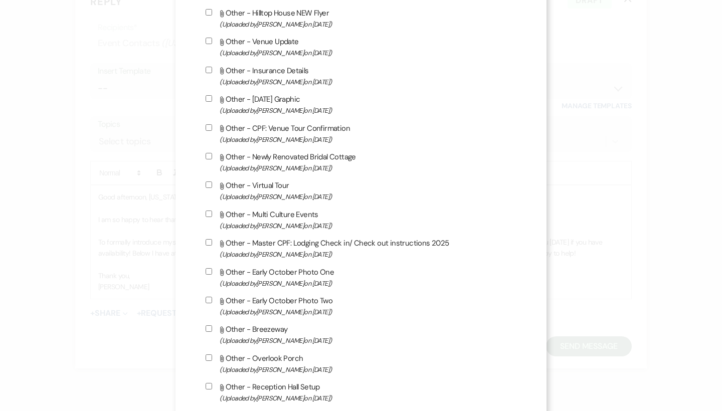
click at [275, 202] on label "Attach File Other - Virtual Tour (Uploaded by Lauren Segedin on Jul 23rd, 2024 )" at bounding box center [360, 191] width 310 height 24
click at [212, 188] on input "Attach File Other - Virtual Tour (Uploaded by Lauren Segedin on Jul 23rd, 2024 )" at bounding box center [208, 184] width 7 height 7
checkbox input "true"
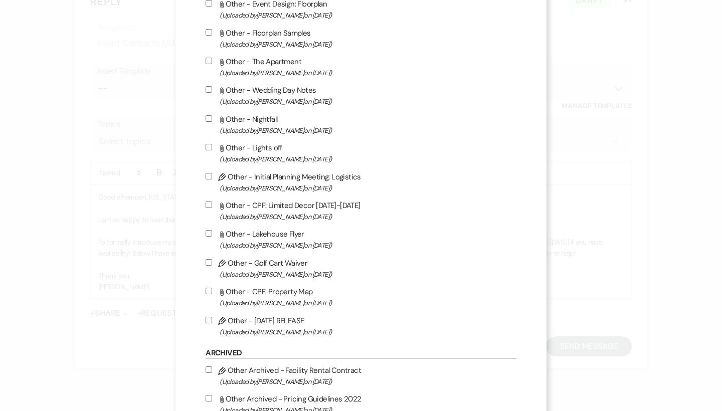
scroll to position [1932, 0]
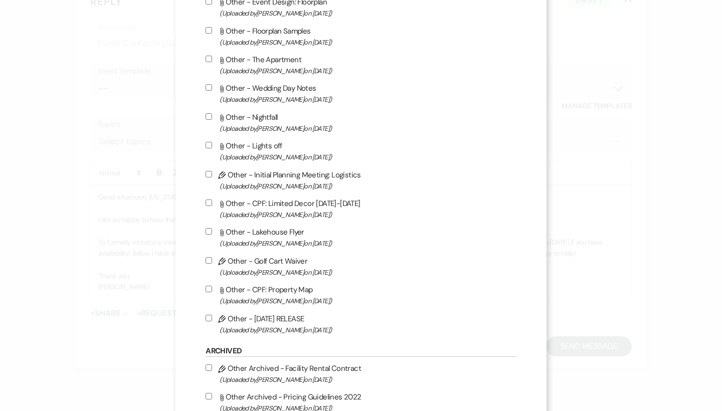
click at [278, 220] on label "Attach File Other - CPF: Limited Decor 2025-2026 (Uploaded by Raquel on Feb 20t…" at bounding box center [360, 209] width 310 height 24
click at [212, 206] on input "Attach File Other - CPF: Limited Decor 2025-2026 (Uploaded by Raquel on Feb 20t…" at bounding box center [208, 202] width 7 height 7
checkbox input "true"
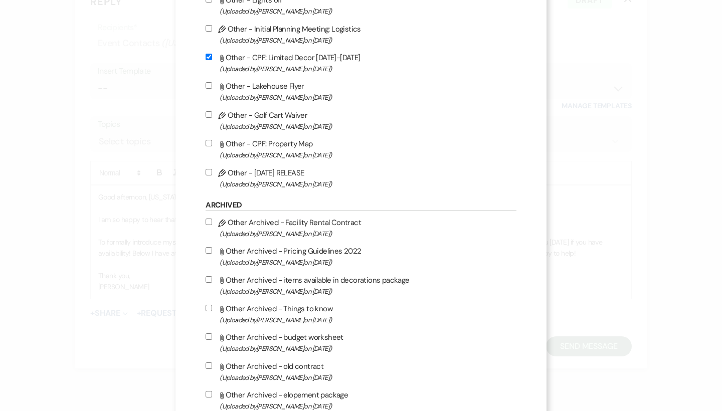
scroll to position [2079, 0]
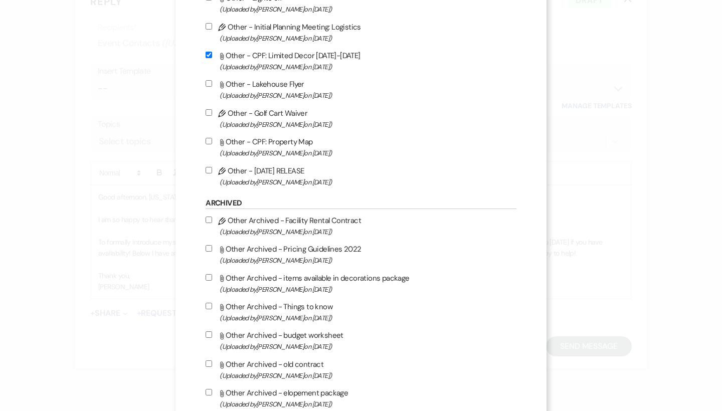
click at [291, 159] on label "Attach File Other - CPF: Property Map (Uploaded by Brooke Robinson on Jun 19th,…" at bounding box center [360, 147] width 310 height 24
click at [212, 144] on input "Attach File Other - CPF: Property Map (Uploaded by Brooke Robinson on Jun 19th,…" at bounding box center [208, 141] width 7 height 7
checkbox input "true"
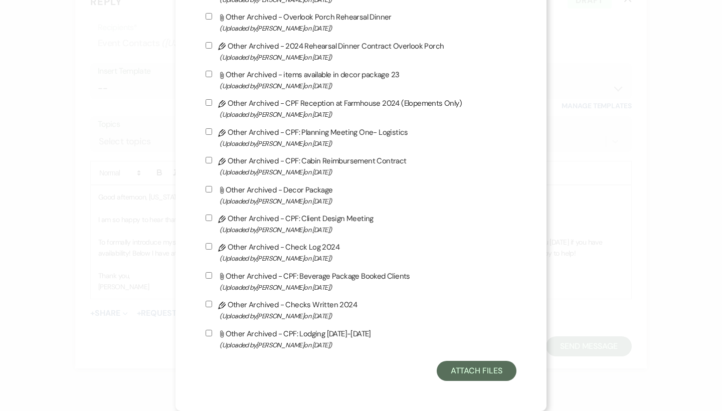
scroll to position [2675, 0]
click at [478, 372] on button "Attach Files" at bounding box center [476, 371] width 80 height 20
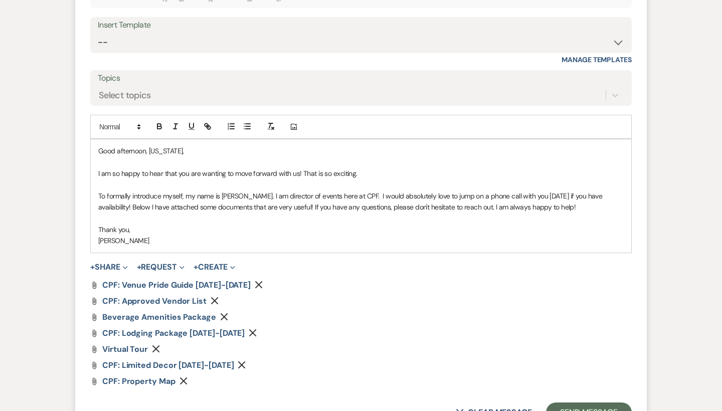
scroll to position [1554, 0]
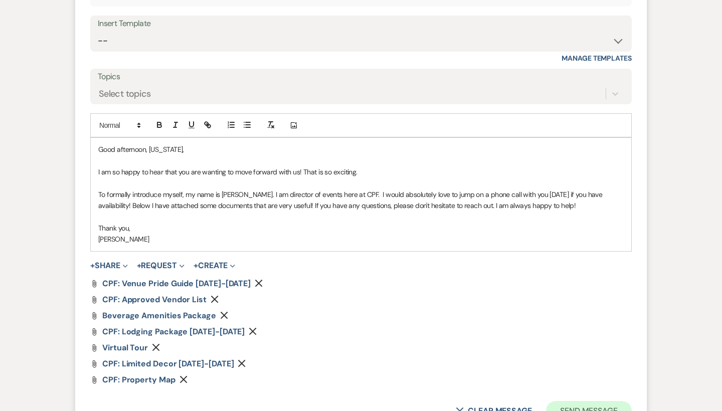
click at [573, 401] on button "Send Message" at bounding box center [589, 411] width 86 height 20
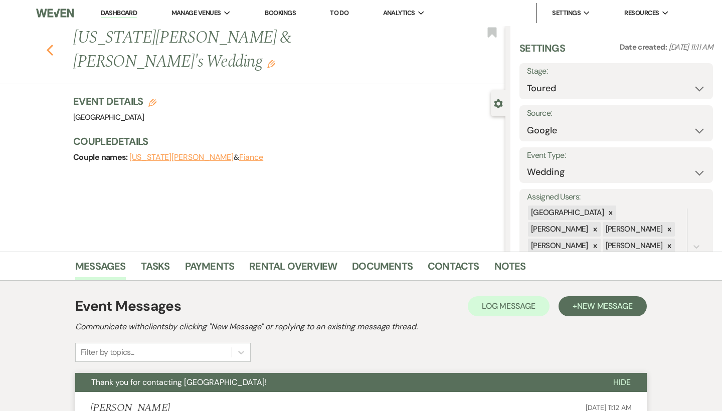
scroll to position [0, 0]
click at [46, 44] on icon "Previous" at bounding box center [50, 50] width 8 height 12
select select "5"
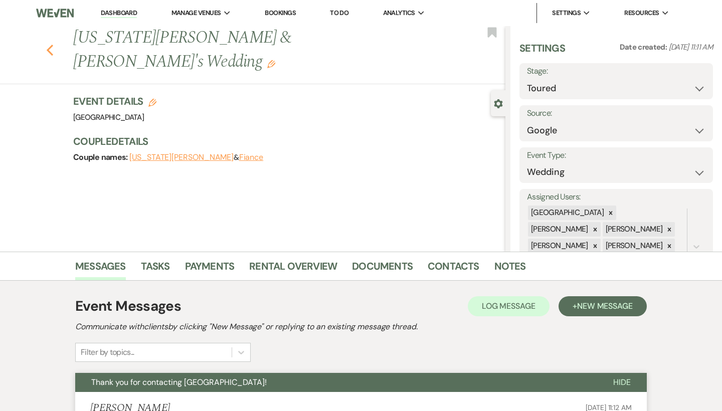
select select "5"
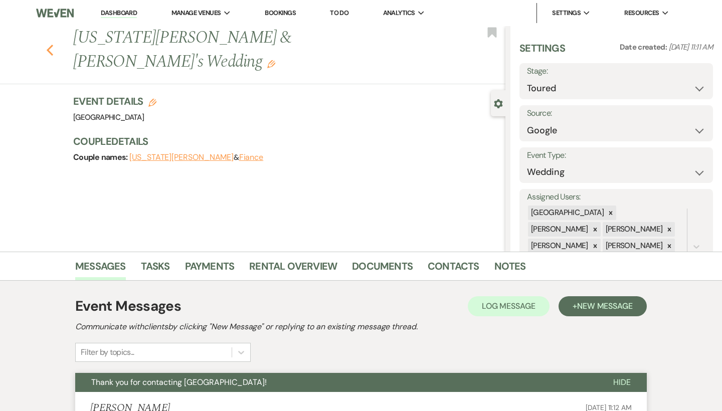
select select "5"
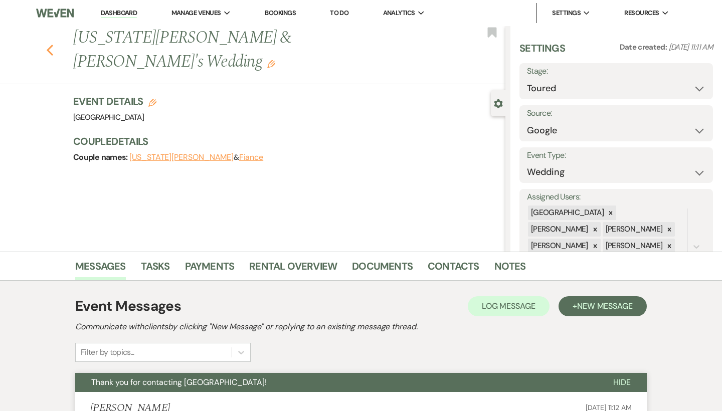
select select "5"
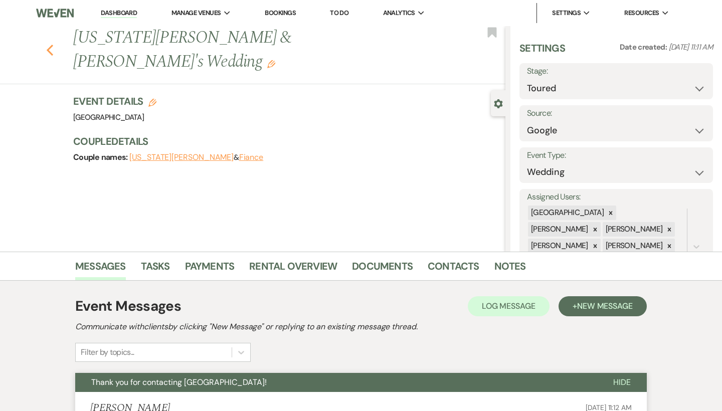
select select "5"
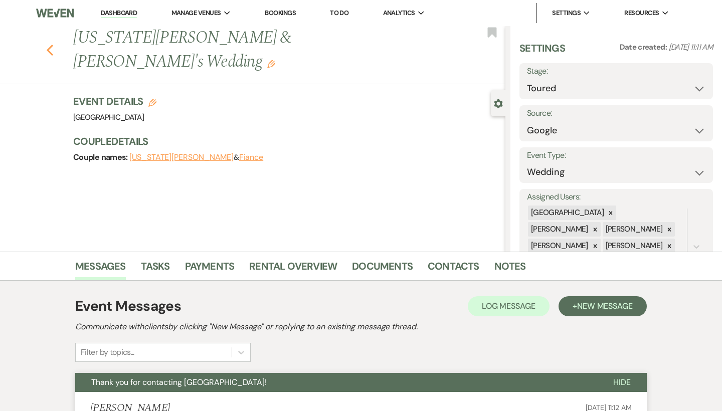
select select "5"
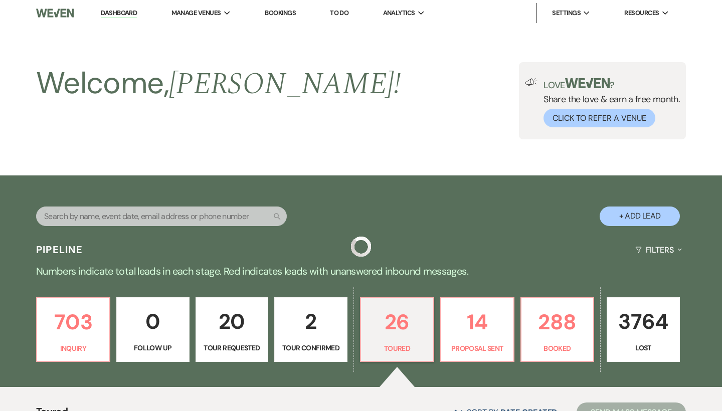
scroll to position [290, 0]
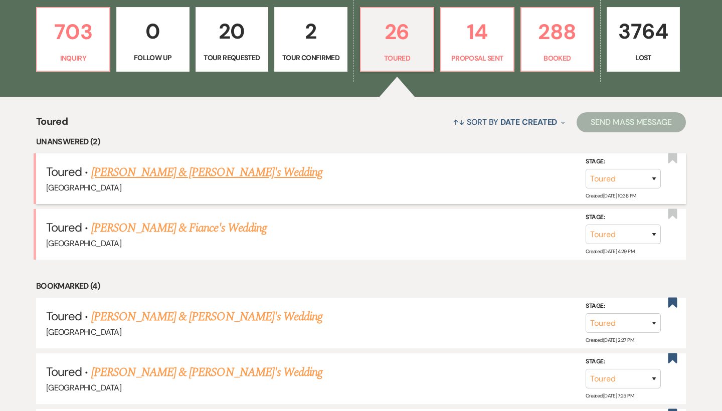
click at [134, 171] on link "Emily Davis & Fiance's Wedding" at bounding box center [206, 172] width 231 height 18
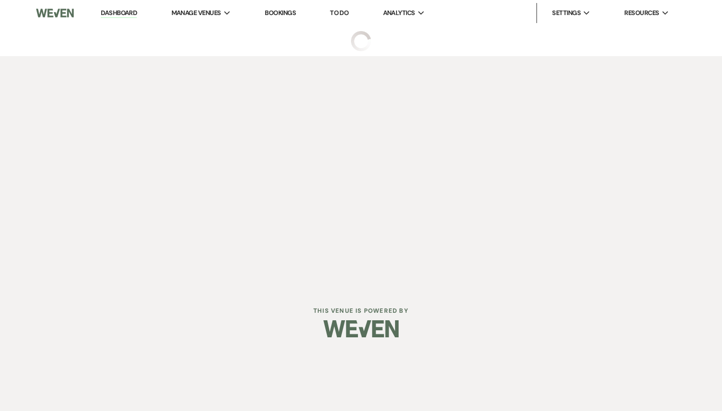
select select "5"
select select "6"
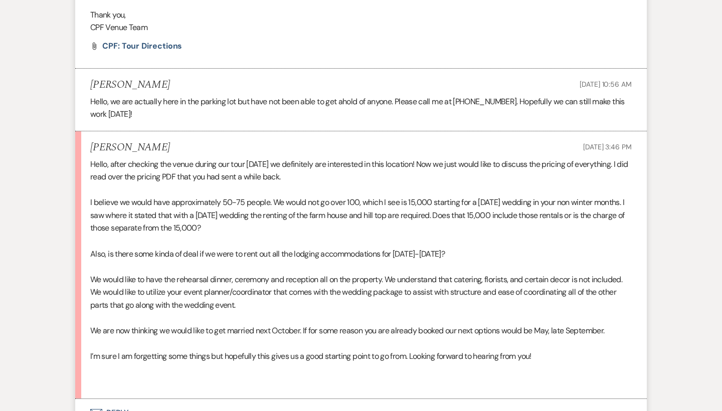
scroll to position [1452, 0]
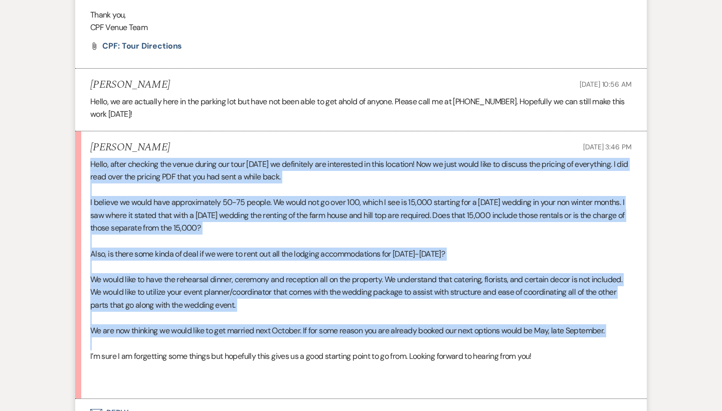
drag, startPoint x: 89, startPoint y: 151, endPoint x: 330, endPoint y: 330, distance: 300.2
click at [330, 330] on li "Emily Davis Aug 16, 2025, 3:46 PM Hello, after checking the venue during our to…" at bounding box center [360, 265] width 571 height 268
click at [330, 337] on p at bounding box center [360, 343] width 541 height 13
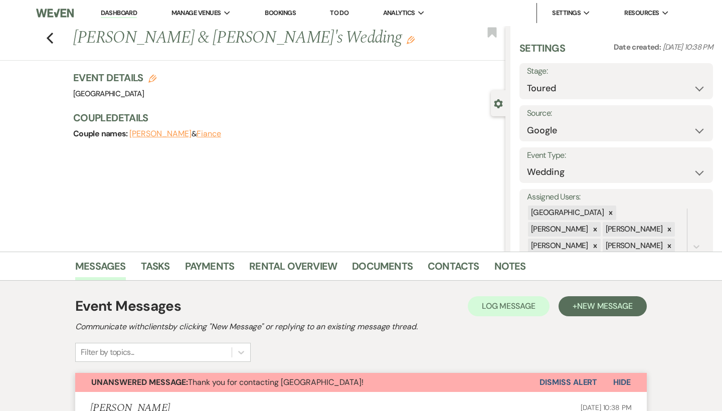
scroll to position [0, 0]
click at [49, 37] on use "button" at bounding box center [50, 38] width 7 height 11
select select "5"
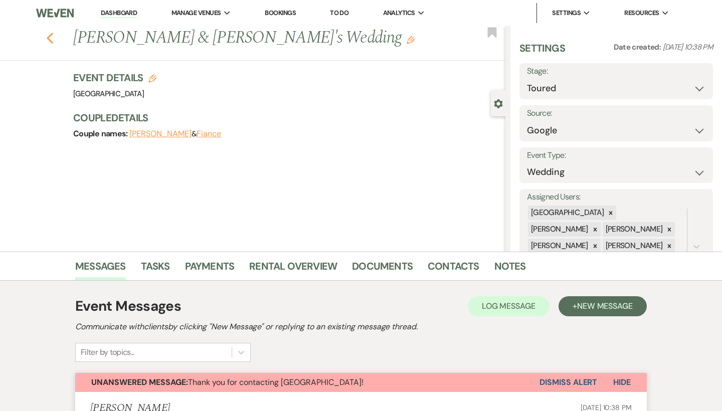
select select "5"
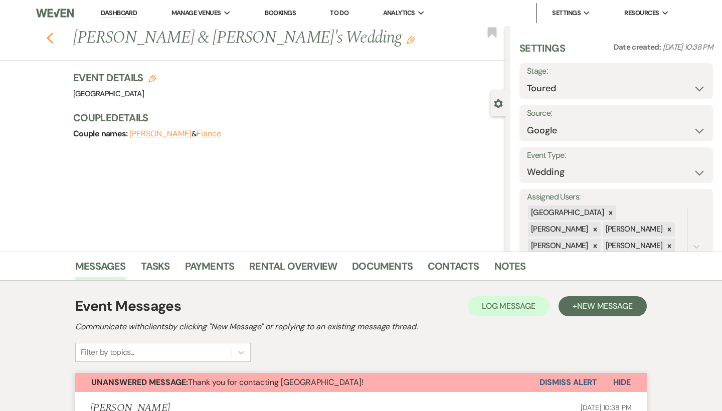
select select "5"
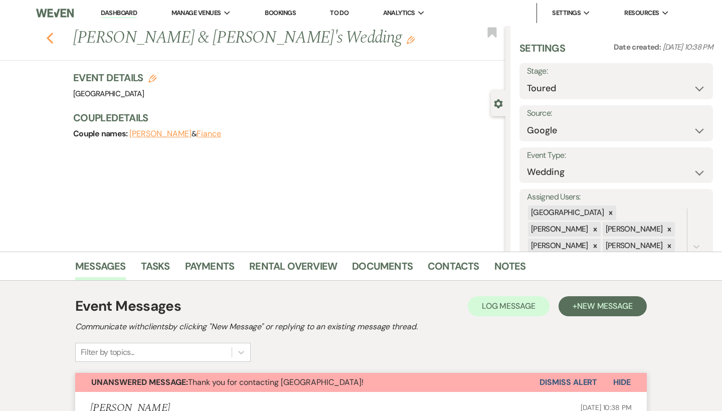
select select "5"
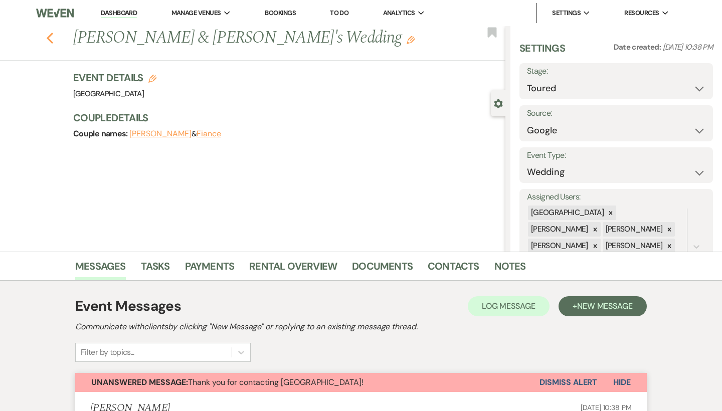
select select "5"
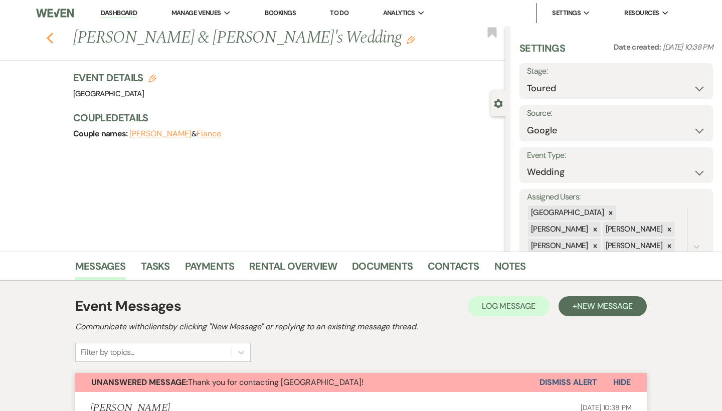
select select "5"
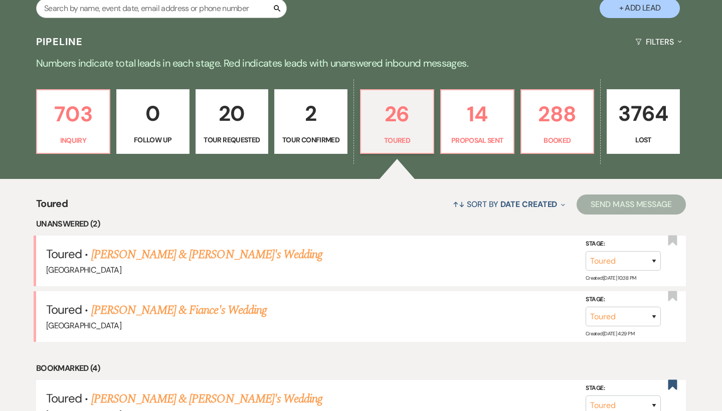
scroll to position [216, 0]
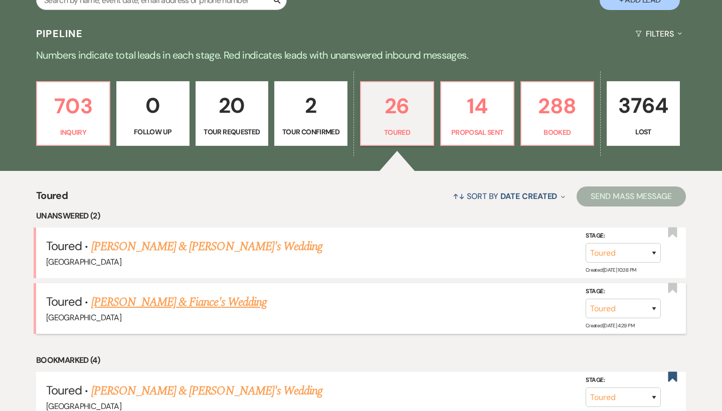
click at [172, 300] on link "Merrill & Fiance's Wedding" at bounding box center [178, 302] width 175 height 18
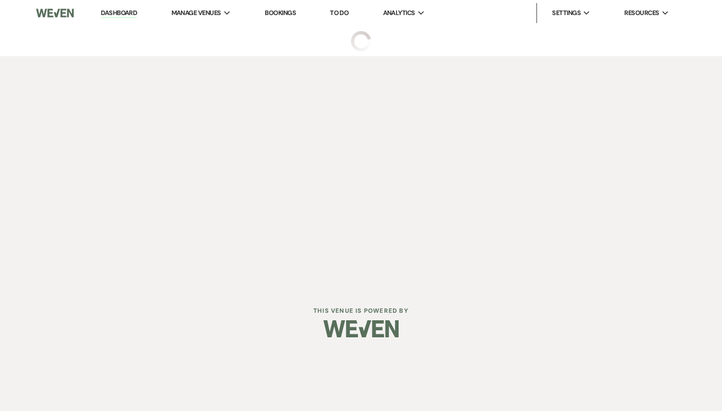
select select "5"
select select "6"
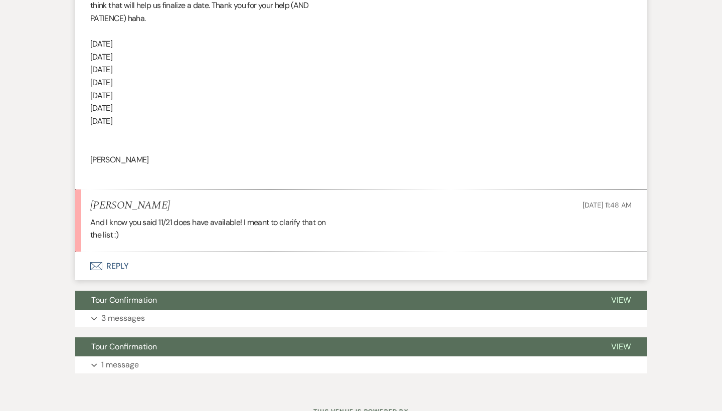
scroll to position [3264, 0]
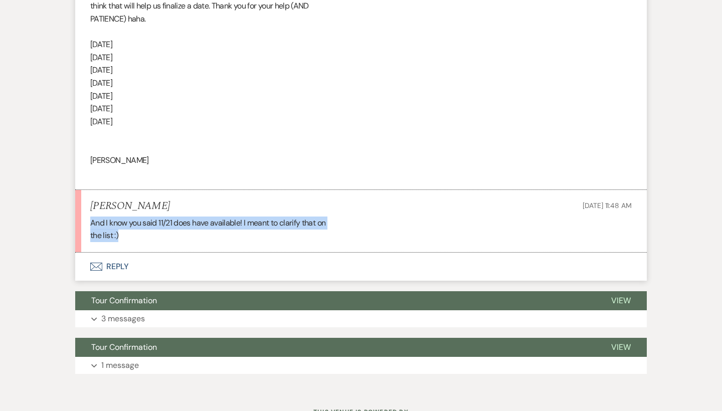
drag, startPoint x: 83, startPoint y: 179, endPoint x: 304, endPoint y: 202, distance: 222.2
click at [304, 202] on li "Merrill Aug 18, 2025, 11:48 AM And I know you said 11/21 does have available! I…" at bounding box center [360, 221] width 571 height 63
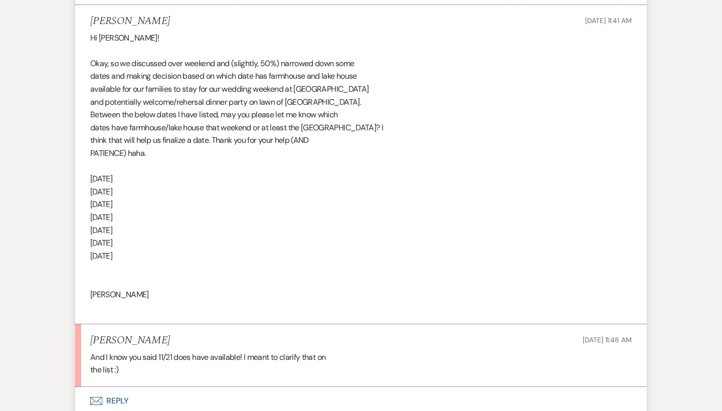
scroll to position [3129, 0]
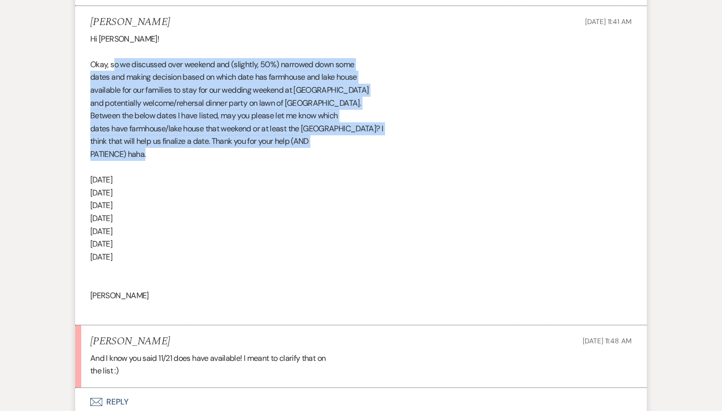
drag, startPoint x: 115, startPoint y: 28, endPoint x: 320, endPoint y: 114, distance: 222.1
click at [320, 114] on div "Hi Michele! Okay, so we discussed over weekend and (slightly, 50%) narrowed dow…" at bounding box center [360, 174] width 541 height 282
drag, startPoint x: 163, startPoint y: 122, endPoint x: 114, endPoint y: 29, distance: 105.3
click at [114, 33] on div "Hi Michele! Okay, so we discussed over weekend and (slightly, 50%) narrowed dow…" at bounding box center [360, 174] width 541 height 282
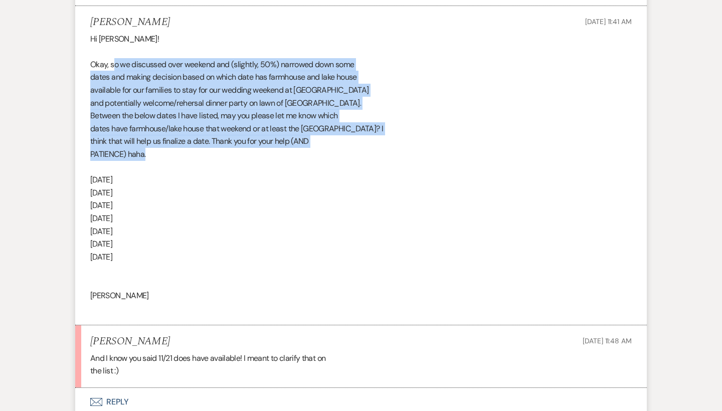
click at [114, 33] on div "Hi Michele! Okay, so we discussed over weekend and (slightly, 50%) narrowed dow…" at bounding box center [360, 174] width 541 height 282
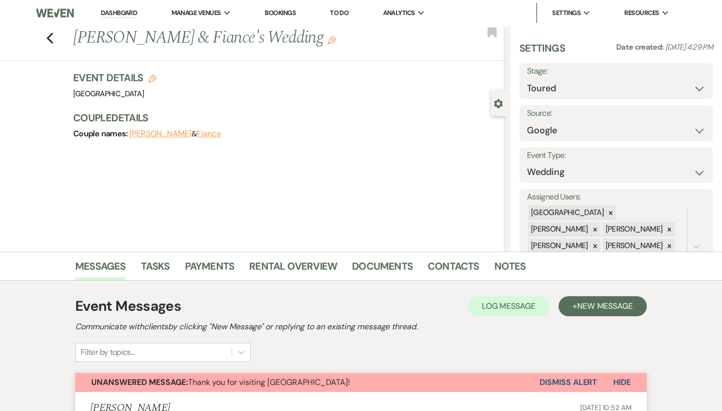
scroll to position [0, 0]
click at [48, 36] on icon "Previous" at bounding box center [50, 38] width 8 height 12
select select "5"
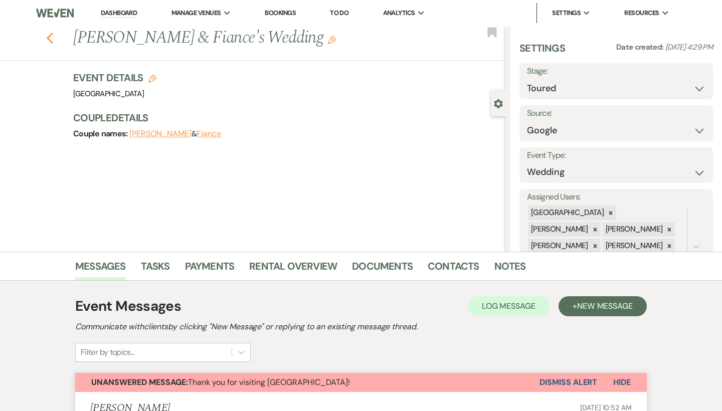
select select "5"
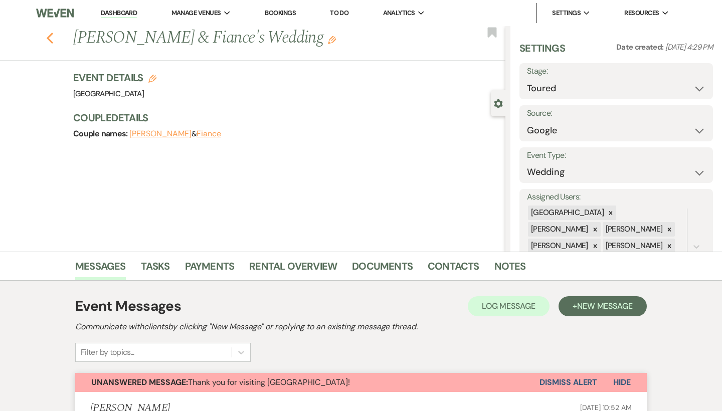
select select "5"
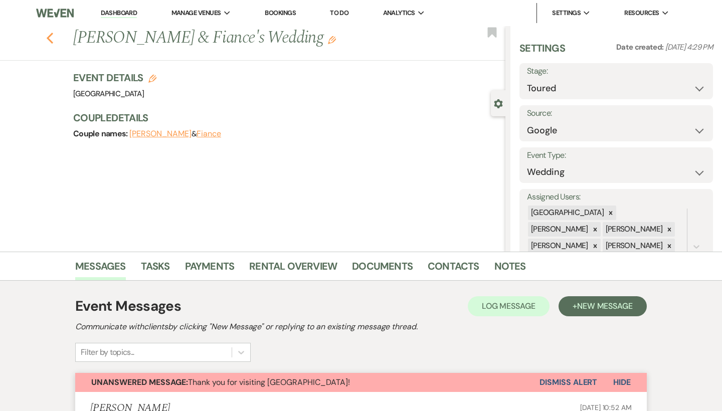
select select "5"
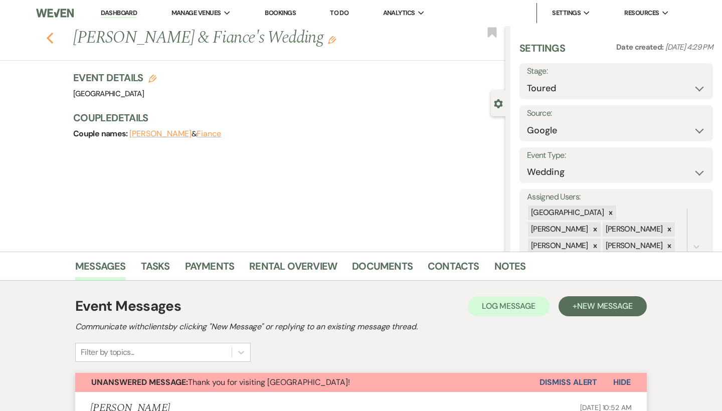
select select "5"
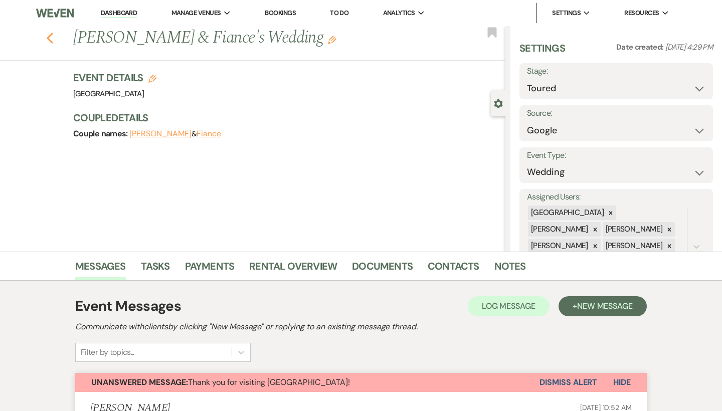
select select "5"
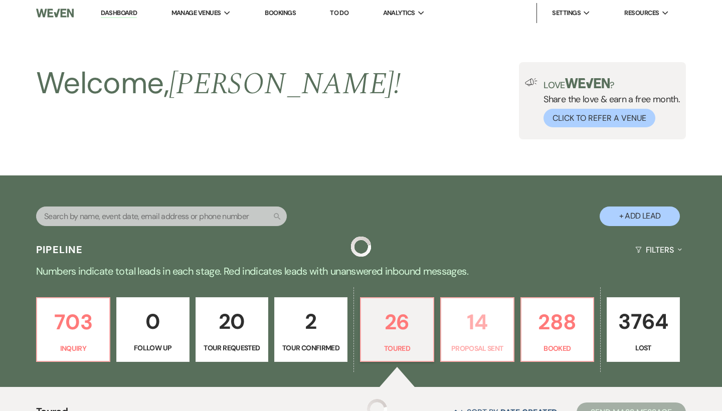
scroll to position [216, 0]
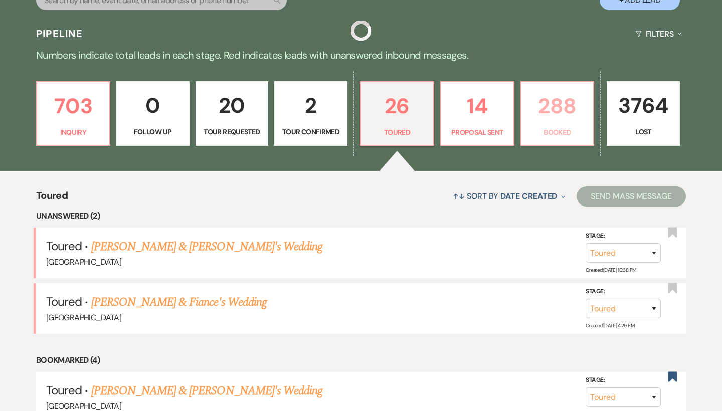
click at [546, 134] on p "Booked" at bounding box center [557, 132] width 60 height 11
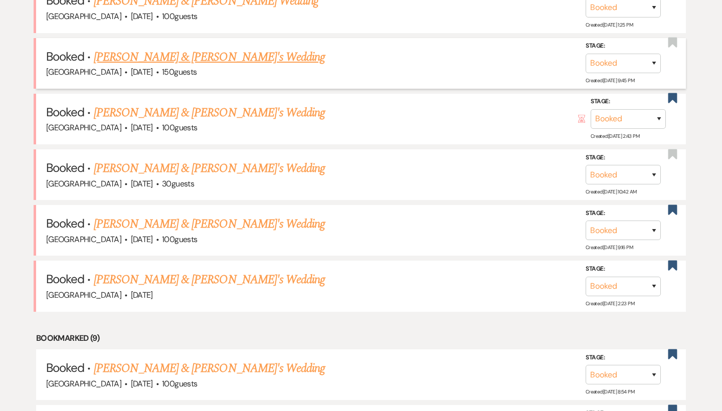
scroll to position [608, 0]
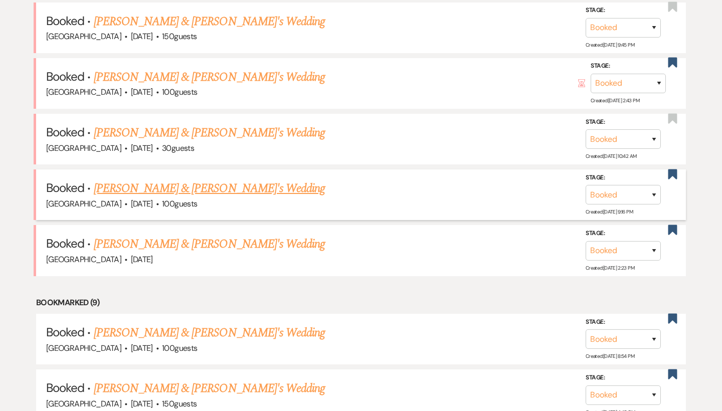
click at [154, 184] on link "Ellen Wilson & Fiance's Wedding" at bounding box center [209, 188] width 231 height 18
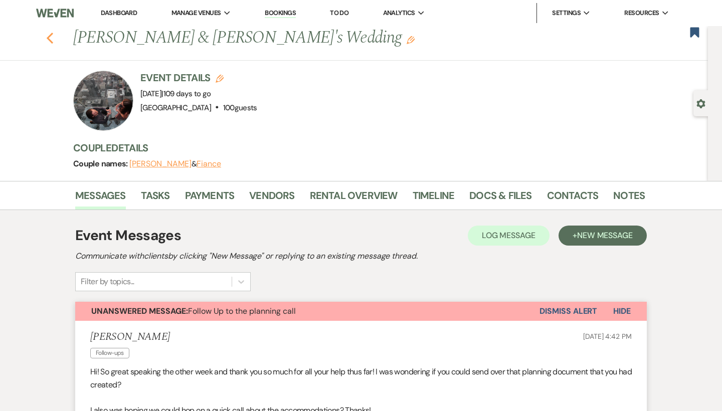
click at [51, 35] on use "button" at bounding box center [50, 38] width 7 height 11
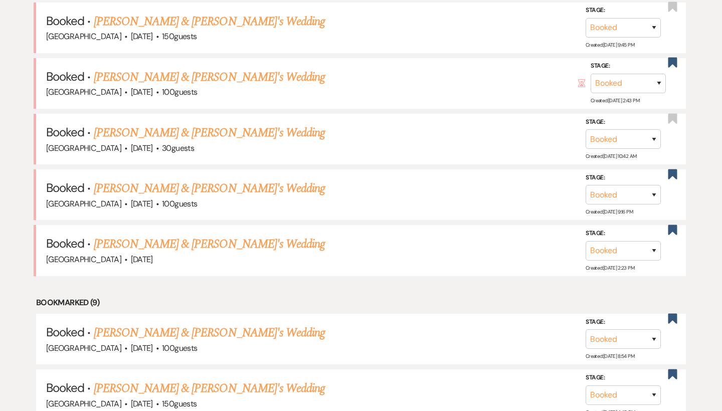
scroll to position [571, 0]
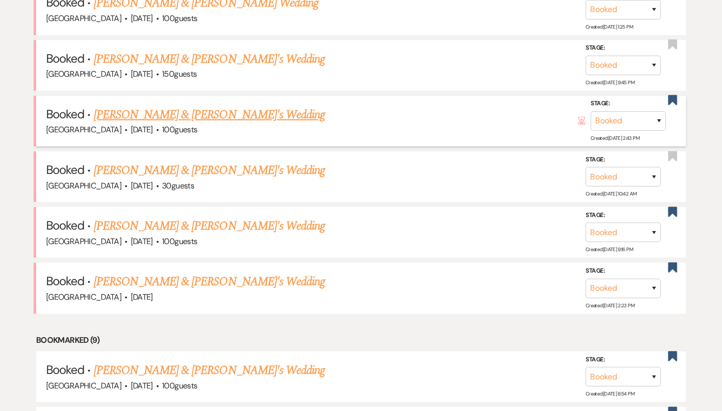
click at [173, 107] on link "Summerlin & Fiance's Wedding" at bounding box center [209, 115] width 231 height 18
select select "4"
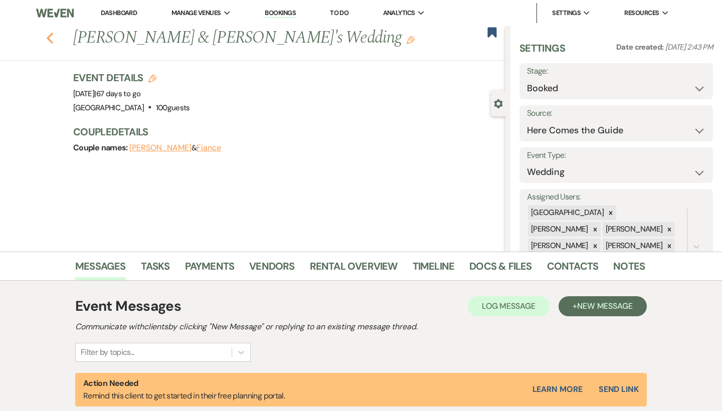
click at [50, 33] on icon "Previous" at bounding box center [50, 38] width 8 height 12
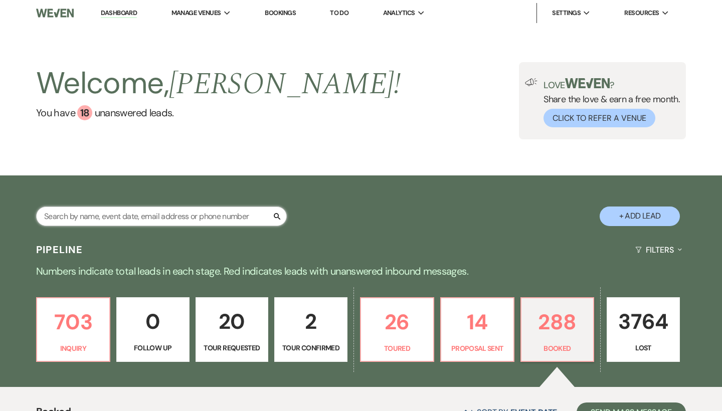
click at [189, 213] on input "text" at bounding box center [161, 216] width 251 height 20
type input "J"
type input "Brooke F"
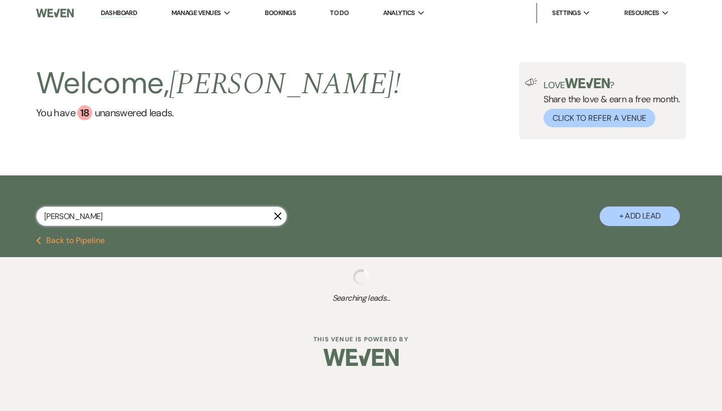
scroll to position [3, 0]
select select "8"
select select "4"
select select "5"
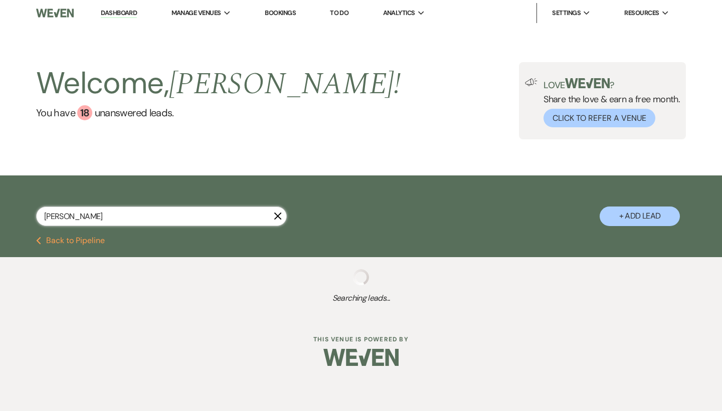
select select "6"
select select "2"
select select "8"
select select "4"
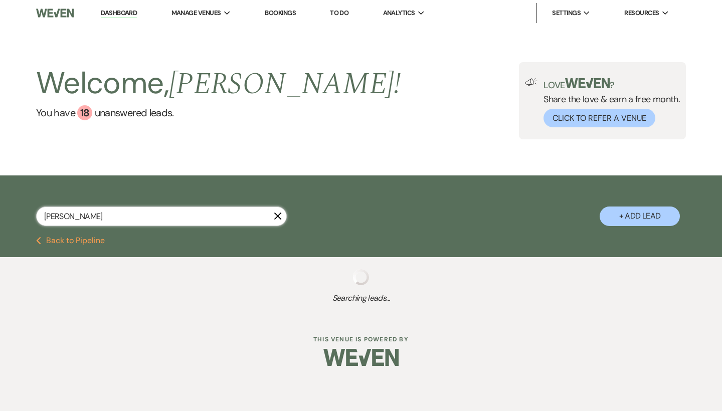
select select "8"
select select "7"
select select "8"
select select "6"
select select "8"
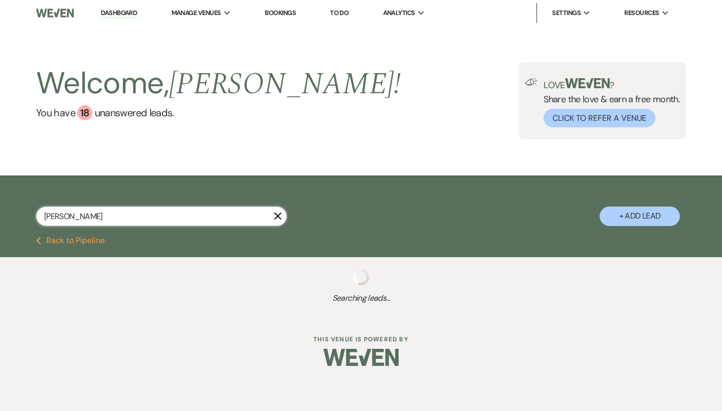
select select "5"
select select "8"
select select "5"
select select "8"
select select "5"
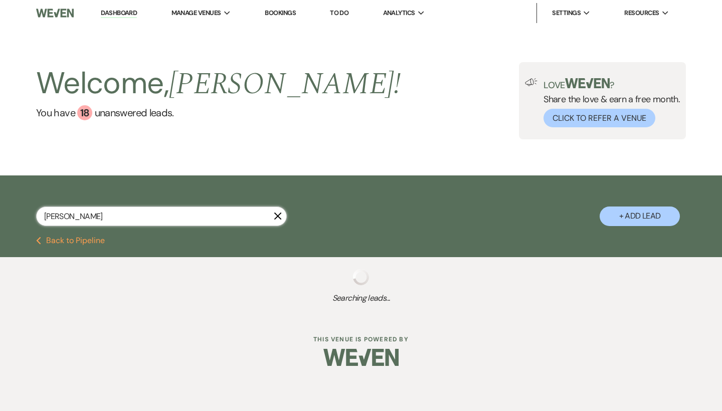
select select "8"
select select "5"
select select "8"
select select "5"
select select "8"
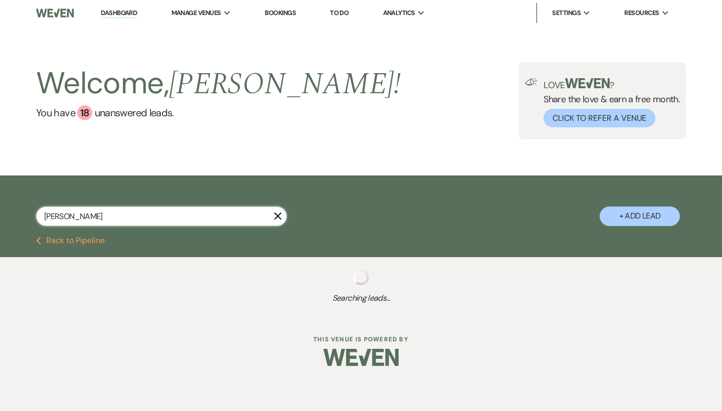
select select "5"
select select "8"
select select "5"
select select "8"
select select "5"
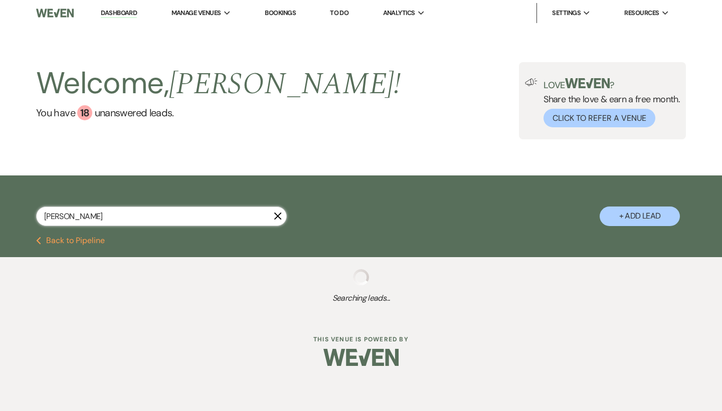
select select "8"
select select "5"
select select "8"
select select "6"
select select "8"
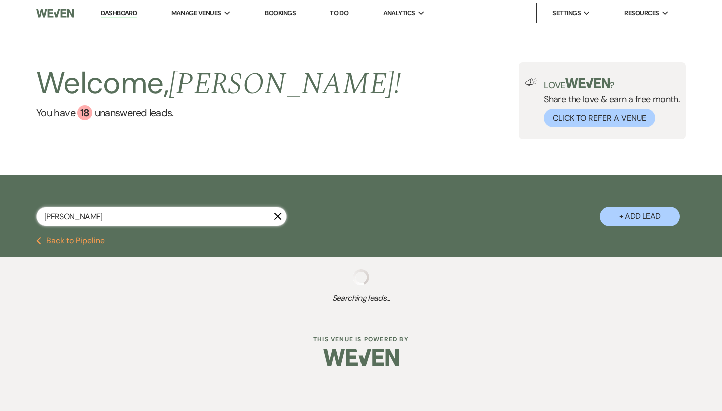
select select "5"
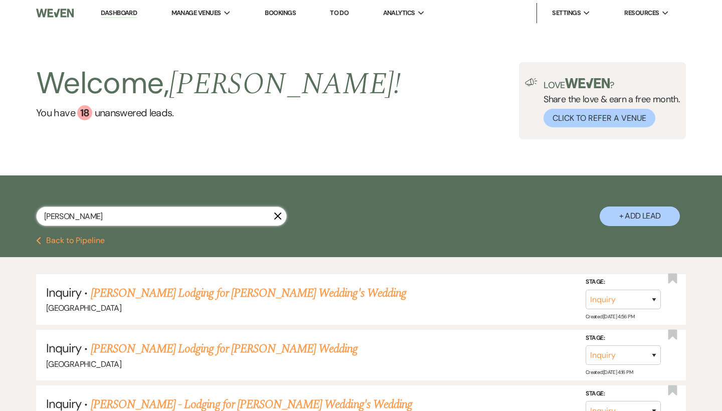
scroll to position [0, 0]
click at [278, 212] on icon "X" at bounding box center [278, 216] width 8 height 8
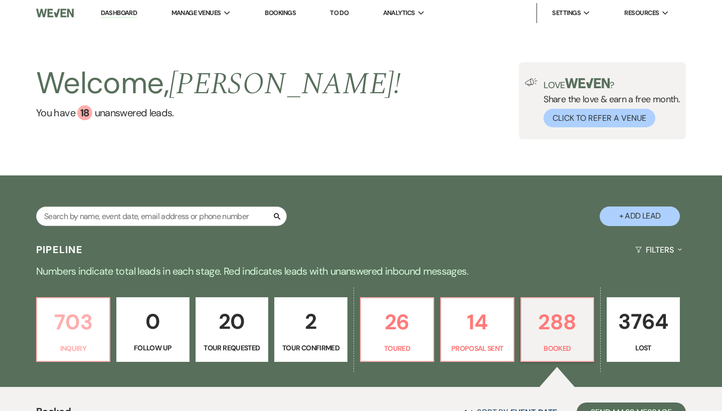
click at [68, 328] on p "703" at bounding box center [73, 322] width 60 height 34
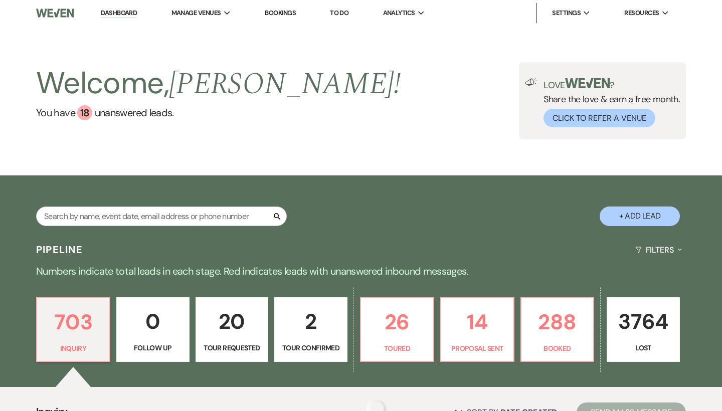
scroll to position [329, 0]
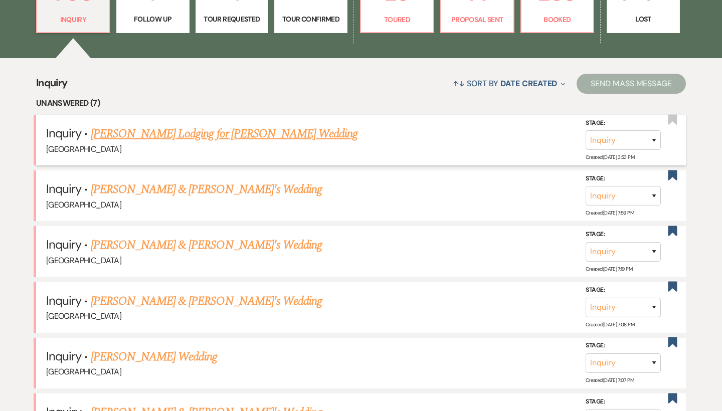
click at [165, 128] on link "Jane Nichols Lodging for Audrey Stewart Wedding" at bounding box center [224, 134] width 267 height 18
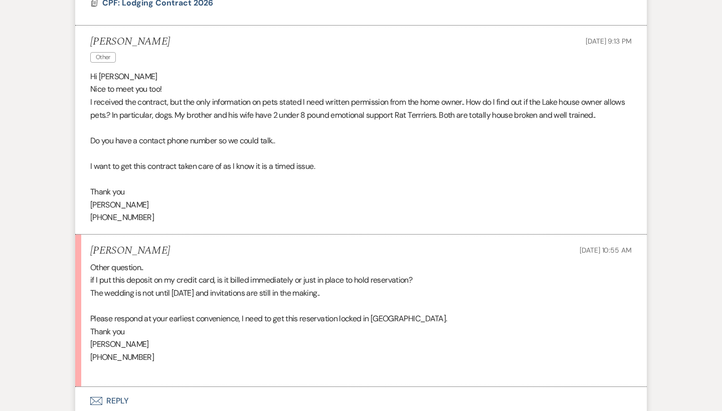
scroll to position [541, 0]
click at [120, 392] on button "Envelope Reply" at bounding box center [360, 399] width 571 height 28
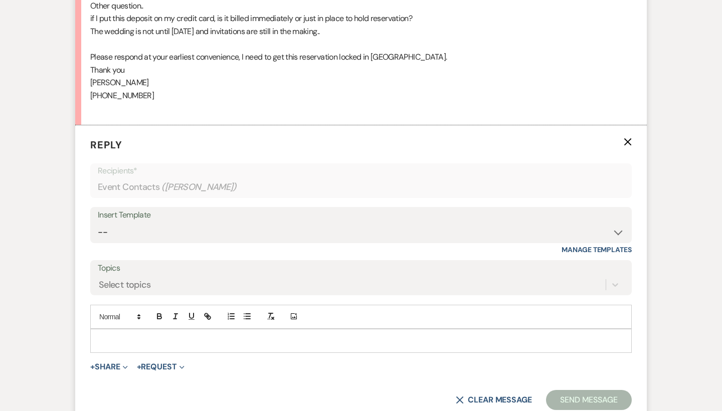
scroll to position [858, 0]
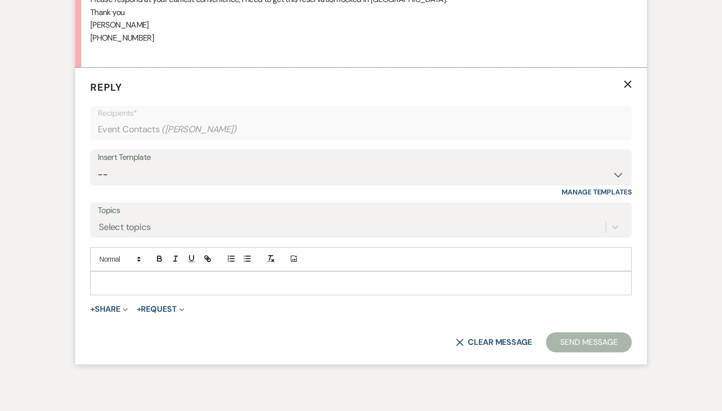
click at [143, 277] on div at bounding box center [361, 283] width 540 height 23
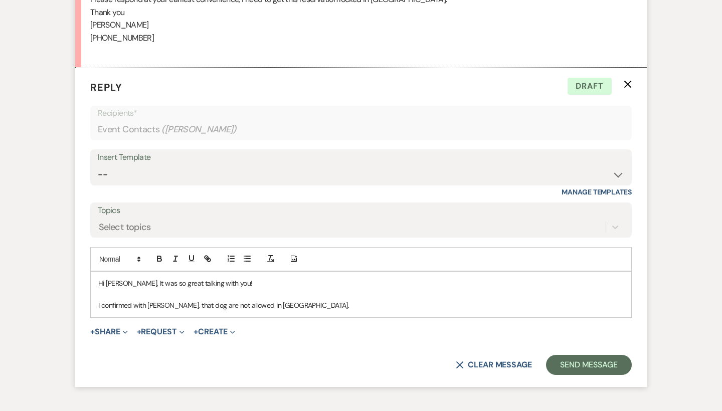
click at [122, 289] on p at bounding box center [360, 294] width 525 height 11
click at [329, 300] on p "I confirmed with Michele, that dog are not allowed in lake house." at bounding box center [360, 305] width 525 height 11
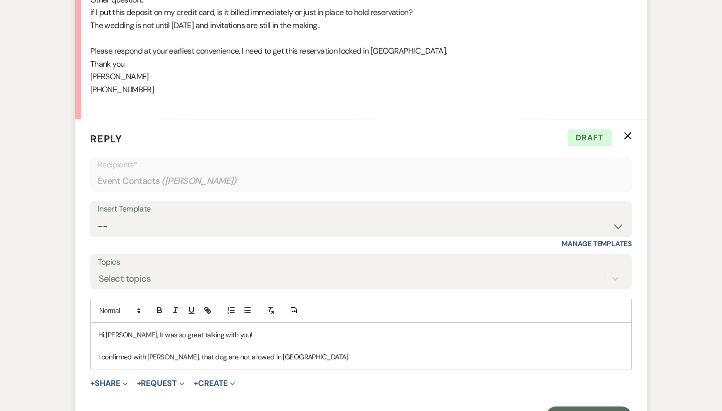
scroll to position [882, 0]
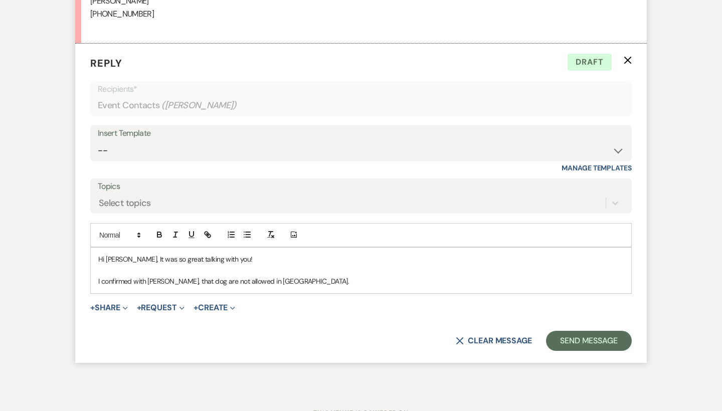
click at [203, 276] on p "I confirmed with Michele, that dog are not allowed in lake house." at bounding box center [360, 281] width 525 height 11
click at [212, 276] on p "I confirmed with Michele, that dog are not allowed in lake house." at bounding box center [360, 281] width 525 height 11
click at [291, 276] on p "I confirmed with Michele, that dog are not allowed in lake house." at bounding box center [360, 281] width 525 height 11
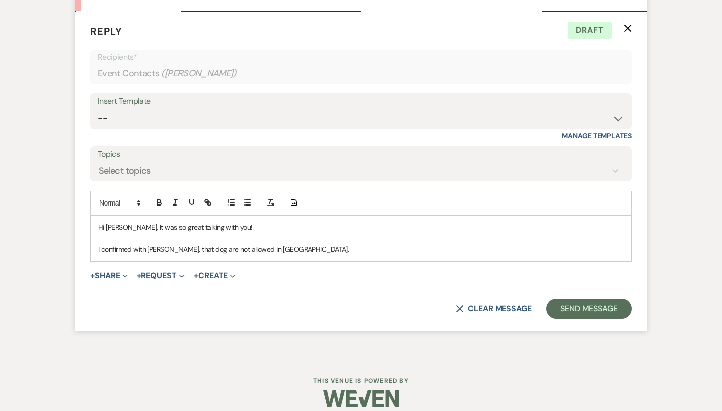
scroll to position [913, 0]
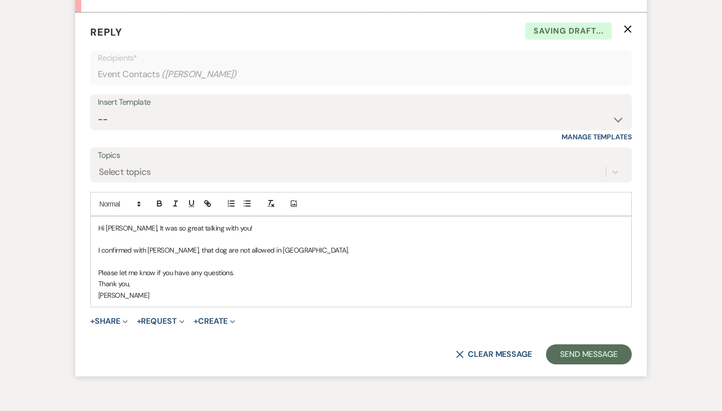
click at [298, 290] on p "Brooke" at bounding box center [360, 295] width 525 height 11
click at [281, 278] on p "Thank you," at bounding box center [360, 283] width 525 height 11
click at [226, 290] on p "Brooke" at bounding box center [360, 295] width 525 height 11
click at [205, 245] on p "I confirmed with Michele, that dog are not allowed in lake house." at bounding box center [360, 250] width 525 height 11
click at [180, 245] on p "I confirmed with Michele, that dog is not allowed in lake house." at bounding box center [360, 250] width 525 height 11
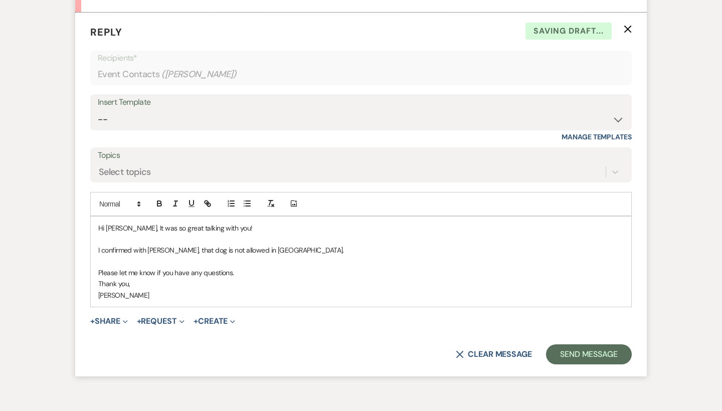
click at [199, 245] on p "I confirmed with Michele, that dog is not allowed in lake house." at bounding box center [360, 250] width 525 height 11
click at [208, 245] on p "I confirmed with Michele, that dogs is not allowed in lake house." at bounding box center [360, 250] width 525 height 11
click at [285, 267] on p "Please let me know if you have any questions." at bounding box center [360, 272] width 525 height 11
click at [306, 233] on p at bounding box center [360, 238] width 525 height 11
click at [297, 245] on p "I confirmed with Michele, that dogs are not allowed in lake house." at bounding box center [360, 250] width 525 height 11
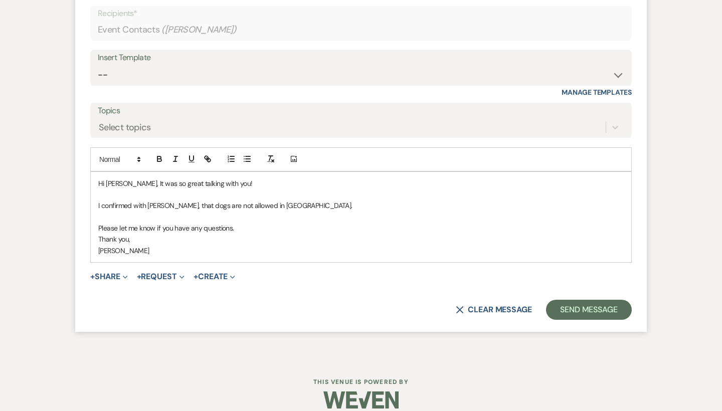
scroll to position [958, 0]
click at [608, 301] on button "Send Message" at bounding box center [589, 310] width 86 height 20
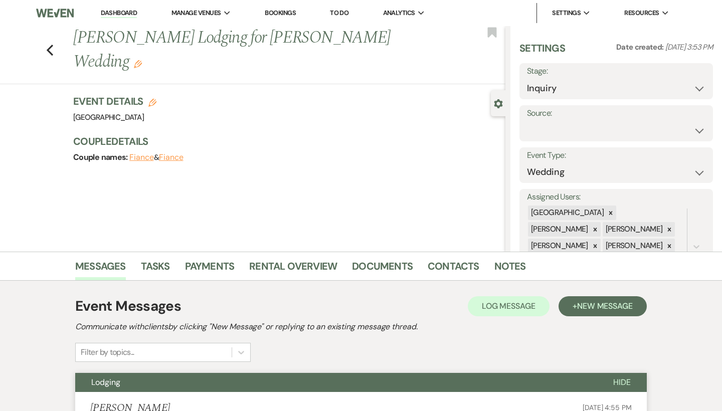
scroll to position [0, 0]
click at [49, 44] on icon "Previous" at bounding box center [50, 50] width 8 height 12
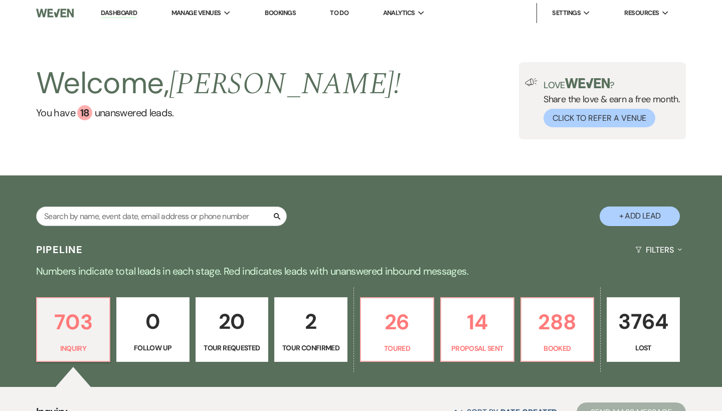
scroll to position [63, 0]
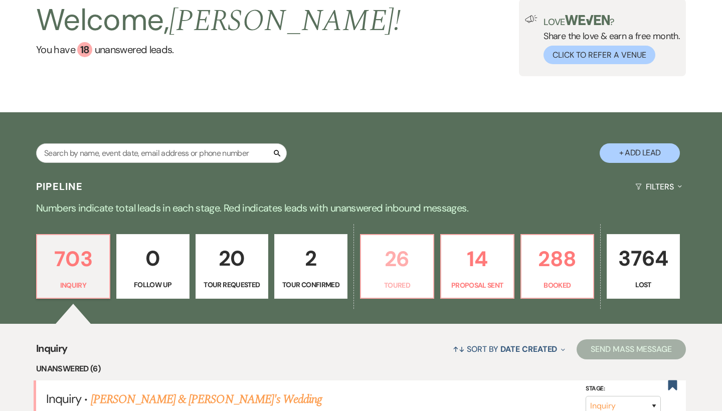
click at [406, 287] on p "Toured" at bounding box center [397, 285] width 60 height 11
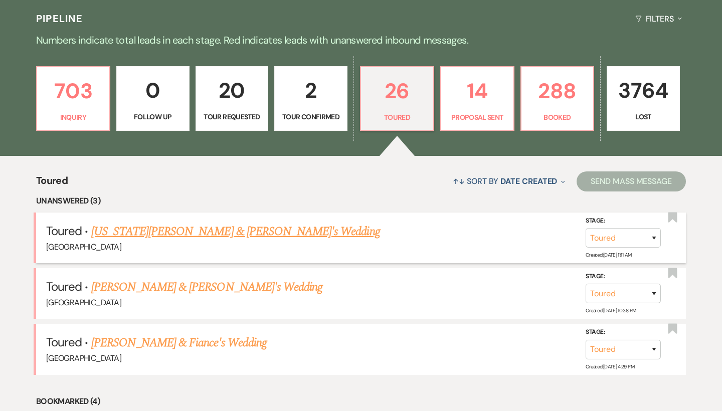
scroll to position [231, 0]
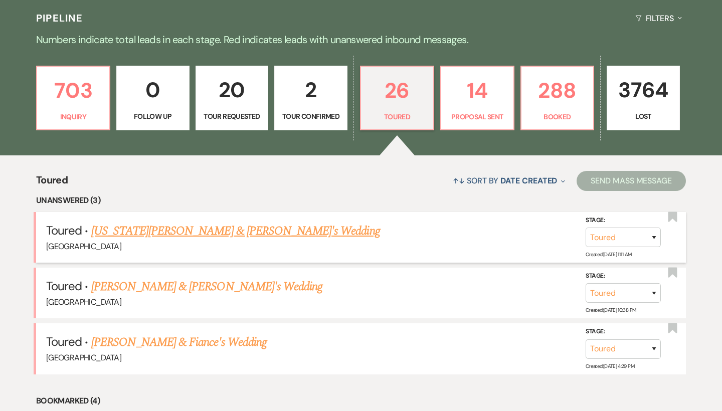
click at [197, 227] on link "Georgia Kay & Fiance's Wedding" at bounding box center [235, 231] width 289 height 18
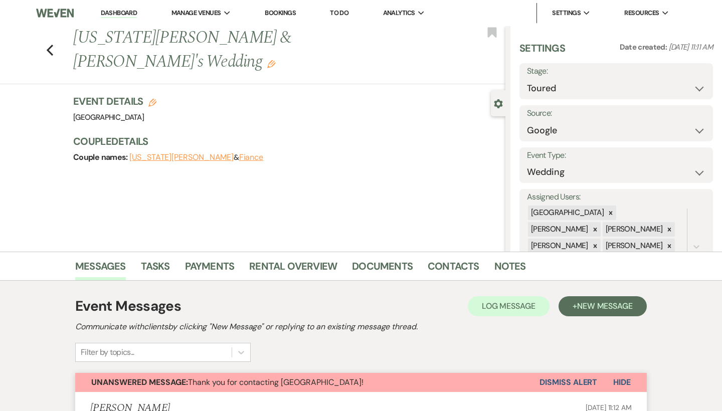
click at [54, 35] on div "Previous Georgia Kay & Fiance's Wedding Edit Bookmark" at bounding box center [250, 55] width 510 height 58
click at [47, 44] on icon "Previous" at bounding box center [50, 50] width 8 height 12
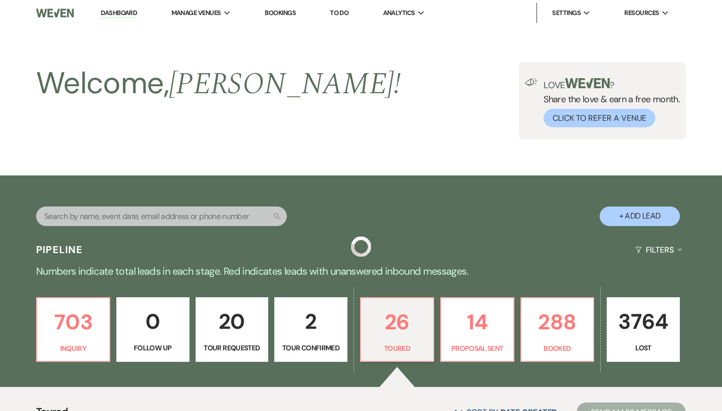
scroll to position [231, 0]
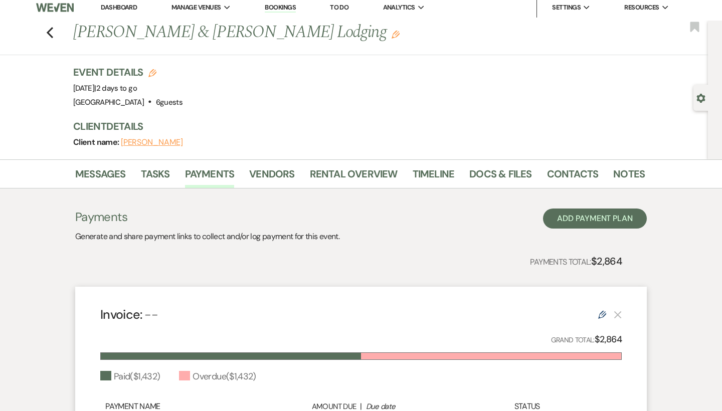
scroll to position [6, 0]
click at [50, 34] on use "button" at bounding box center [50, 32] width 7 height 11
